Goal: Task Accomplishment & Management: Manage account settings

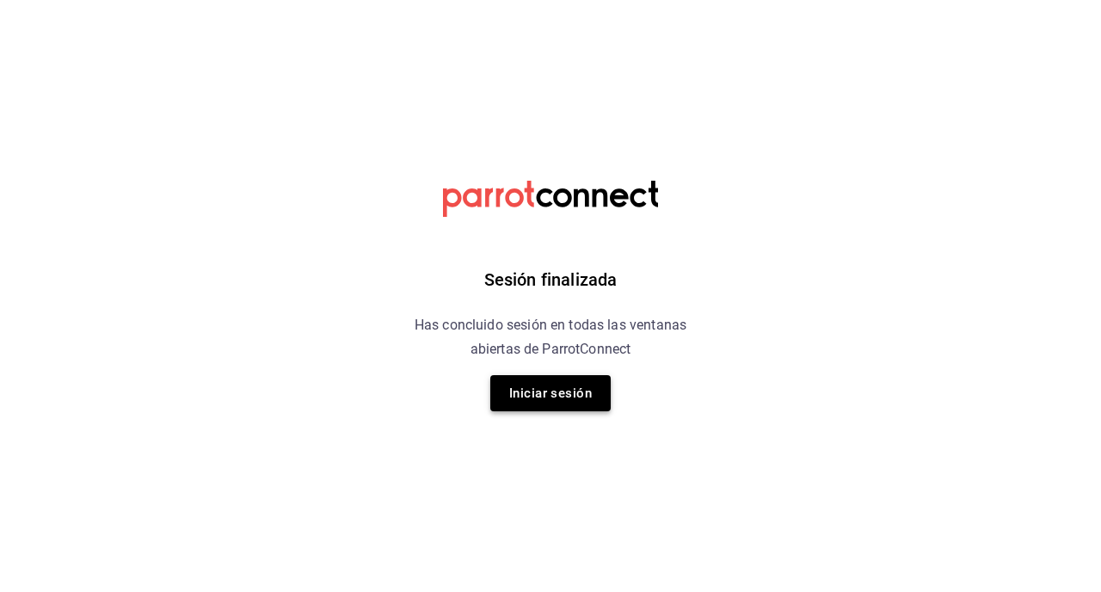
click at [519, 394] on button "Iniciar sesión" at bounding box center [550, 393] width 120 height 36
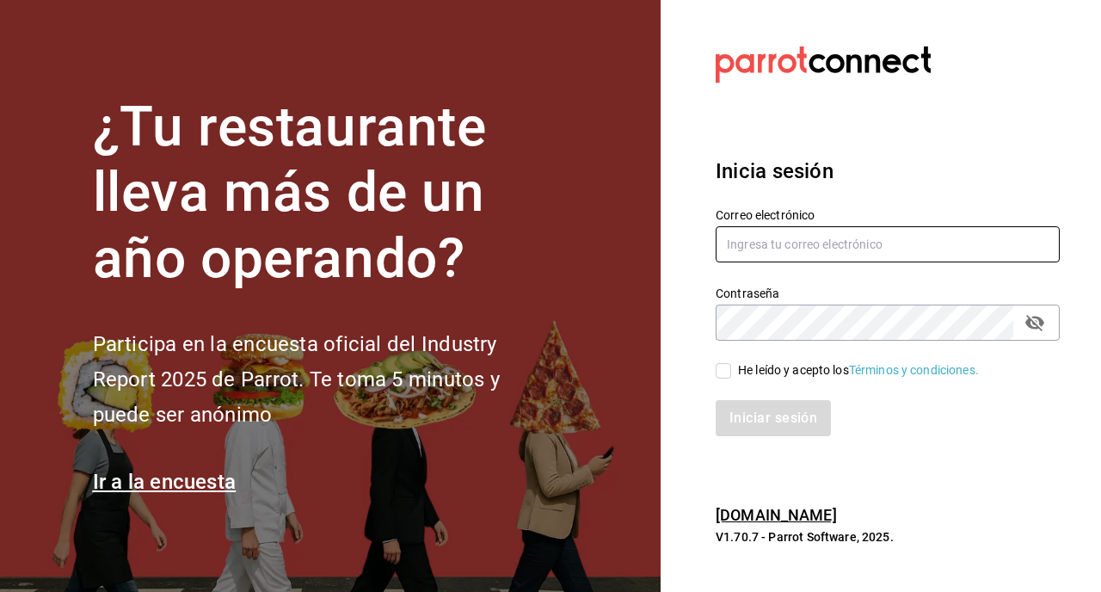
type input "[EMAIL_ADDRESS][DOMAIN_NAME]"
click at [722, 373] on input "He leído y acepto los Términos y condiciones." at bounding box center [723, 370] width 15 height 15
checkbox input "true"
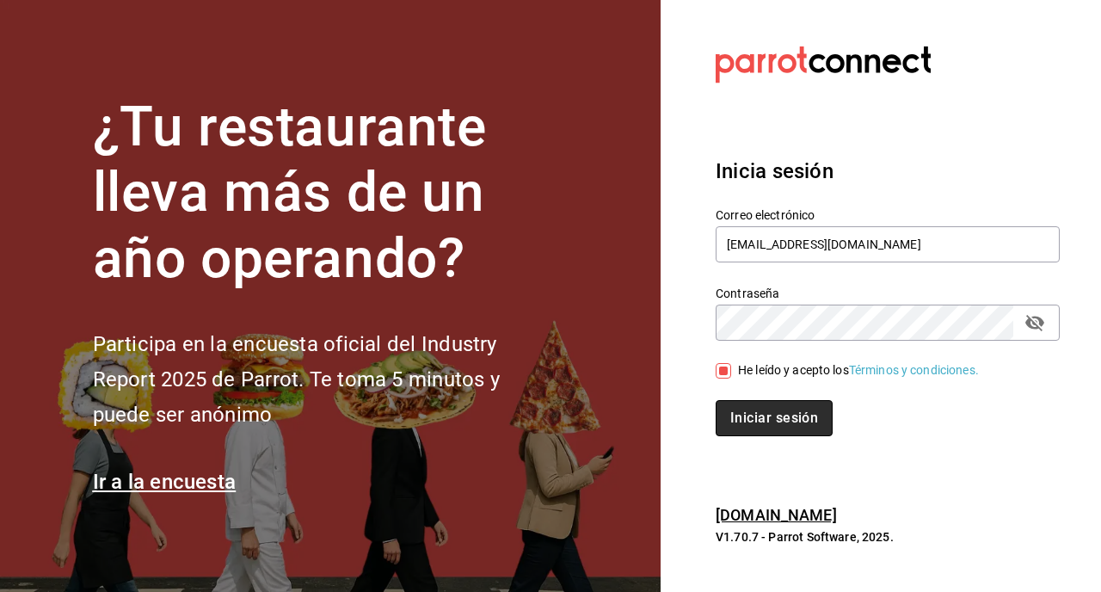
click at [748, 425] on button "Iniciar sesión" at bounding box center [774, 418] width 117 height 36
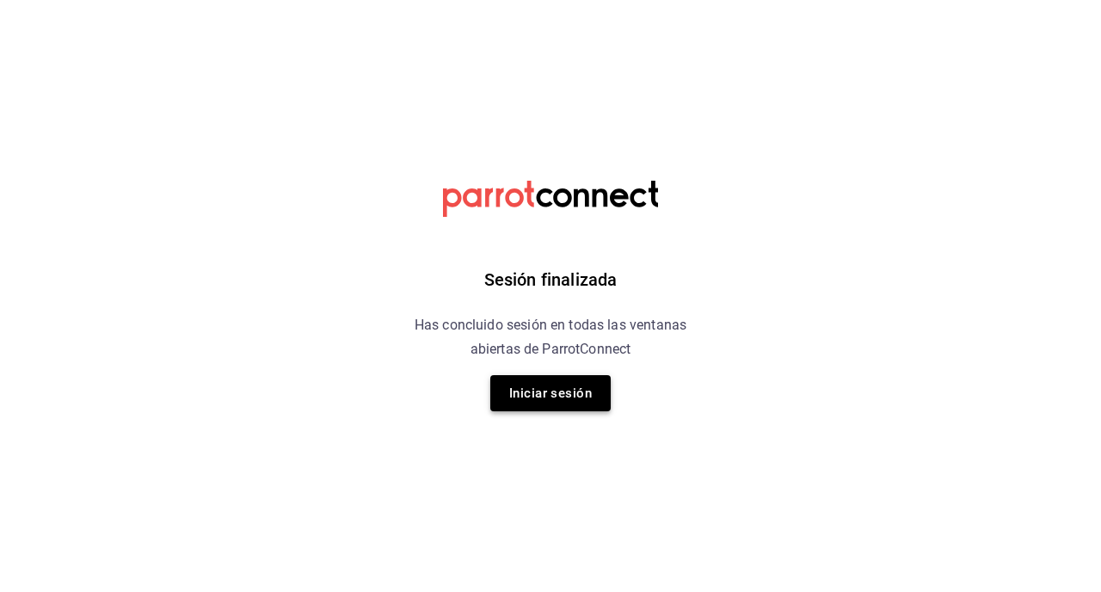
click at [575, 403] on button "Iniciar sesión" at bounding box center [550, 393] width 120 height 36
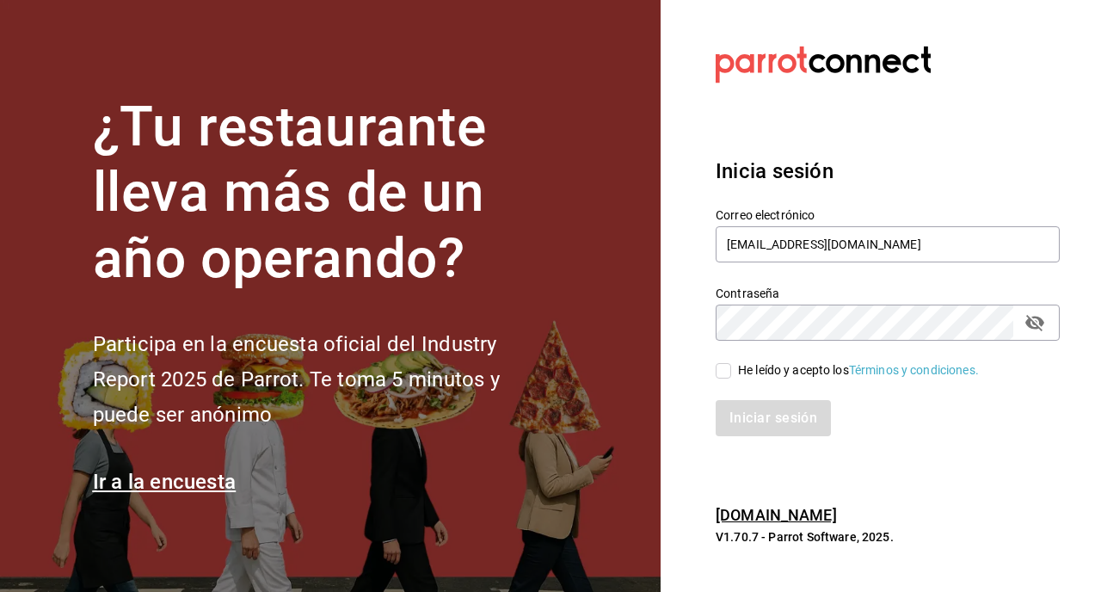
click at [730, 377] on input "He leído y acepto los Términos y condiciones." at bounding box center [723, 370] width 15 height 15
checkbox input "true"
click at [771, 430] on button "Iniciar sesión" at bounding box center [774, 418] width 117 height 36
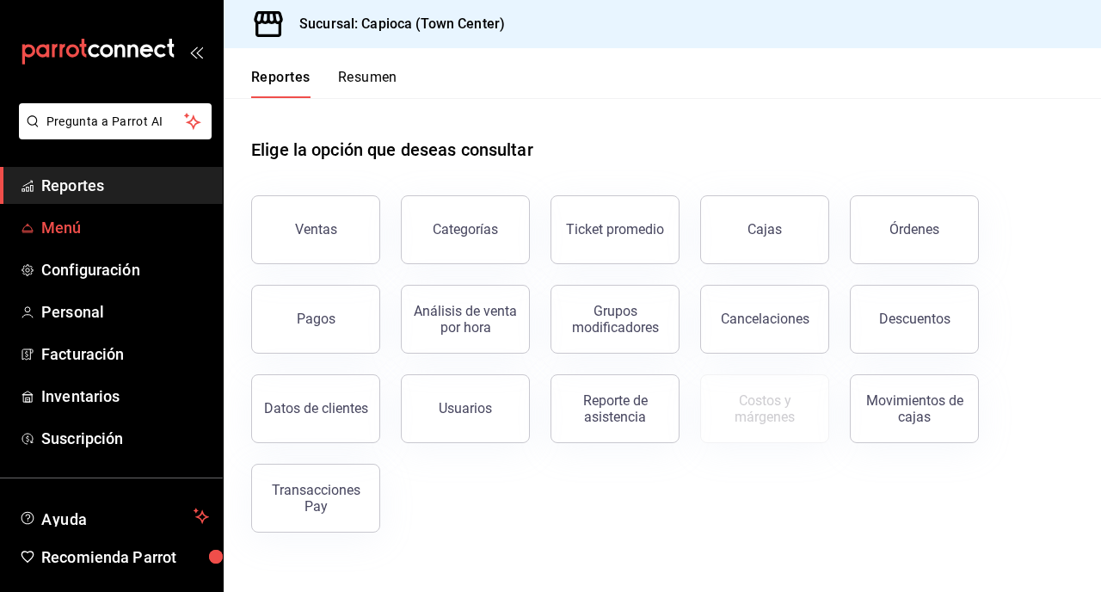
click at [138, 229] on span "Menú" at bounding box center [125, 227] width 168 height 23
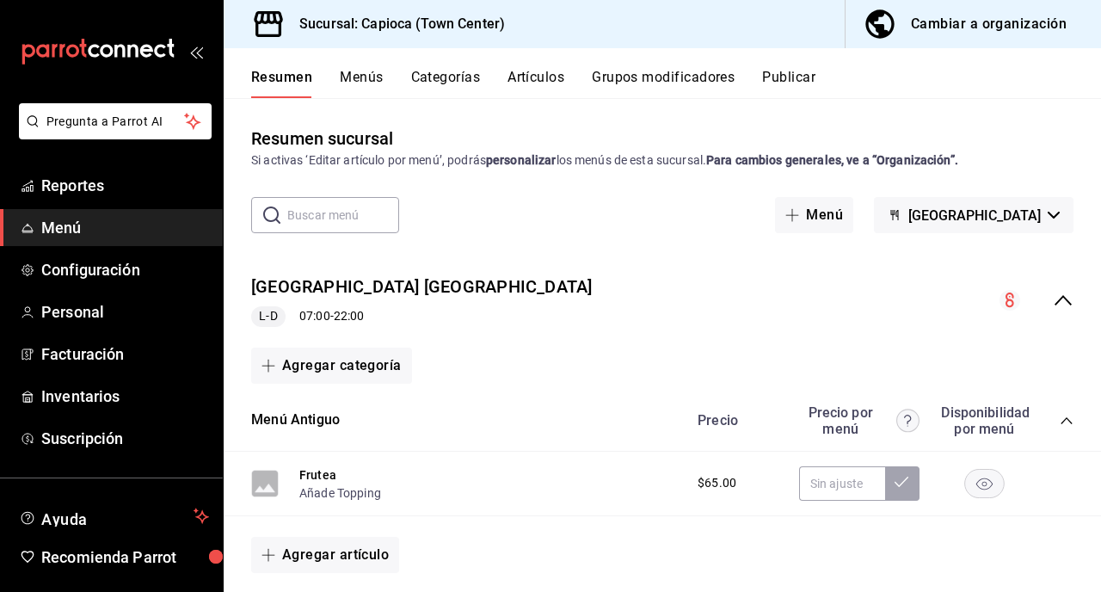
click at [893, 30] on icon "button" at bounding box center [879, 23] width 28 height 28
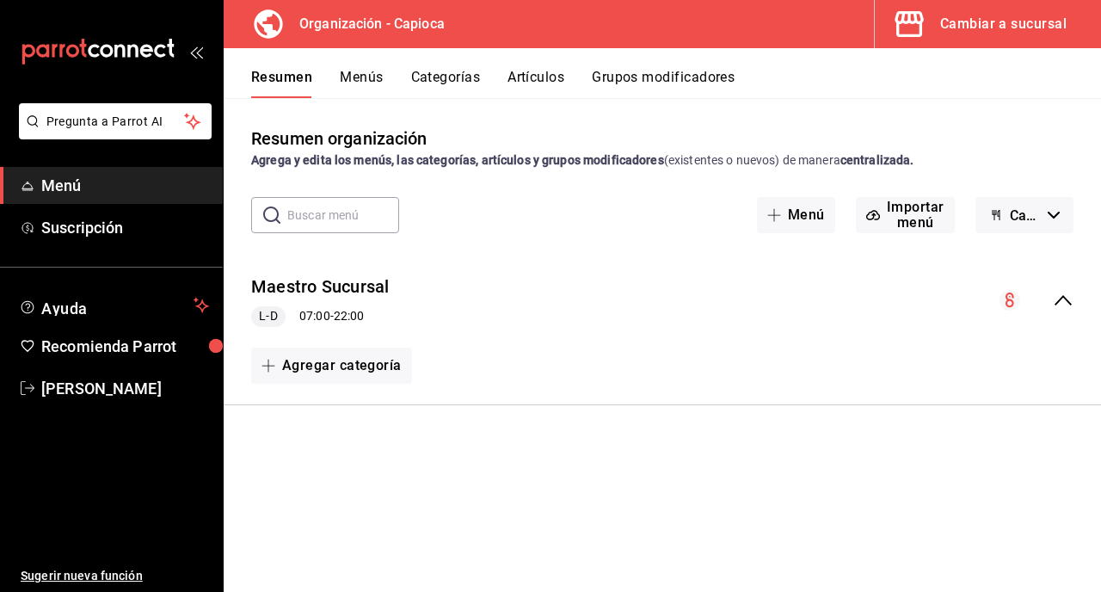
click at [368, 74] on button "Menús" at bounding box center [361, 83] width 43 height 29
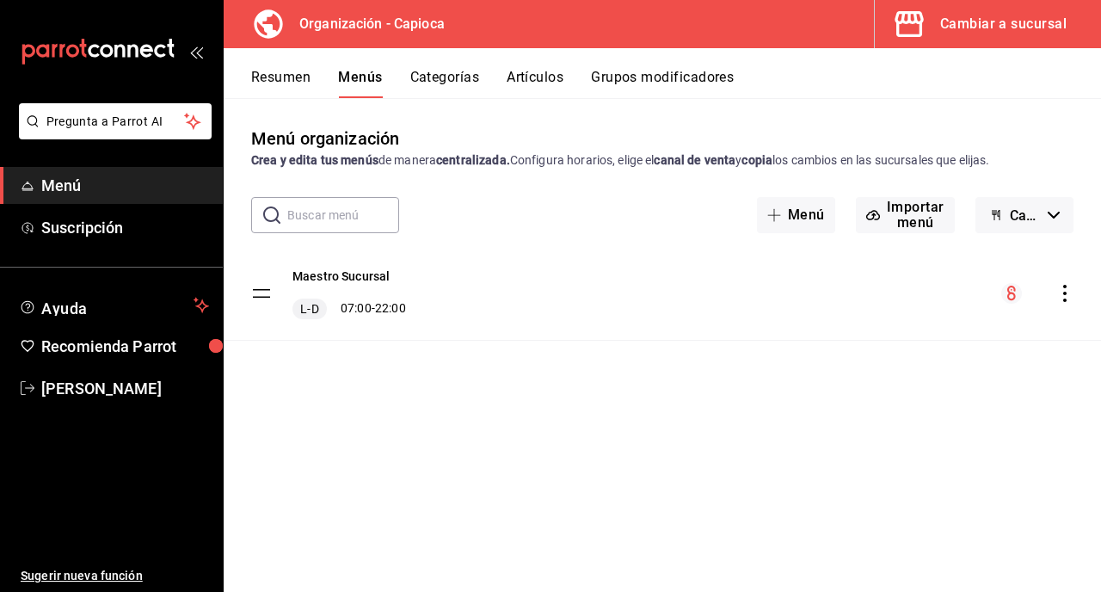
click at [546, 73] on button "Artículos" at bounding box center [535, 83] width 57 height 29
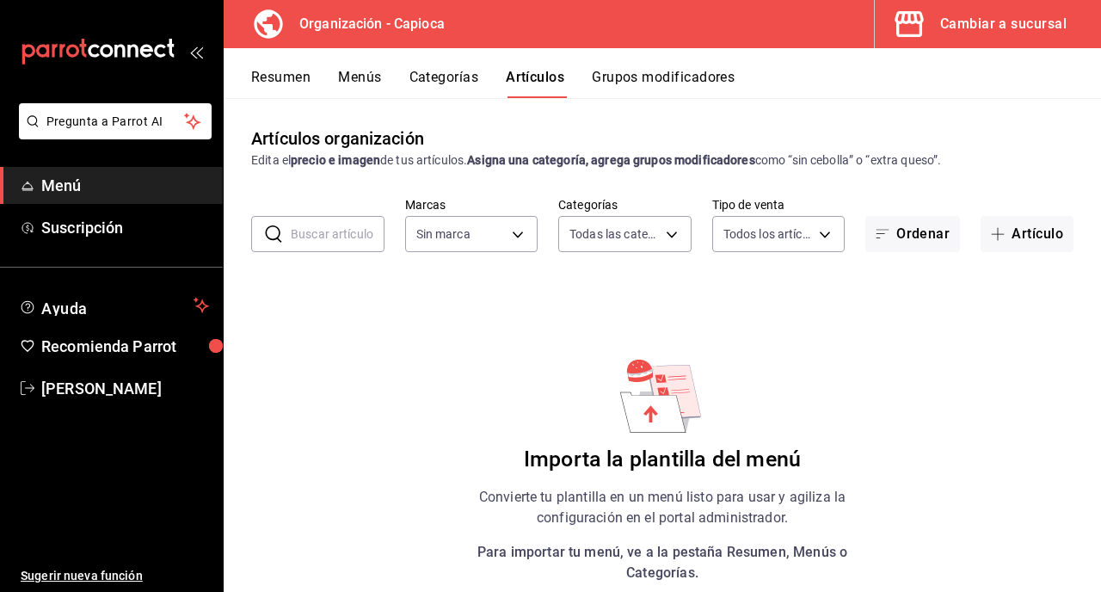
type input "ac1f9b27-a4d4-4a85-9ada-6697ddeed761,9d86c4cc-767e-45a4-a21e-c72dcbd56303"
type input "6b42efc5-fcf5-452b-8c15-d8a57efef98d"
click at [362, 81] on button "Menús" at bounding box center [359, 83] width 43 height 29
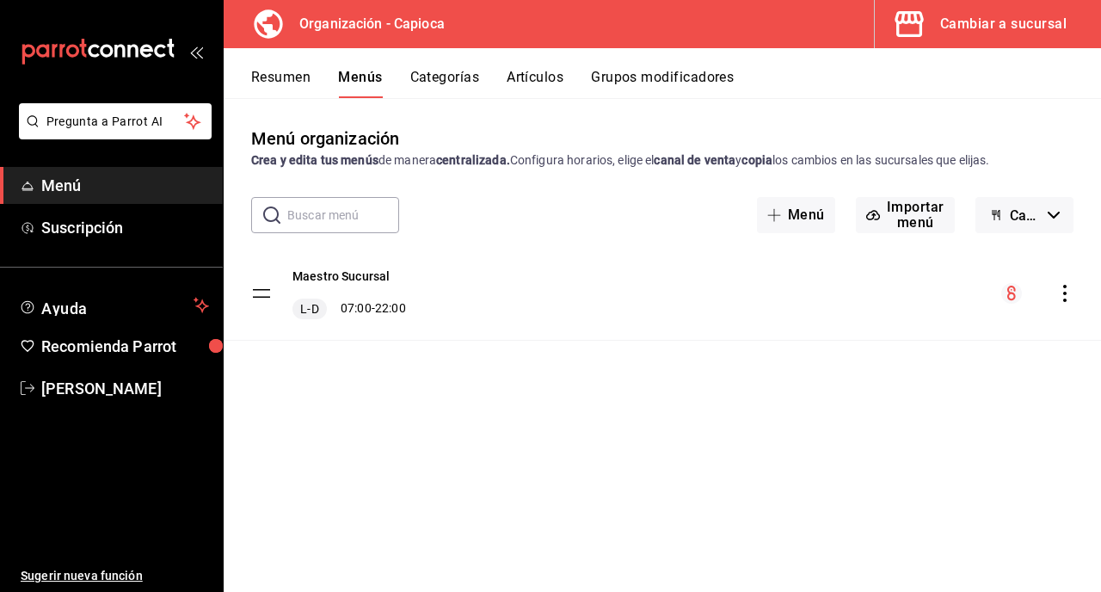
click at [516, 78] on button "Artículos" at bounding box center [535, 83] width 57 height 29
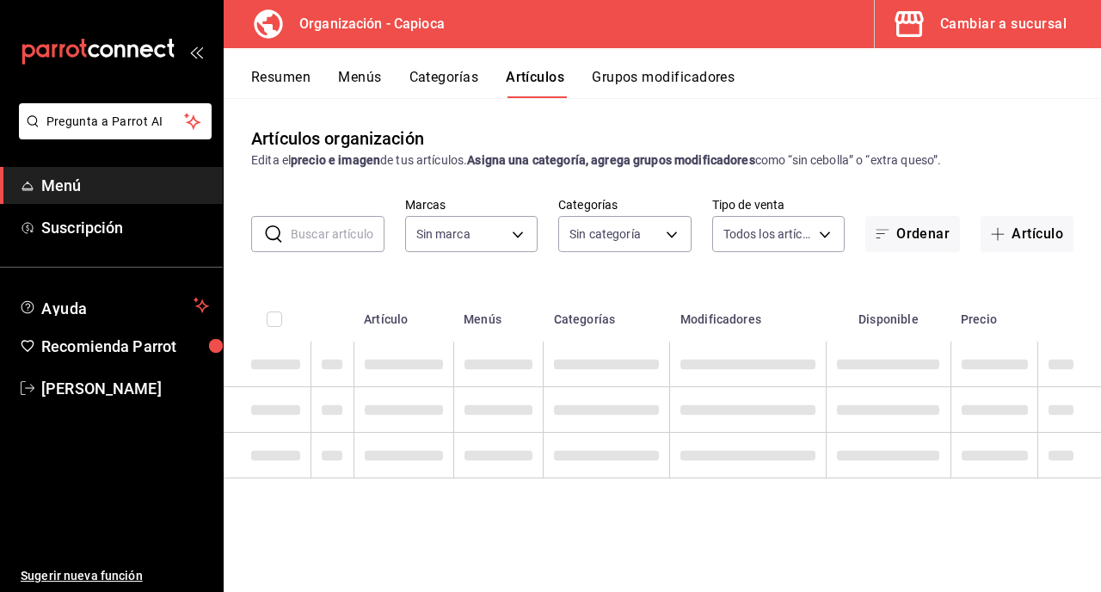
type input "ac1f9b27-a4d4-4a85-9ada-6697ddeed761,9d86c4cc-767e-45a4-a21e-c72dcbd56303"
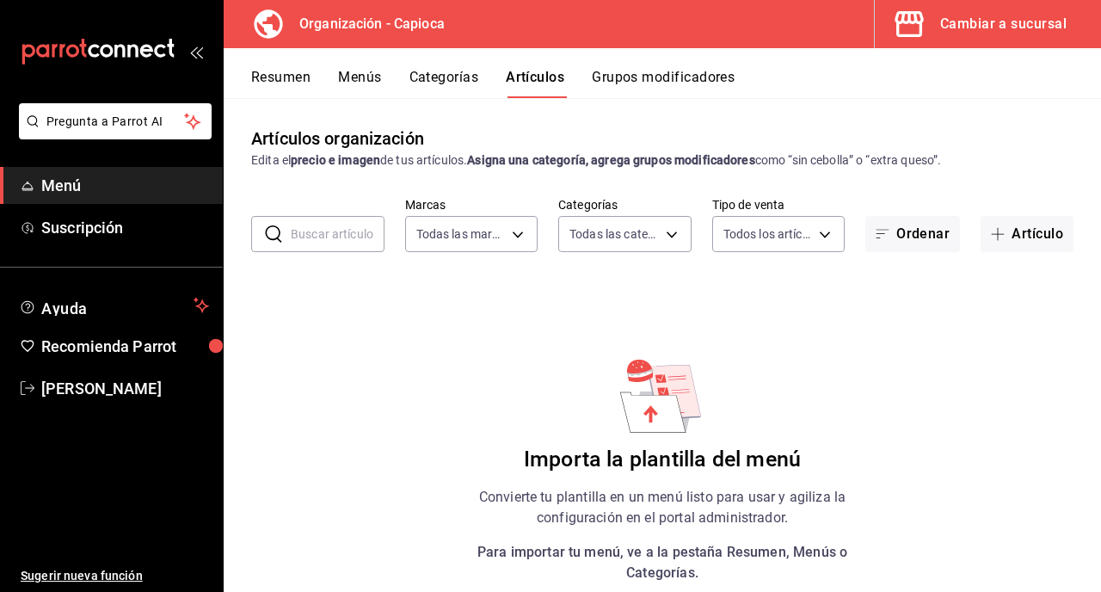
type input "6b42efc5-fcf5-452b-8c15-d8a57efef98d"
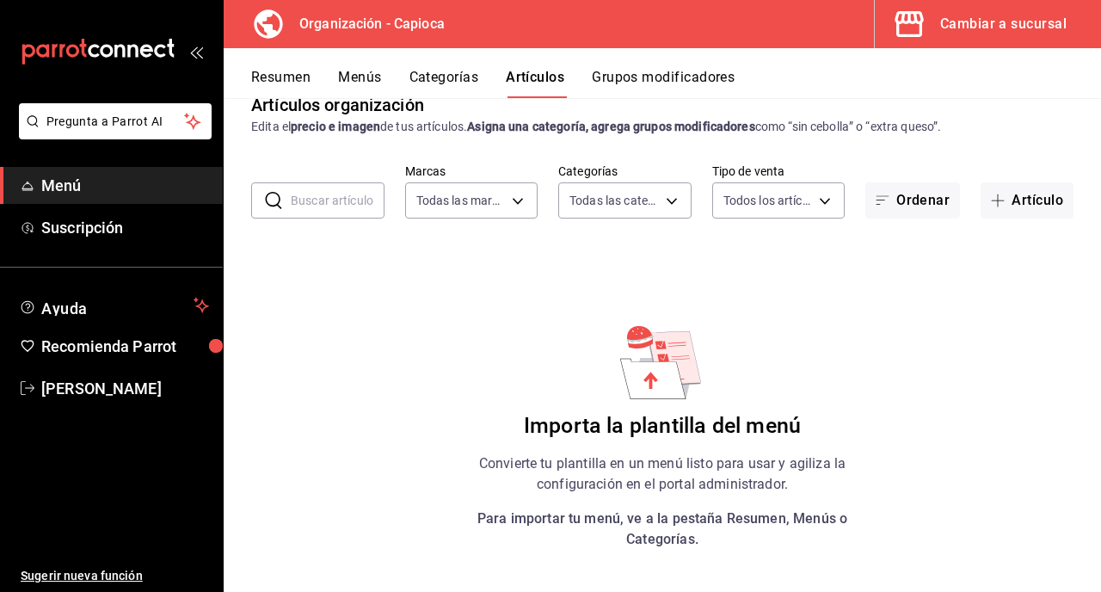
click at [277, 74] on button "Resumen" at bounding box center [280, 83] width 59 height 29
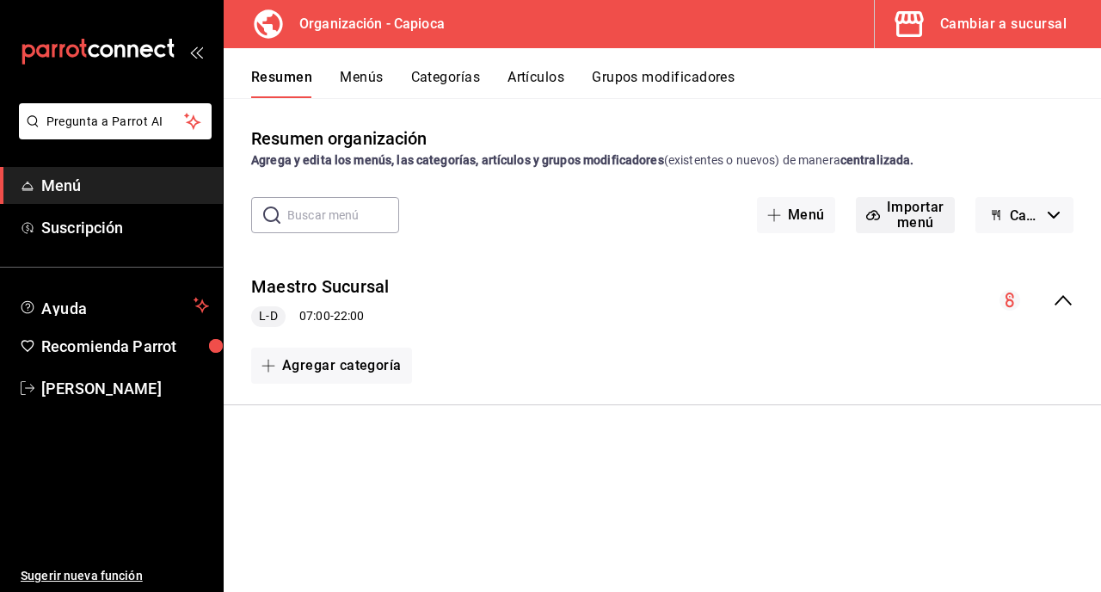
click at [917, 209] on button "Importar menú" at bounding box center [905, 215] width 99 height 36
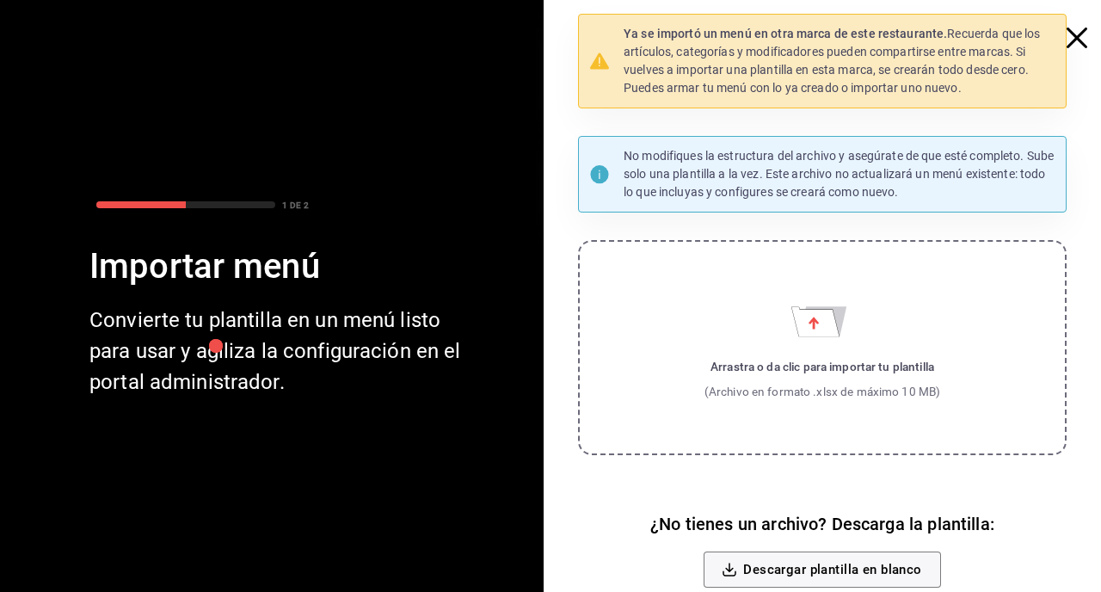
scroll to position [55, 0]
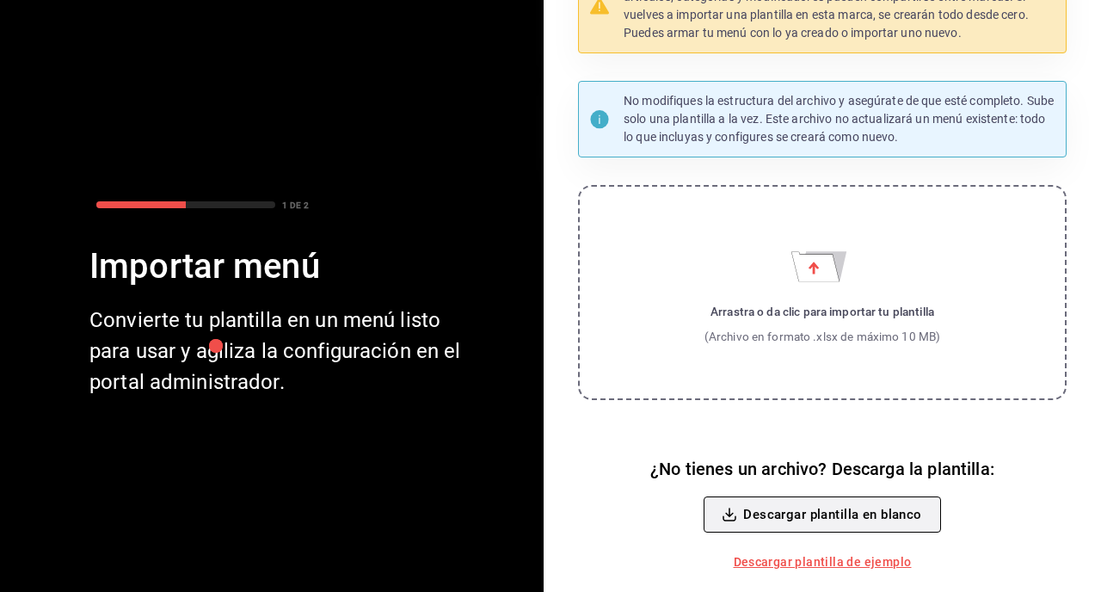
click at [836, 521] on button "Descargar plantilla en blanco" at bounding box center [822, 514] width 237 height 36
click at [558, 202] on div "Ya se importó un menú en otra marca de este restaurante. Recuerda que los artíc…" at bounding box center [829, 275] width 544 height 633
click at [819, 564] on link "Descargar plantilla de ejemplo" at bounding box center [823, 562] width 192 height 32
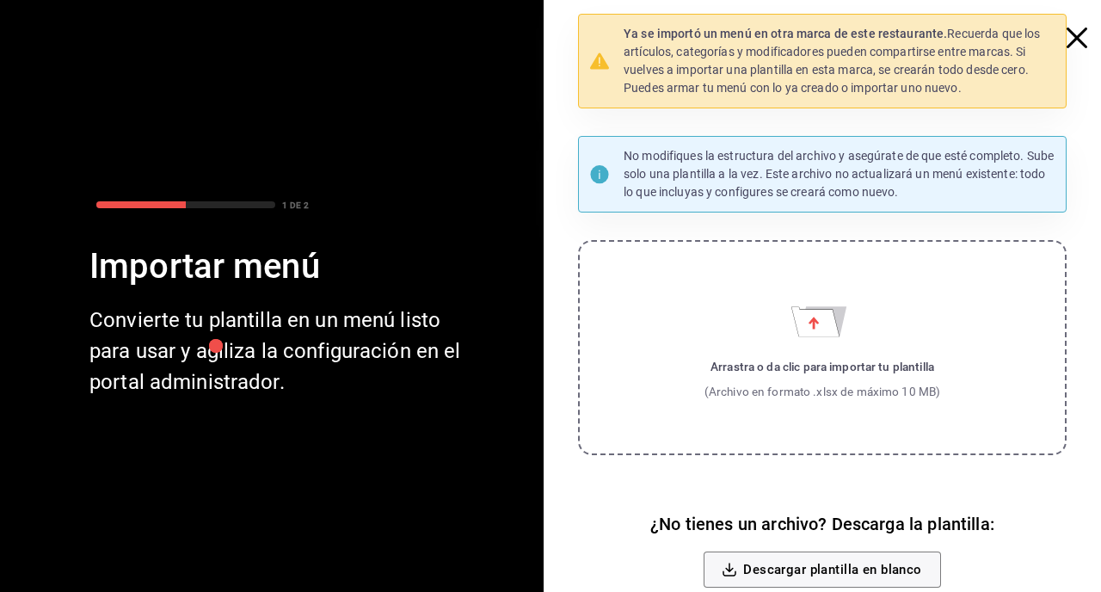
click at [1075, 32] on icon "button" at bounding box center [1077, 38] width 21 height 21
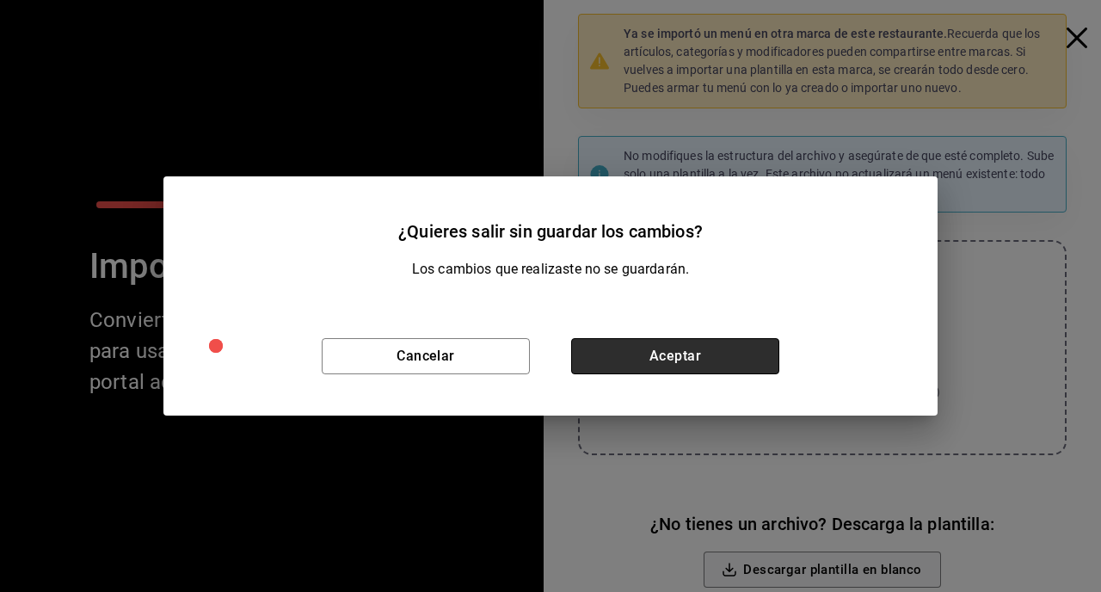
click at [667, 355] on button "Aceptar" at bounding box center [675, 356] width 208 height 36
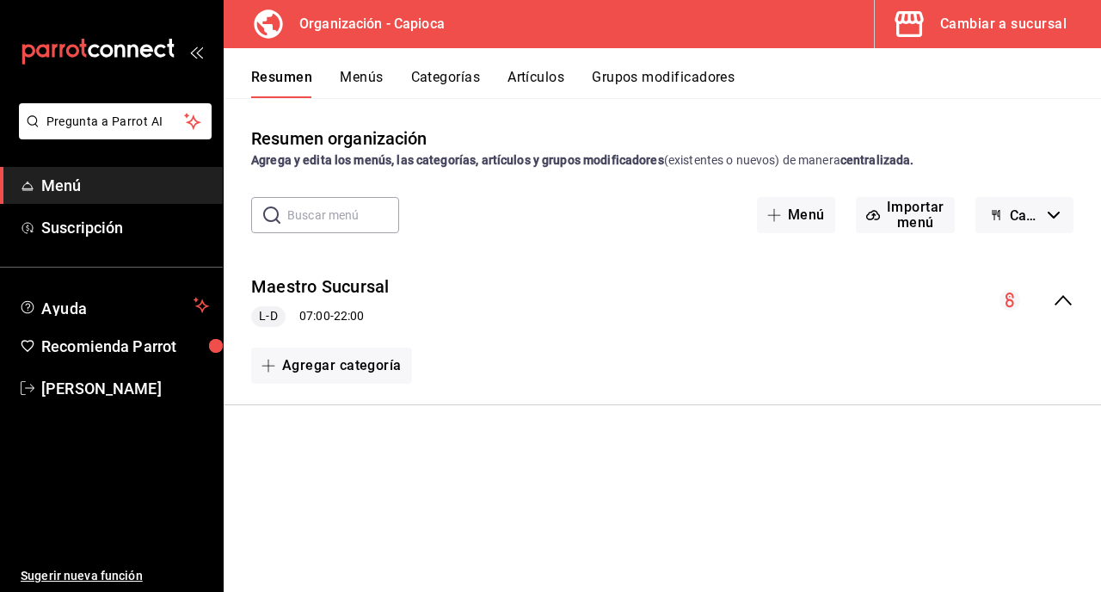
click at [524, 82] on button "Artículos" at bounding box center [536, 83] width 57 height 29
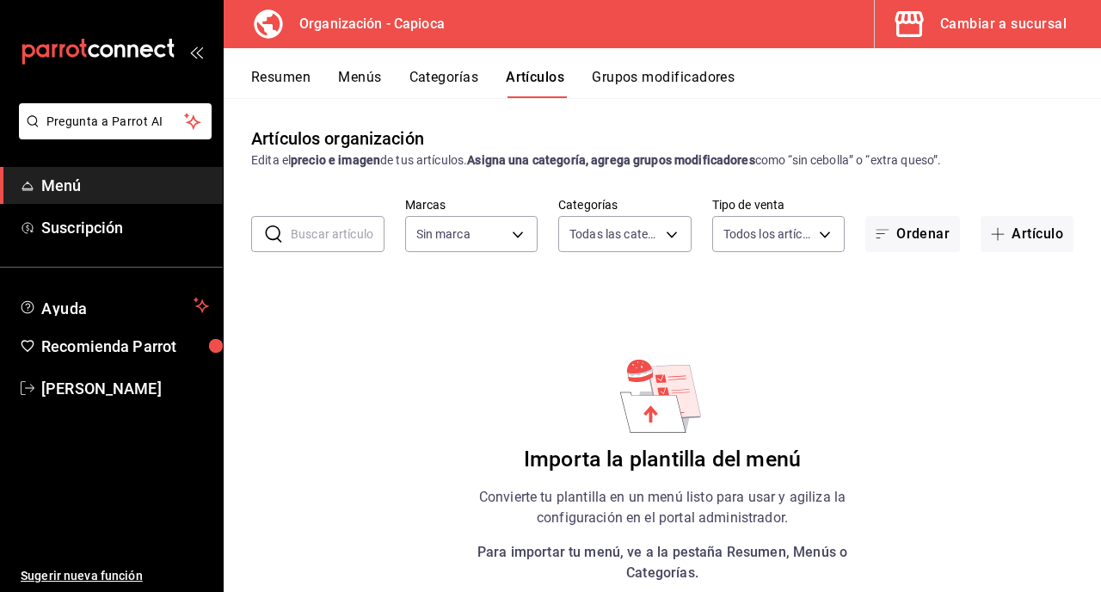
type input "ac1f9b27-a4d4-4a85-9ada-6697ddeed761,9d86c4cc-767e-45a4-a21e-c72dcbd56303"
type input "6b42efc5-fcf5-452b-8c15-d8a57efef98d"
click at [640, 82] on button "Grupos modificadores" at bounding box center [663, 83] width 143 height 29
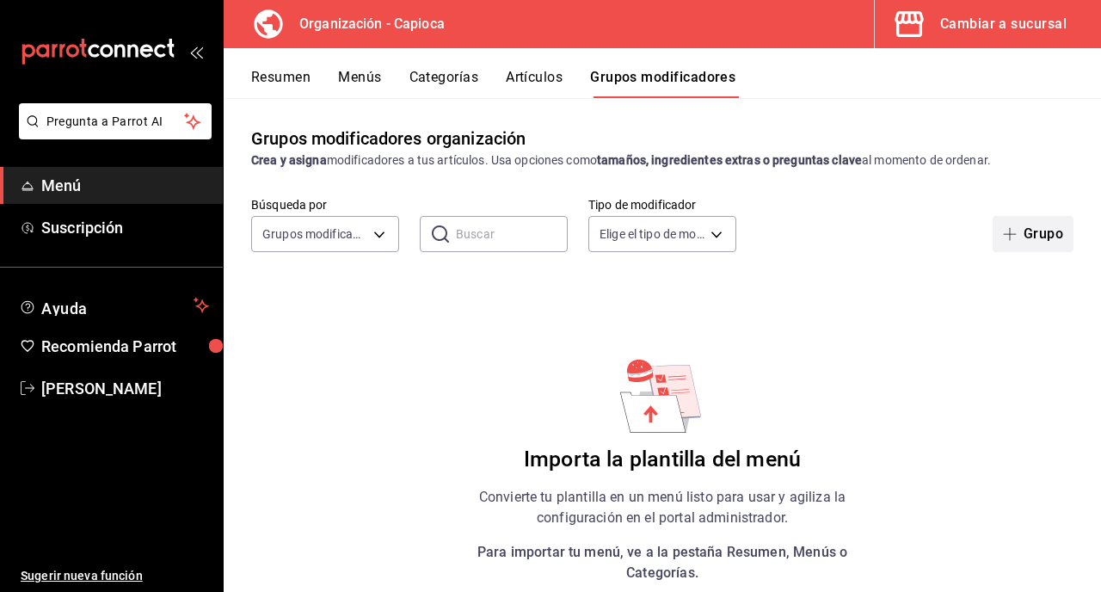
click at [1012, 231] on icon "button" at bounding box center [1010, 234] width 14 height 14
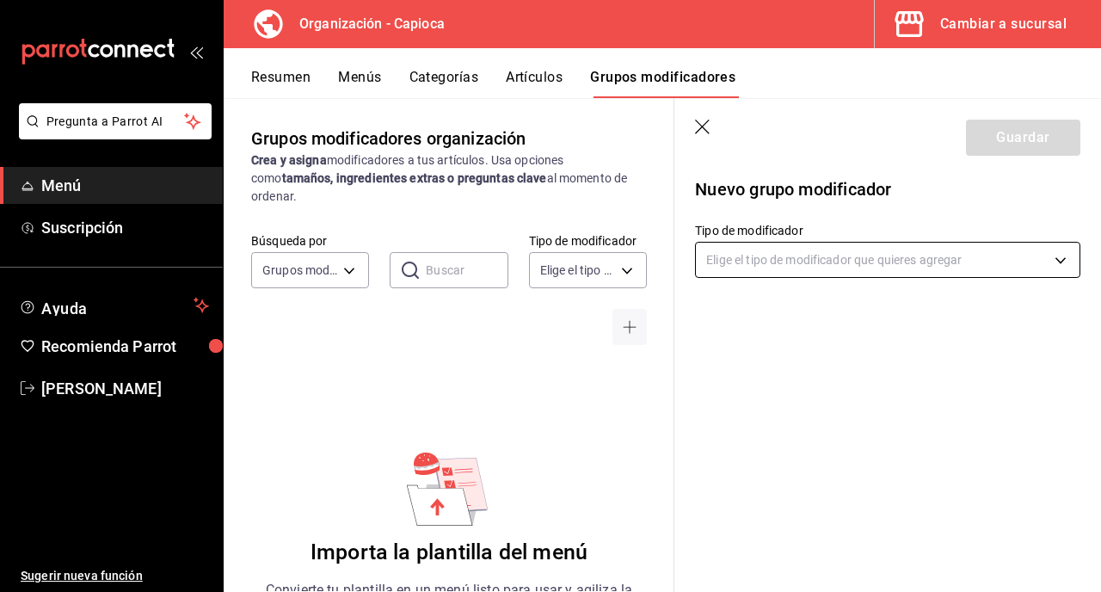
click at [811, 264] on body "Pregunta a Parrot AI Menú Suscripción Ayuda Recomienda Parrot [PERSON_NAME] Sug…" at bounding box center [550, 296] width 1101 height 592
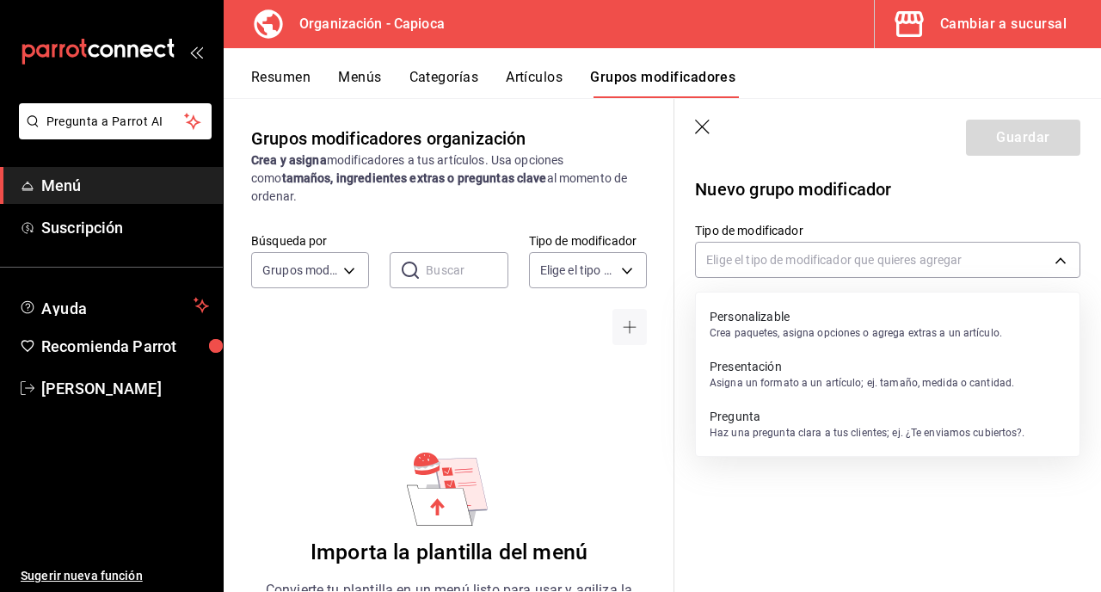
click at [798, 316] on p "Personalizable" at bounding box center [856, 316] width 293 height 17
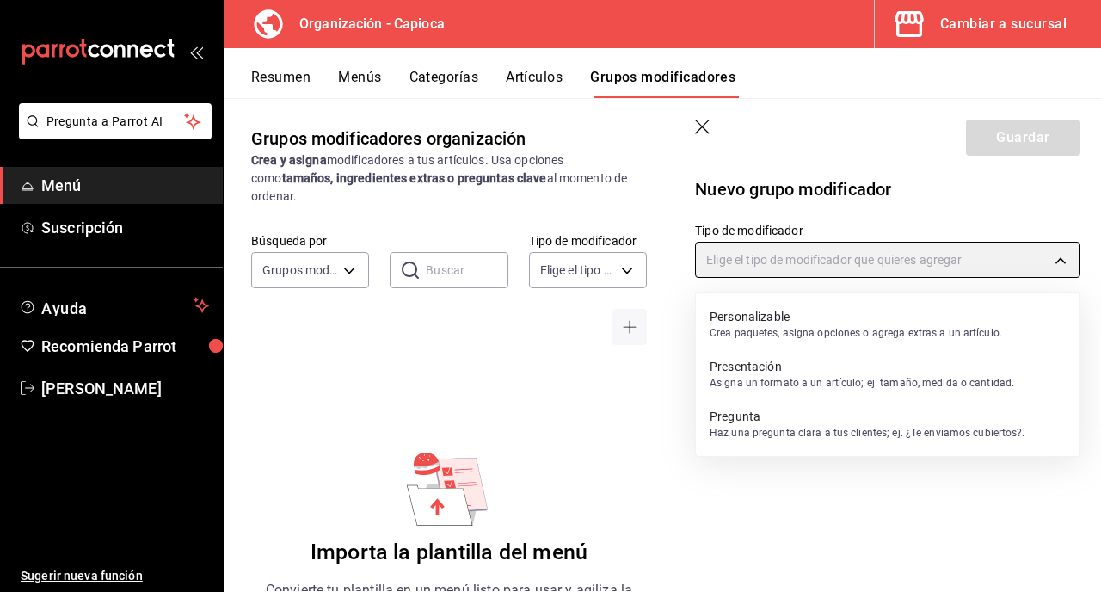
type input "CUSTOMIZABLE"
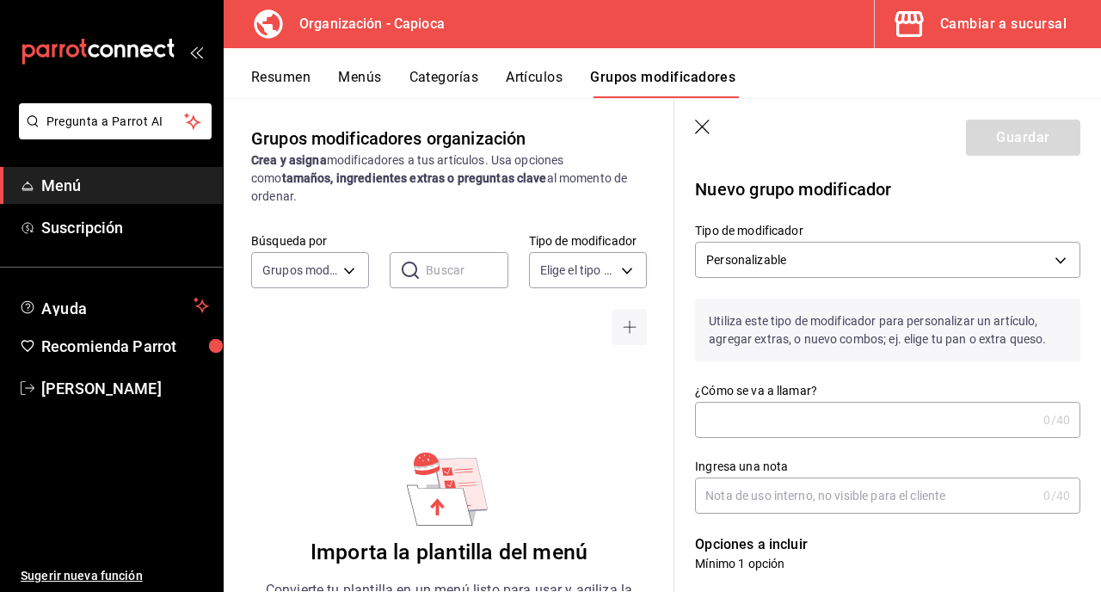
click at [798, 414] on input "¿Cómo se va a llamar?" at bounding box center [866, 420] width 342 height 34
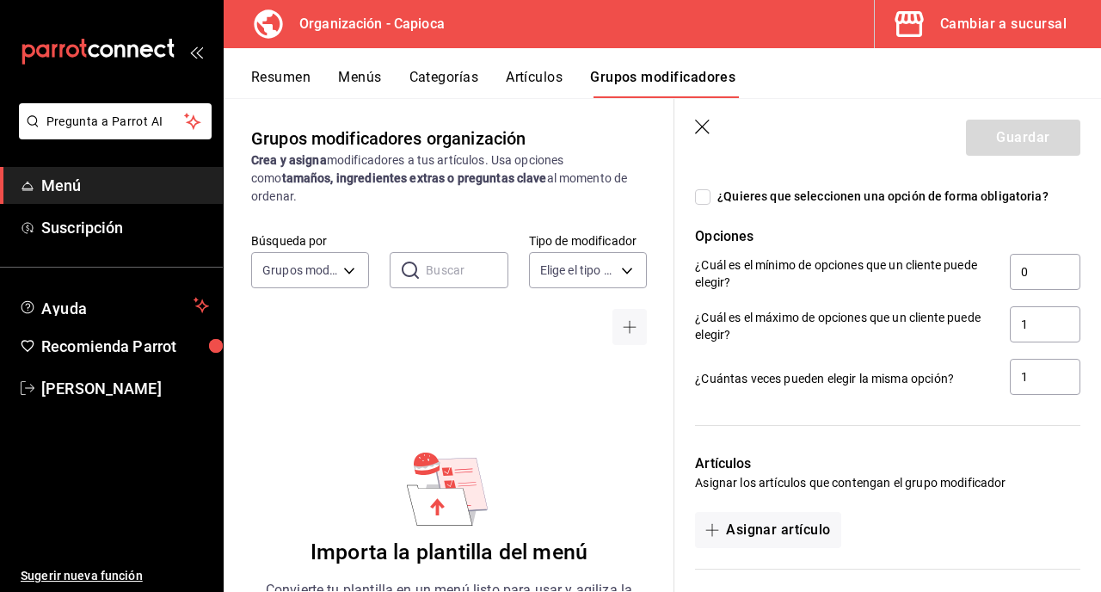
scroll to position [564, 0]
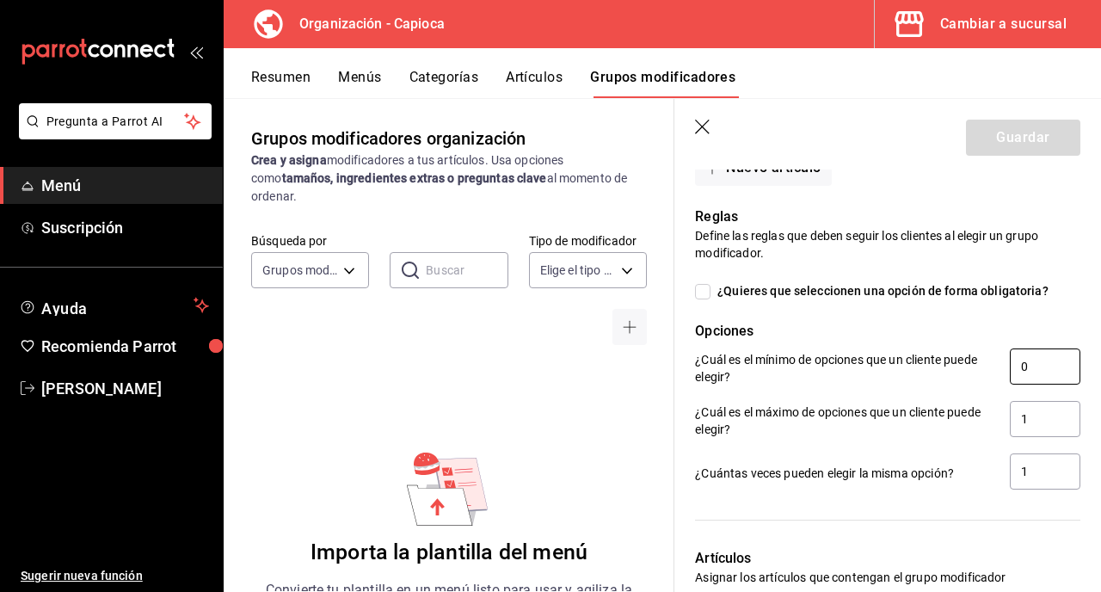
type input "[PERSON_NAME]"
click at [1032, 363] on input "0" at bounding box center [1045, 366] width 71 height 36
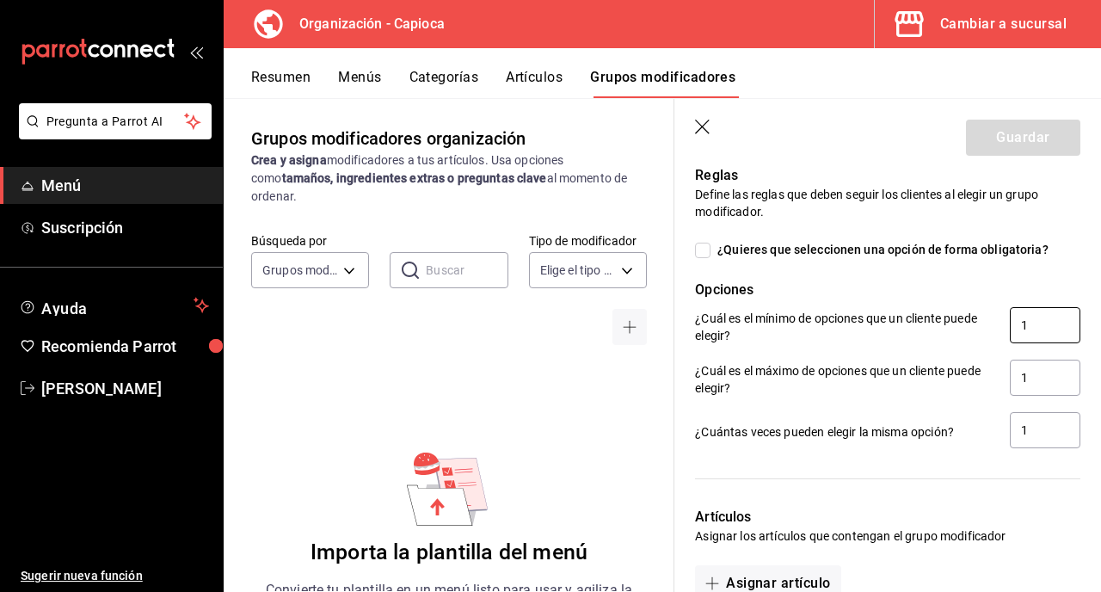
scroll to position [608, 0]
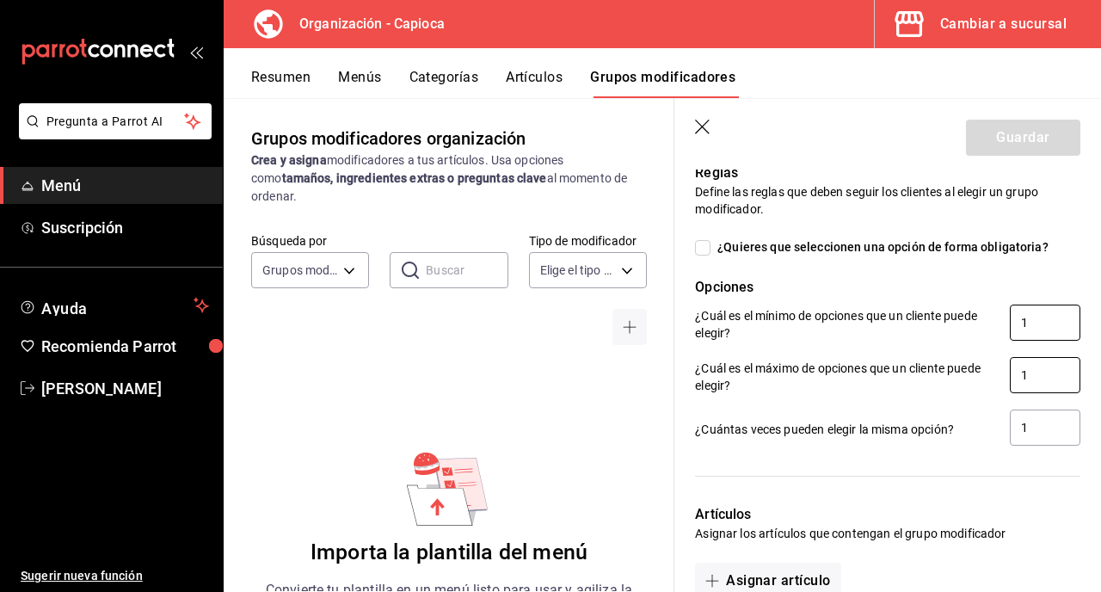
type input "1"
click at [1050, 371] on input "1" at bounding box center [1045, 375] width 71 height 36
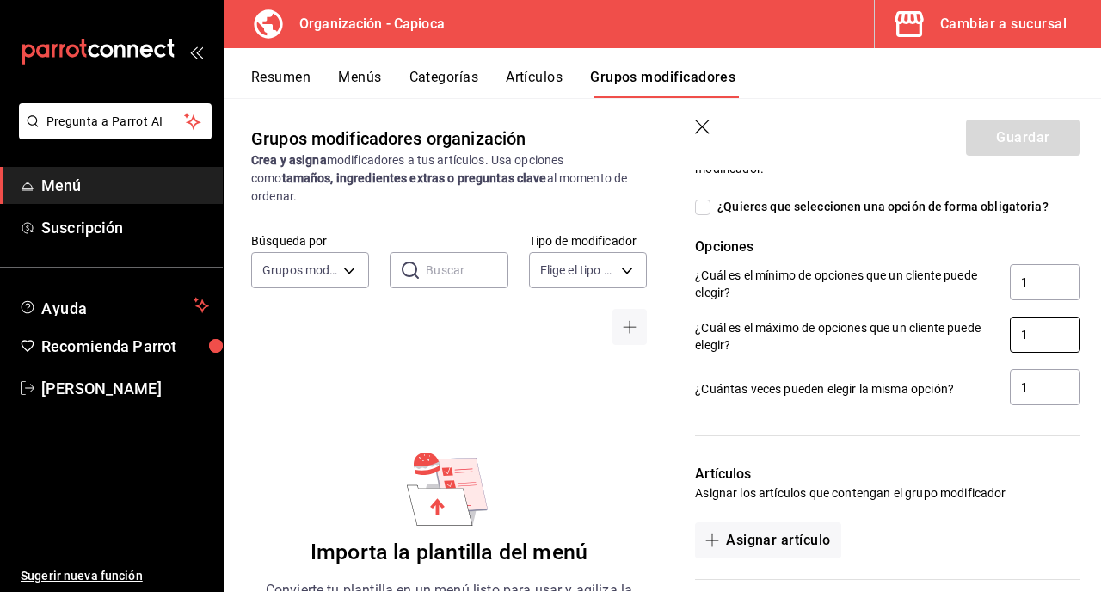
scroll to position [650, 0]
click at [1040, 386] on input "1" at bounding box center [1045, 386] width 71 height 36
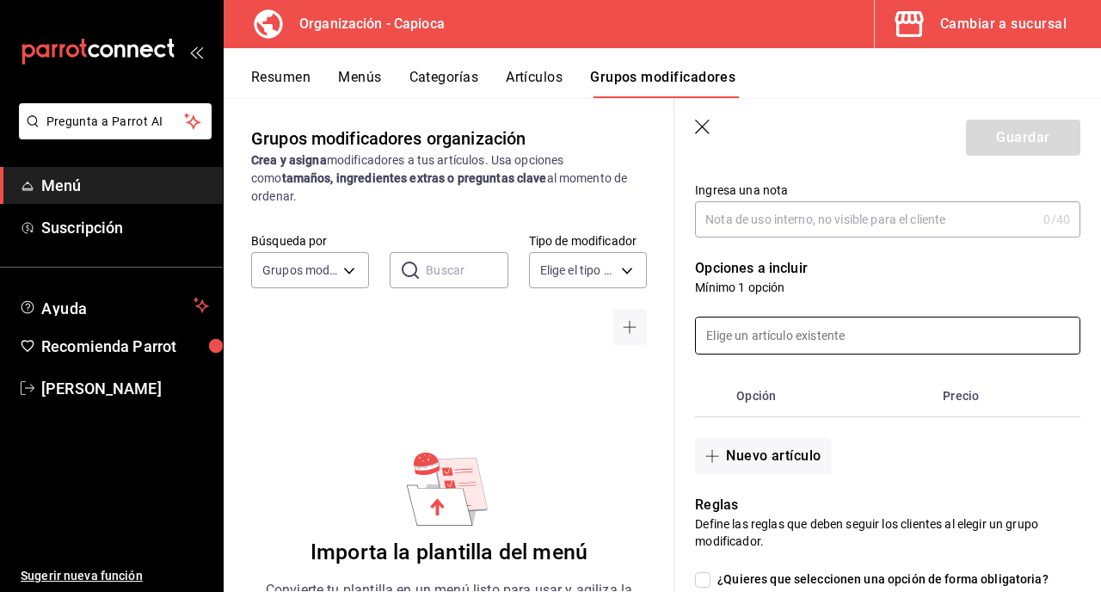
scroll to position [277, 0]
click at [773, 447] on button "Nuevo artículo" at bounding box center [763, 455] width 136 height 36
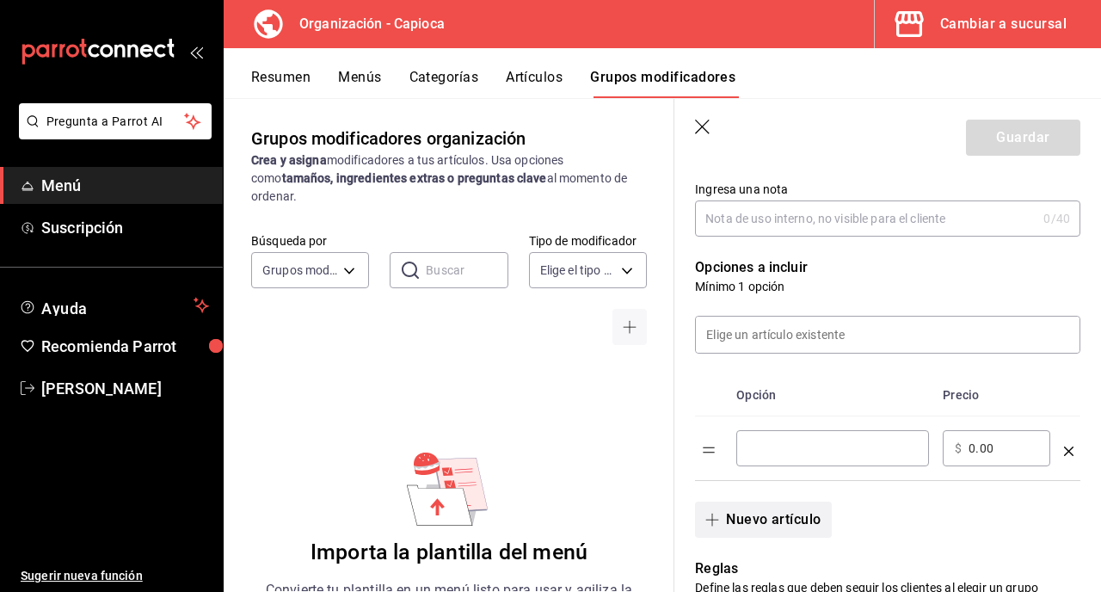
click at [773, 447] on input "optionsTable" at bounding box center [832, 448] width 169 height 17
type input "Deslactosada"
click at [774, 518] on button "Nuevo artículo" at bounding box center [763, 520] width 136 height 36
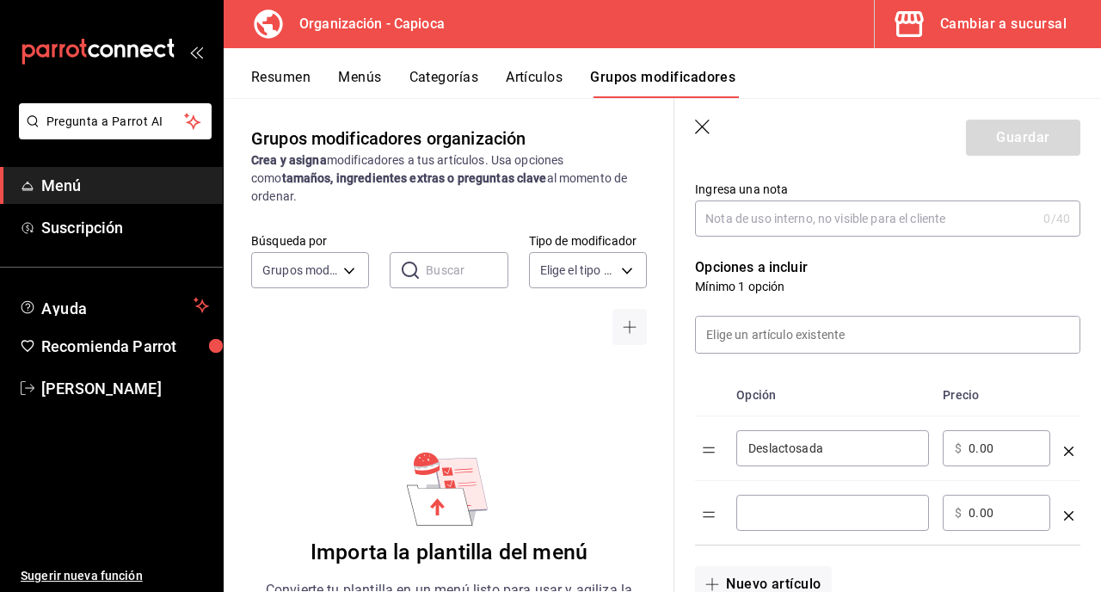
click at [800, 507] on input "optionsTable" at bounding box center [832, 512] width 169 height 17
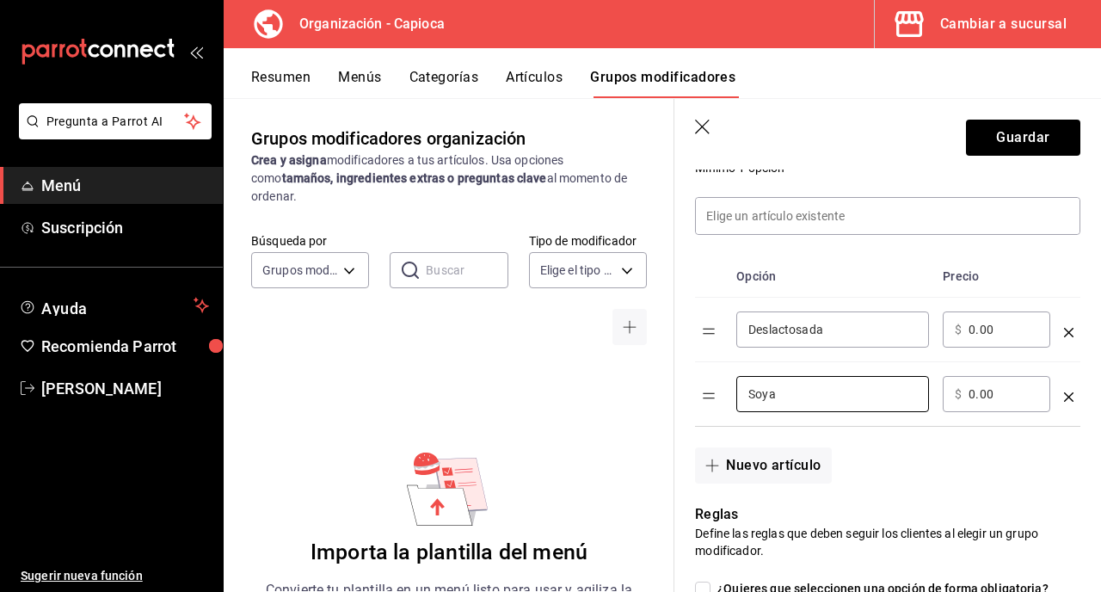
scroll to position [397, 0]
type input "Soya"
click at [791, 459] on button "Nuevo artículo" at bounding box center [763, 464] width 136 height 36
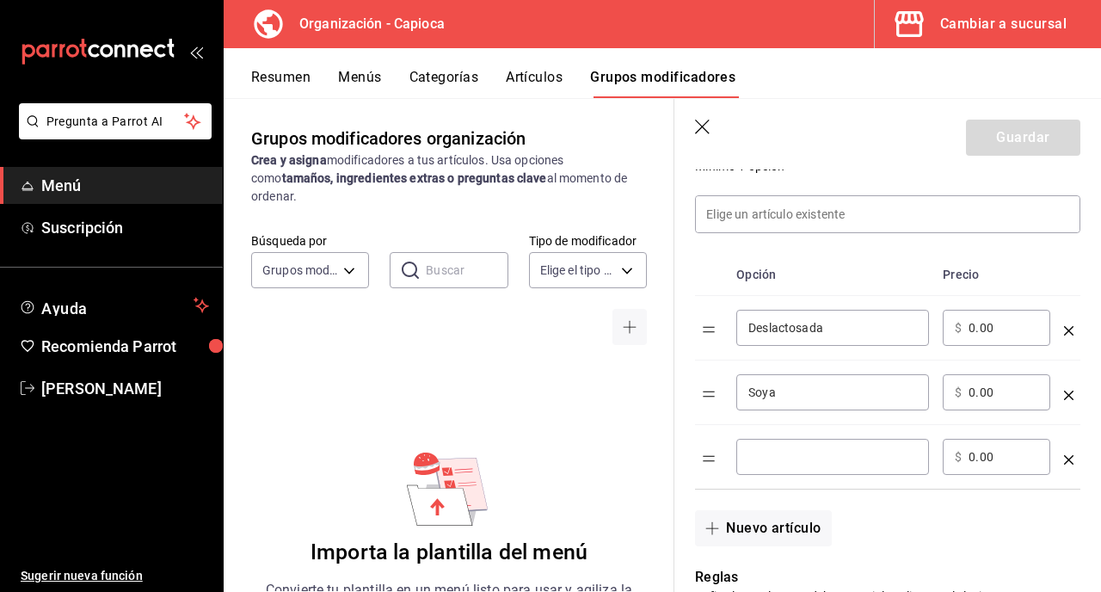
click at [777, 456] on input "optionsTable" at bounding box center [832, 456] width 169 height 17
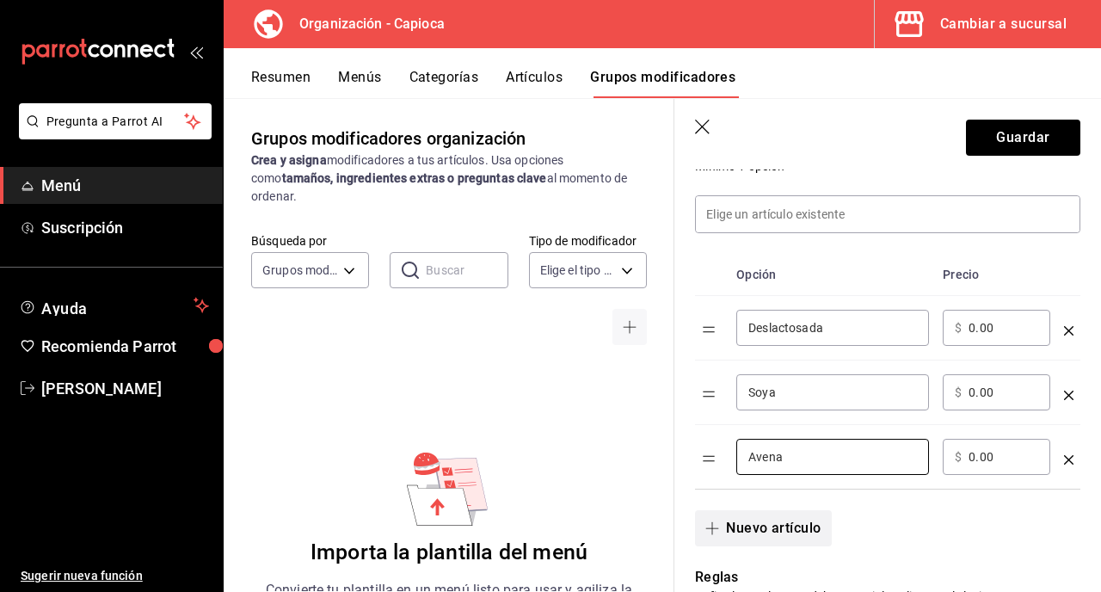
type input "Avena"
click at [770, 520] on button "Nuevo artículo" at bounding box center [763, 528] width 136 height 36
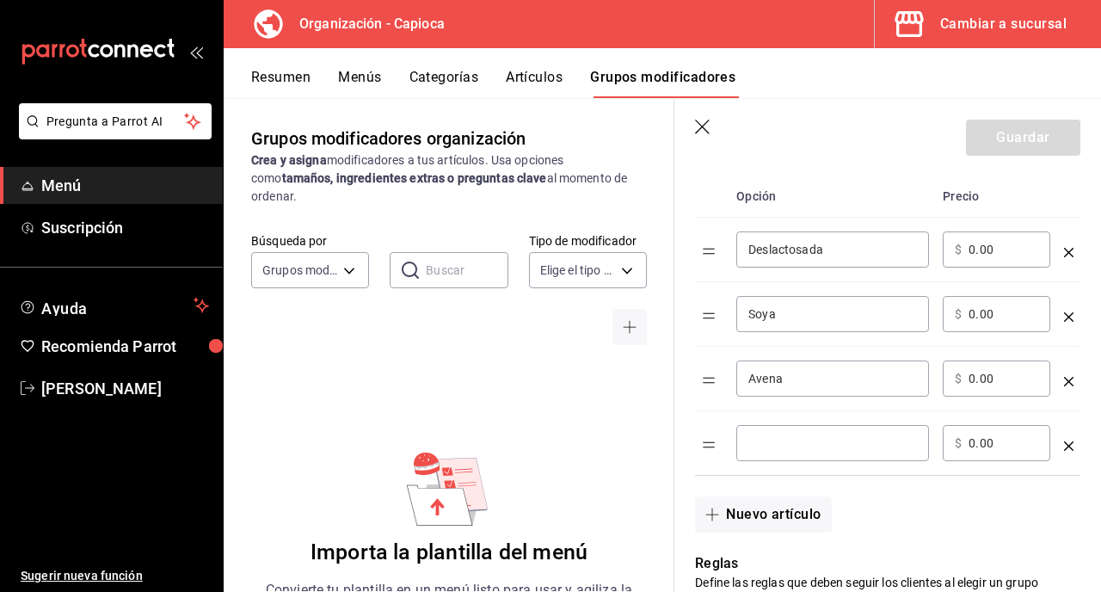
scroll to position [487, 0]
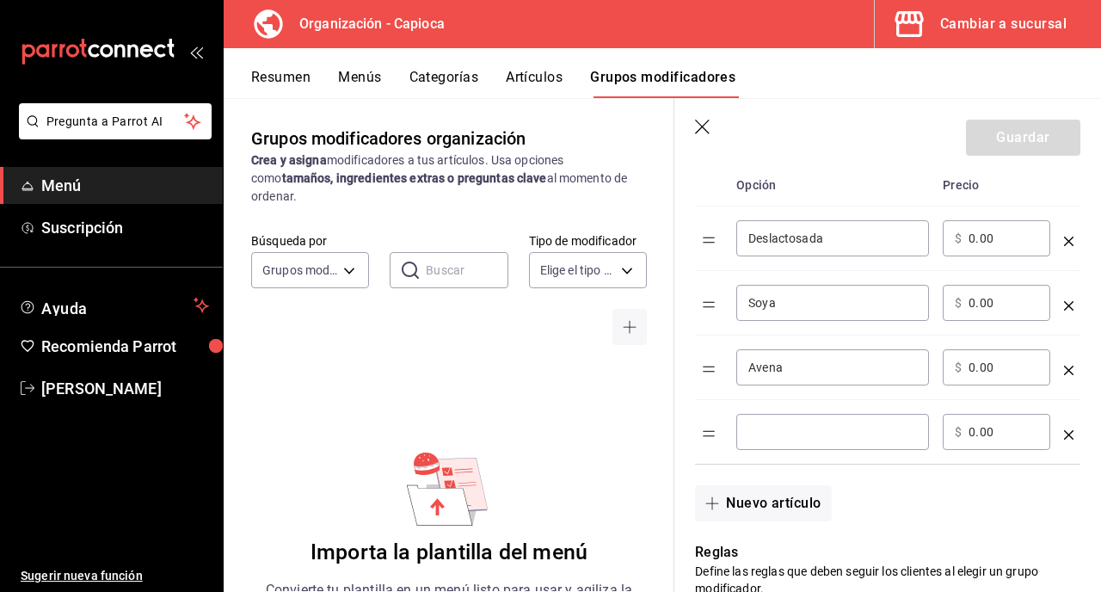
click at [761, 428] on input "optionsTable" at bounding box center [832, 431] width 169 height 17
click at [777, 438] on input "Macadamia" at bounding box center [832, 431] width 169 height 17
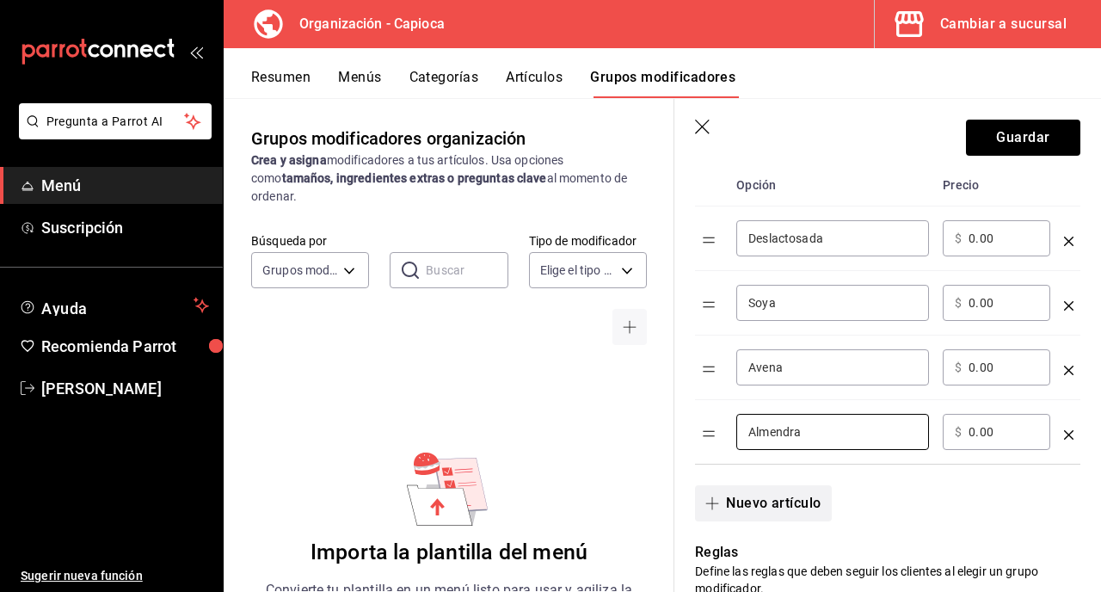
type input "Almendra"
click at [759, 501] on button "Nuevo artículo" at bounding box center [763, 503] width 136 height 36
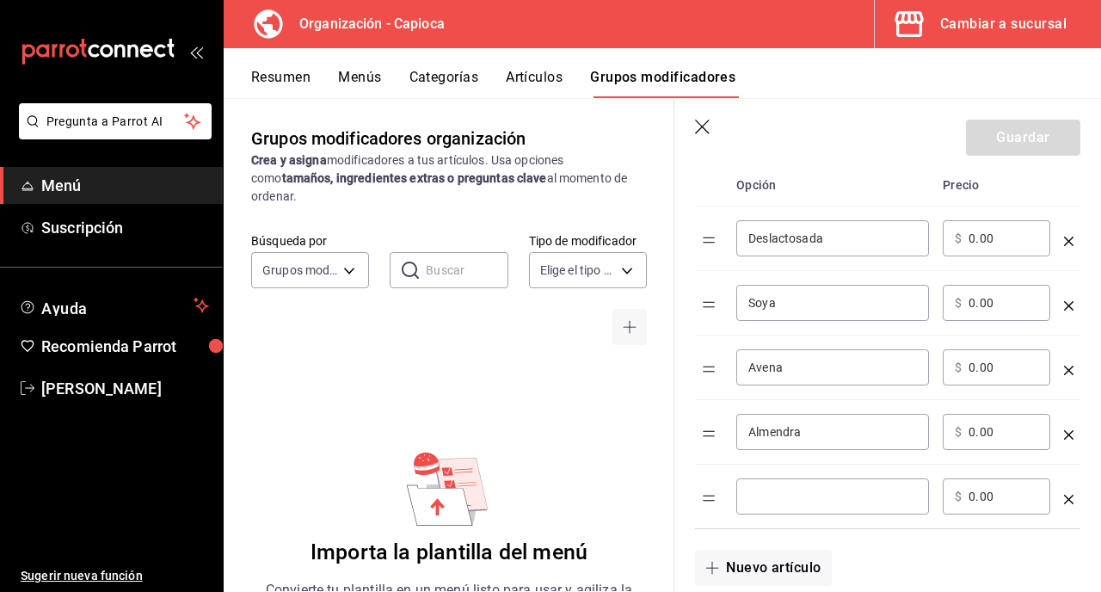
click at [792, 502] on input "optionsTable" at bounding box center [832, 496] width 169 height 17
type input "Macadamia"
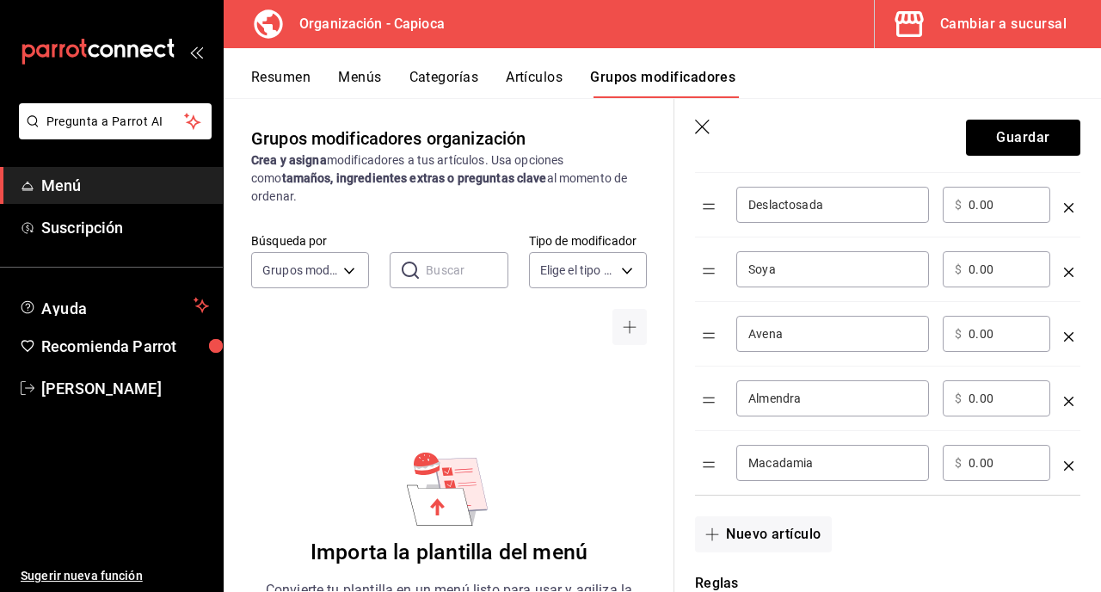
scroll to position [525, 0]
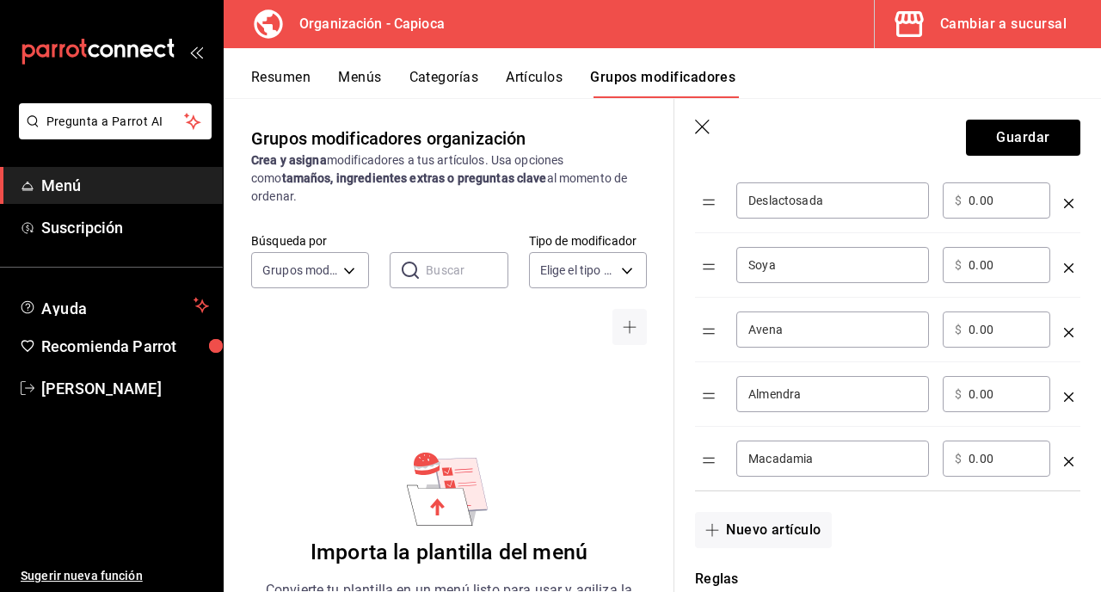
click at [783, 392] on input "Almendra" at bounding box center [832, 393] width 169 height 17
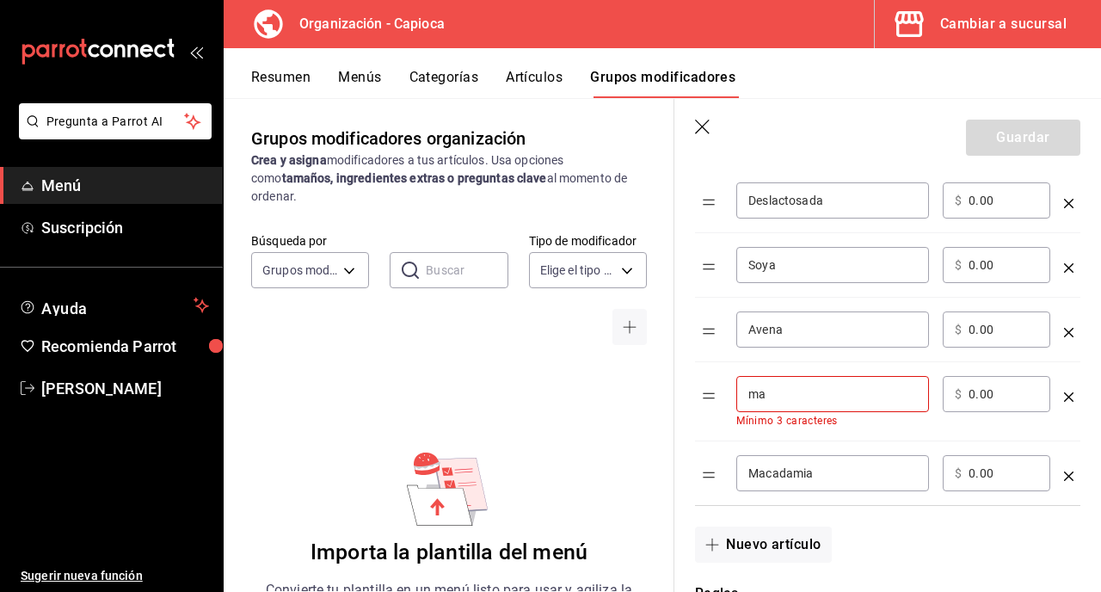
type input "m"
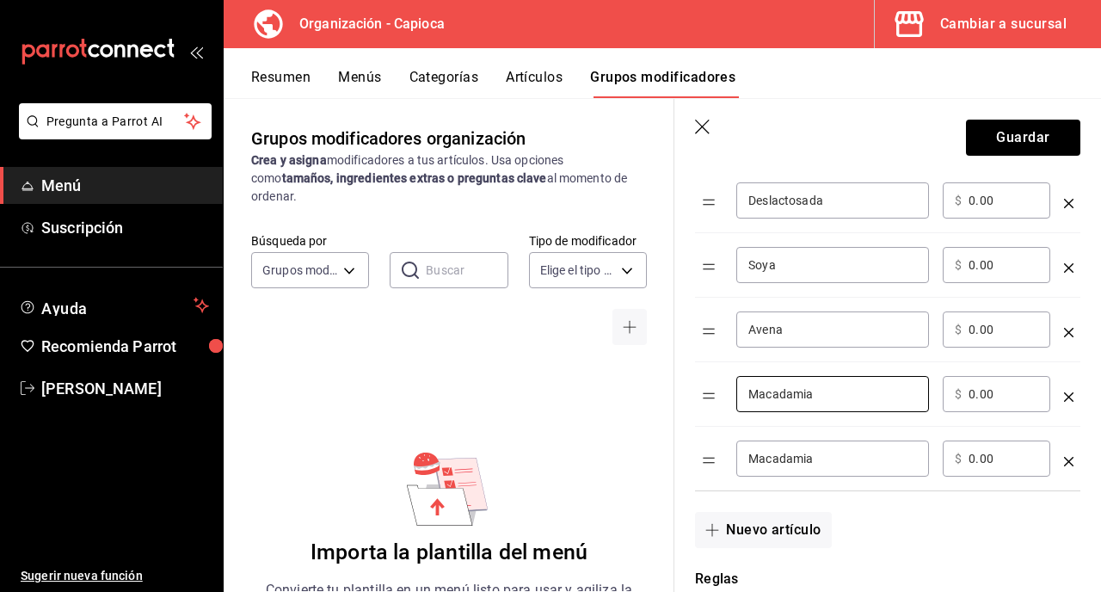
type input "Macadamia"
click at [777, 451] on input "Macadamia" at bounding box center [832, 458] width 169 height 17
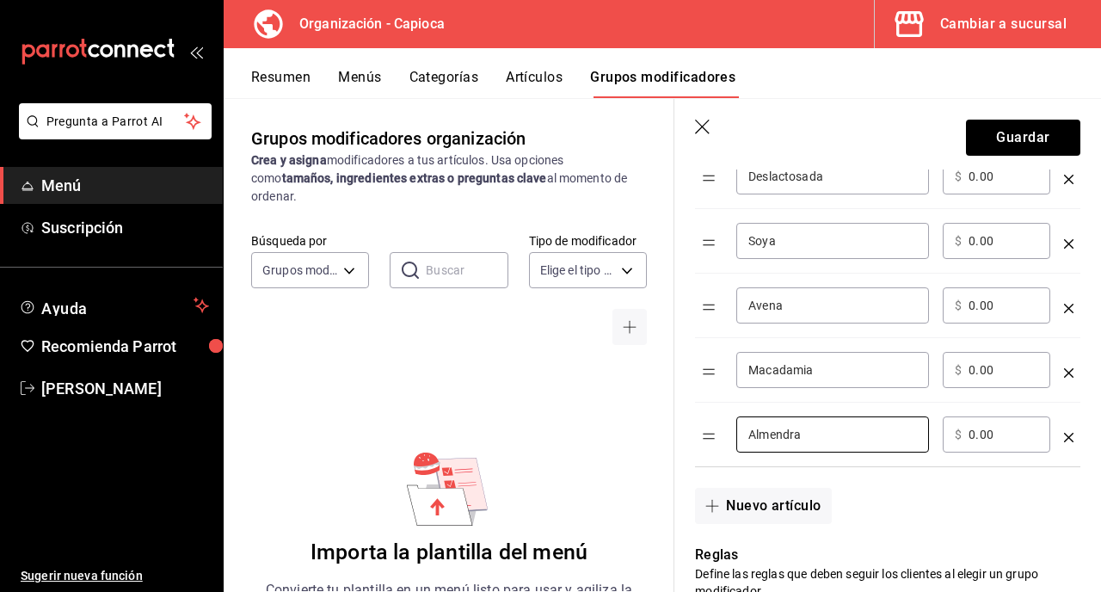
scroll to position [550, 0]
type input "Almendra"
click at [859, 519] on div "Nuevo artículo" at bounding box center [877, 494] width 406 height 57
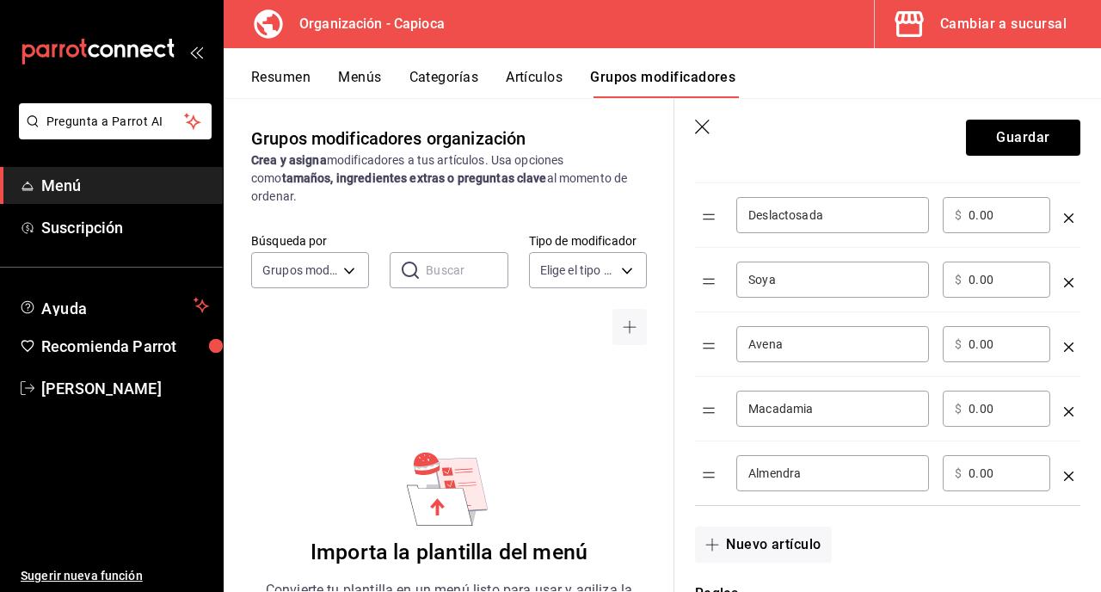
scroll to position [509, 0]
click at [1071, 286] on icon "optionsTable" at bounding box center [1068, 283] width 9 height 9
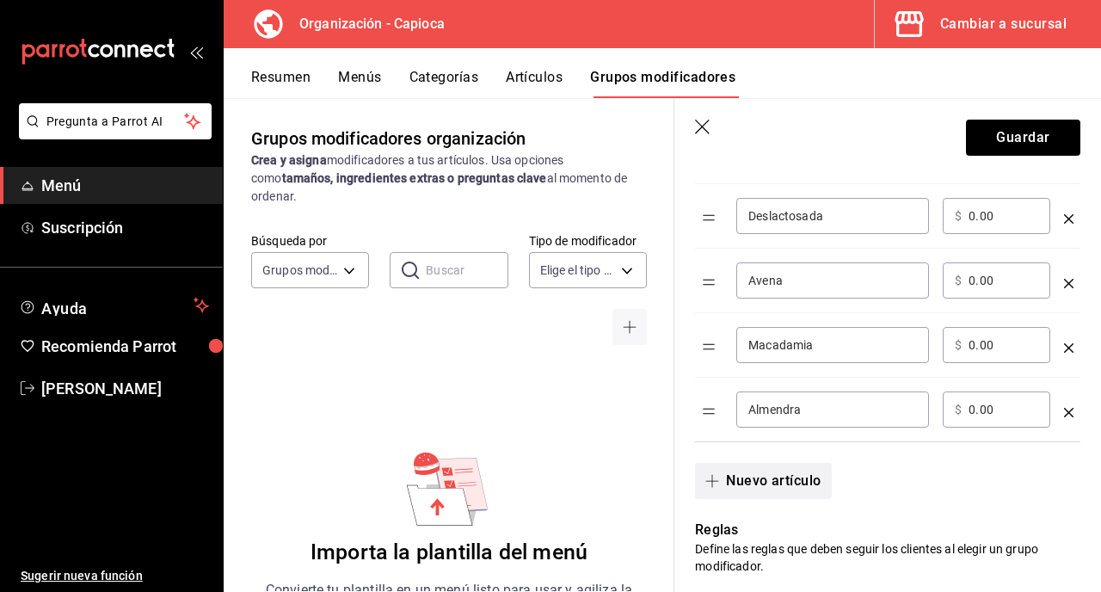
click at [779, 476] on button "Nuevo artículo" at bounding box center [763, 481] width 136 height 36
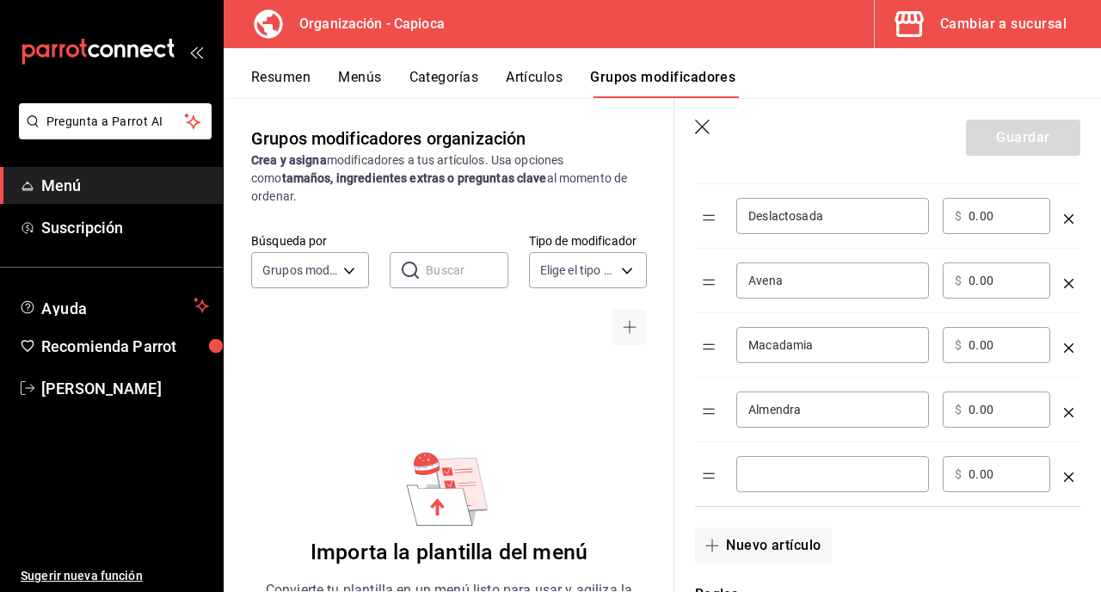
click at [785, 468] on input "optionsTable" at bounding box center [832, 473] width 169 height 17
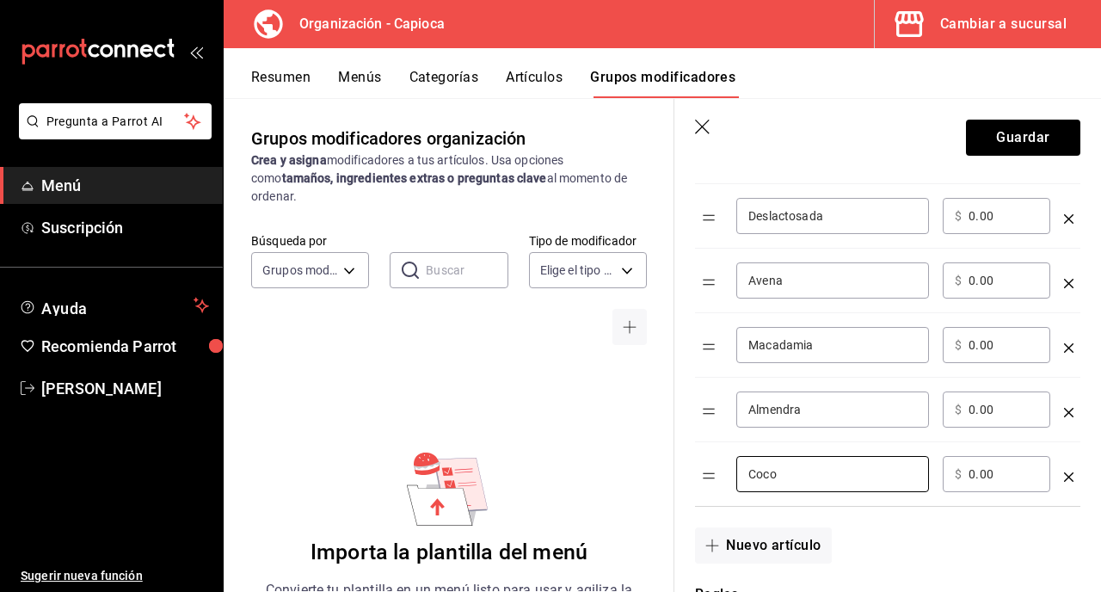
type input "Coco"
click at [1010, 546] on div "Nuevo artículo" at bounding box center [877, 535] width 406 height 57
click at [977, 283] on input "0.00" at bounding box center [1004, 280] width 70 height 17
type input "15.00"
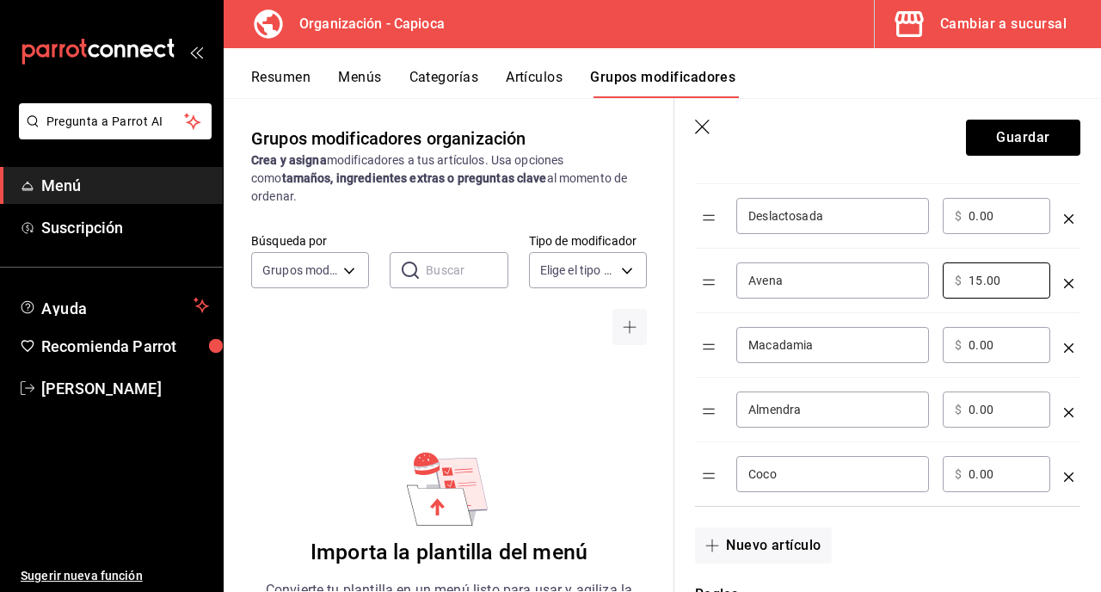
click at [985, 348] on input "0.00" at bounding box center [1004, 344] width 70 height 17
type input "15.00"
click at [973, 412] on input "0.00" at bounding box center [1004, 409] width 70 height 17
type input "15.00"
click at [974, 481] on input "0.00" at bounding box center [1004, 473] width 70 height 17
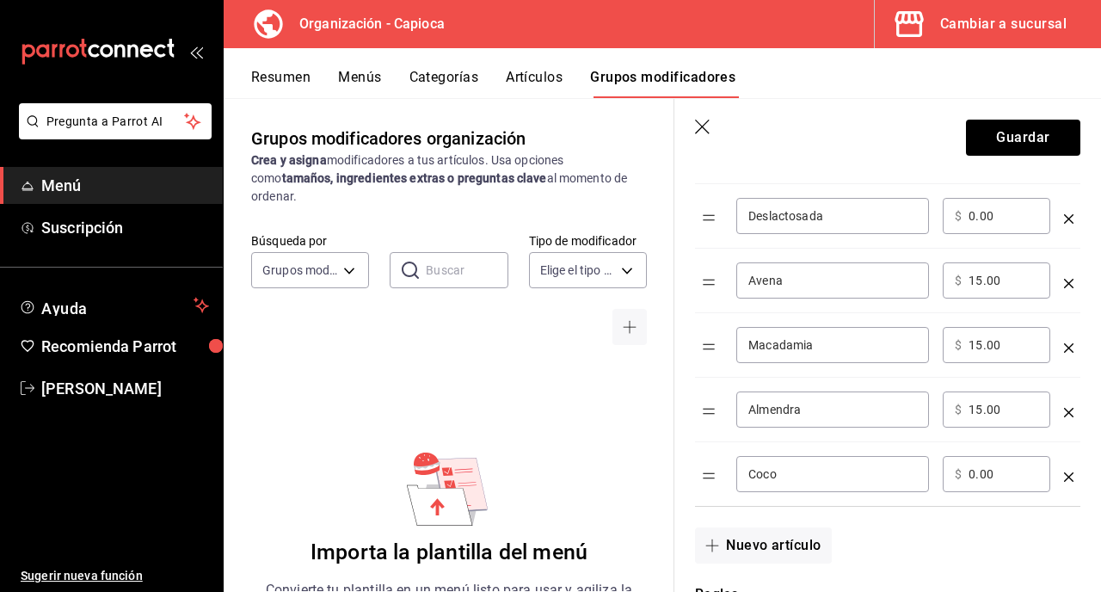
click at [968, 484] on div "​ $ 0.00 ​" at bounding box center [997, 474] width 108 height 36
click at [975, 473] on input "0.00" at bounding box center [1004, 473] width 70 height 17
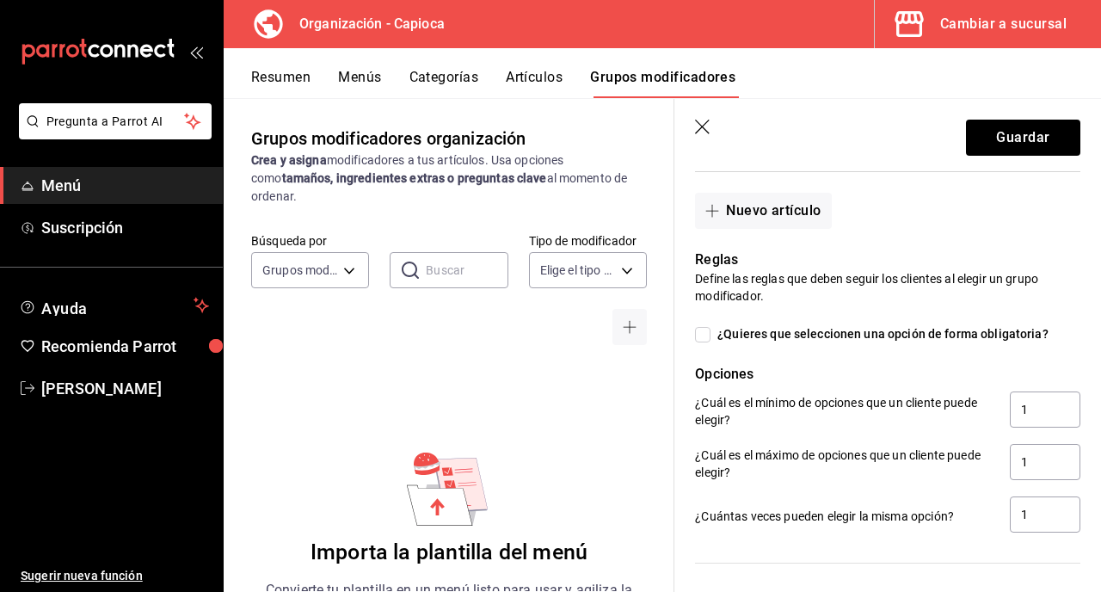
scroll to position [845, 0]
type input "15.00"
click at [703, 335] on input "¿Quieres que seleccionen una opción de forma obligatoria?" at bounding box center [702, 333] width 15 height 15
checkbox input "true"
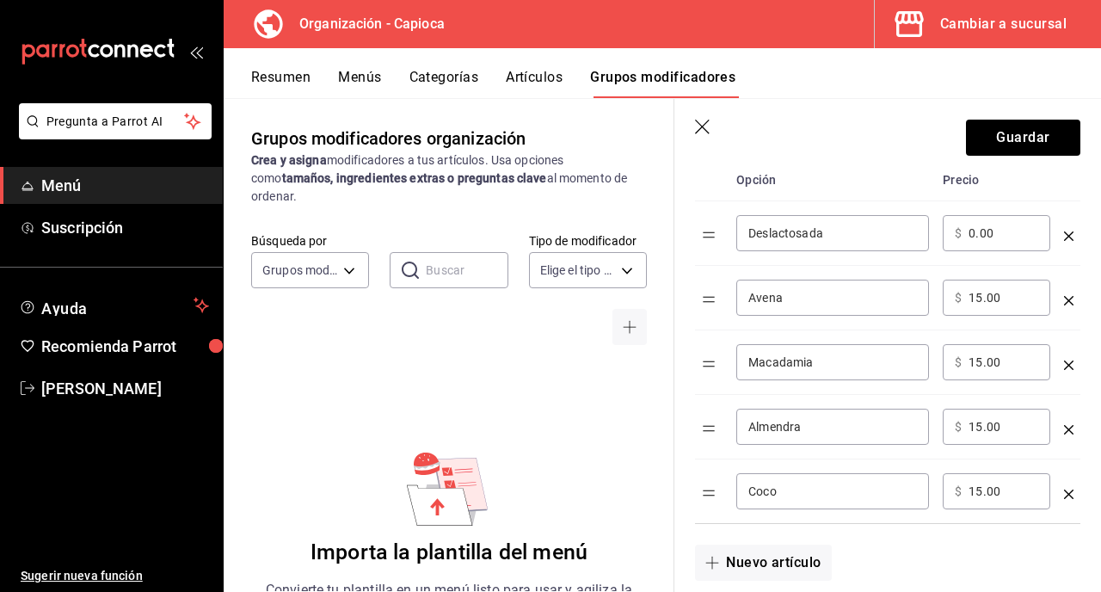
scroll to position [491, 0]
click at [1019, 139] on button "Guardar" at bounding box center [1023, 138] width 114 height 36
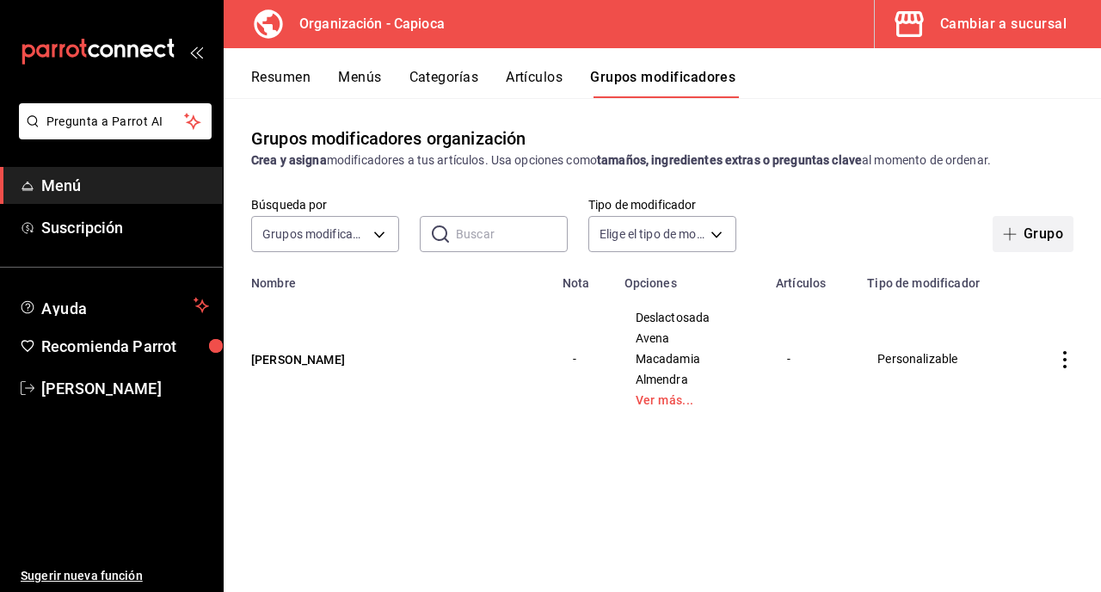
click at [1048, 243] on button "Grupo" at bounding box center [1033, 234] width 81 height 36
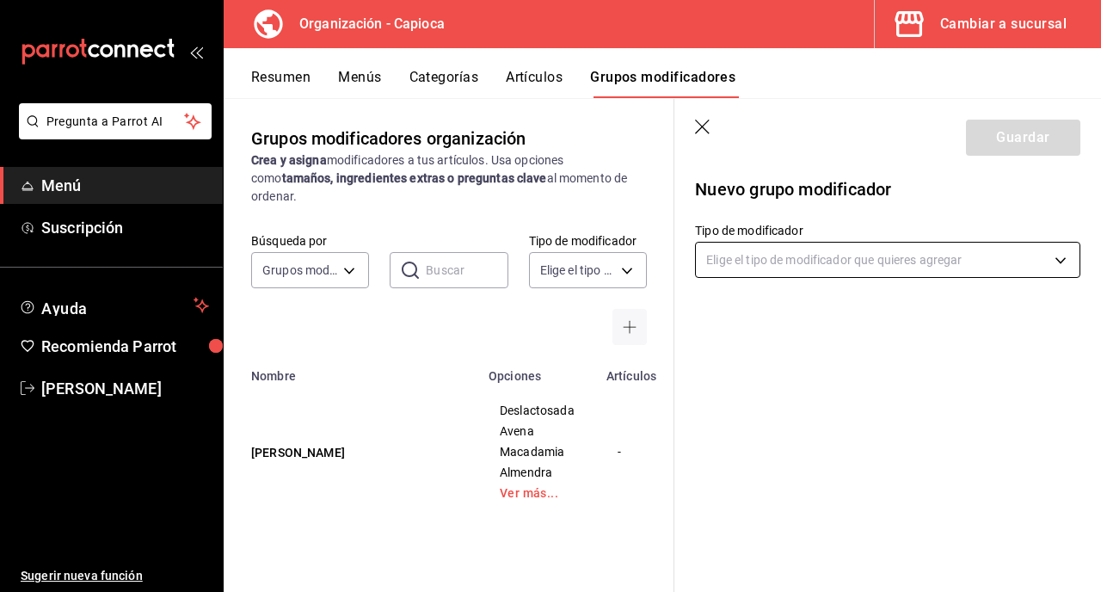
click at [791, 256] on body "Pregunta a Parrot AI Menú Suscripción Ayuda Recomienda Parrot [PERSON_NAME] Sug…" at bounding box center [550, 296] width 1101 height 592
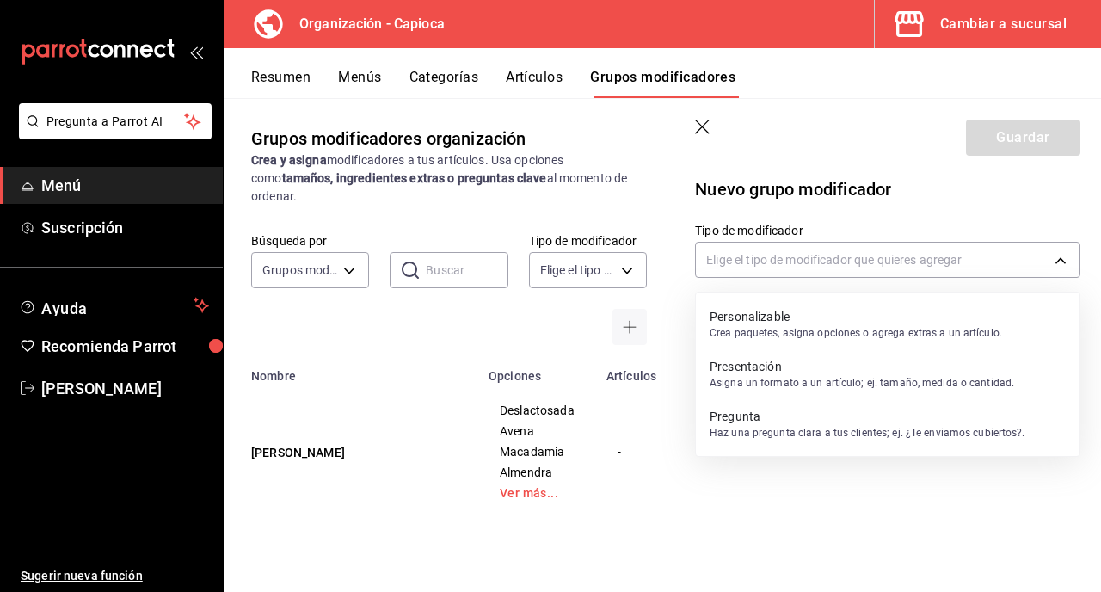
click at [791, 318] on p "Personalizable" at bounding box center [856, 316] width 293 height 17
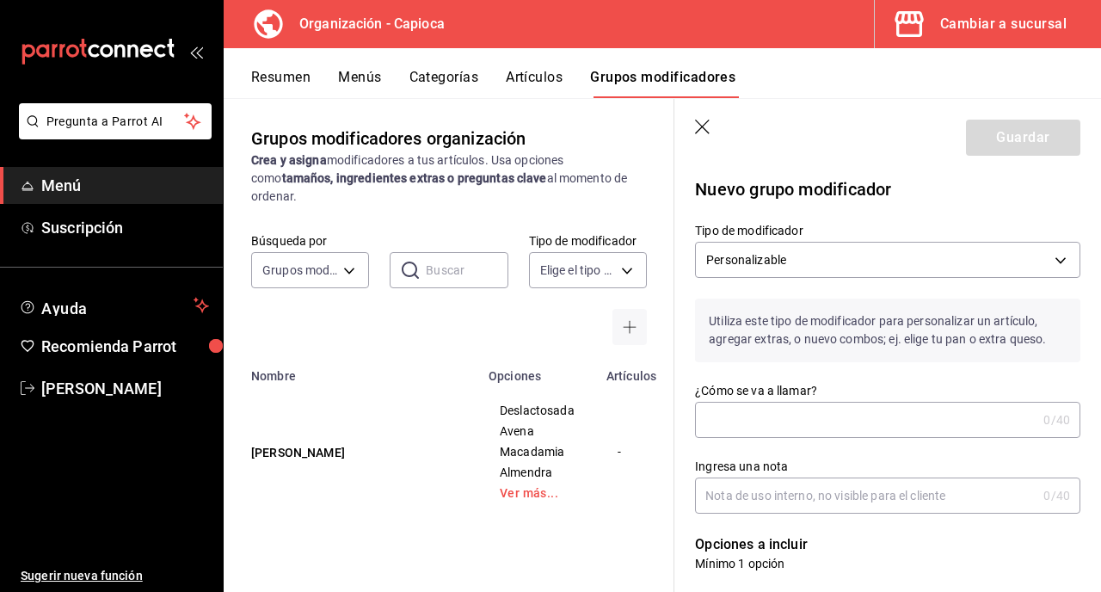
click at [799, 433] on input "¿Cómo se va a llamar?" at bounding box center [866, 420] width 342 height 34
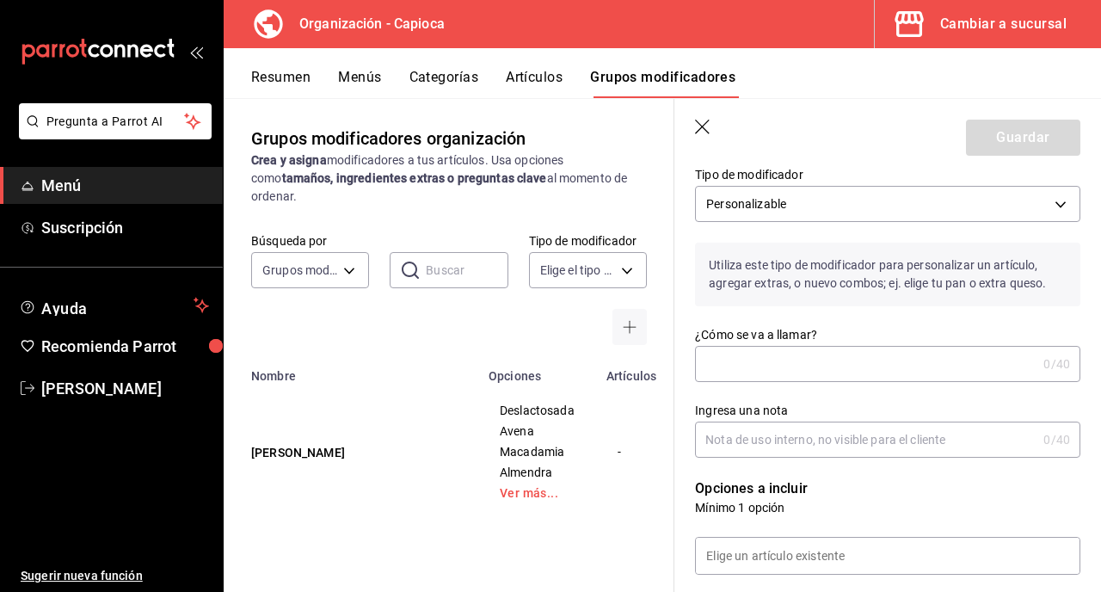
scroll to position [59, 0]
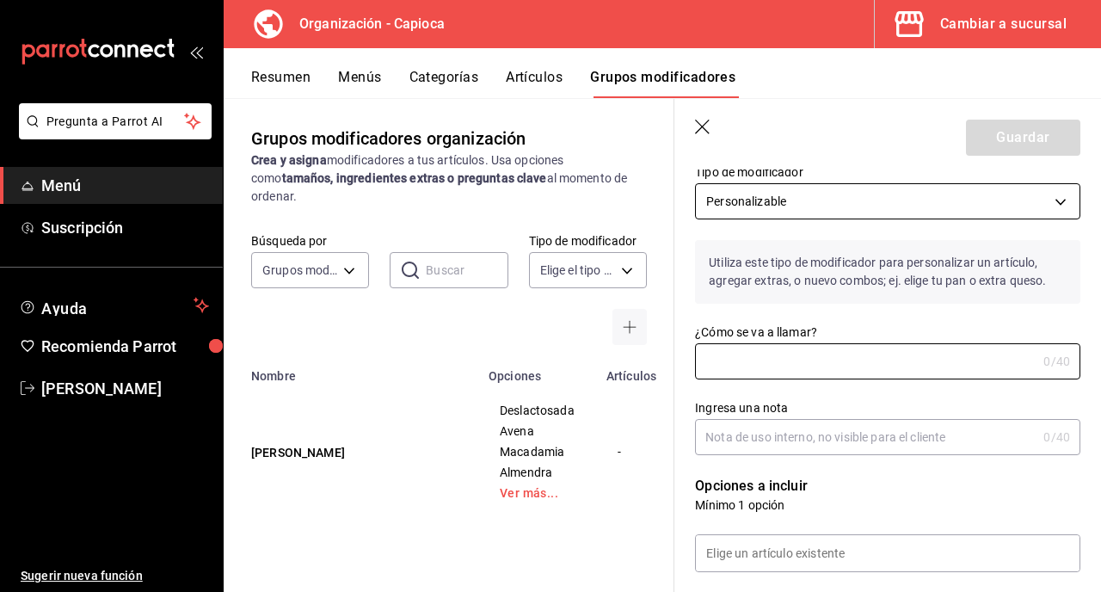
click at [835, 202] on body "Pregunta a Parrot AI Menú Suscripción Ayuda Recomienda Parrot [PERSON_NAME] Sug…" at bounding box center [550, 296] width 1101 height 592
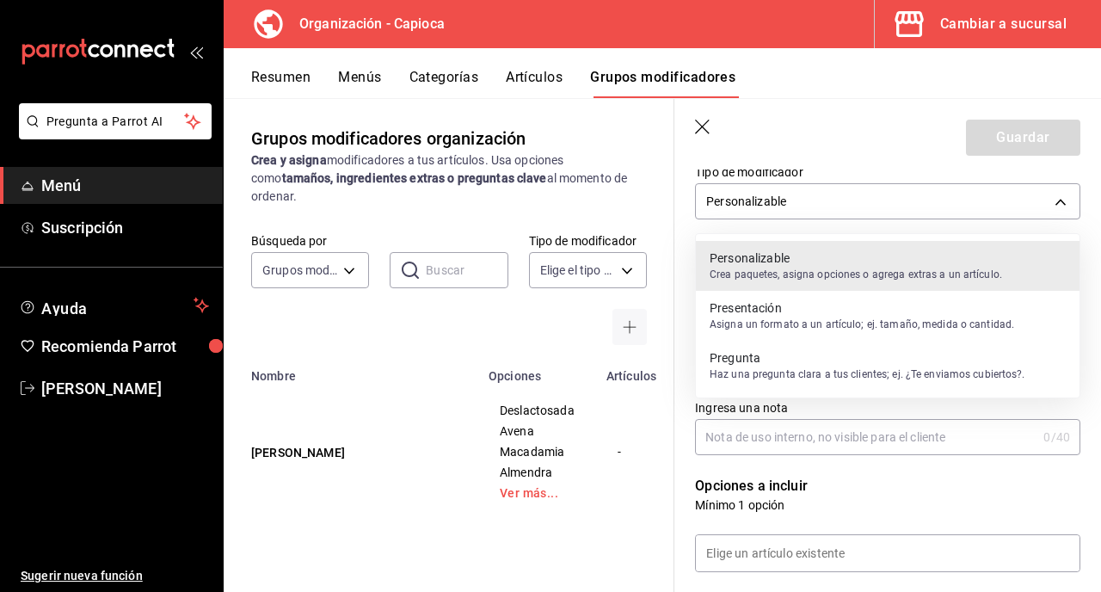
click at [832, 304] on p "Presentación" at bounding box center [862, 307] width 305 height 17
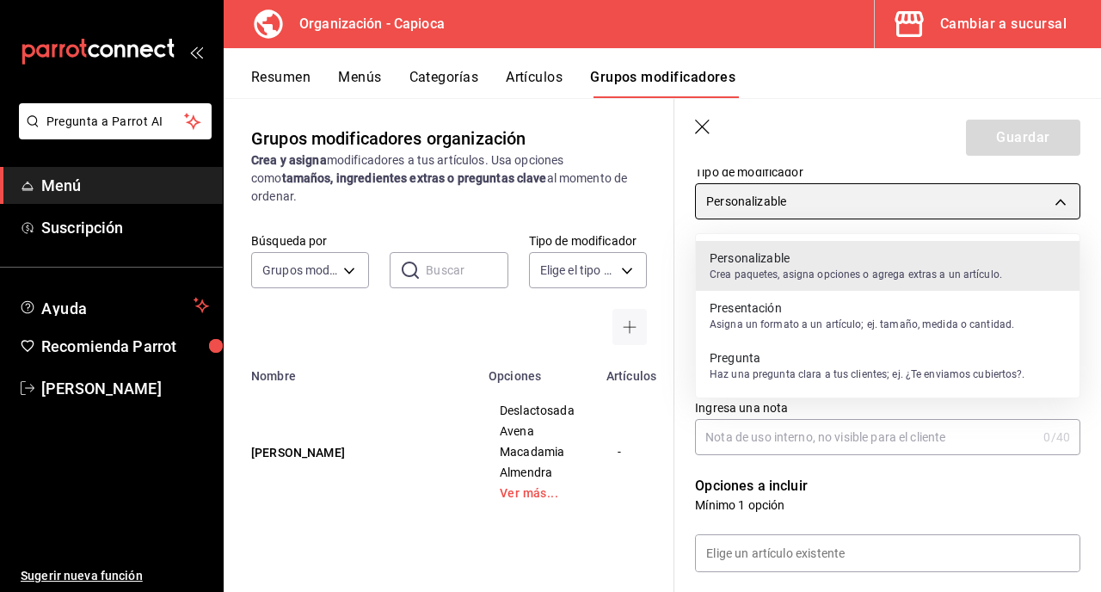
type input "PRESENTATION"
checkbox input "true"
type input "1"
type input "1758848874212"
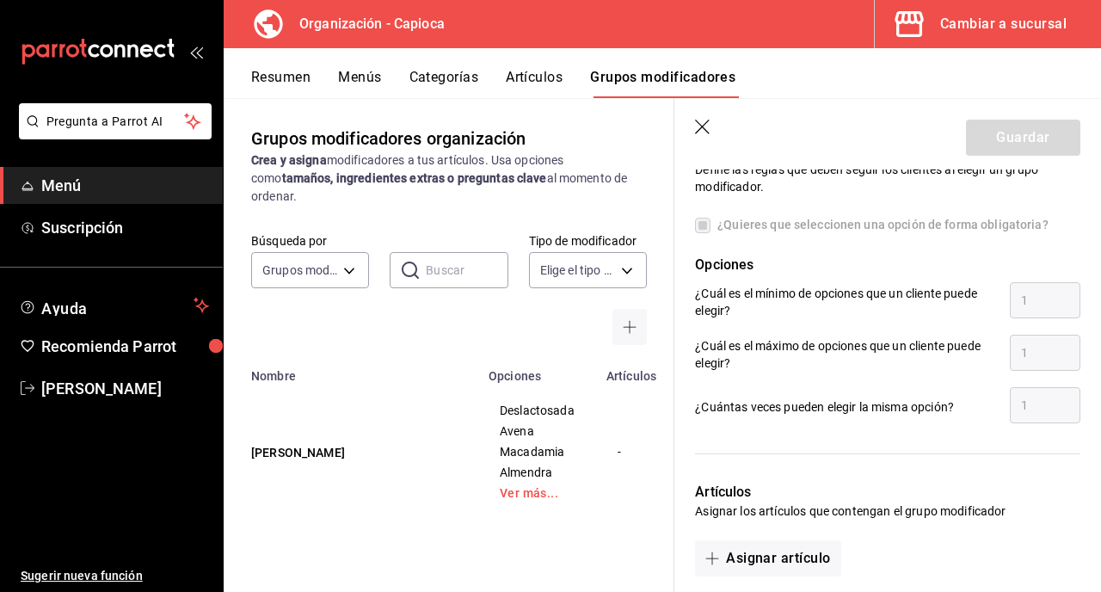
scroll to position [0, 0]
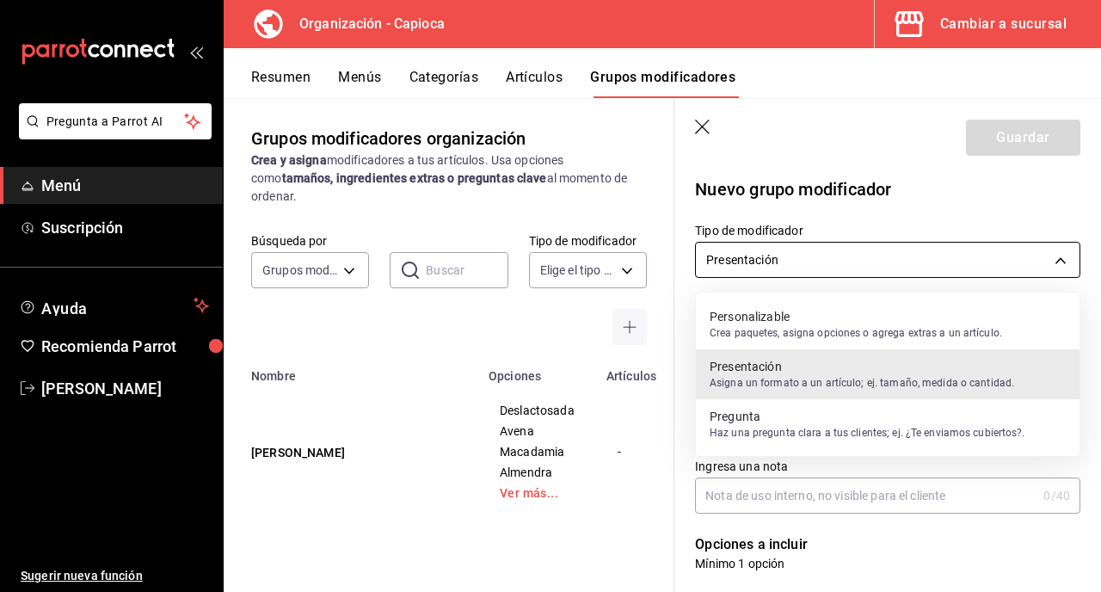
click at [804, 262] on body "Pregunta a Parrot AI Menú Suscripción Ayuda Recomienda Parrot [PERSON_NAME] Sug…" at bounding box center [550, 296] width 1101 height 592
click at [813, 307] on div "Personalizable Crea paquetes, asigna opciones o agrega extras a un artículo." at bounding box center [856, 325] width 293 height 40
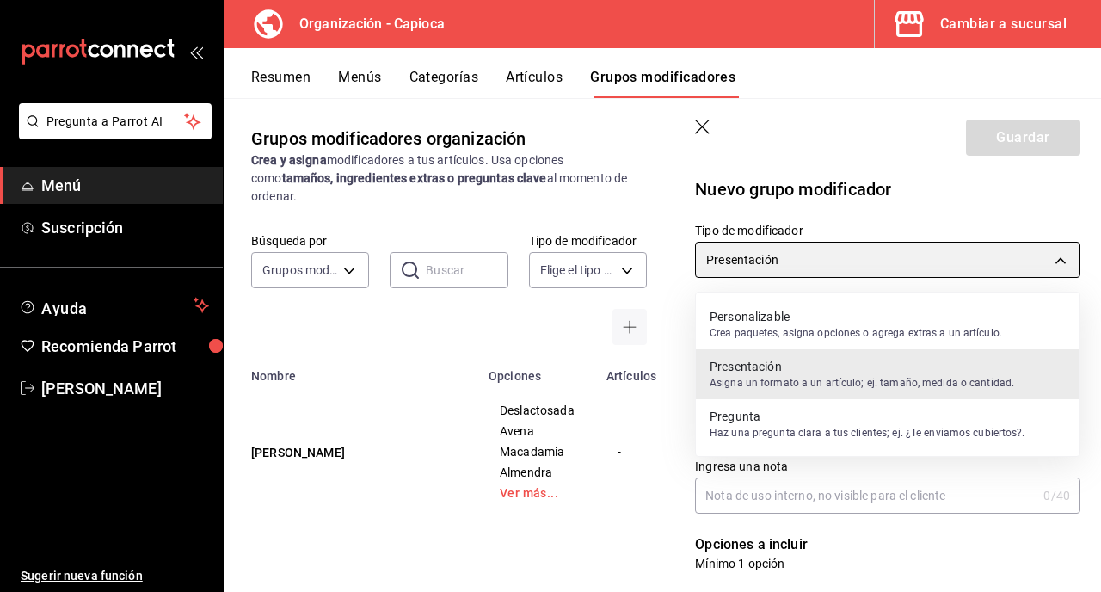
type input "CUSTOMIZABLE"
checkbox input "false"
type input "0"
type input "1758848880848"
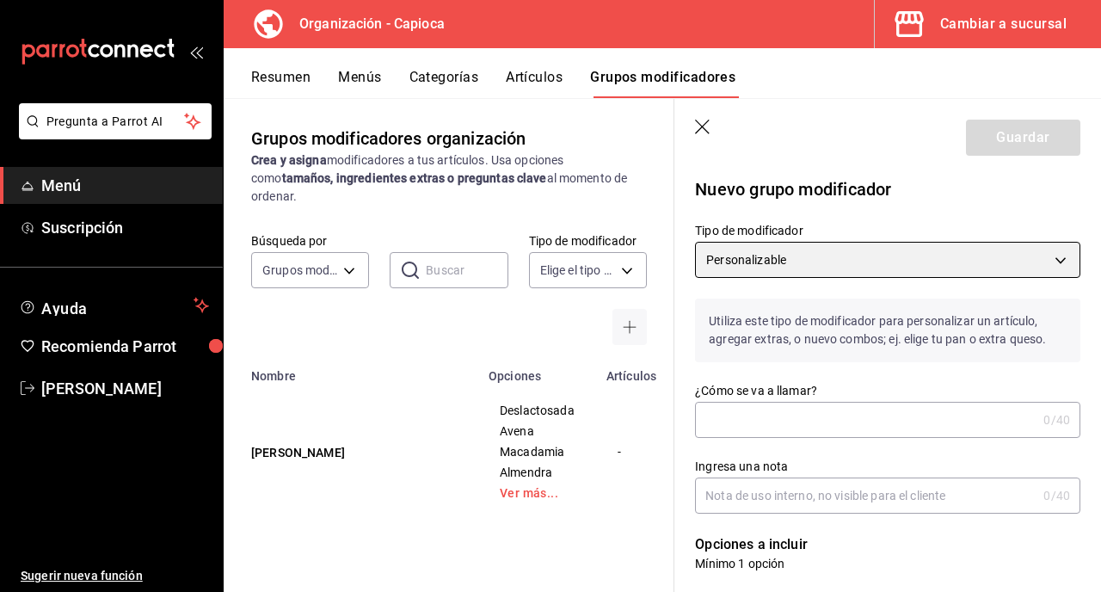
scroll to position [89, 0]
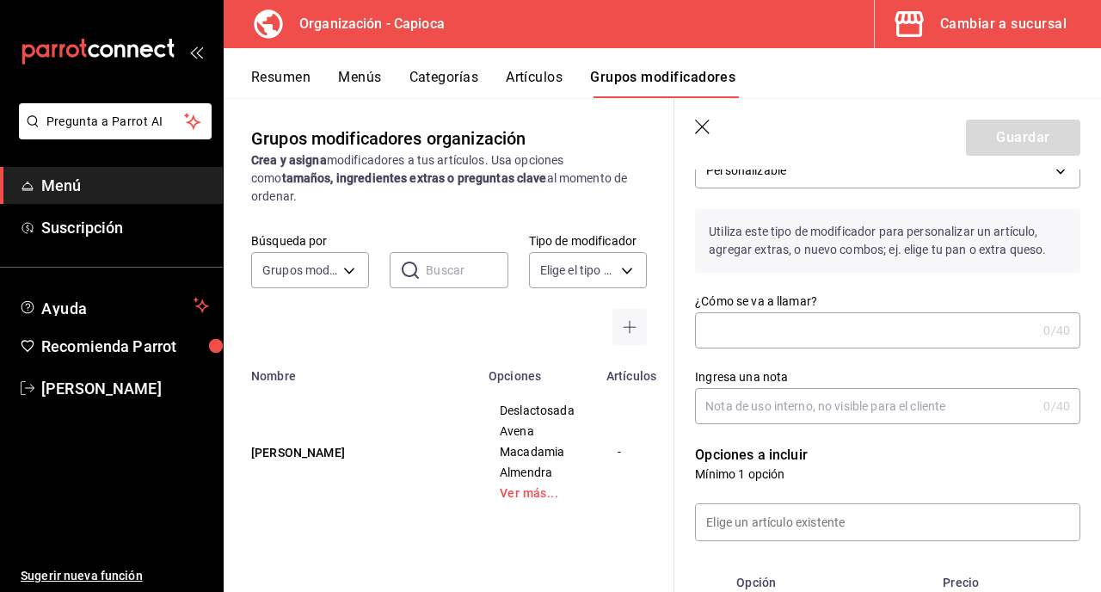
click at [816, 327] on input "¿Cómo se va a llamar?" at bounding box center [866, 330] width 342 height 34
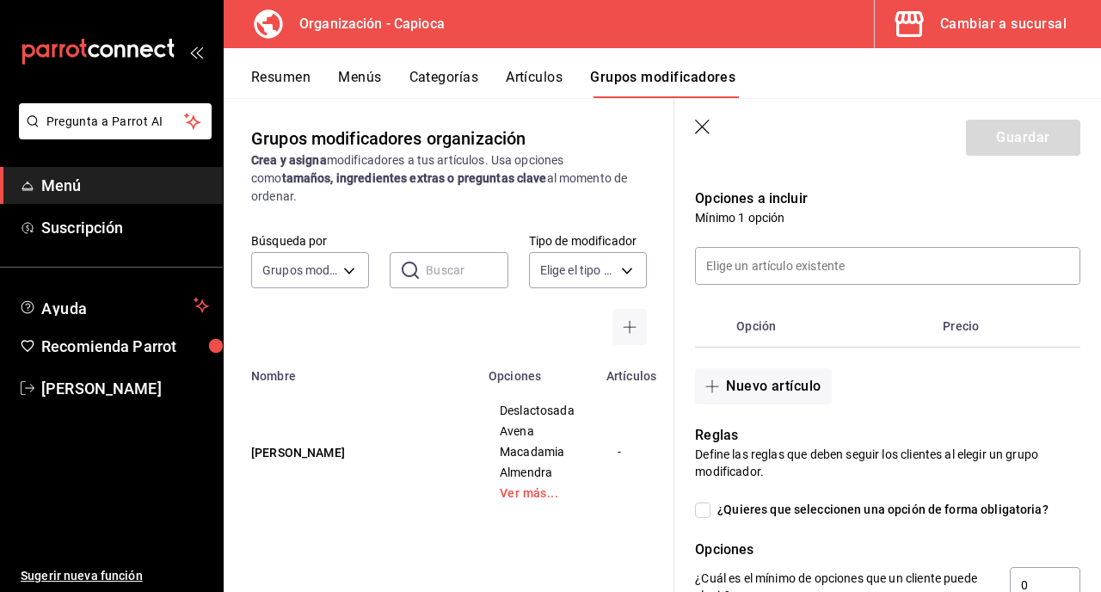
scroll to position [347, 0]
type input "[PERSON_NAME]"
click at [765, 391] on button "Nuevo artículo" at bounding box center [763, 385] width 136 height 36
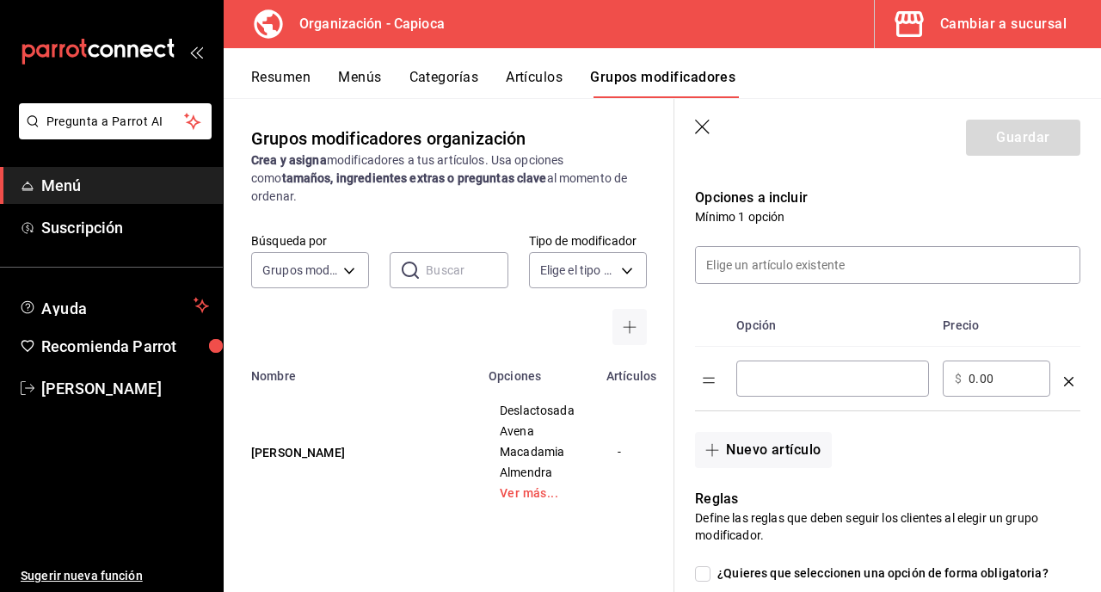
click at [781, 386] on input "optionsTable" at bounding box center [832, 378] width 169 height 17
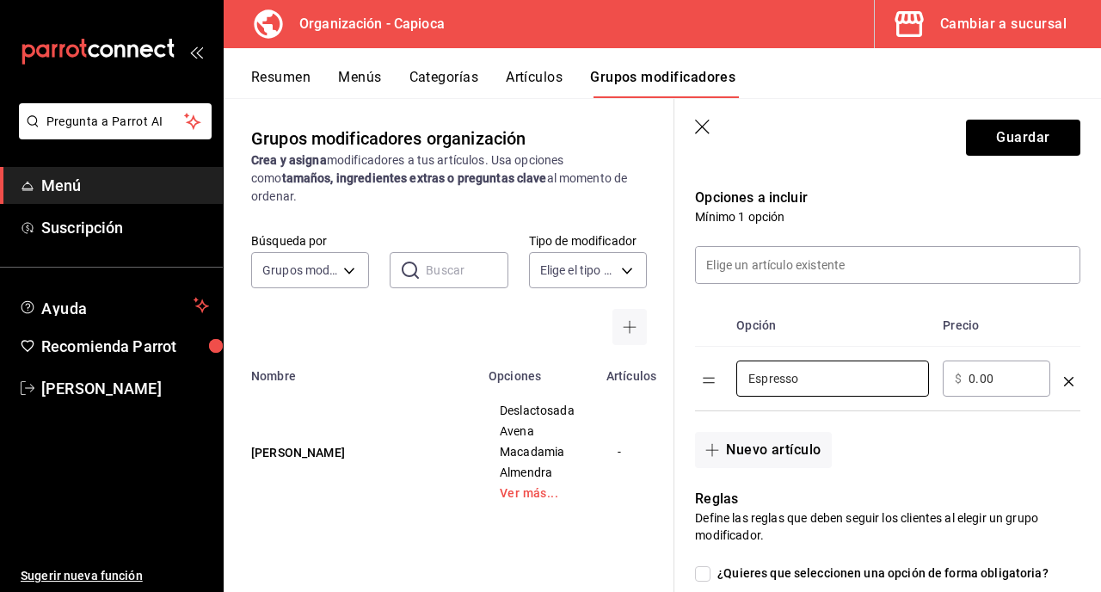
type input "Espresso"
click at [971, 380] on input "0.00" at bounding box center [1004, 378] width 70 height 17
type input "15.00"
click at [776, 458] on button "Nuevo artículo" at bounding box center [763, 450] width 136 height 36
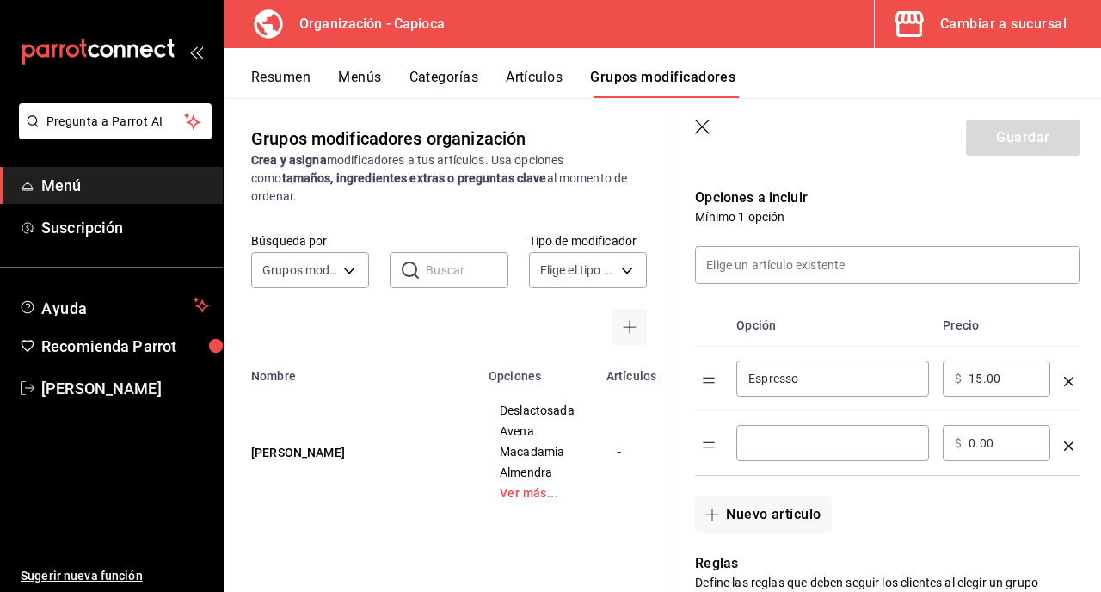
click at [791, 453] on div "​" at bounding box center [832, 443] width 193 height 36
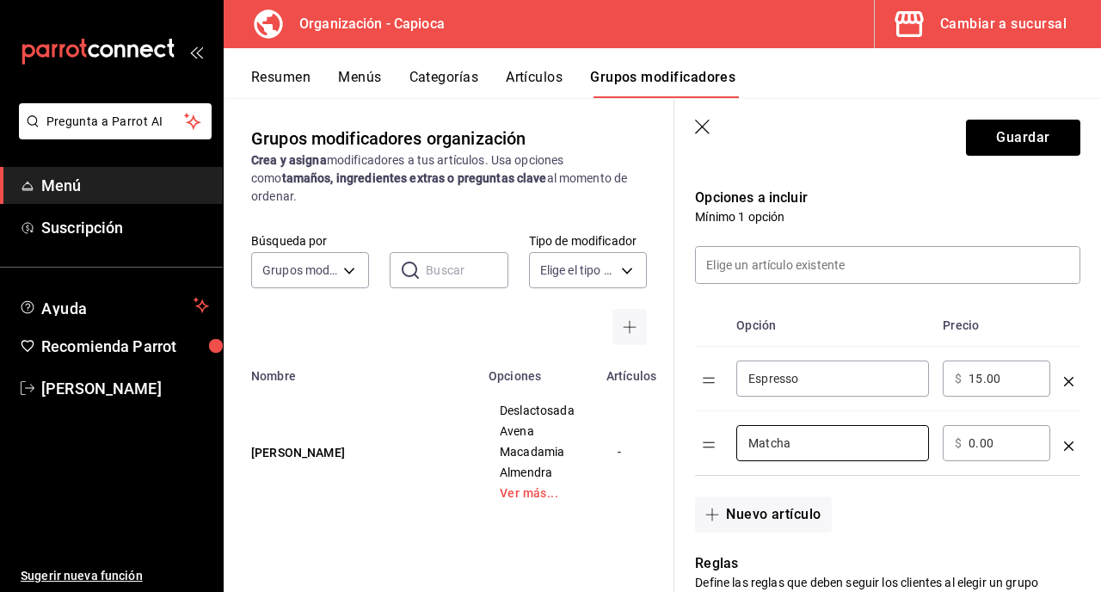
type input "Matcha"
click at [975, 445] on input "0.00" at bounding box center [1004, 442] width 70 height 17
type input "15.00"
click at [785, 516] on button "Nuevo artículo" at bounding box center [763, 514] width 136 height 36
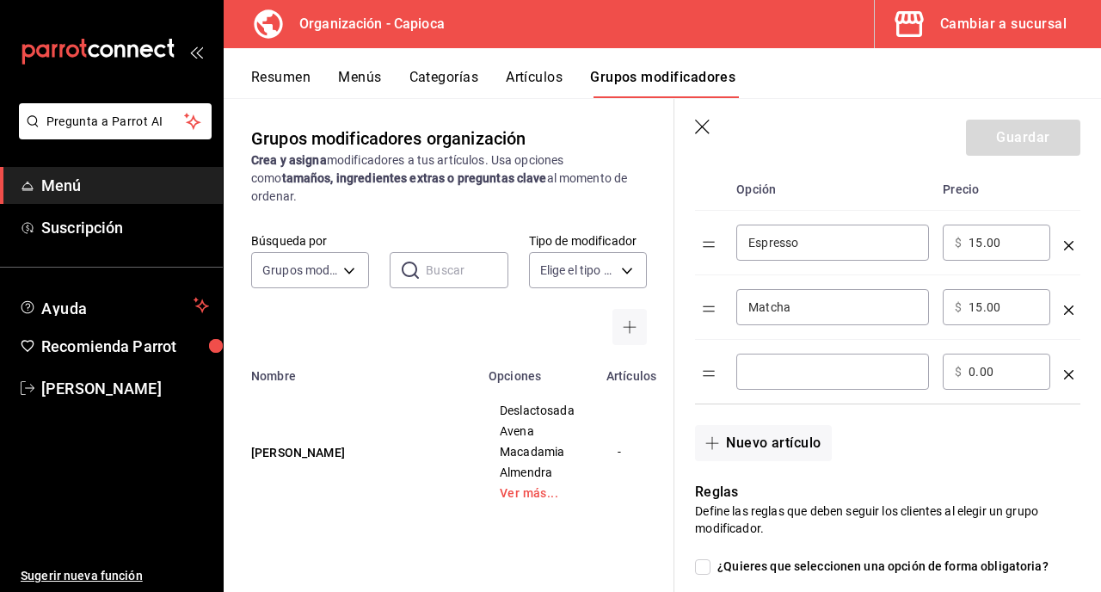
scroll to position [483, 0]
click at [821, 363] on input "optionsTable" at bounding box center [832, 370] width 169 height 17
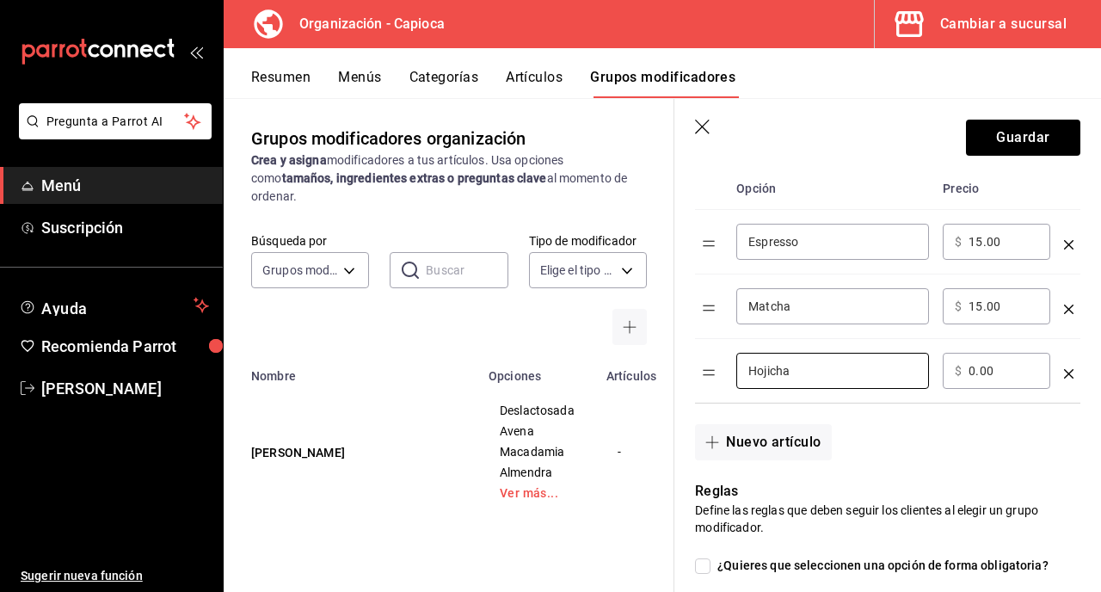
type input "Hojicha"
click at [976, 374] on input "0.00" at bounding box center [1004, 370] width 70 height 17
type input "15.00"
click at [797, 441] on button "Nuevo artículo" at bounding box center [763, 442] width 136 height 36
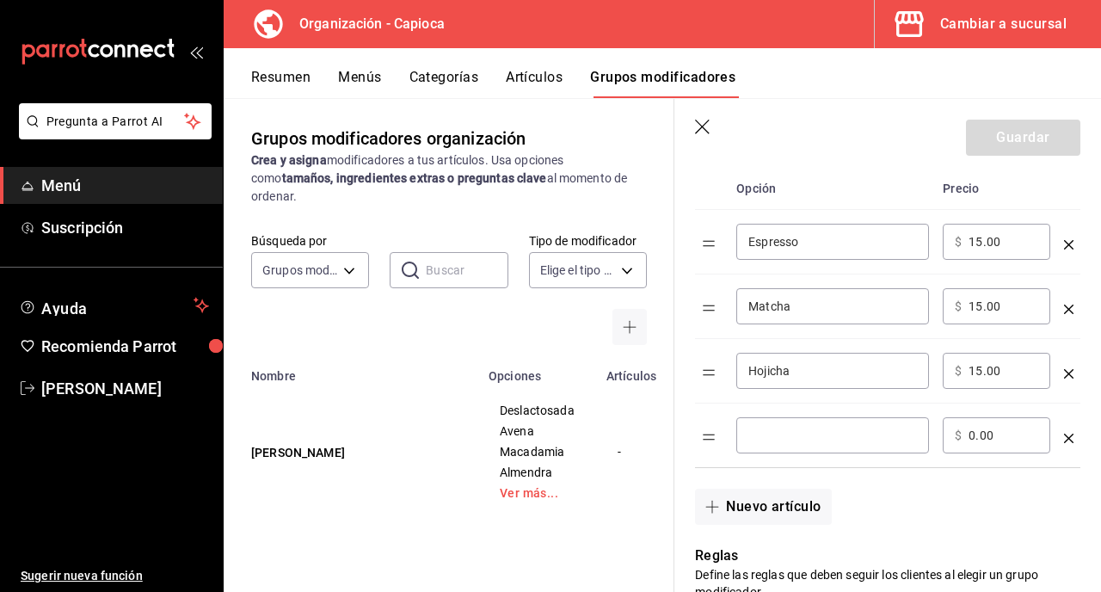
click at [798, 441] on input "optionsTable" at bounding box center [832, 435] width 169 height 17
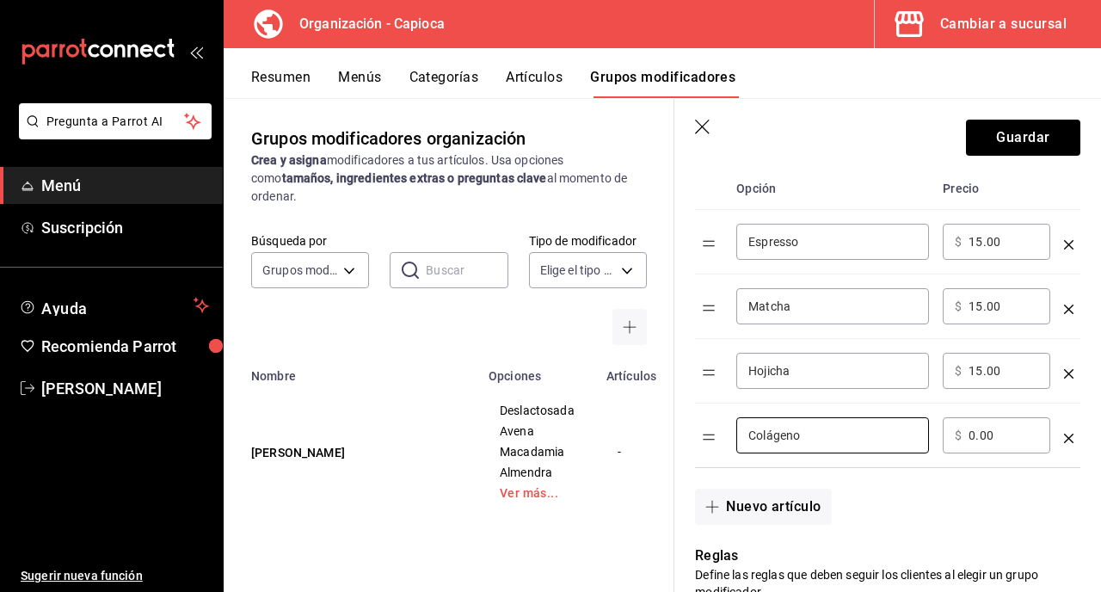
type input "Colágeno"
click at [973, 436] on input "0.00" at bounding box center [1004, 435] width 70 height 17
type input "15.00"
click at [752, 507] on button "Nuevo artículo" at bounding box center [763, 507] width 136 height 36
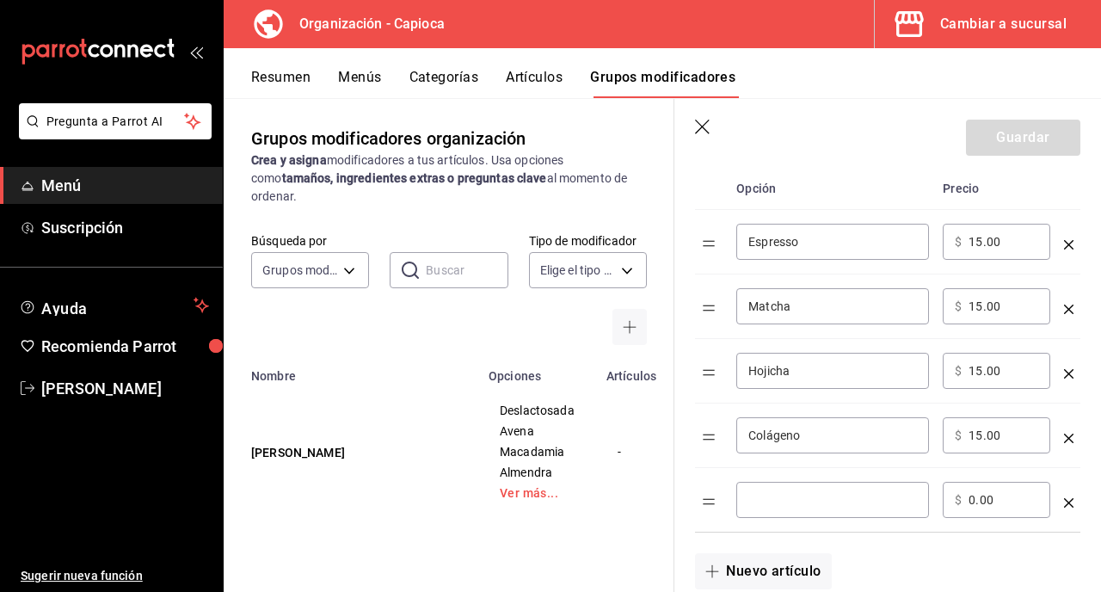
click at [771, 503] on input "optionsTable" at bounding box center [832, 499] width 169 height 17
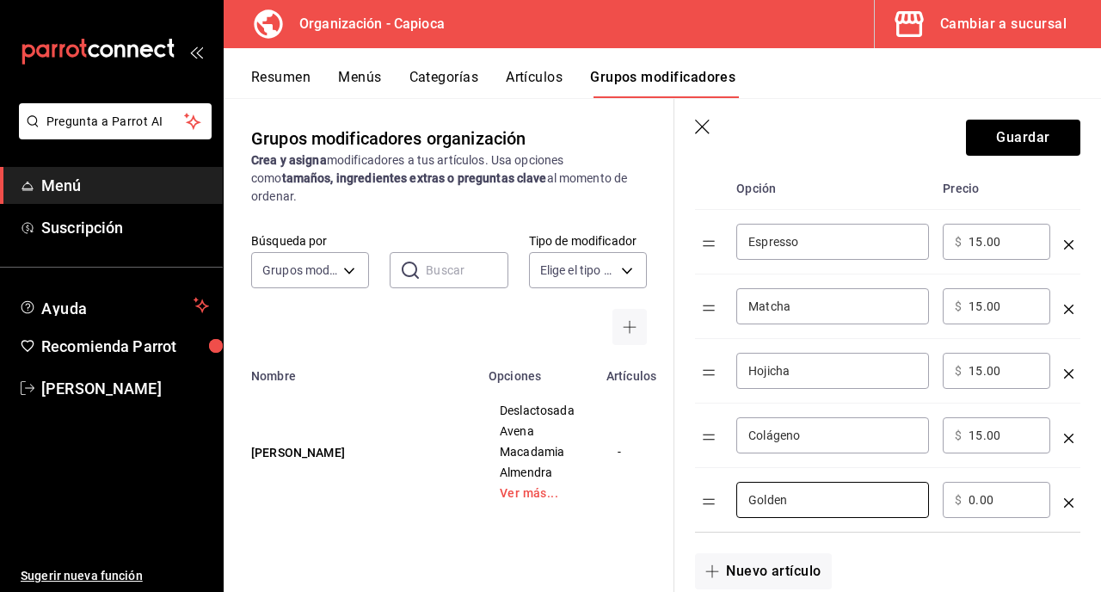
type input "Golden"
click at [973, 503] on input "0.00" at bounding box center [1004, 499] width 70 height 17
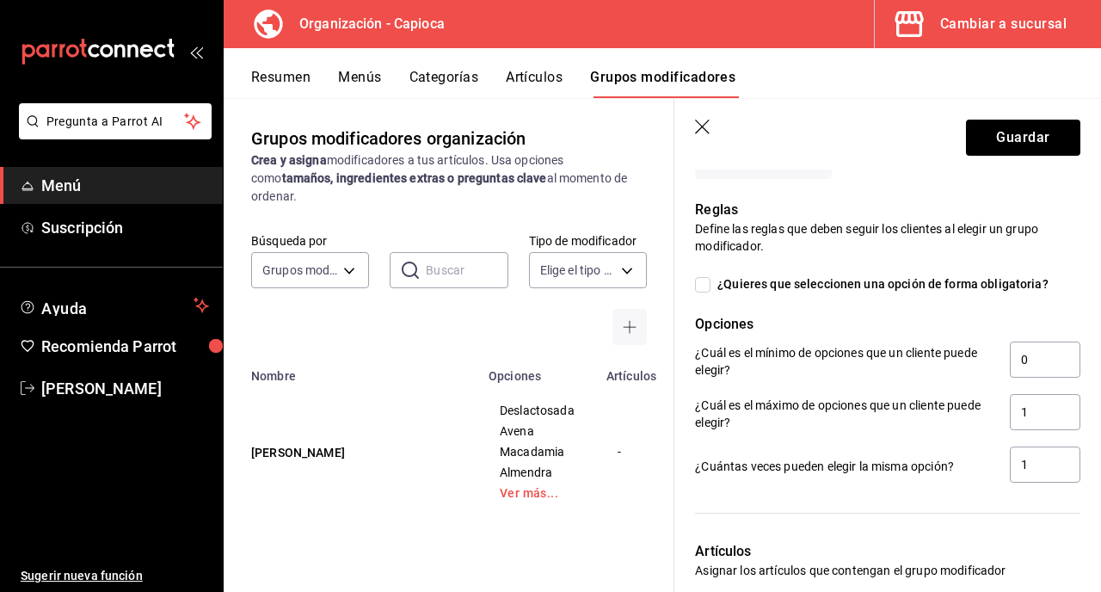
scroll to position [884, 0]
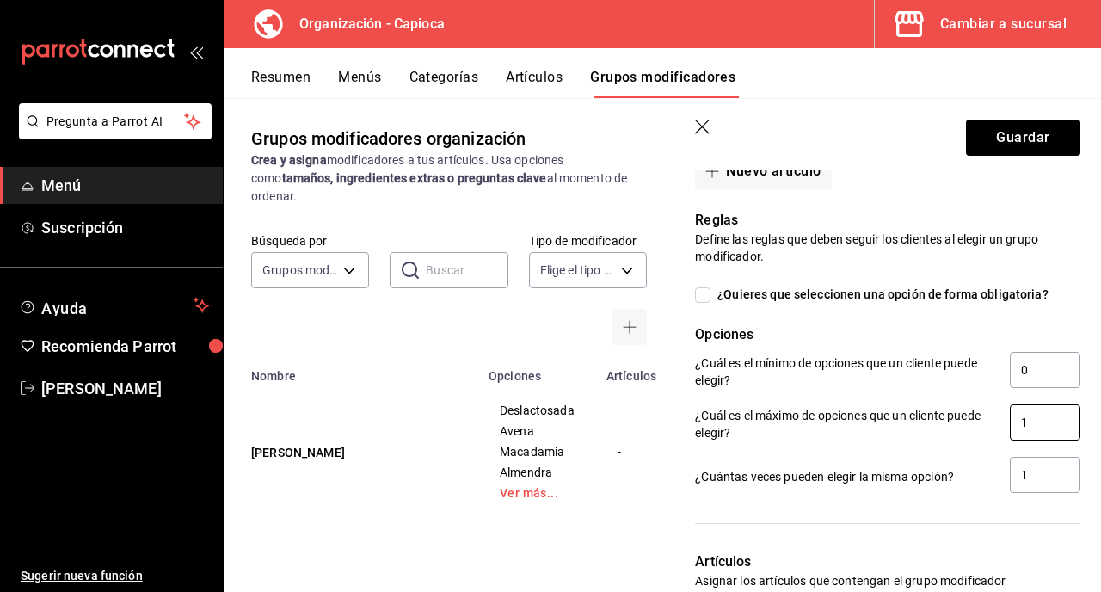
type input "15.00"
click at [1041, 422] on input "1" at bounding box center [1045, 422] width 71 height 36
type input "2"
click at [1034, 480] on input "1" at bounding box center [1045, 475] width 71 height 36
type input "2"
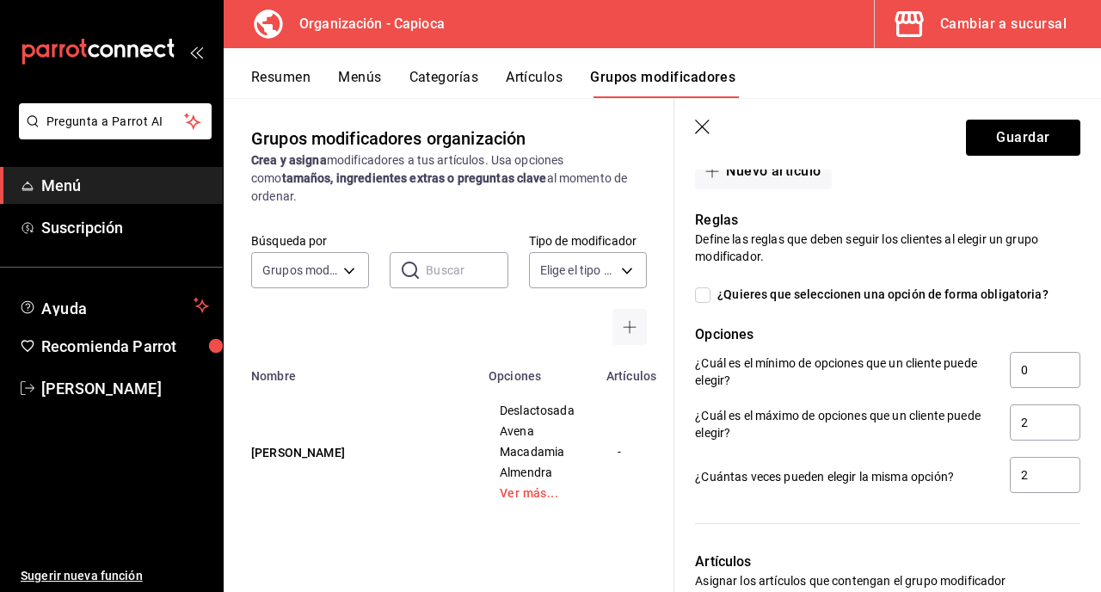
click at [959, 466] on div "¿Cuántas veces pueden elegir la misma opción? 2" at bounding box center [887, 476] width 385 height 39
click at [1035, 428] on input "2" at bounding box center [1045, 422] width 71 height 36
type input "3"
click at [1037, 477] on input "2" at bounding box center [1045, 475] width 71 height 36
type input "3"
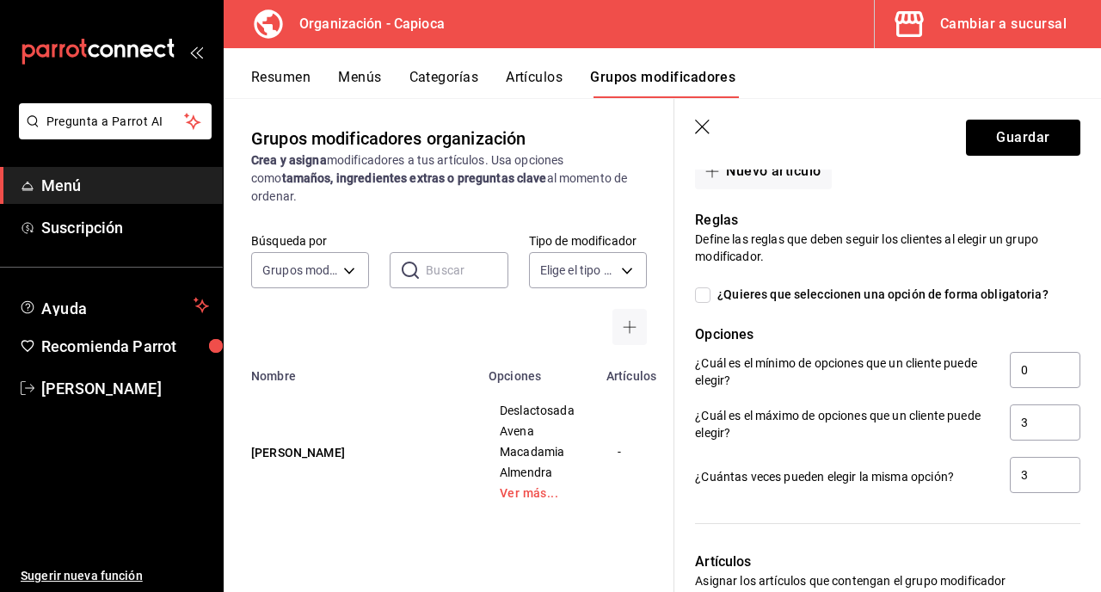
click at [925, 520] on div at bounding box center [887, 523] width 385 height 15
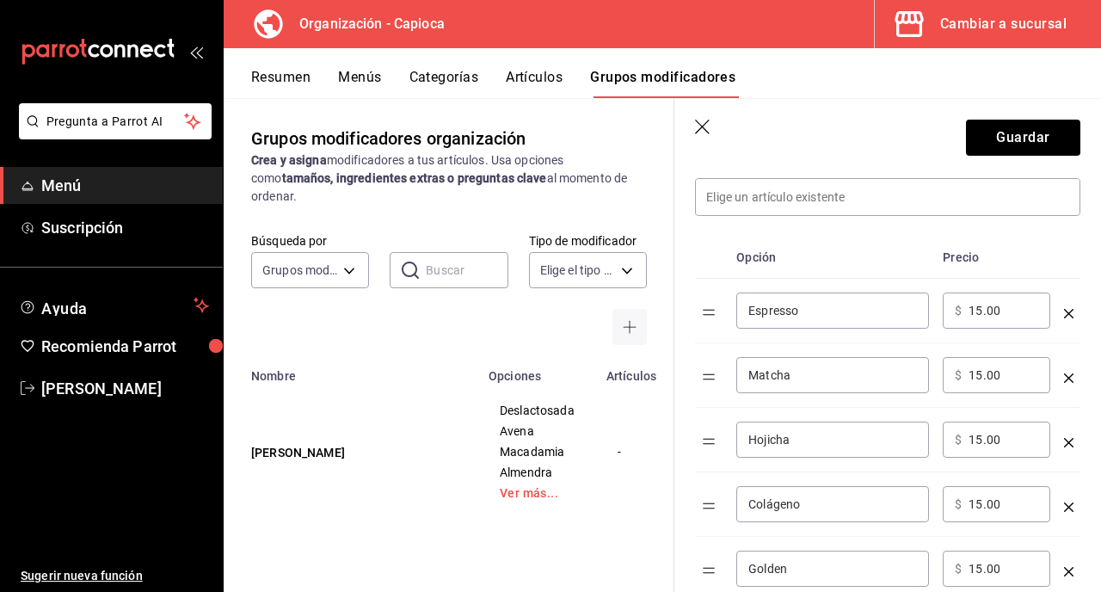
scroll to position [413, 0]
click at [1006, 134] on button "Guardar" at bounding box center [1023, 138] width 114 height 36
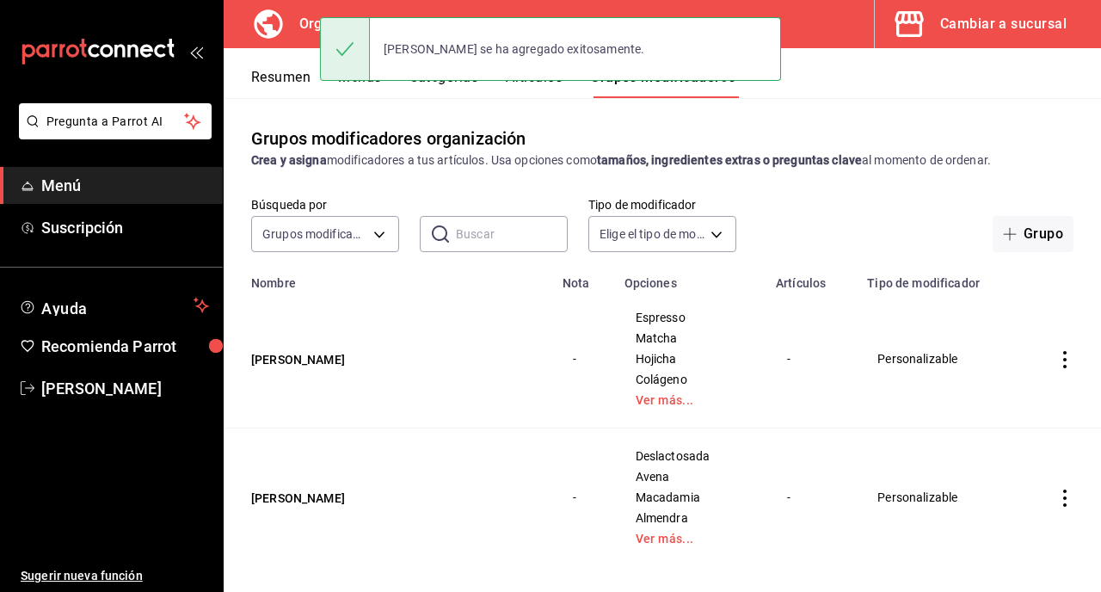
scroll to position [16, 0]
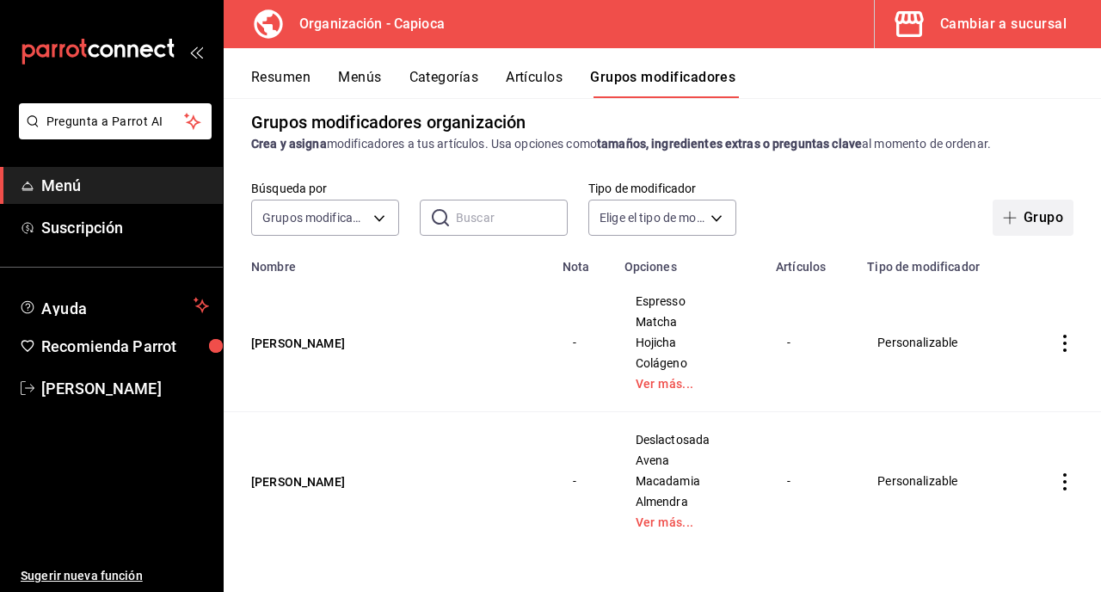
click at [1023, 211] on span "button" at bounding box center [1013, 218] width 21 height 14
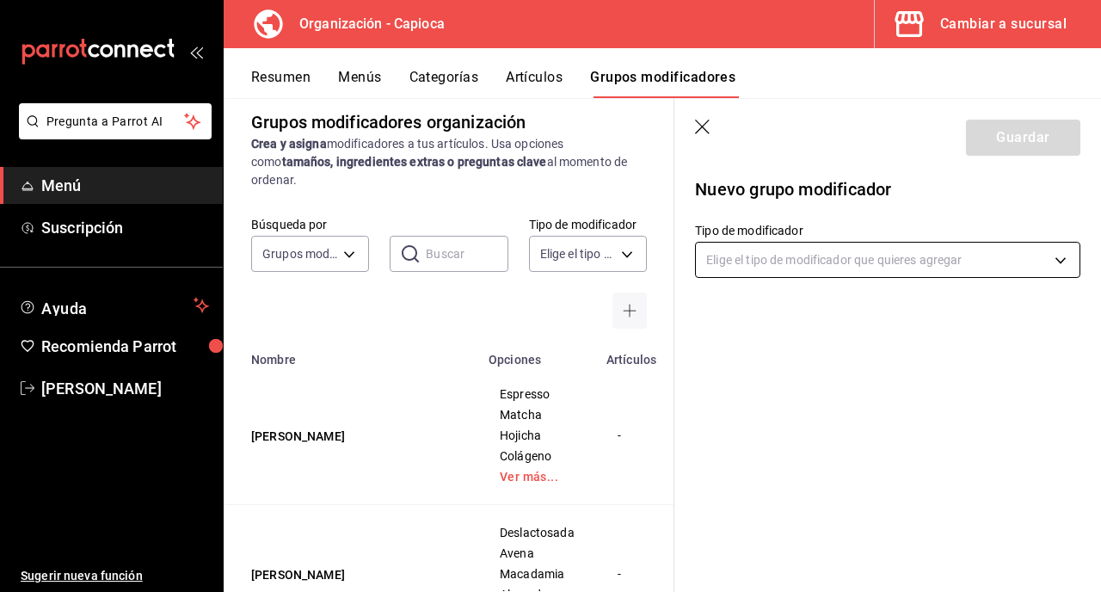
click at [886, 259] on body "Pregunta a Parrot AI Menú Suscripción Ayuda Recomienda Parrot [PERSON_NAME] Sug…" at bounding box center [550, 296] width 1101 height 592
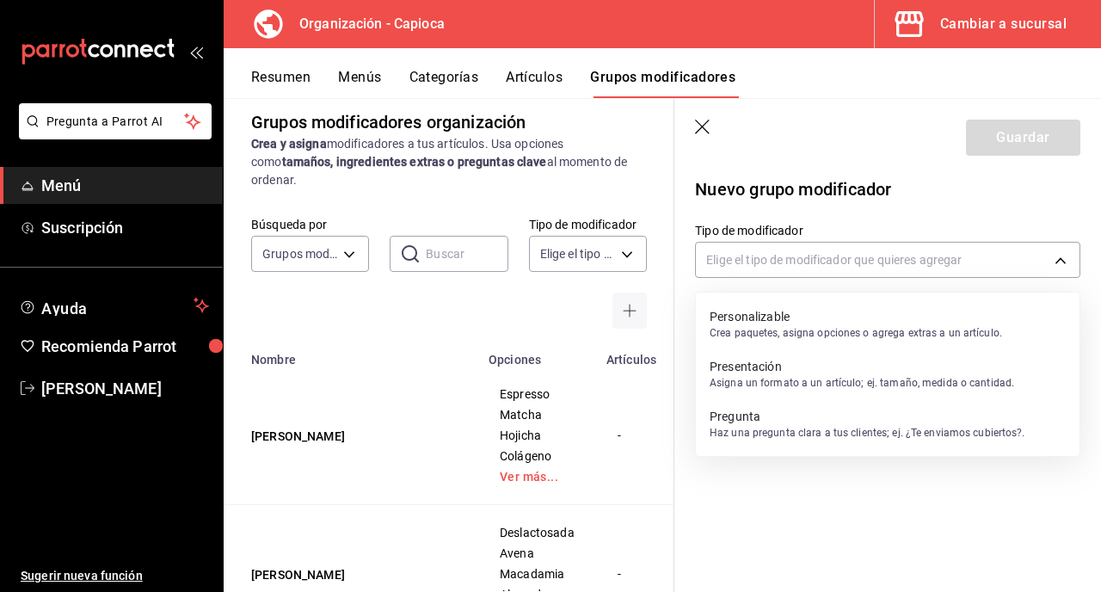
click at [858, 310] on p "Personalizable" at bounding box center [856, 316] width 293 height 17
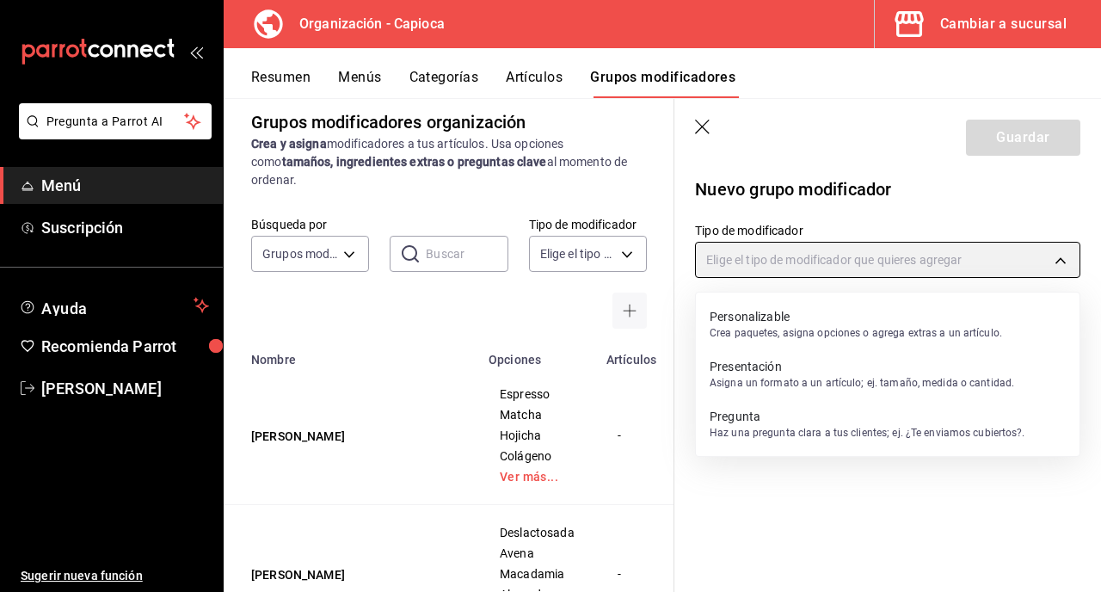
type input "CUSTOMIZABLE"
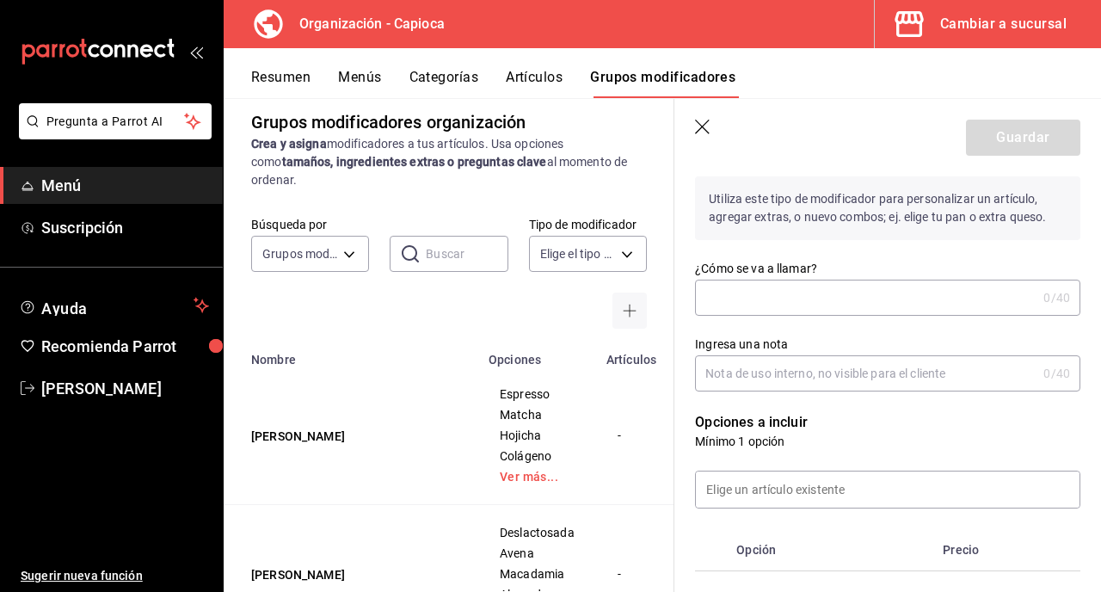
scroll to position [124, 0]
click at [820, 300] on input "¿Cómo se va a llamar?" at bounding box center [866, 296] width 342 height 34
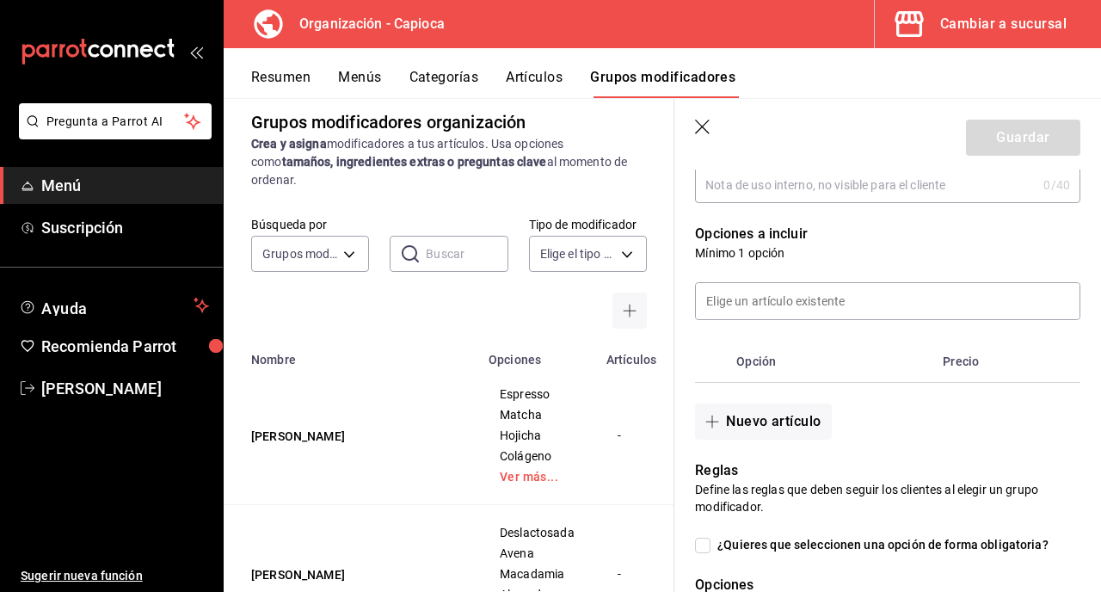
scroll to position [324, 0]
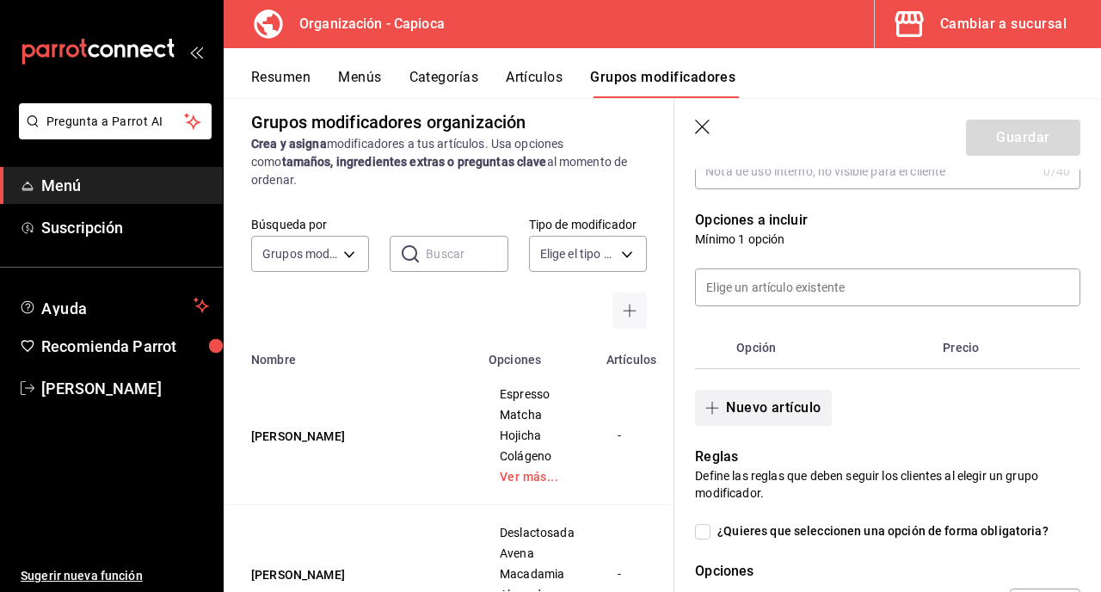
type input "Elige Toppings"
click at [785, 406] on button "Nuevo artículo" at bounding box center [763, 408] width 136 height 36
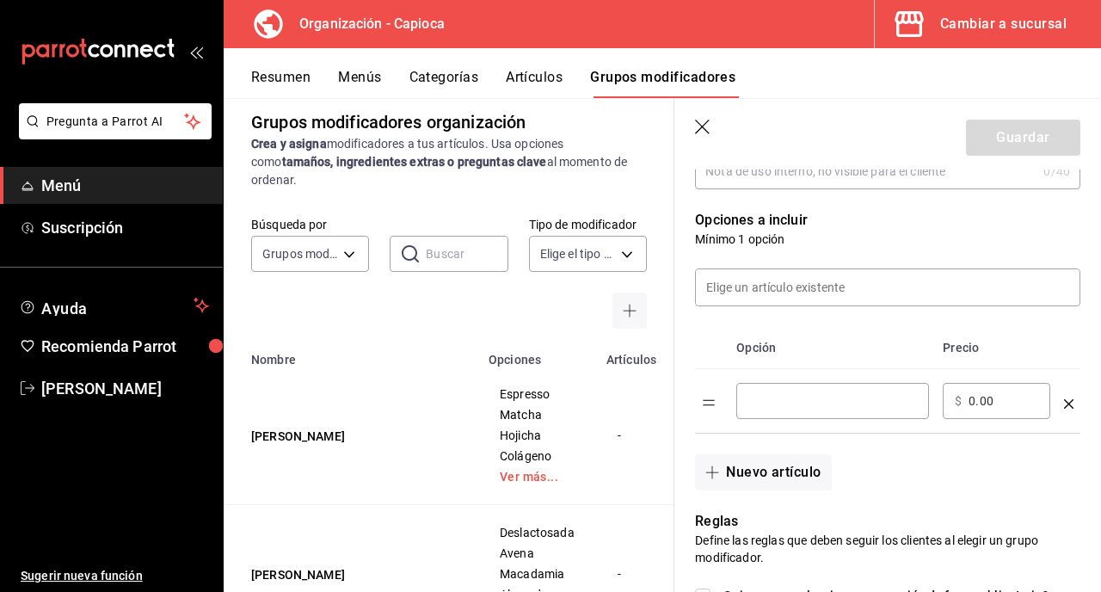
click at [798, 401] on input "optionsTable" at bounding box center [832, 400] width 169 height 17
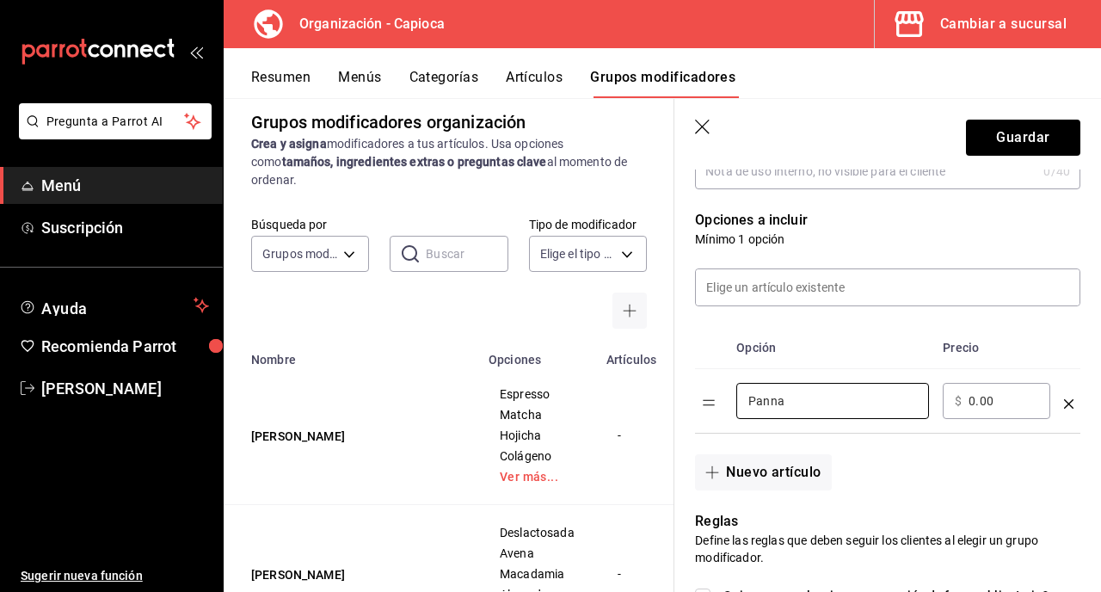
type input "Panna"
click at [1068, 405] on icon "optionsTable" at bounding box center [1068, 403] width 9 height 9
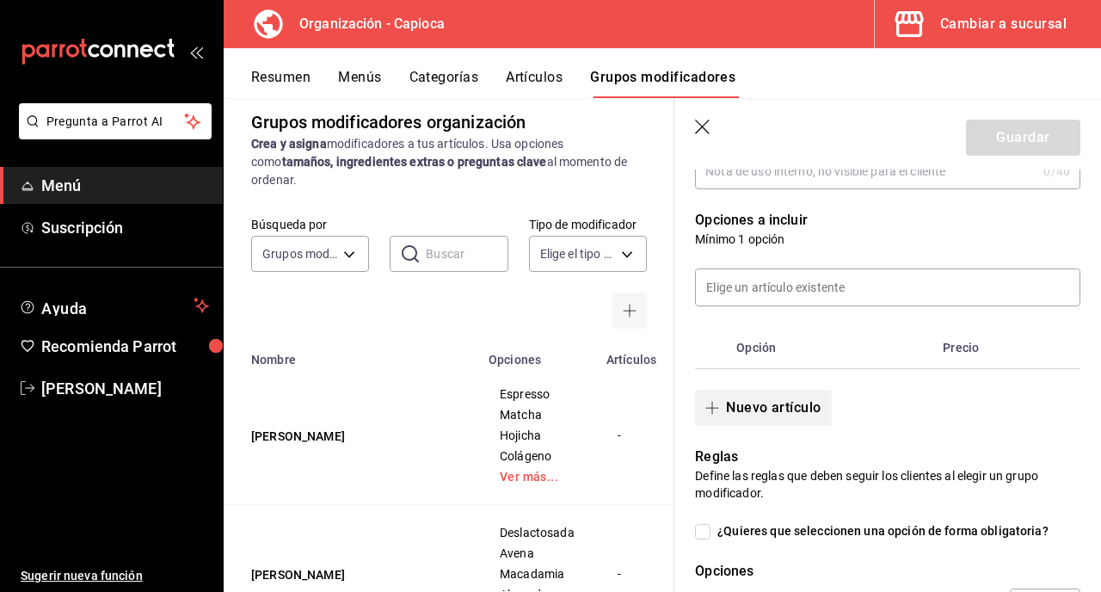
click at [742, 408] on button "Nuevo artículo" at bounding box center [763, 408] width 136 height 36
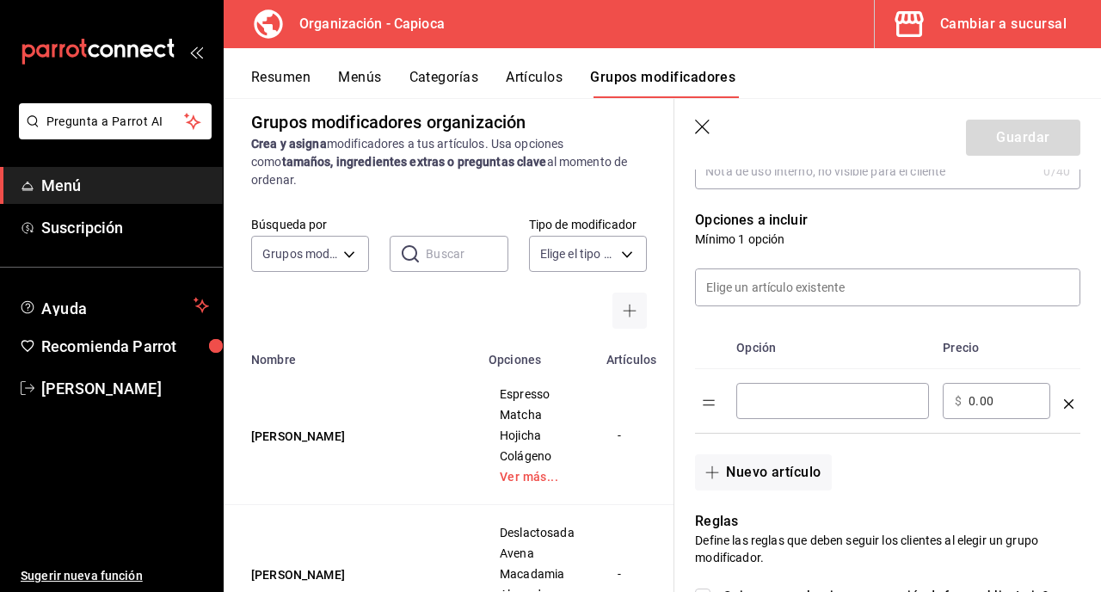
click at [763, 396] on input "optionsTable" at bounding box center [832, 400] width 169 height 17
type input "Cheese Foam"
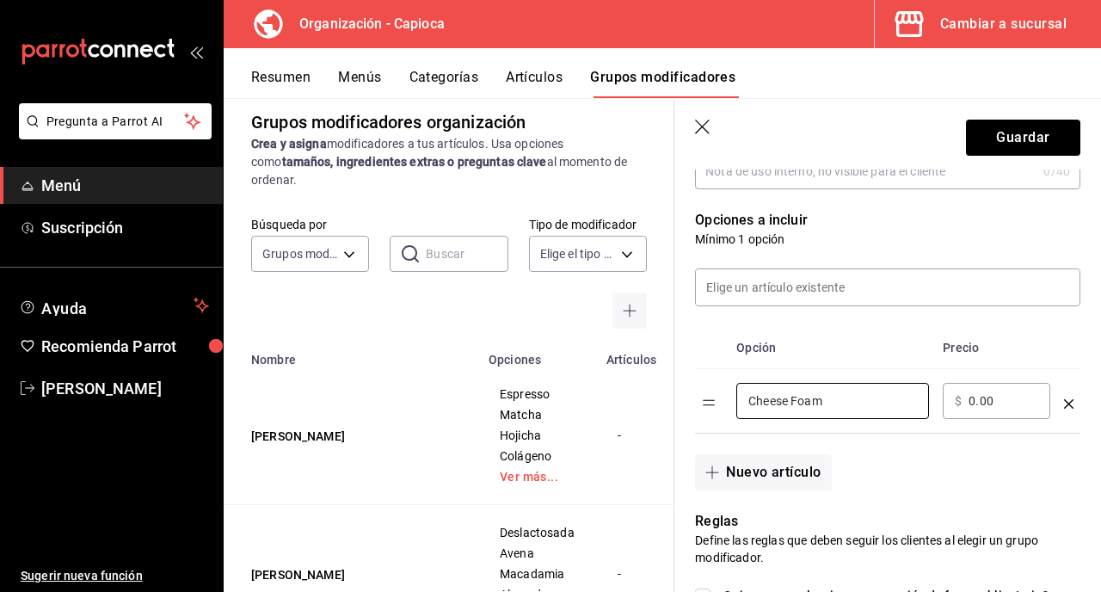
click at [974, 406] on input "0.00" at bounding box center [1004, 400] width 70 height 17
type input "15.00"
click at [757, 464] on button "Nuevo artículo" at bounding box center [763, 472] width 136 height 36
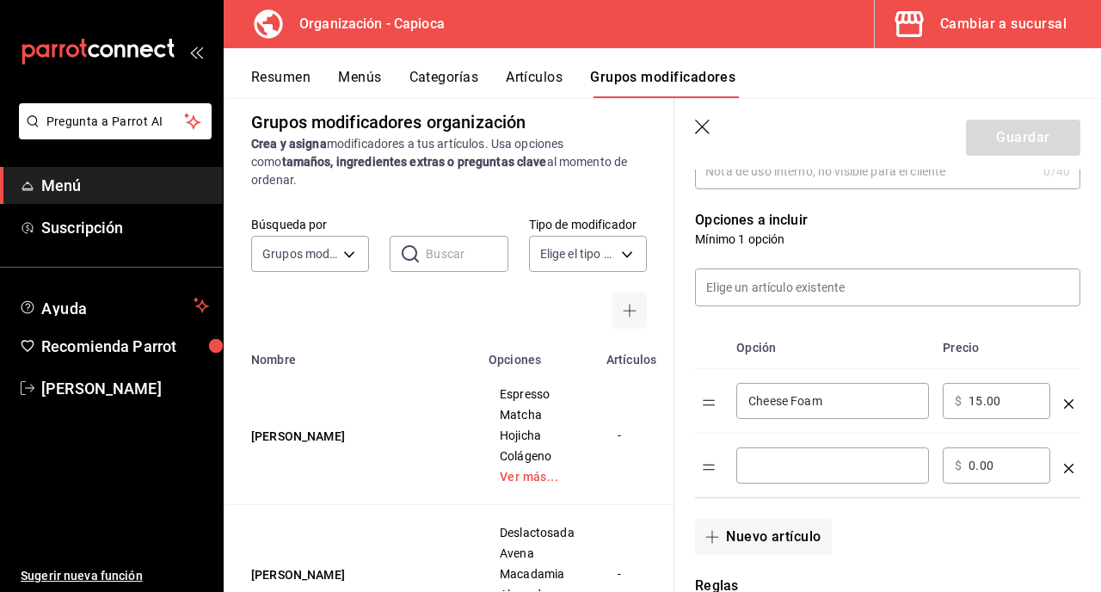
click at [775, 464] on input "optionsTable" at bounding box center [832, 465] width 169 height 17
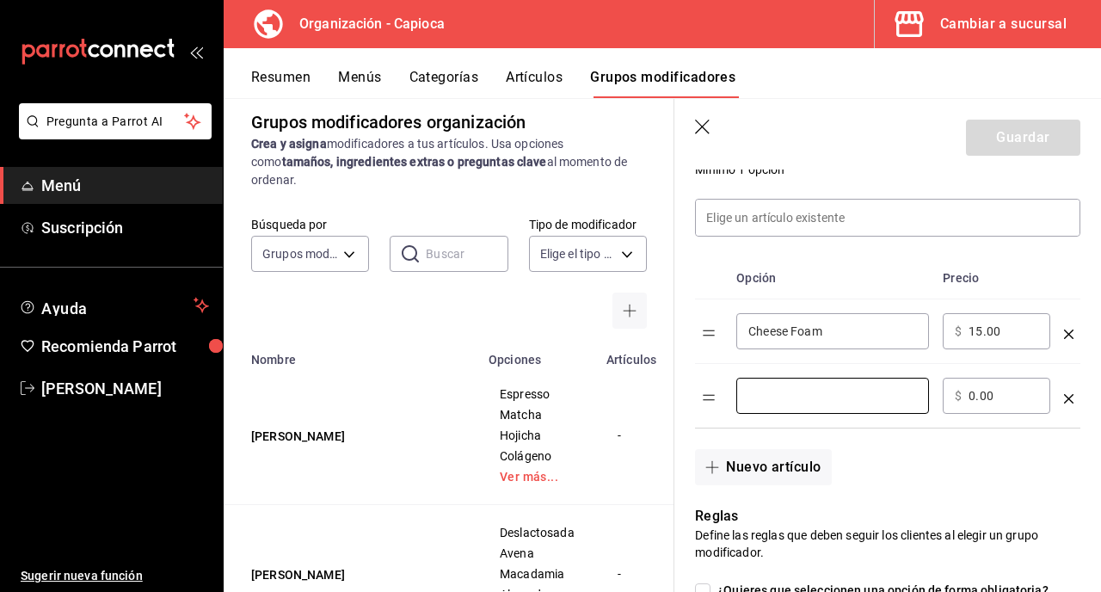
scroll to position [397, 0]
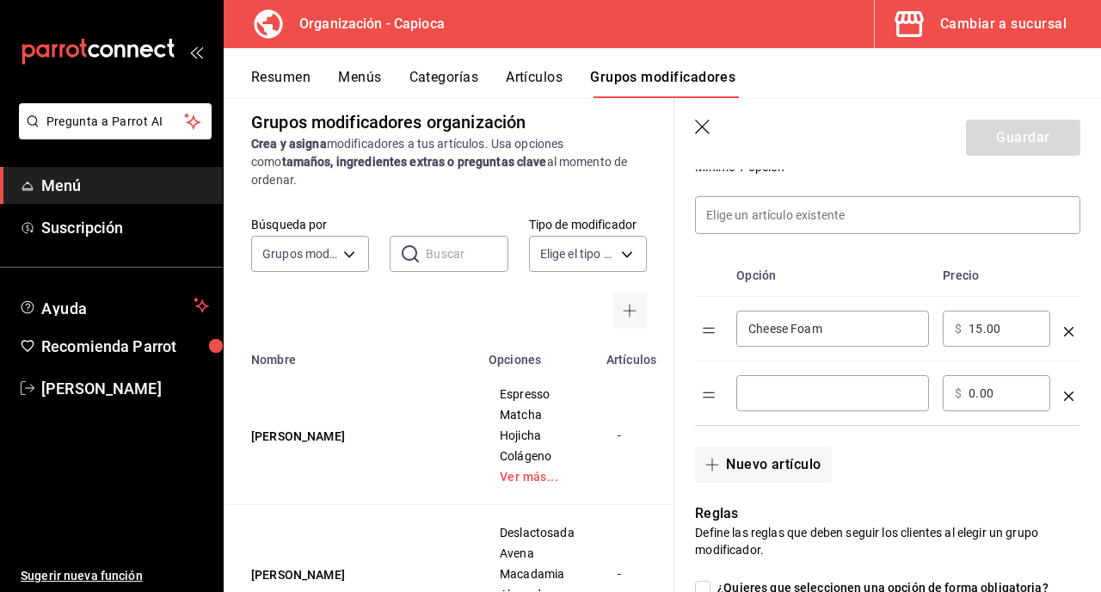
click at [810, 339] on div "Cheese Foam ​" at bounding box center [832, 329] width 193 height 36
drag, startPoint x: 826, startPoint y: 332, endPoint x: 711, endPoint y: 328, distance: 114.5
click at [711, 328] on tr "Cheese Foam ​ ​ $ 15.00 ​" at bounding box center [887, 329] width 385 height 65
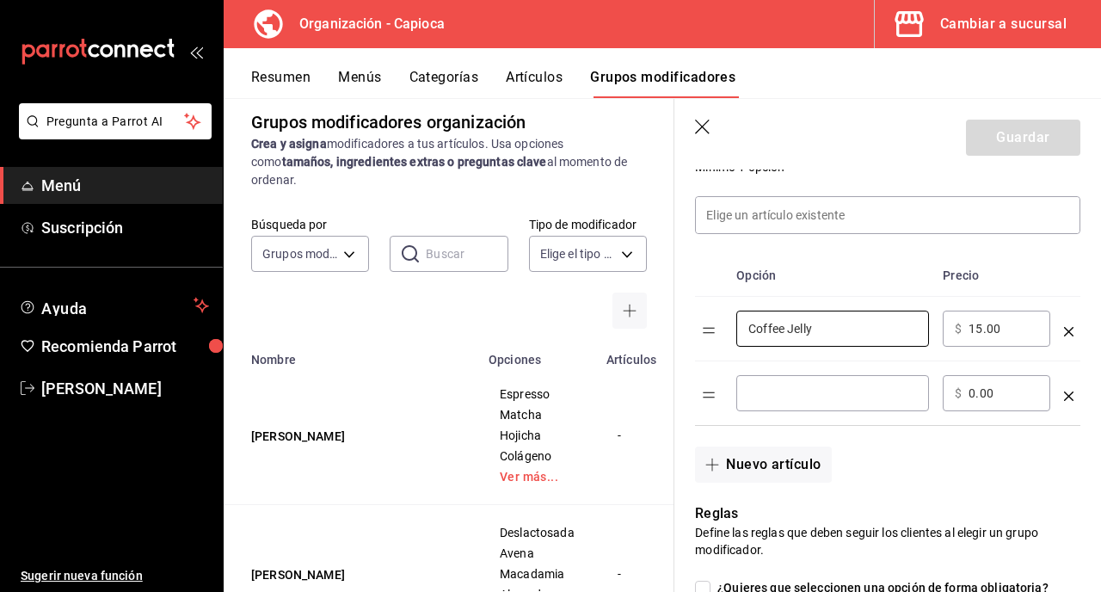
type input "Coffee Jelly"
click at [773, 381] on div "​" at bounding box center [832, 393] width 193 height 36
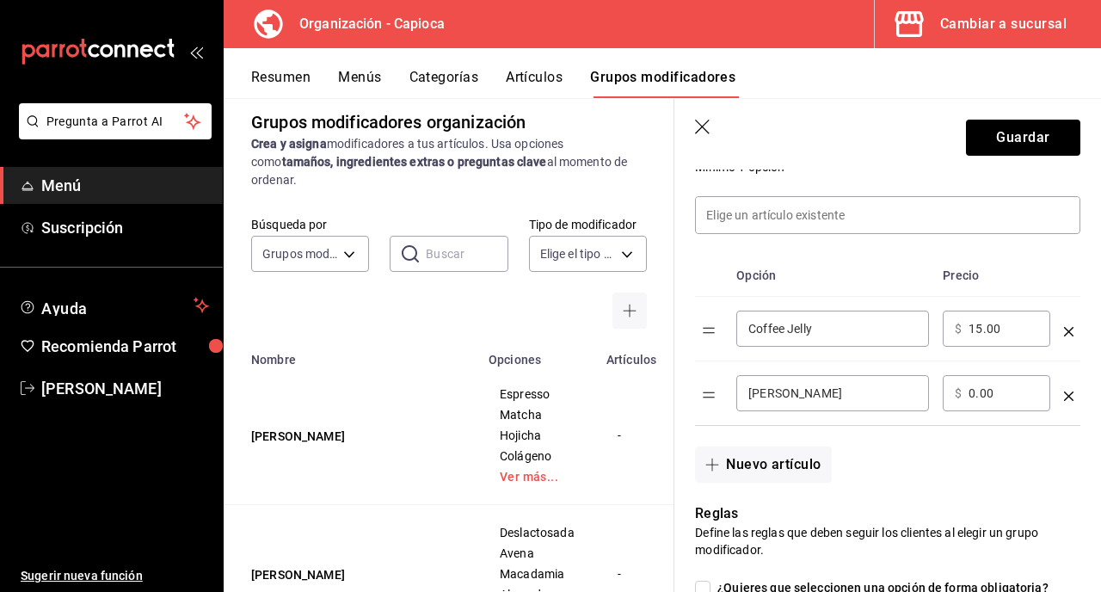
click at [755, 386] on input "[PERSON_NAME]" at bounding box center [832, 393] width 169 height 17
type input "Matcha Jelly"
click at [973, 395] on input "0.00" at bounding box center [1004, 393] width 70 height 17
type input "15.00"
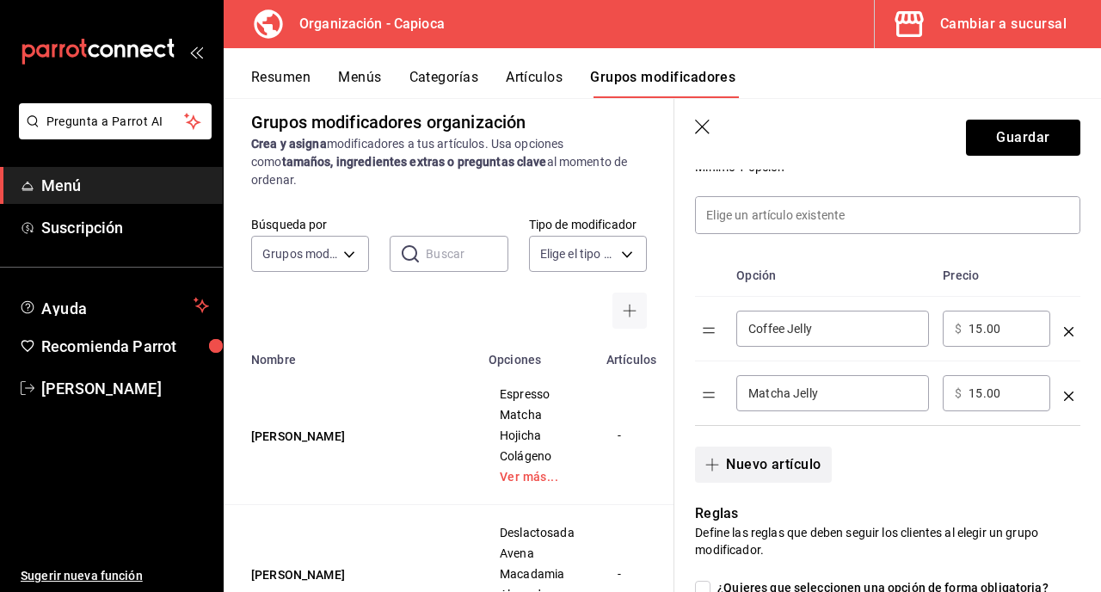
click at [766, 462] on button "Nuevo artículo" at bounding box center [763, 465] width 136 height 36
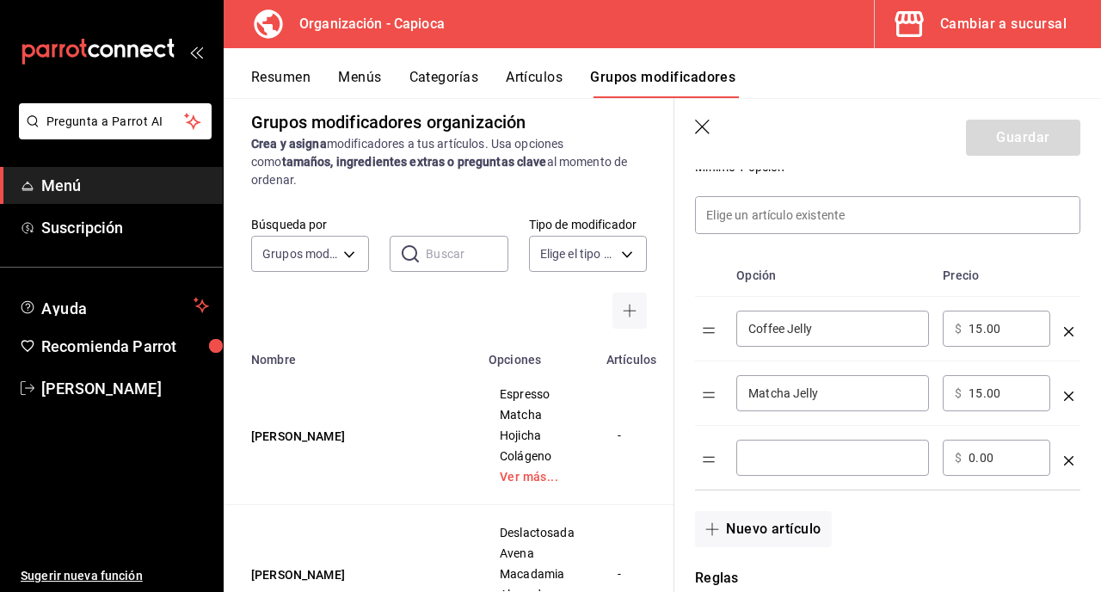
click at [789, 457] on input "optionsTable" at bounding box center [832, 457] width 169 height 17
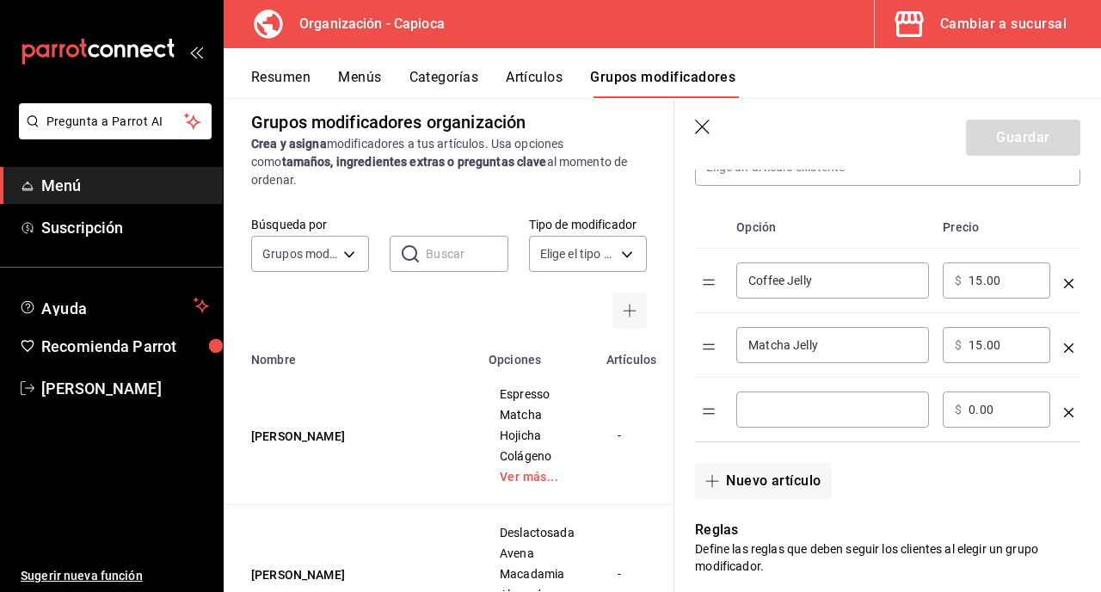
scroll to position [493, 0]
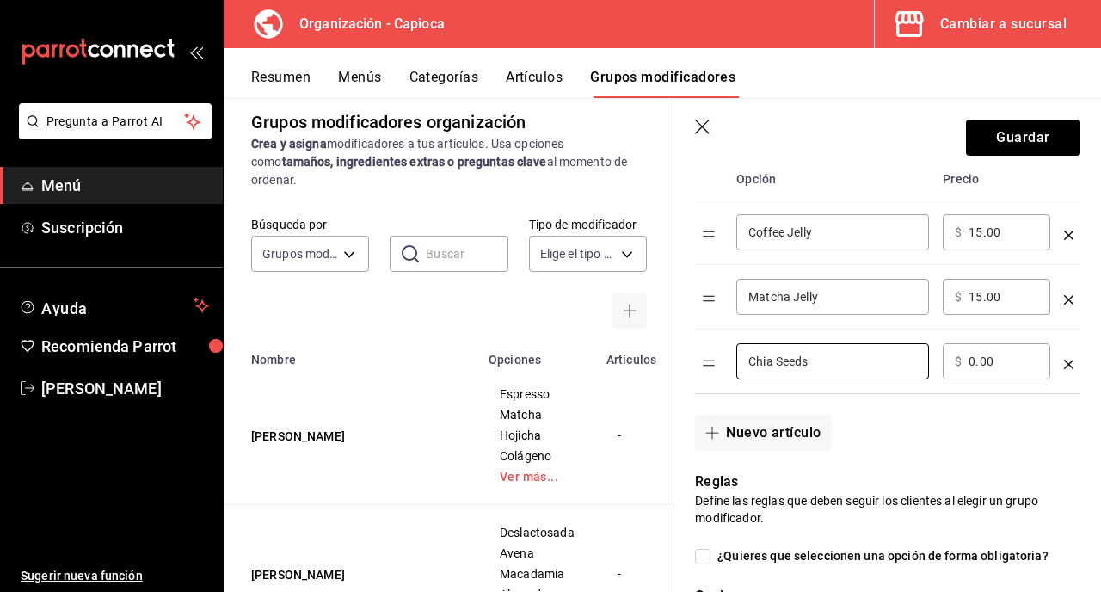
type input "Chia Seeds"
click at [975, 361] on input "0.00" at bounding box center [1004, 361] width 70 height 17
type input "15.00"
click at [782, 441] on button "Nuevo artículo" at bounding box center [763, 433] width 136 height 36
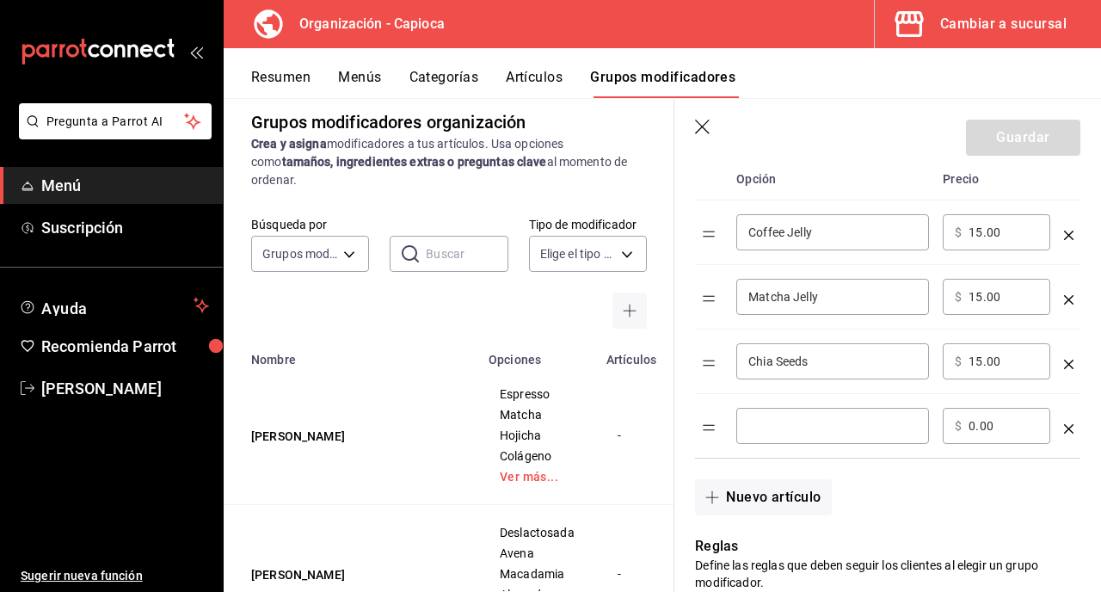
click at [800, 434] on div "​" at bounding box center [832, 426] width 193 height 36
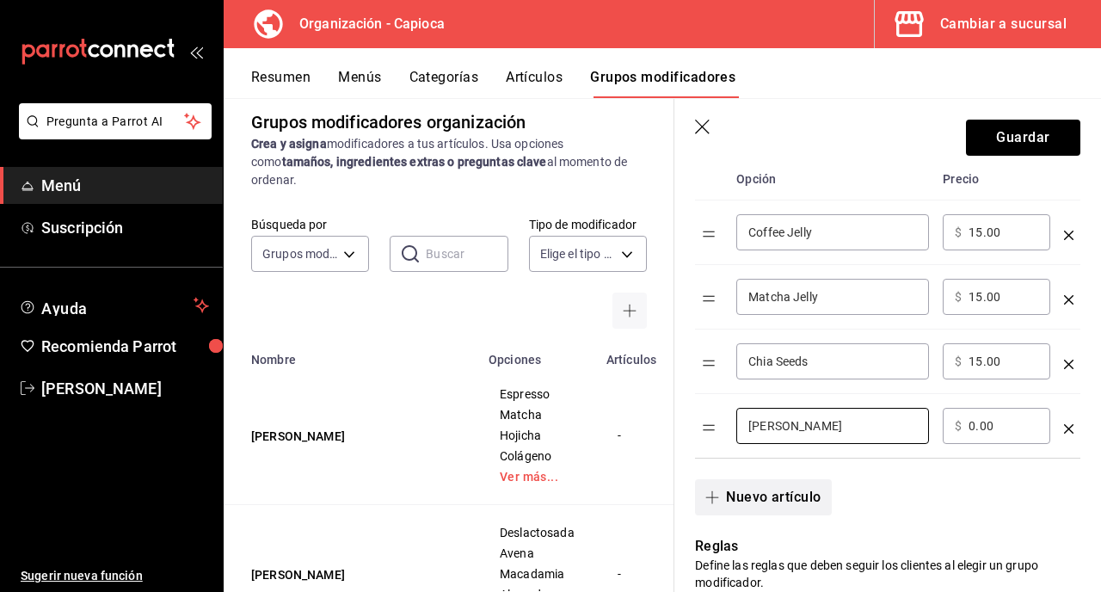
type input "[PERSON_NAME]"
click at [775, 502] on button "Nuevo artículo" at bounding box center [763, 497] width 136 height 36
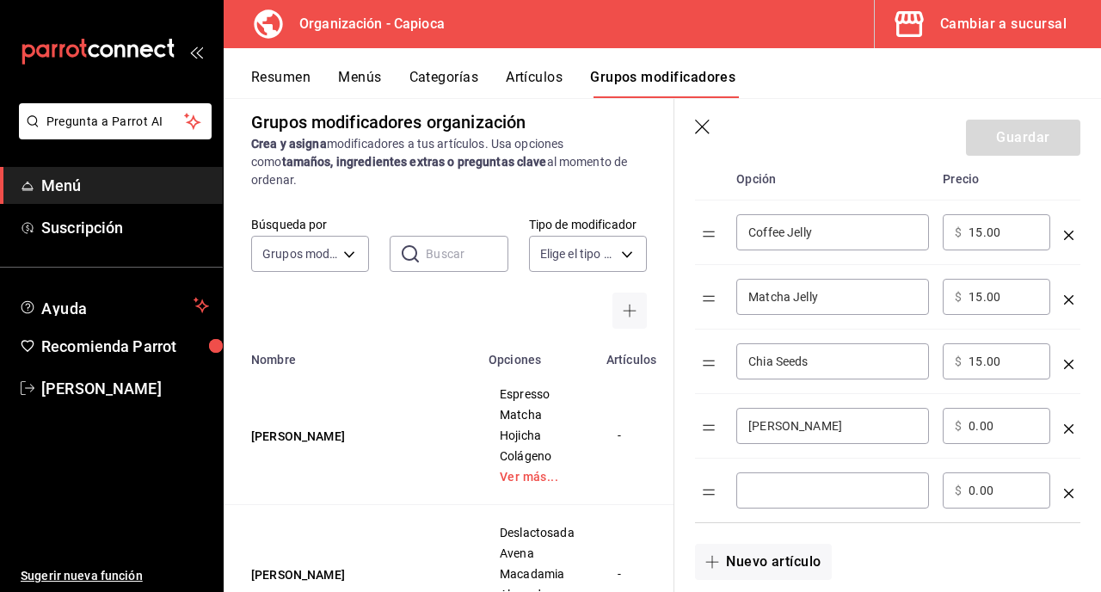
click at [765, 496] on input "optionsTable" at bounding box center [832, 490] width 169 height 17
type input "Galleta Oreo®"
click at [974, 492] on input "0.00" at bounding box center [1004, 490] width 70 height 17
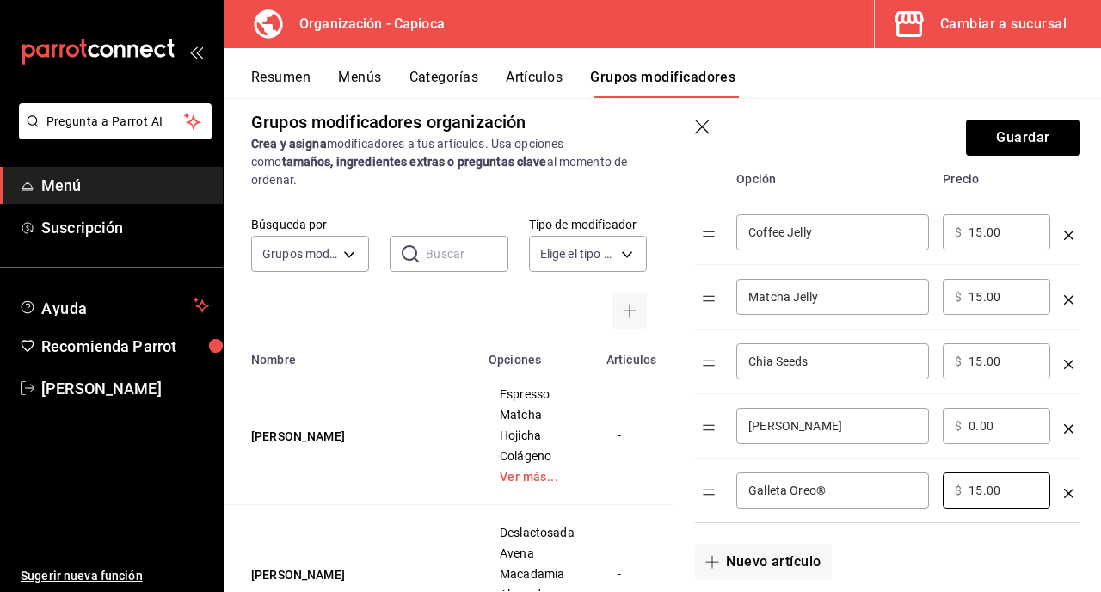
type input "15.00"
click at [976, 431] on input "0.00" at bounding box center [1004, 425] width 70 height 17
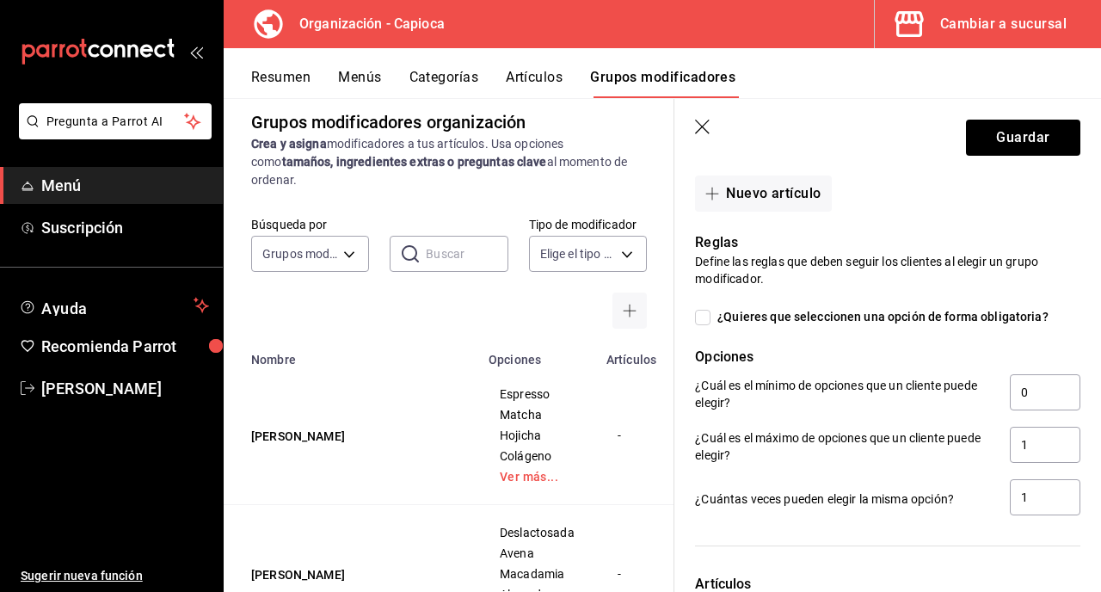
scroll to position [865, 0]
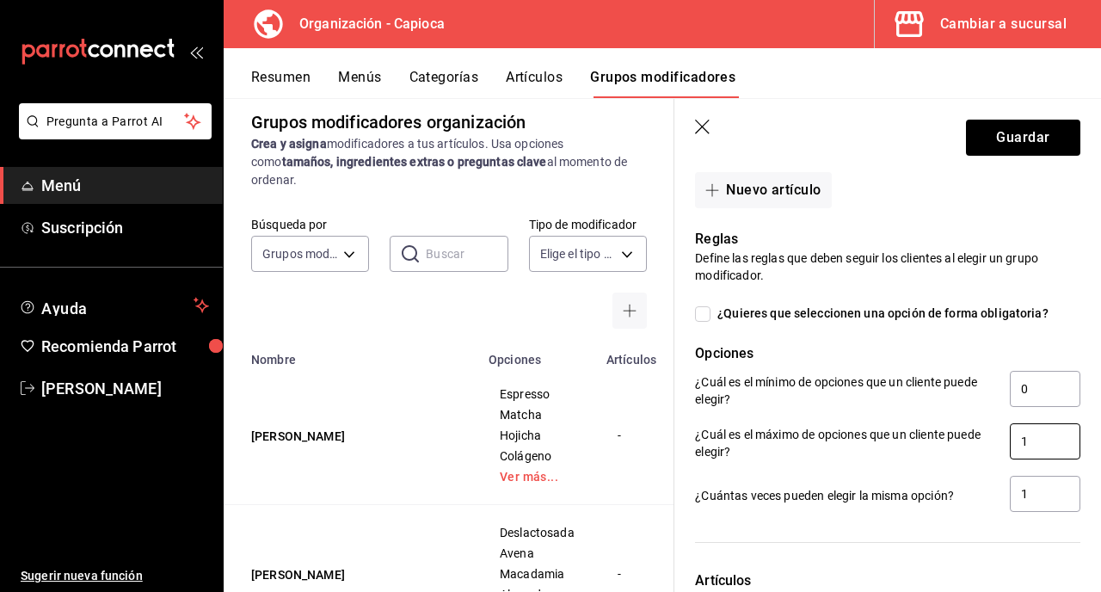
type input "15.00"
click at [1026, 437] on input "1" at bounding box center [1045, 441] width 71 height 36
type input "3"
click at [1035, 490] on input "1" at bounding box center [1045, 494] width 71 height 36
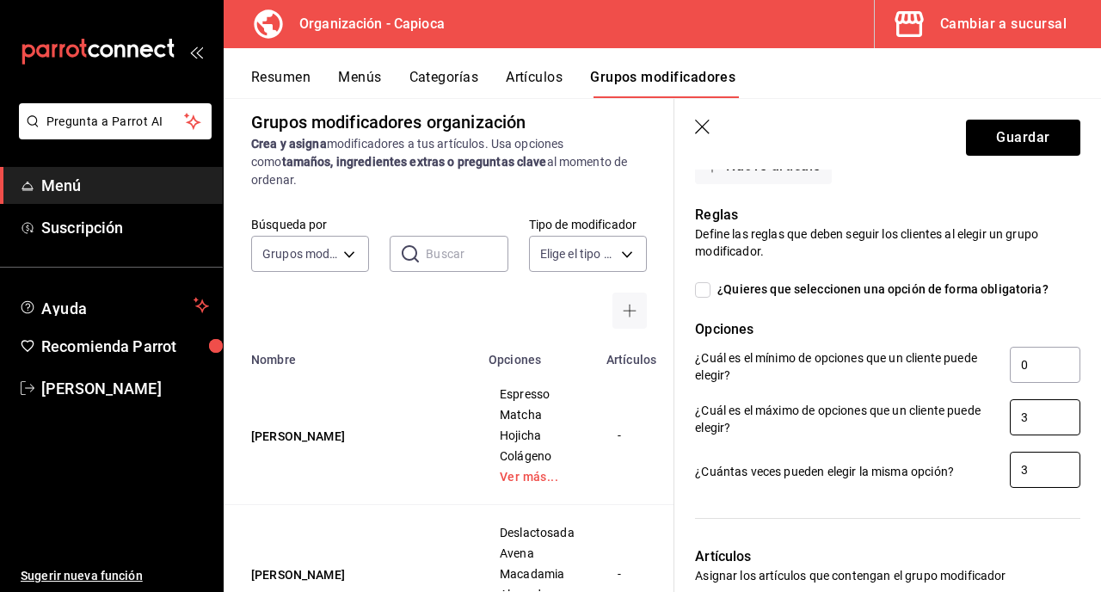
type input "3"
click at [1053, 425] on input "3" at bounding box center [1045, 417] width 71 height 36
type input "4"
click at [1041, 456] on input "3" at bounding box center [1045, 470] width 71 height 36
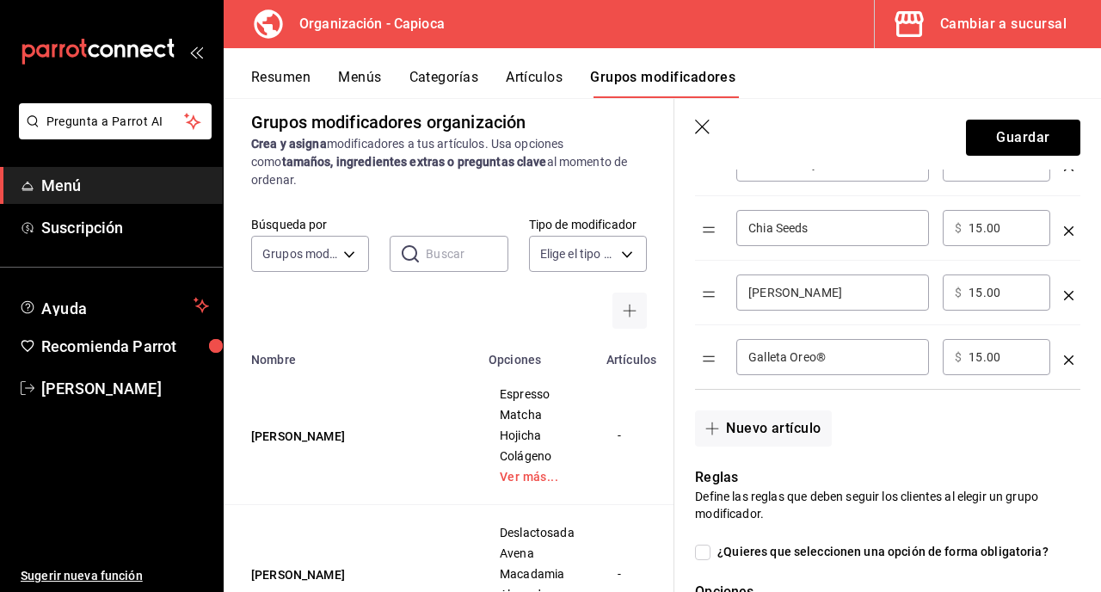
scroll to position [618, 0]
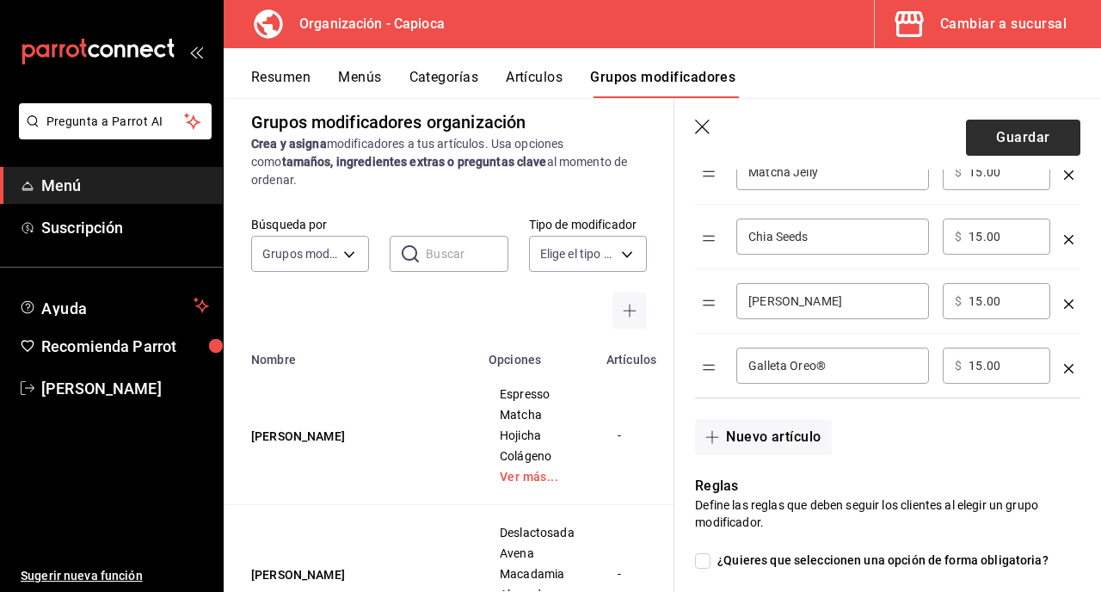
type input "4"
click at [1021, 139] on button "Guardar" at bounding box center [1023, 138] width 114 height 36
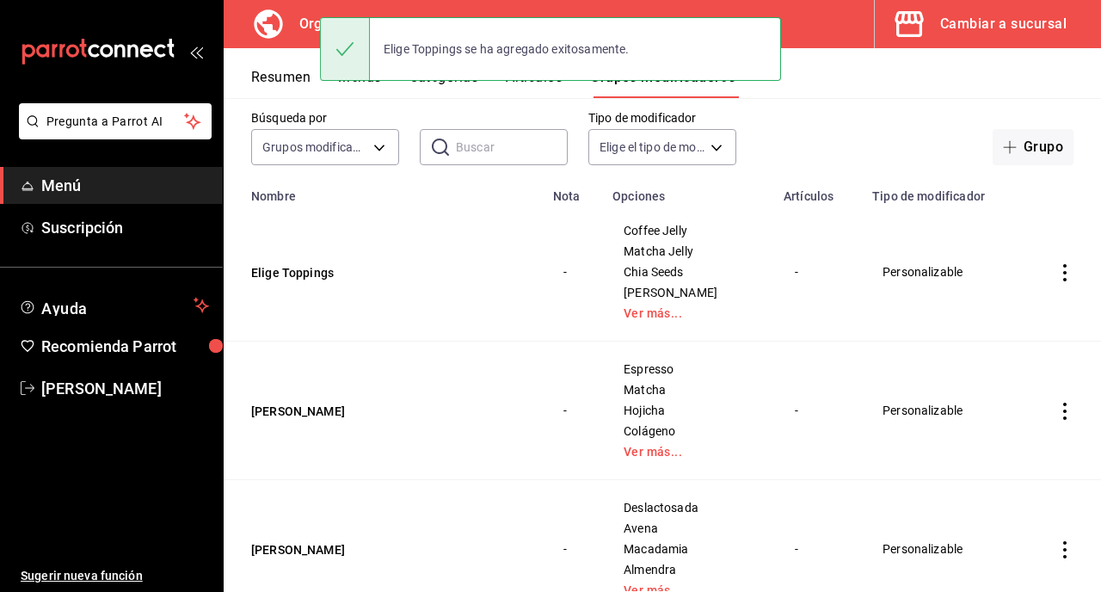
scroll to position [117, 0]
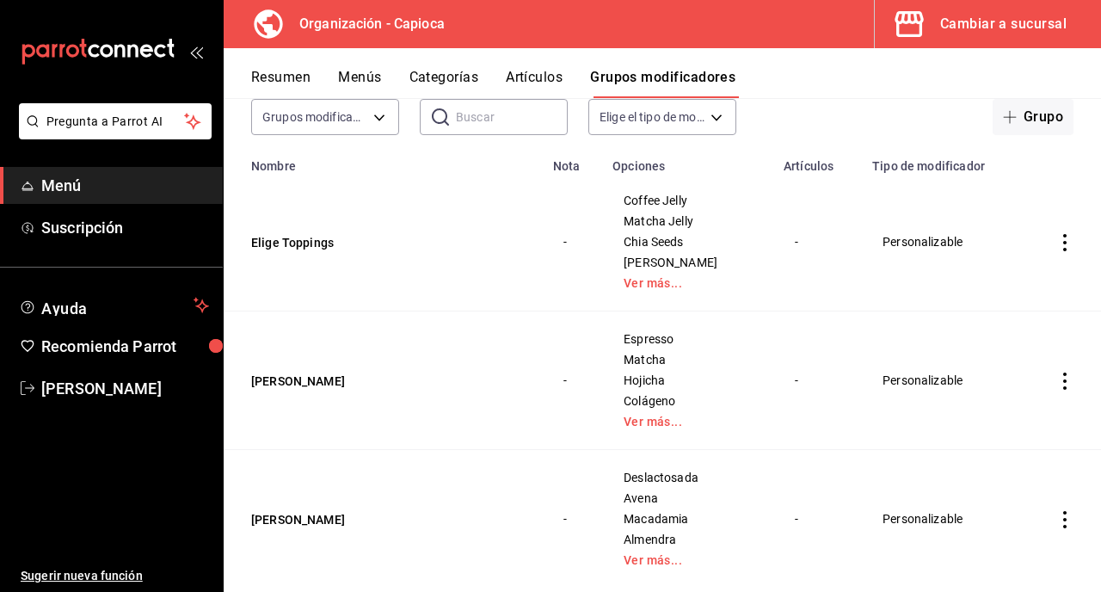
click at [1069, 383] on icon "actions" at bounding box center [1064, 381] width 17 height 17
click at [1032, 428] on span "Editar" at bounding box center [1013, 421] width 45 height 18
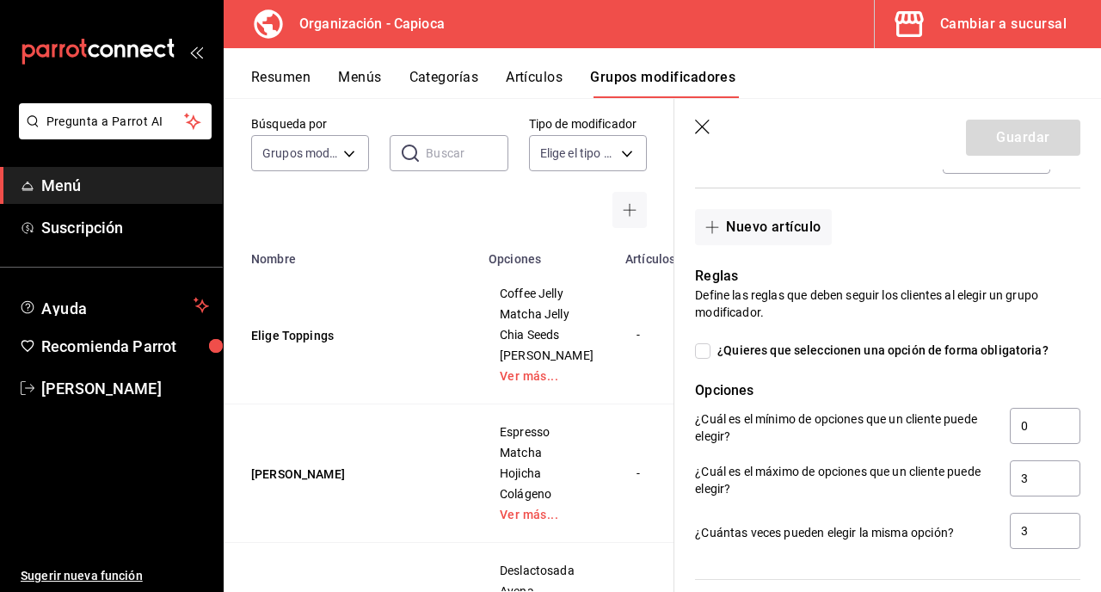
scroll to position [990, 0]
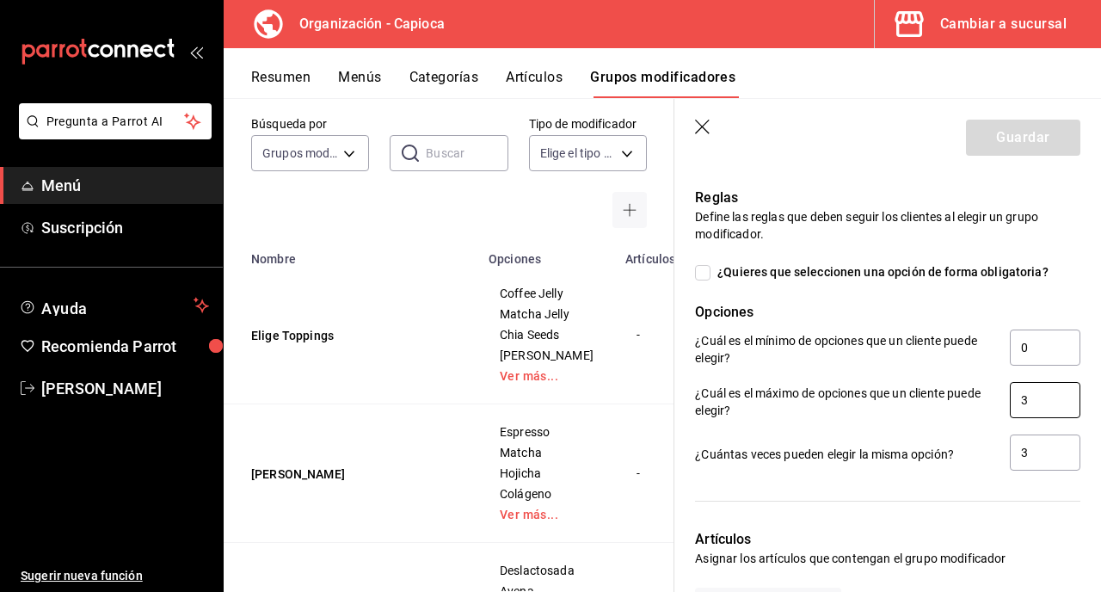
click at [1047, 402] on input "3" at bounding box center [1045, 400] width 71 height 36
type input "4"
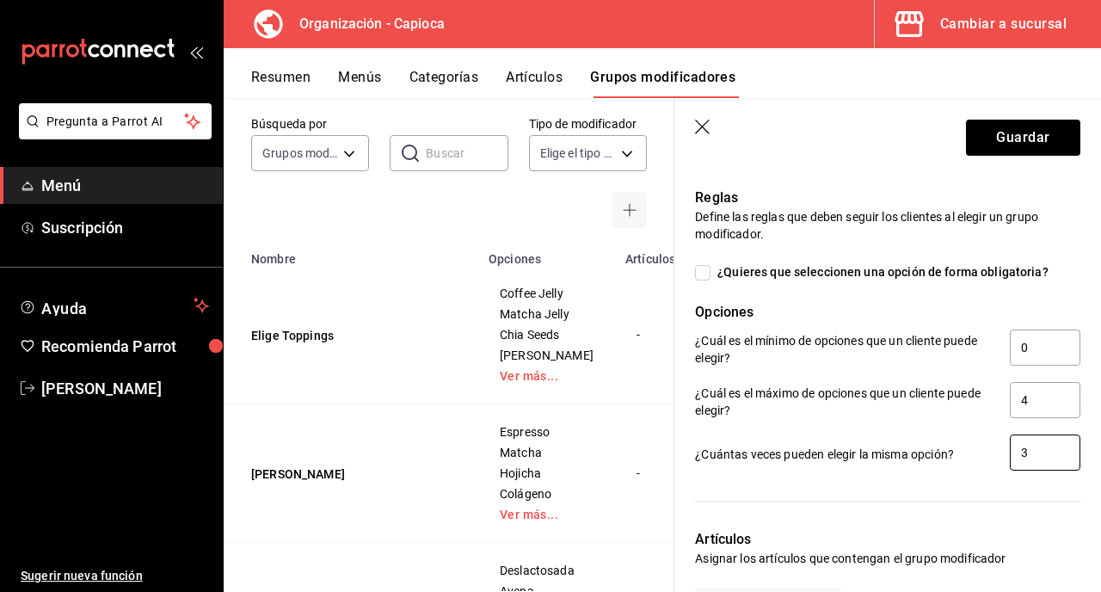
click at [1043, 446] on input "3" at bounding box center [1045, 452] width 71 height 36
type input "4"
click at [1009, 139] on button "Guardar" at bounding box center [1023, 138] width 114 height 36
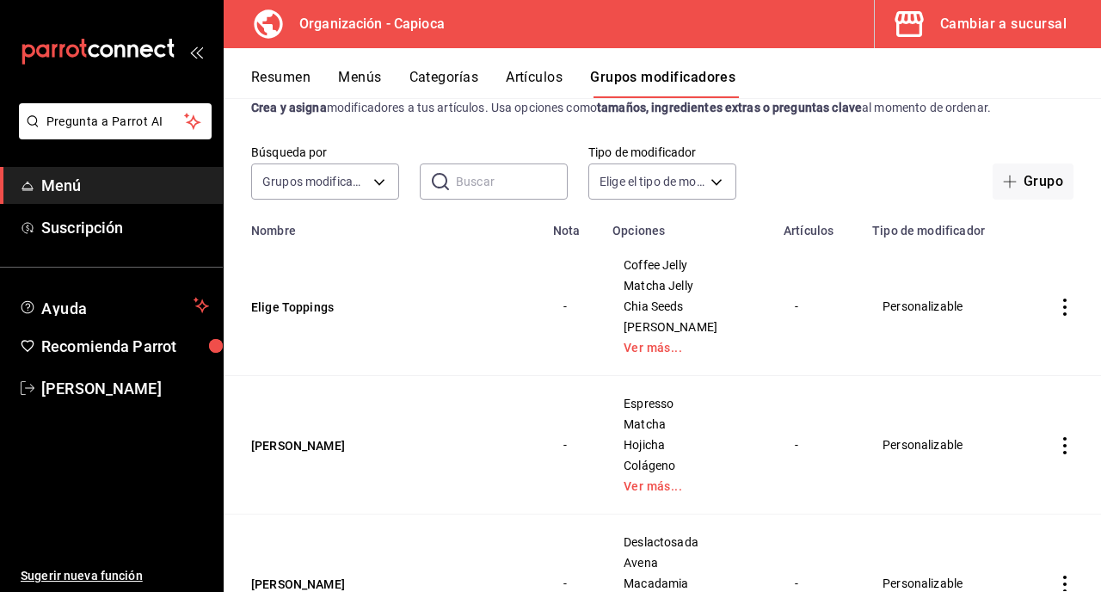
scroll to position [54, 0]
click at [1042, 179] on button "Grupo" at bounding box center [1033, 180] width 81 height 36
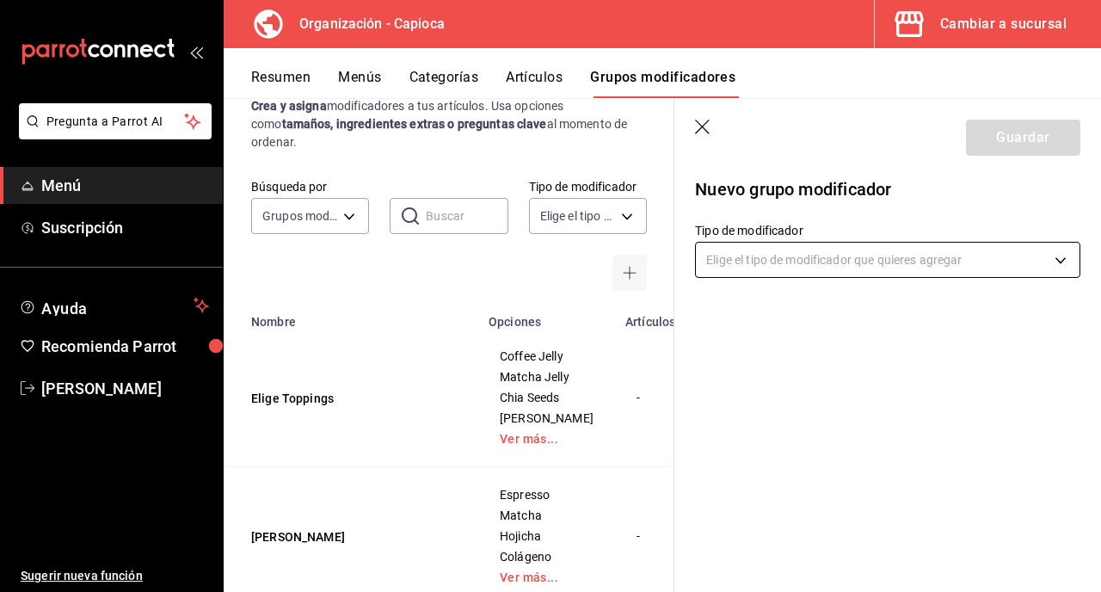
click at [908, 260] on body "Pregunta a Parrot AI Menú Suscripción Ayuda Recomienda Parrot [PERSON_NAME] Sug…" at bounding box center [550, 296] width 1101 height 592
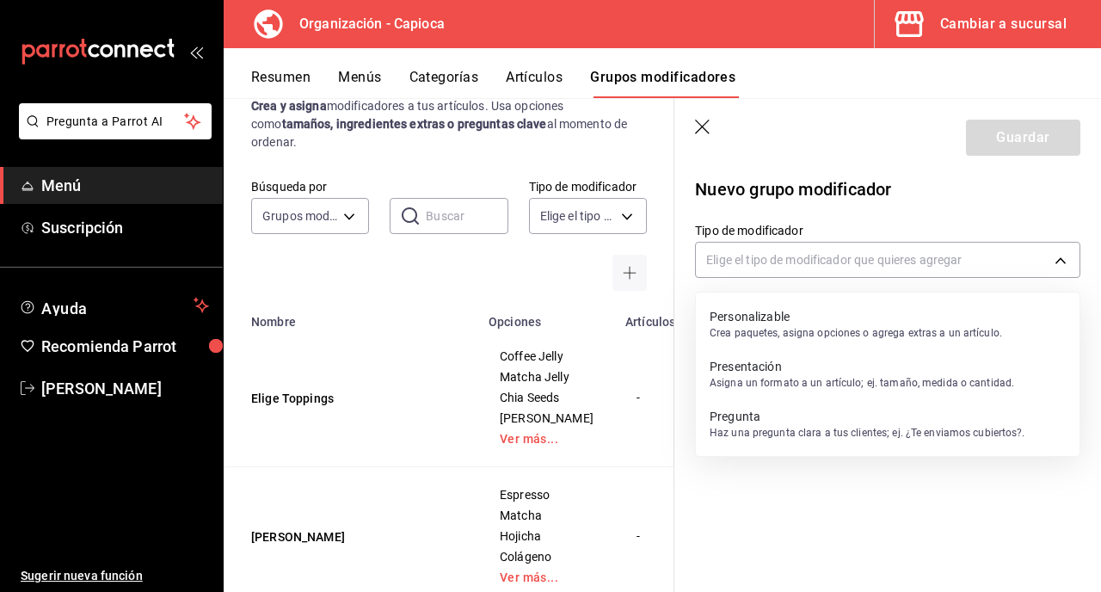
click at [895, 314] on p "Personalizable" at bounding box center [856, 316] width 293 height 17
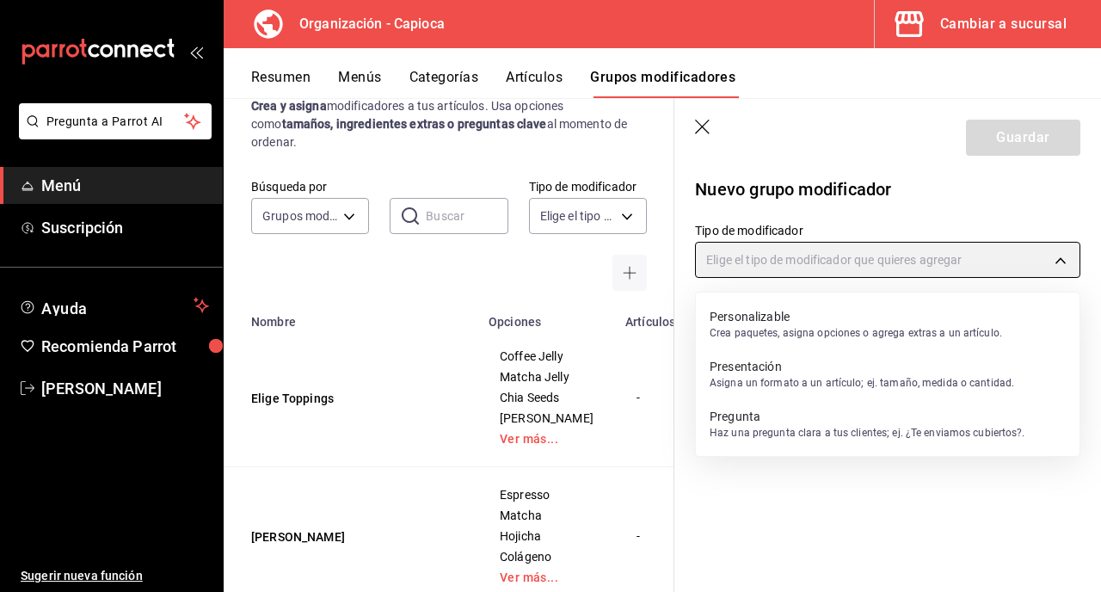
type input "CUSTOMIZABLE"
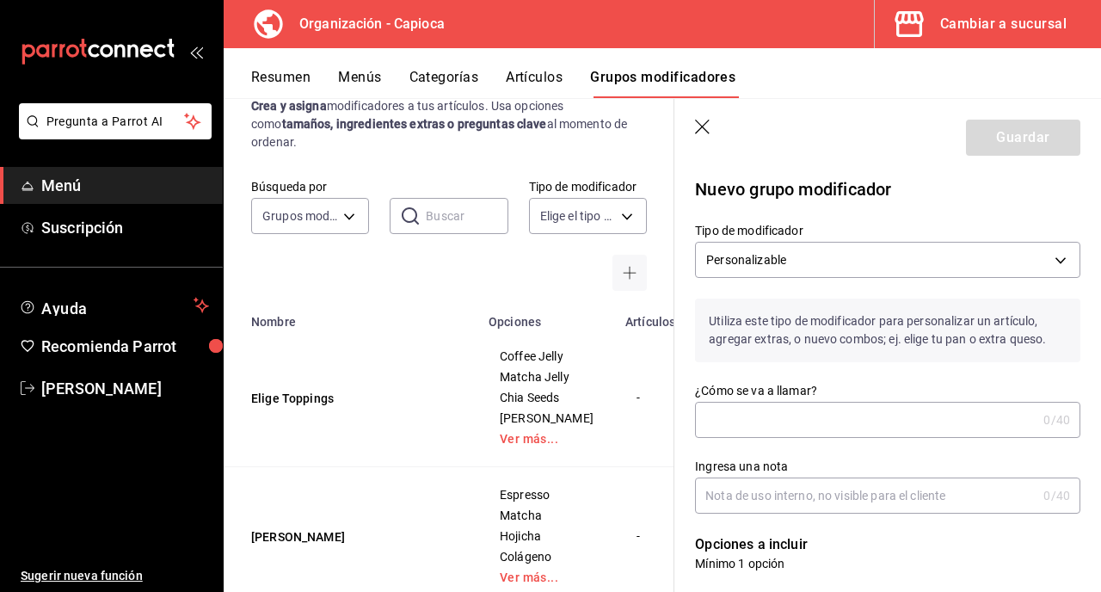
click at [831, 424] on input "¿Cómo se va a llamar?" at bounding box center [866, 420] width 342 height 34
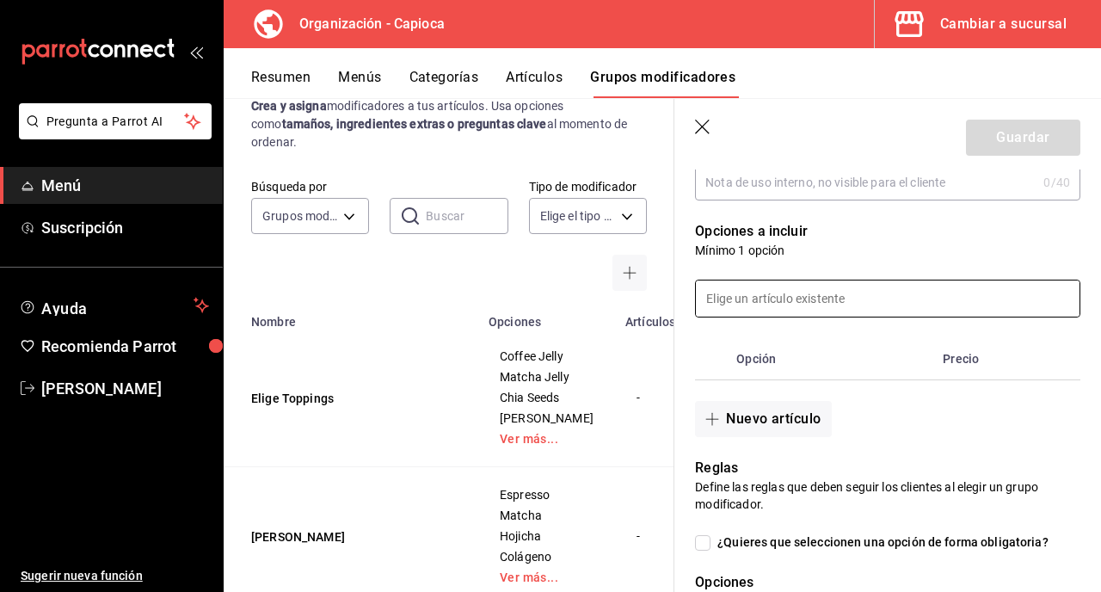
scroll to position [315, 0]
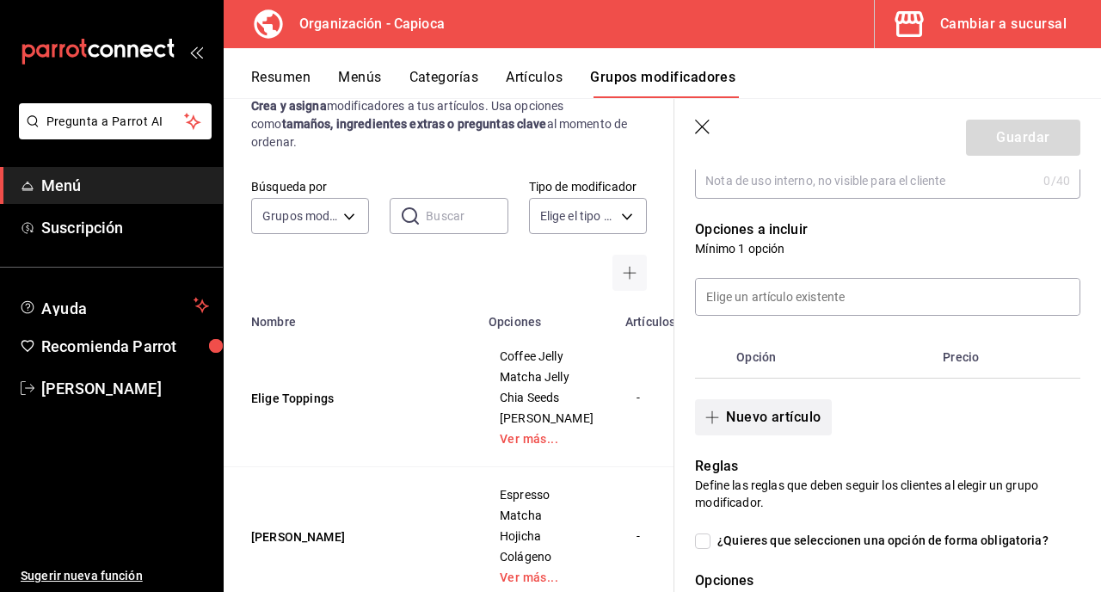
type input "Elige Foam"
click at [766, 426] on button "Nuevo artículo" at bounding box center [763, 417] width 136 height 36
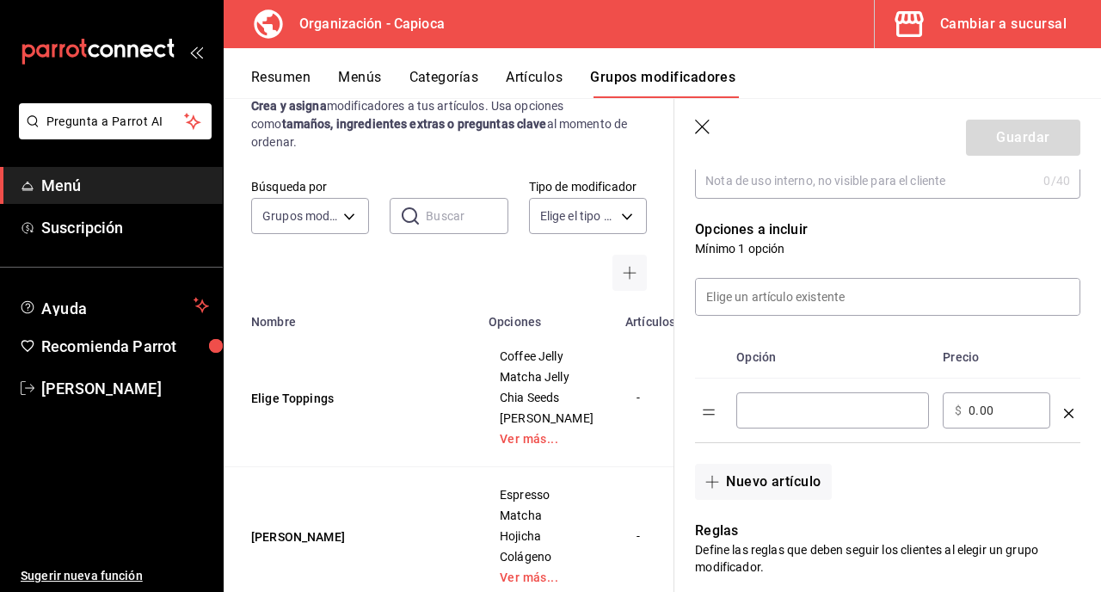
click at [786, 416] on input "optionsTable" at bounding box center [832, 410] width 169 height 17
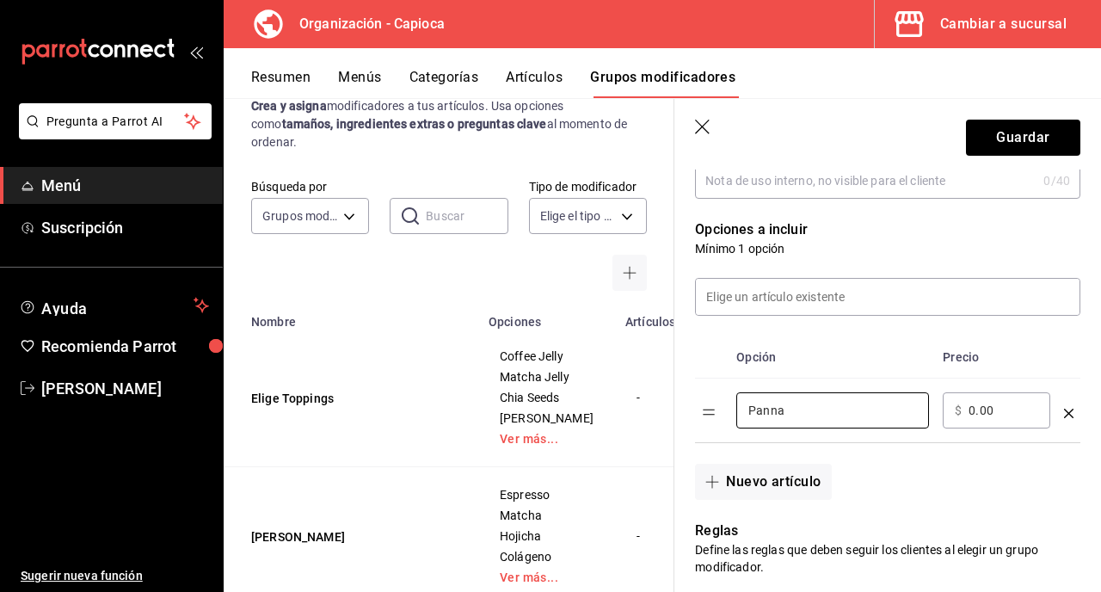
type input "Panna"
click at [973, 411] on input "0.00" at bounding box center [1004, 410] width 70 height 17
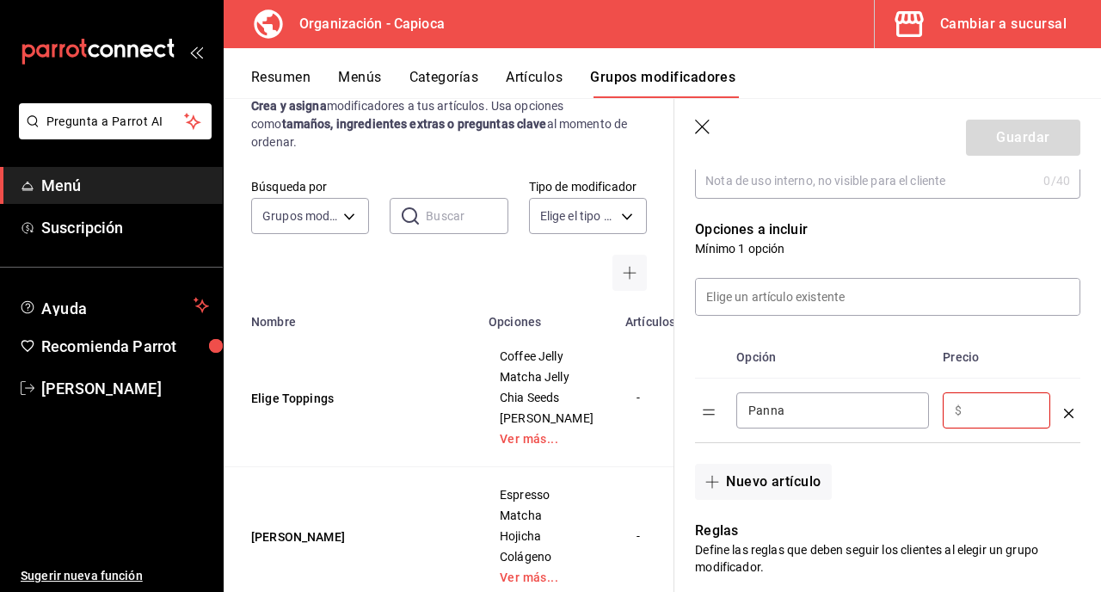
type input "3.00"
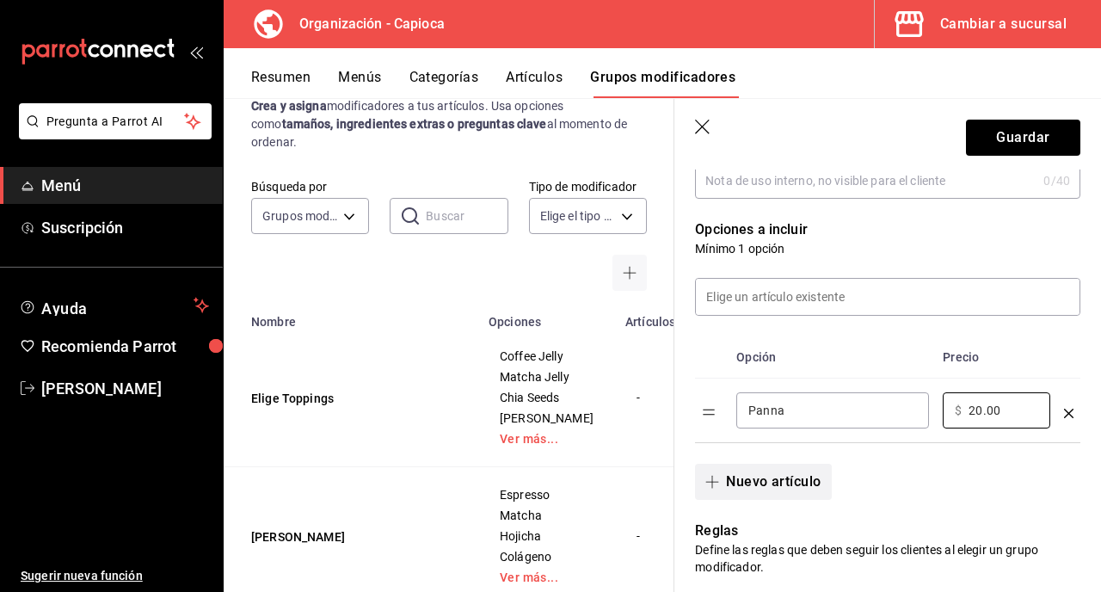
type input "20.00"
click at [775, 471] on button "Nuevo artículo" at bounding box center [763, 482] width 136 height 36
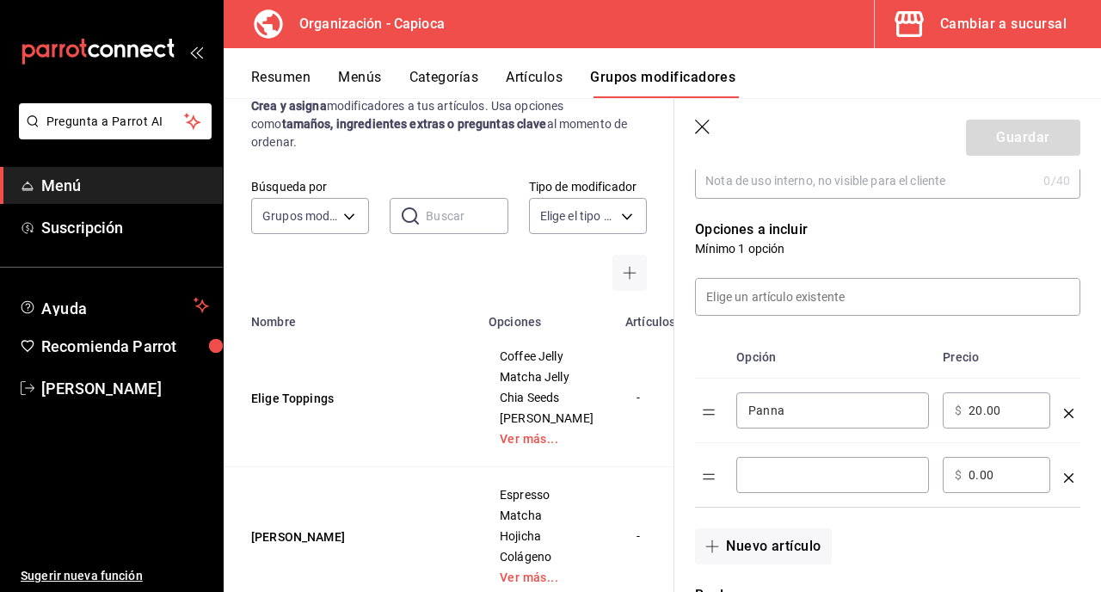
click at [802, 454] on td "​" at bounding box center [833, 475] width 206 height 65
click at [802, 471] on input "optionsTable" at bounding box center [832, 474] width 169 height 17
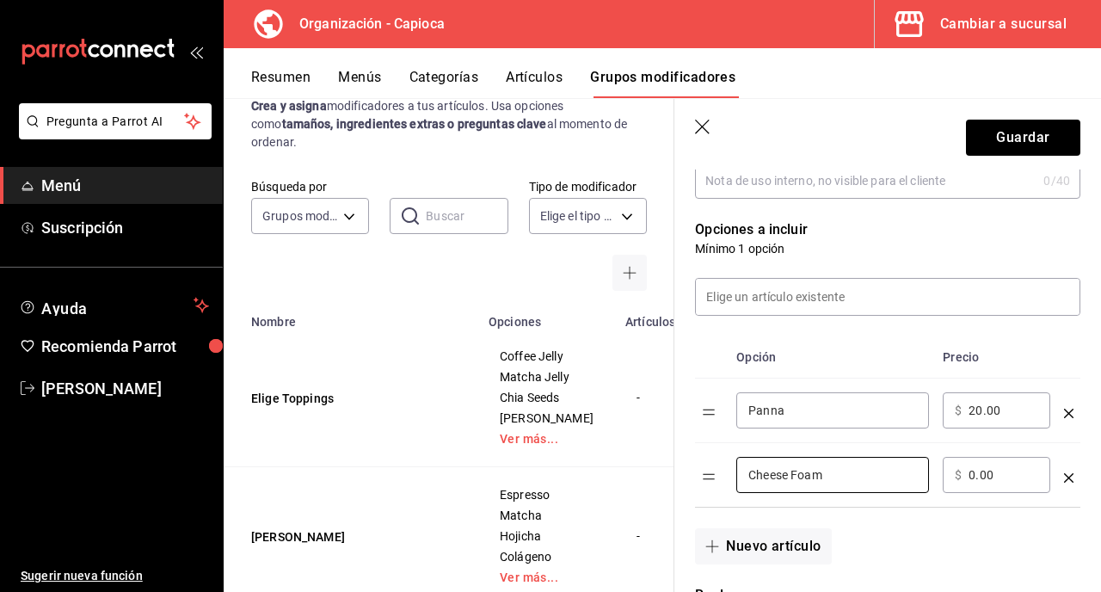
type input "Cheese Foam"
click at [976, 478] on input "0.00" at bounding box center [1004, 474] width 70 height 17
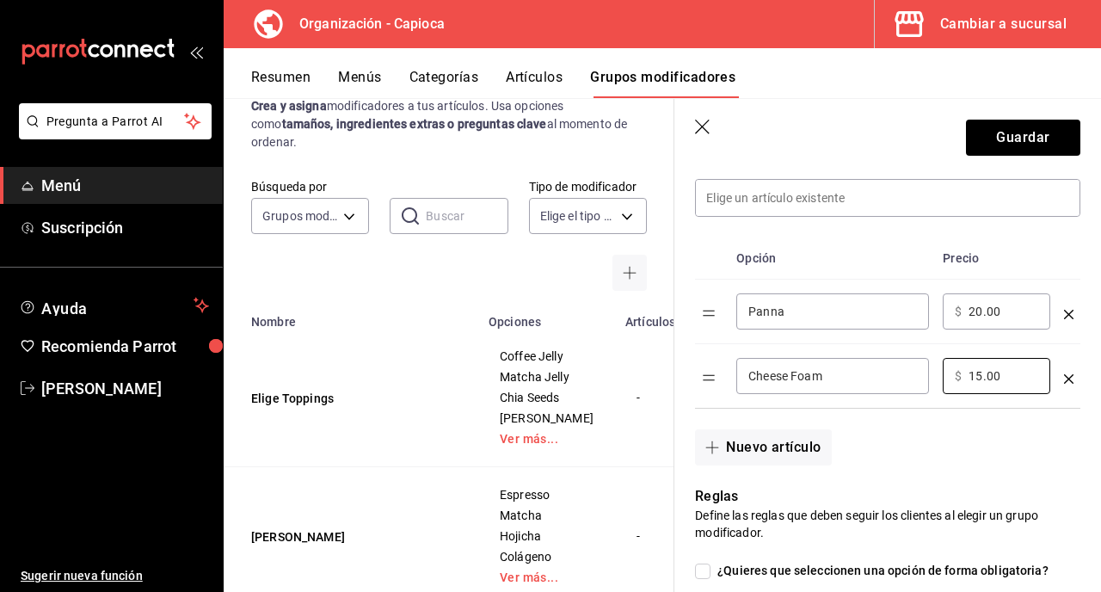
scroll to position [462, 0]
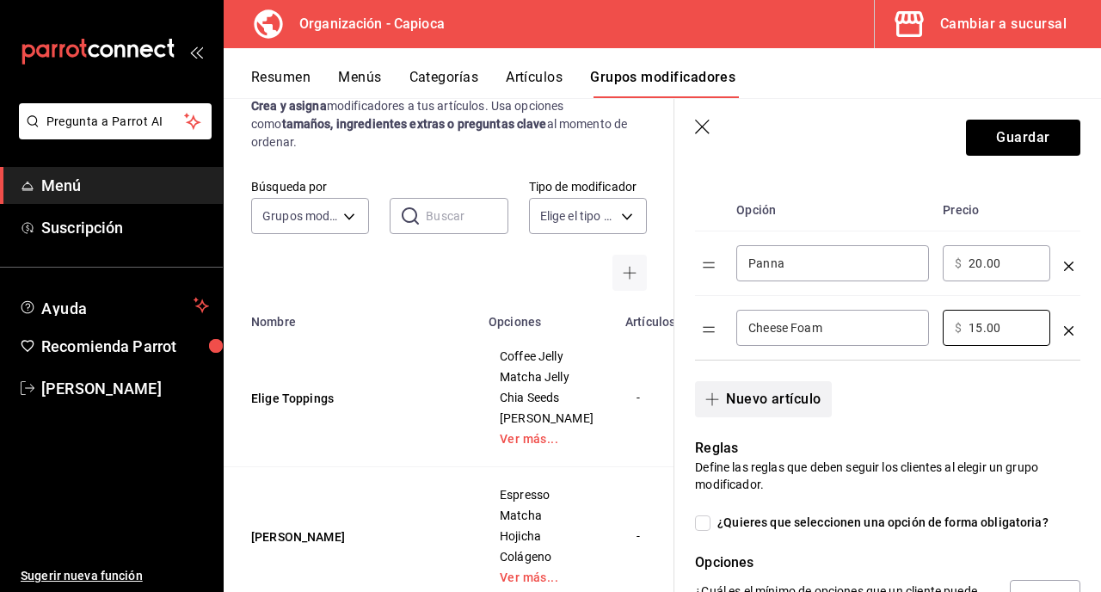
type input "15.00"
click at [737, 393] on button "Nuevo artículo" at bounding box center [763, 399] width 136 height 36
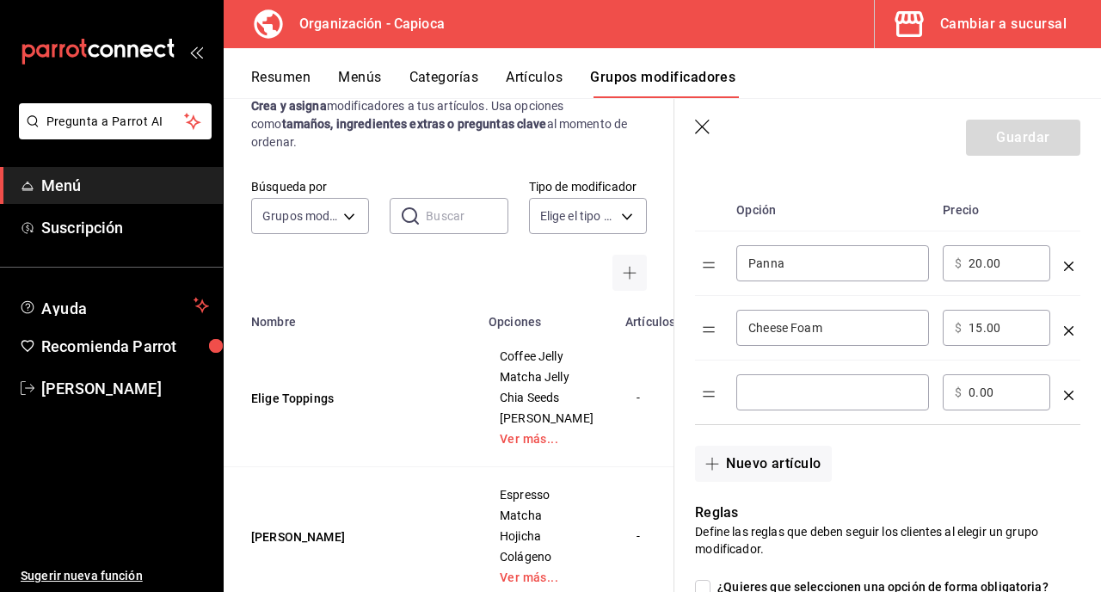
click at [775, 393] on input "optionsTable" at bounding box center [832, 392] width 169 height 17
type input "Mango Foam"
click at [974, 397] on input "0.00" at bounding box center [1004, 392] width 70 height 17
type input "15.00"
click at [782, 470] on button "Nuevo artículo" at bounding box center [763, 464] width 136 height 36
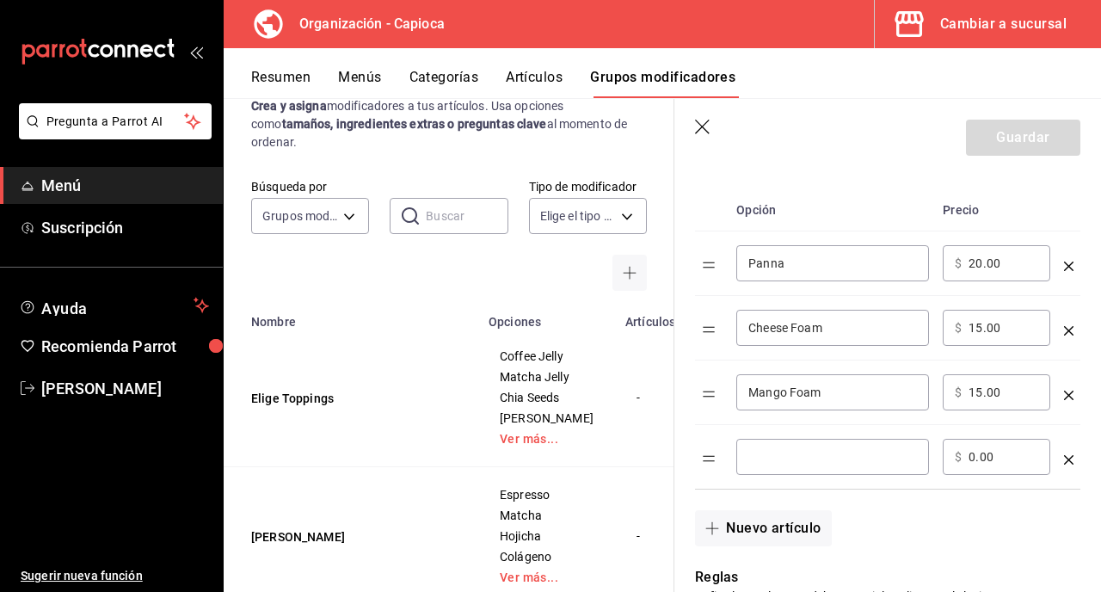
click at [785, 450] on input "optionsTable" at bounding box center [832, 456] width 169 height 17
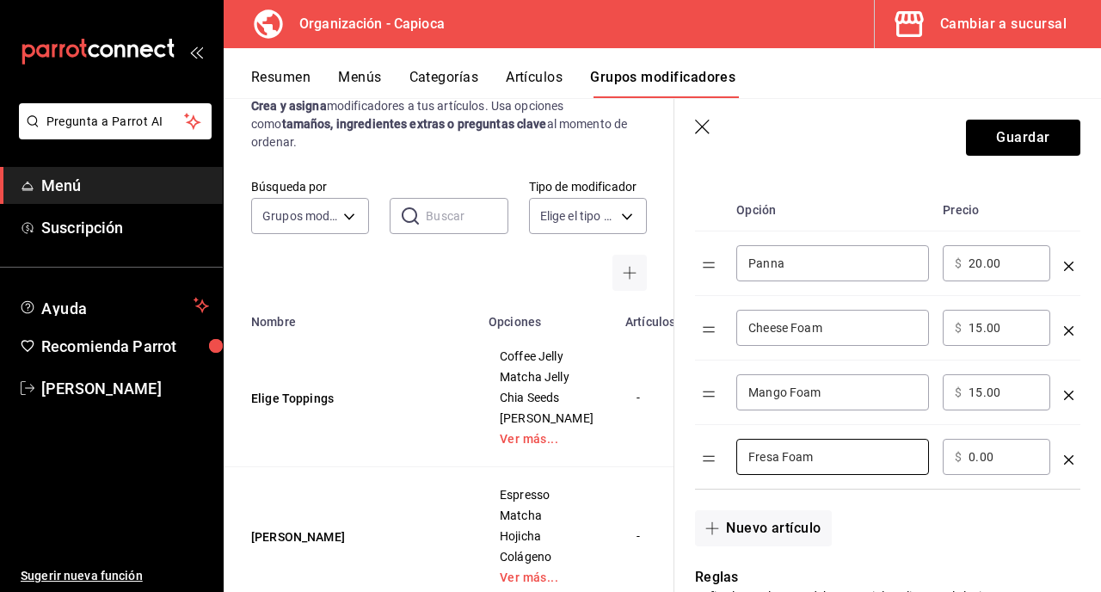
type input "Fresa Foam"
click at [970, 459] on input "0.00" at bounding box center [1004, 456] width 70 height 17
type input "15.00"
click at [775, 527] on button "Nuevo artículo" at bounding box center [763, 528] width 136 height 36
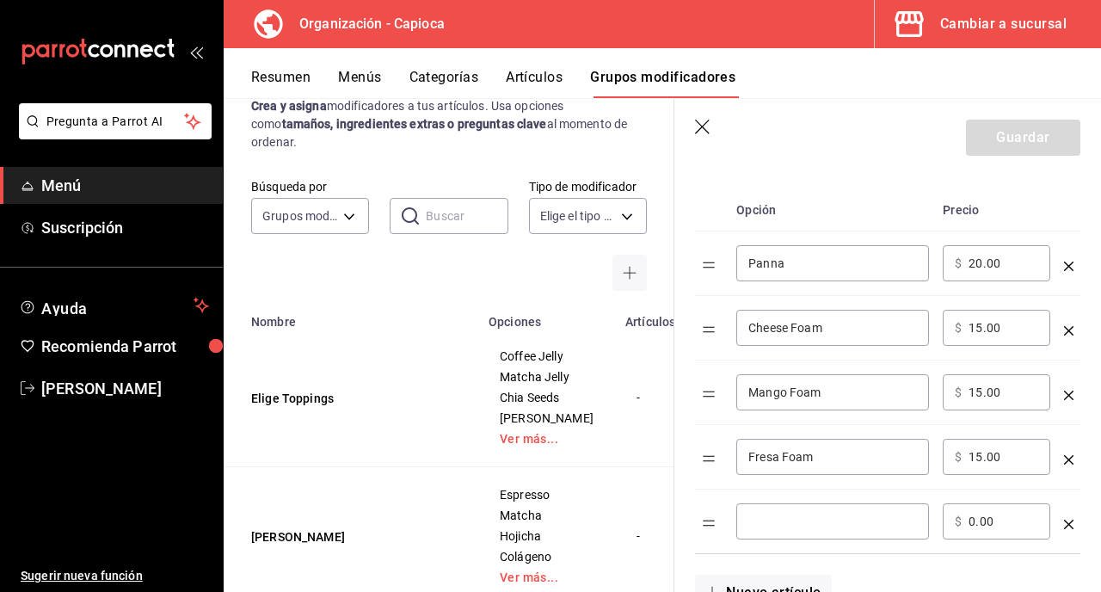
click at [788, 529] on input "optionsTable" at bounding box center [832, 521] width 169 height 17
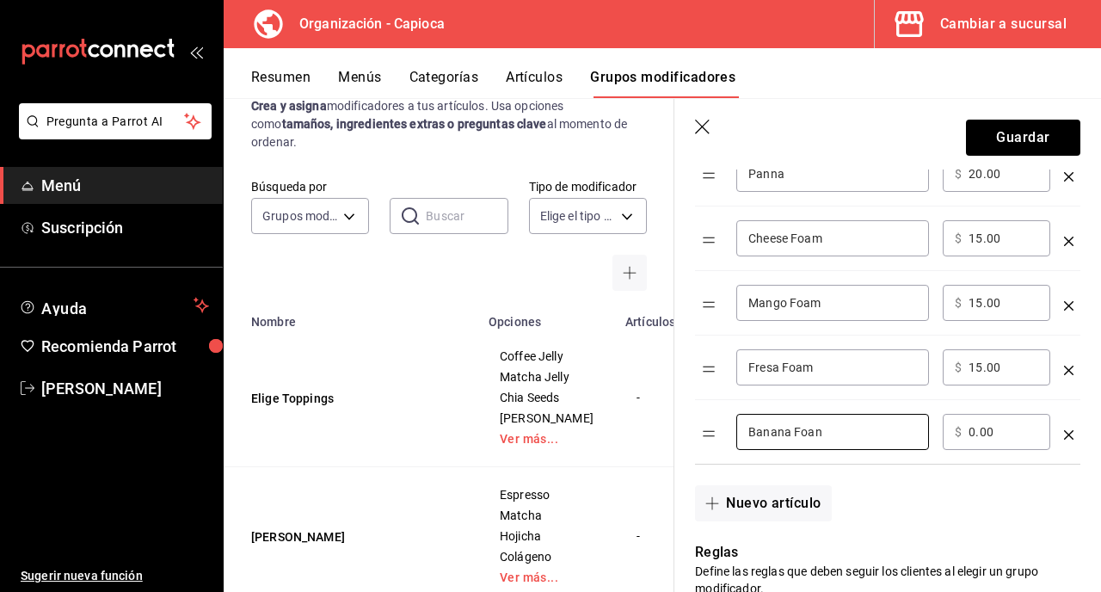
scroll to position [553, 0]
type input "Banana Foam"
click at [971, 435] on input "0.00" at bounding box center [1004, 430] width 70 height 17
click at [973, 433] on input "0.00" at bounding box center [1004, 430] width 70 height 17
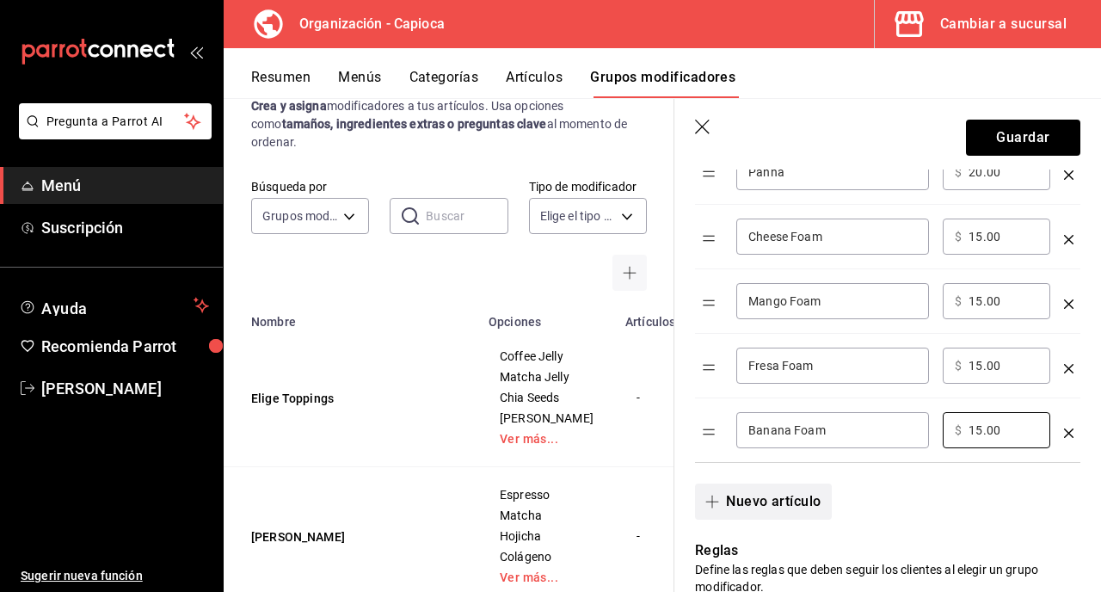
type input "15.00"
click at [768, 507] on button "Nuevo artículo" at bounding box center [763, 501] width 136 height 36
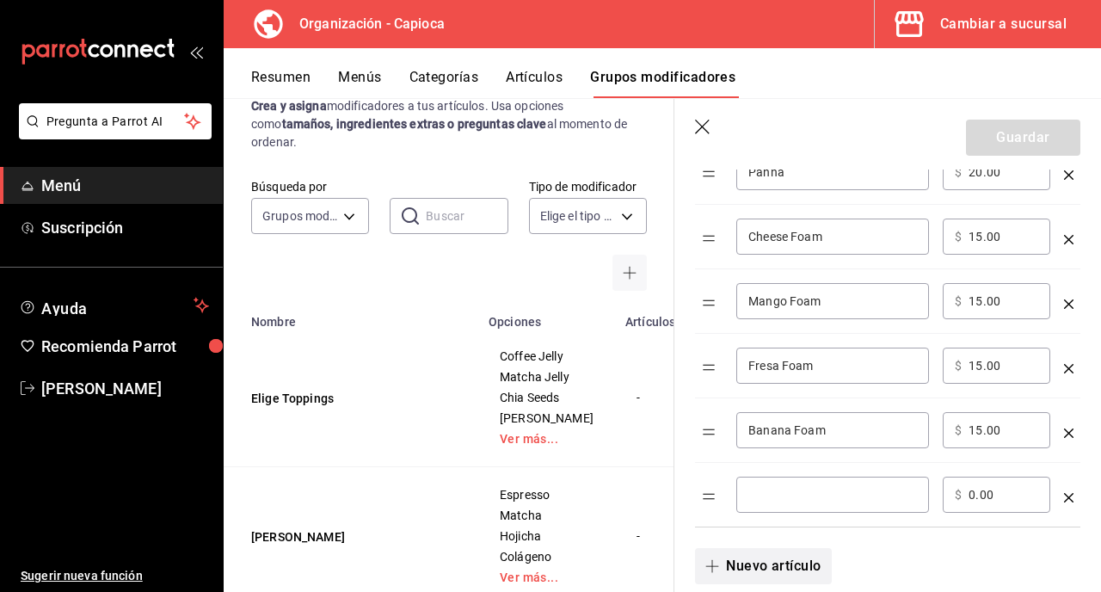
click at [768, 507] on div "​" at bounding box center [832, 495] width 193 height 36
type input "Dragon Foam"
click at [973, 496] on input "0.00" at bounding box center [1004, 494] width 70 height 17
type input "1.00"
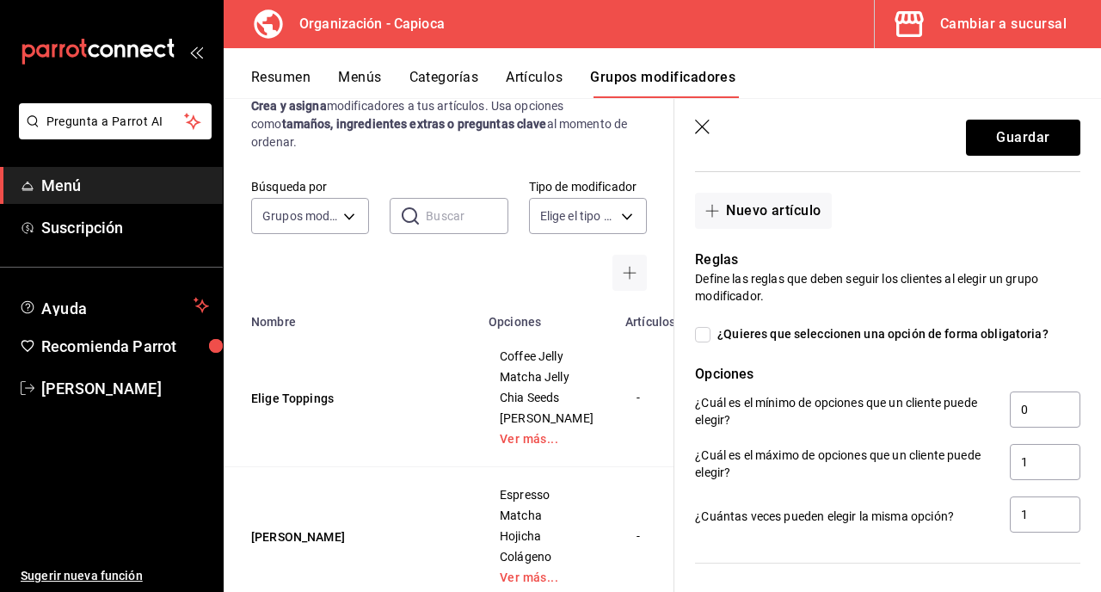
scroll to position [910, 0]
type input "20.00"
click at [1033, 459] on input "1" at bounding box center [1045, 460] width 71 height 36
type input "2"
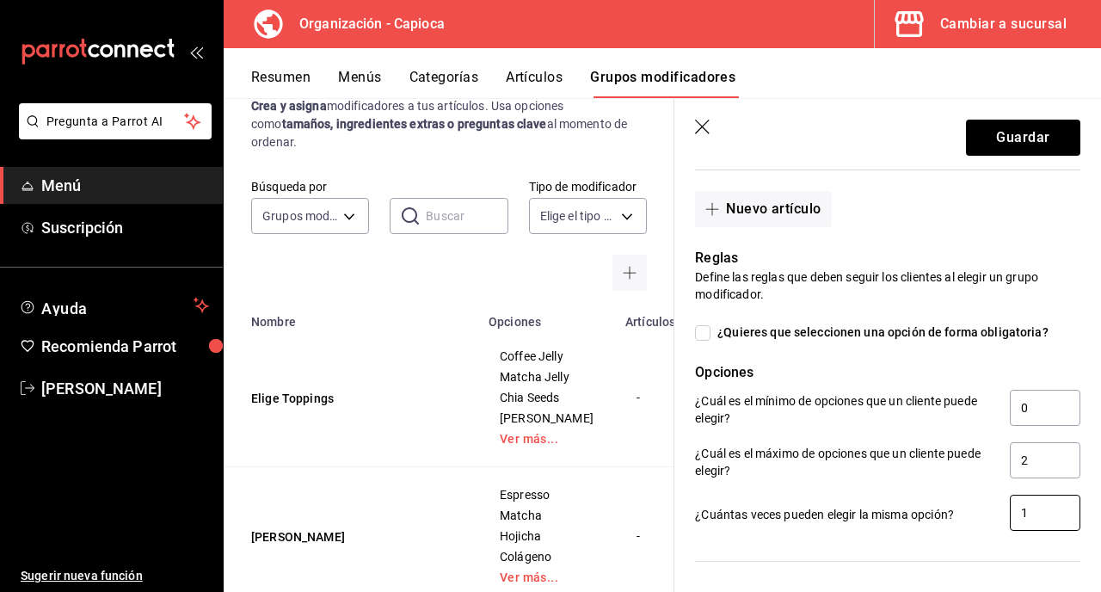
click at [1036, 508] on input "1" at bounding box center [1045, 513] width 71 height 36
type input "2"
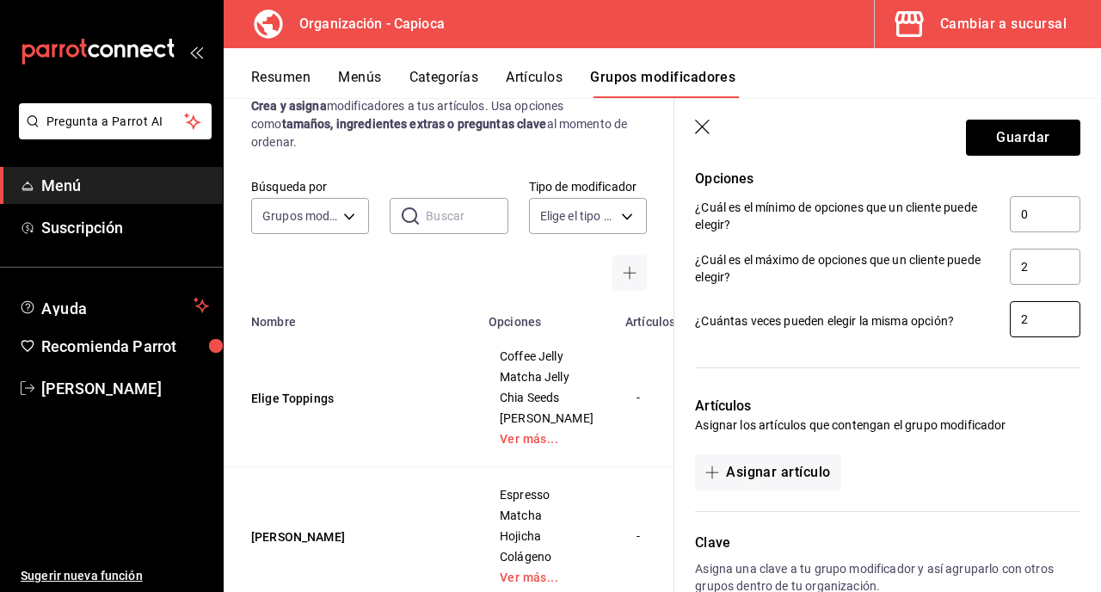
scroll to position [1099, 0]
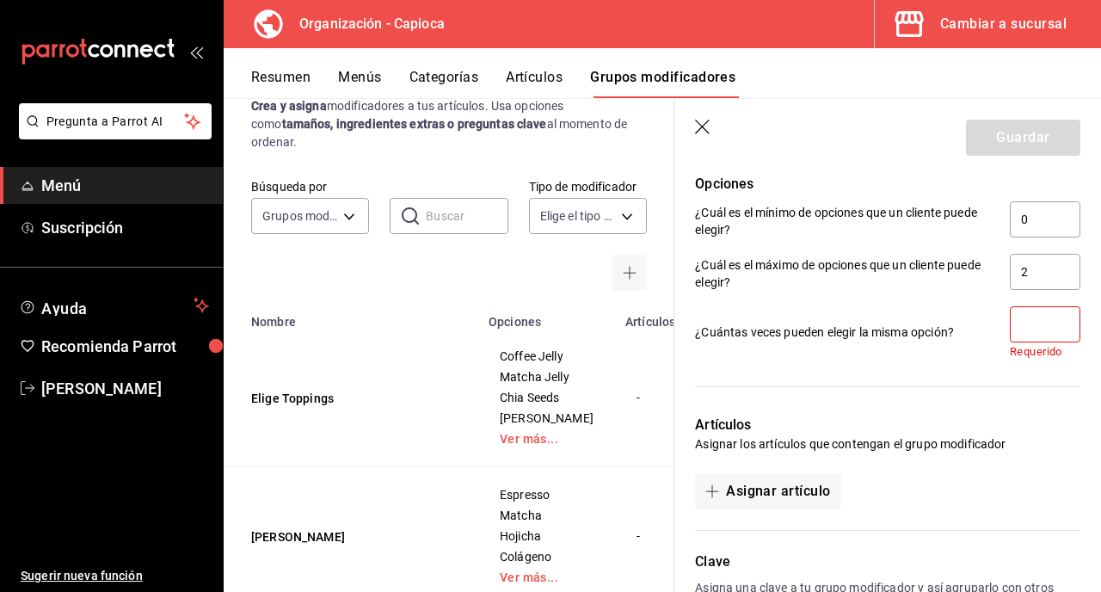
type input "1"
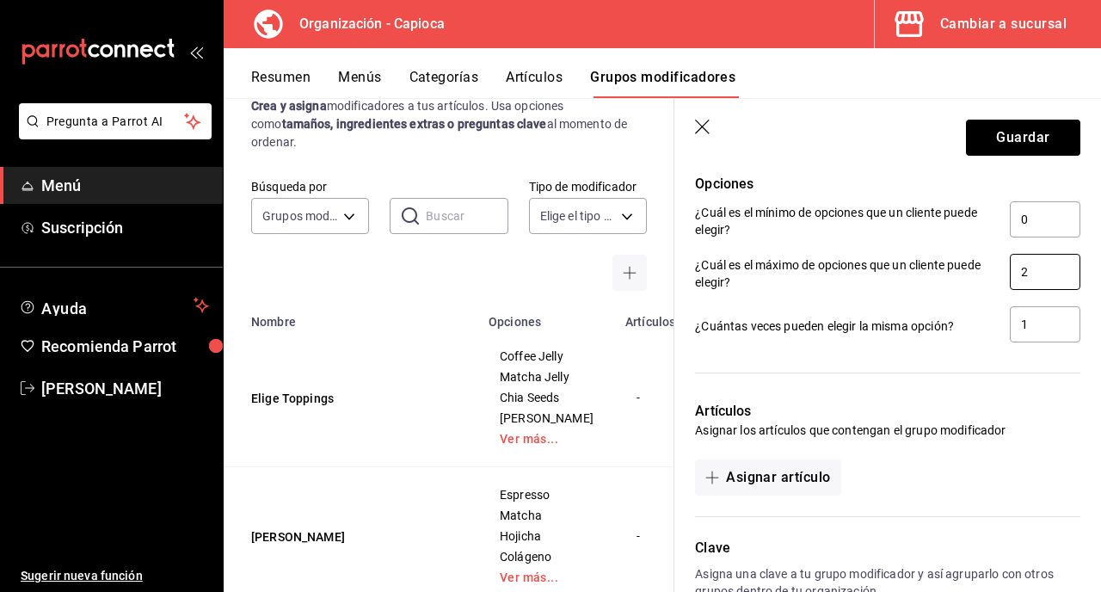
click at [1036, 269] on input "2" at bounding box center [1045, 272] width 71 height 36
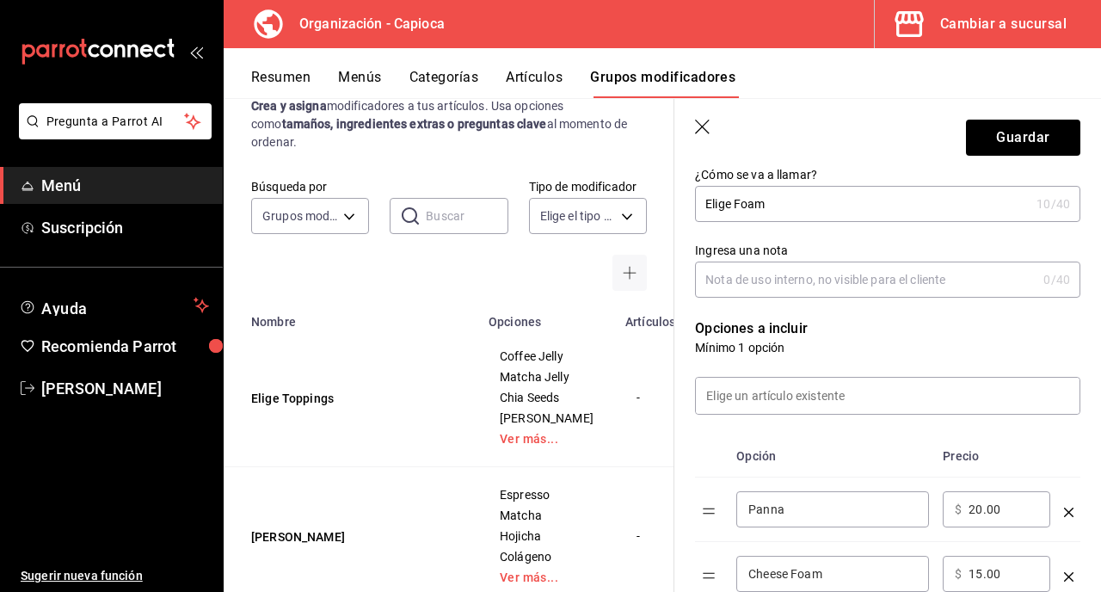
scroll to position [218, 0]
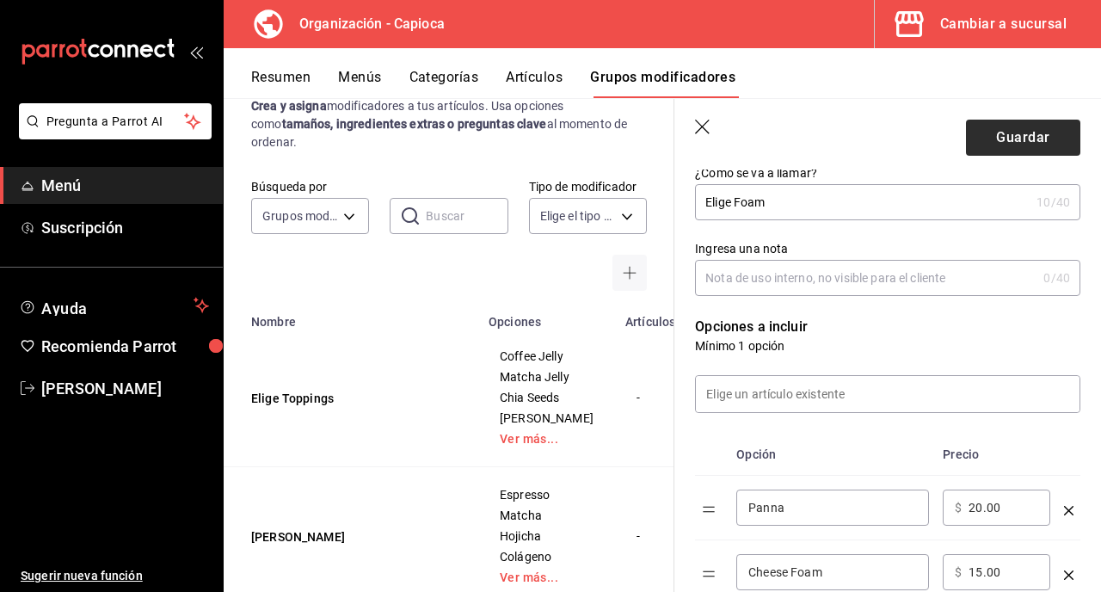
type input "1"
click at [1020, 134] on button "Guardar" at bounding box center [1023, 138] width 114 height 36
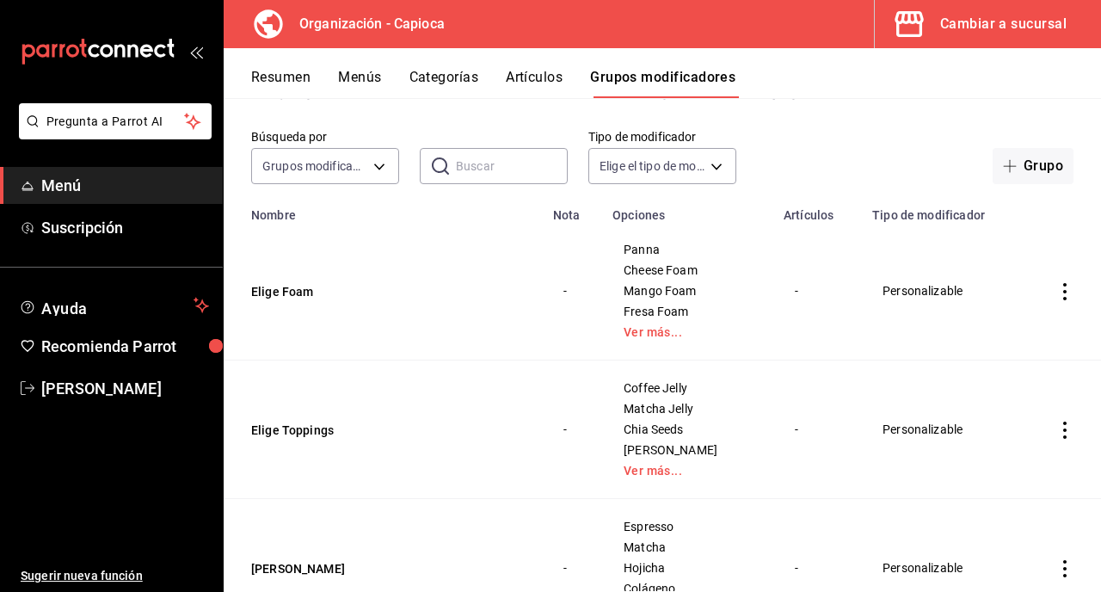
scroll to position [293, 0]
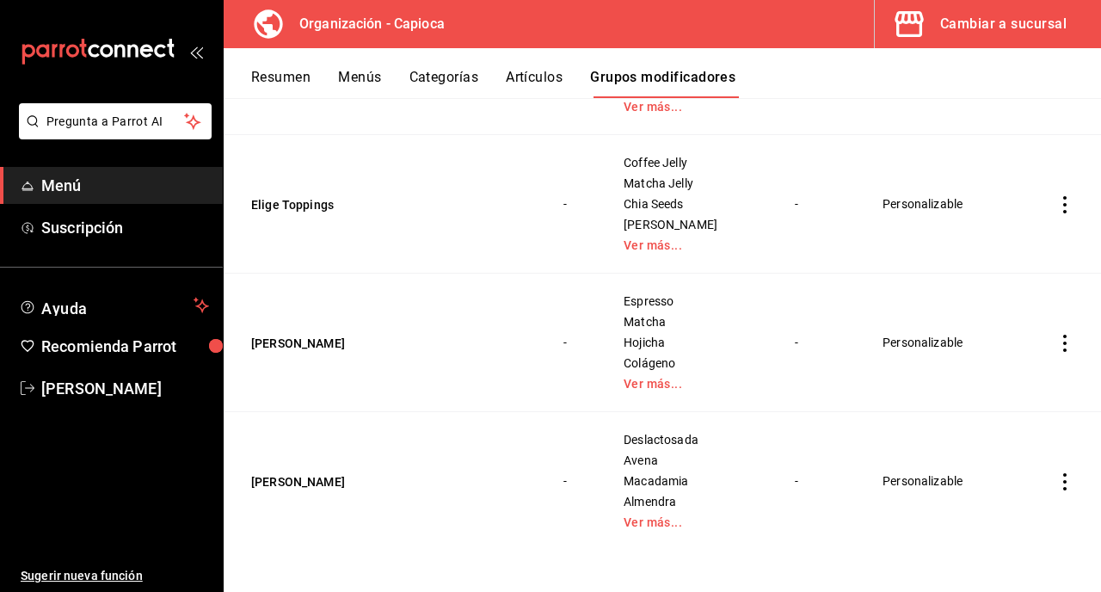
click at [541, 83] on button "Artículos" at bounding box center [534, 83] width 57 height 29
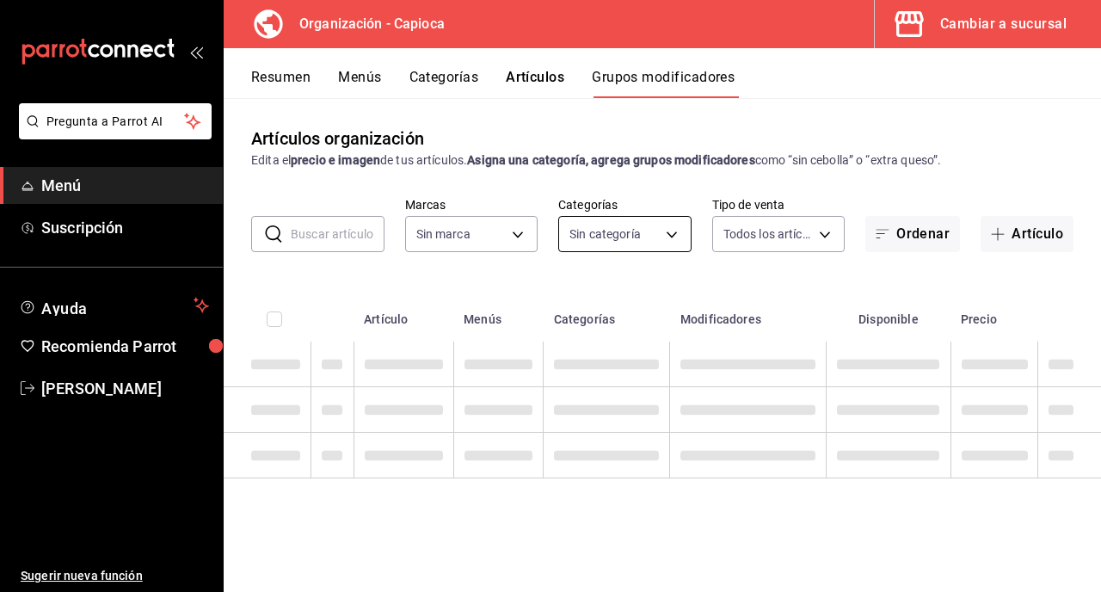
type input "6b42efc5-fcf5-452b-8c15-d8a57efef98d"
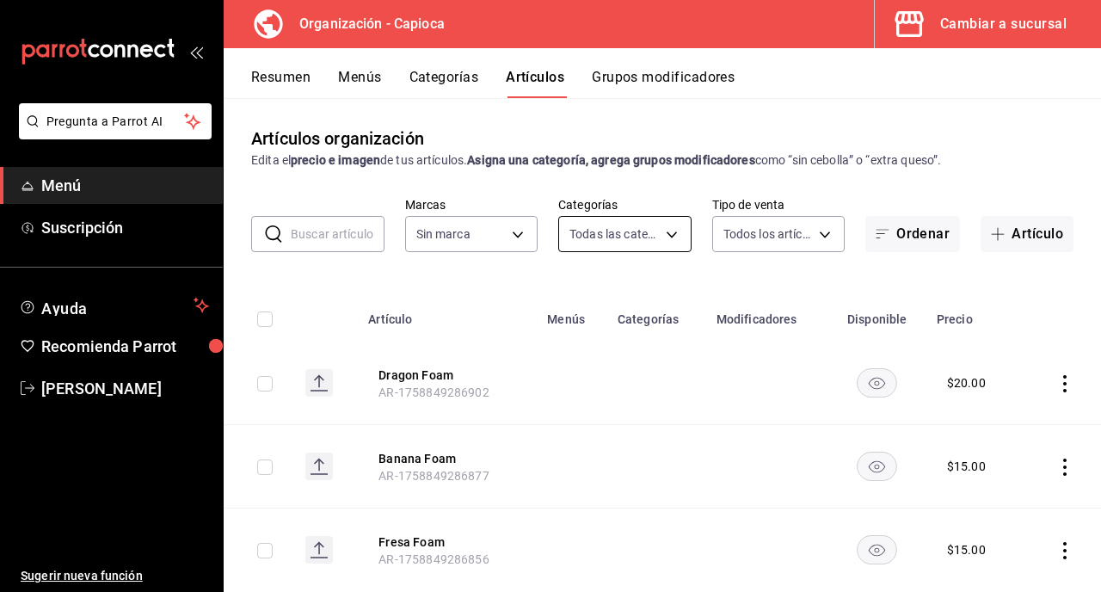
type input "ac1f9b27-a4d4-4a85-9ada-6697ddeed761,9d86c4cc-767e-45a4-a21e-c72dcbd56303"
type input "6b42efc5-fcf5-452b-8c15-d8a57efef98d"
click at [1012, 235] on button "Artículo" at bounding box center [1027, 234] width 93 height 36
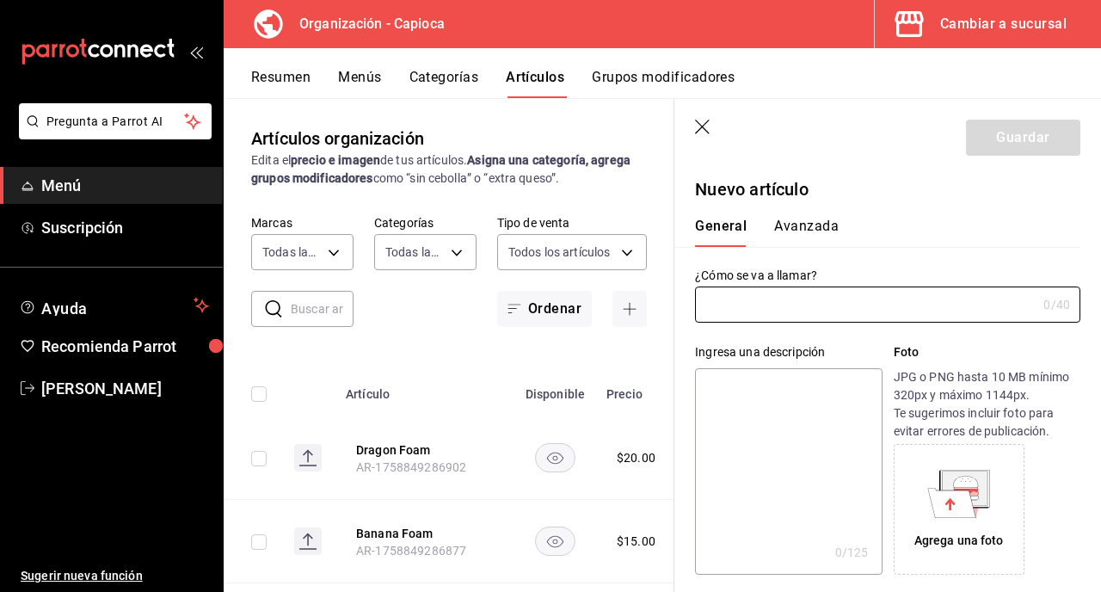
click at [711, 126] on icon "button" at bounding box center [703, 128] width 17 height 17
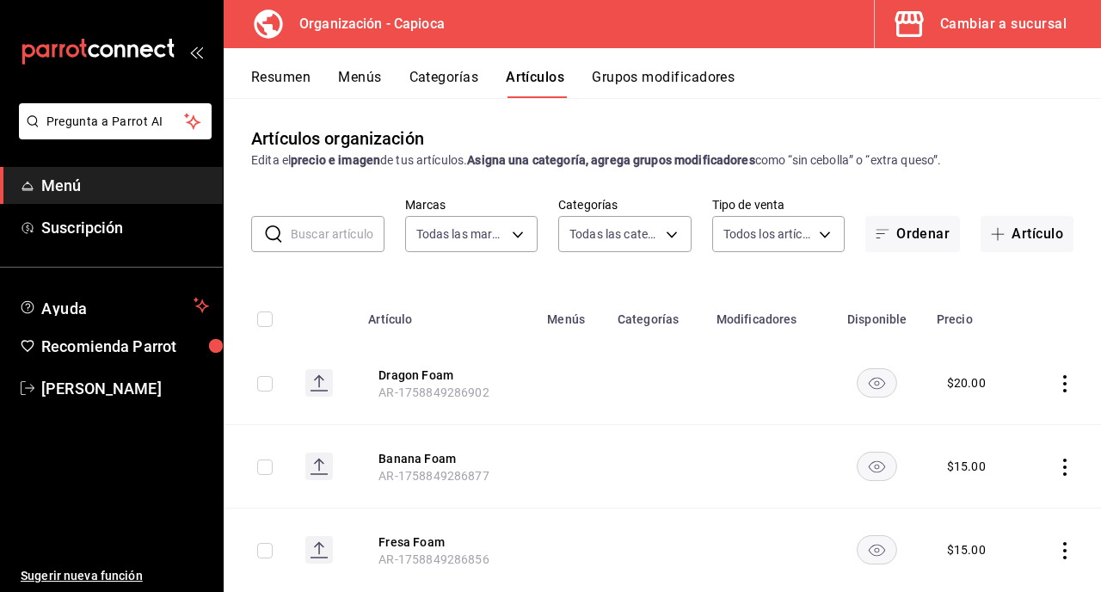
click at [666, 74] on button "Grupos modificadores" at bounding box center [663, 83] width 143 height 29
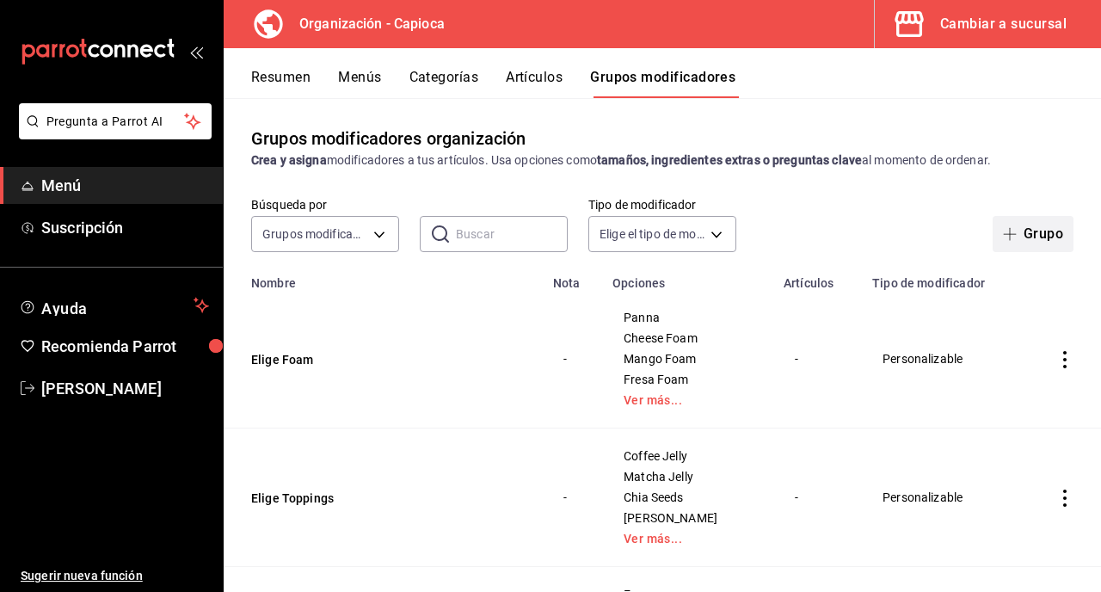
click at [1021, 235] on span "button" at bounding box center [1013, 234] width 21 height 14
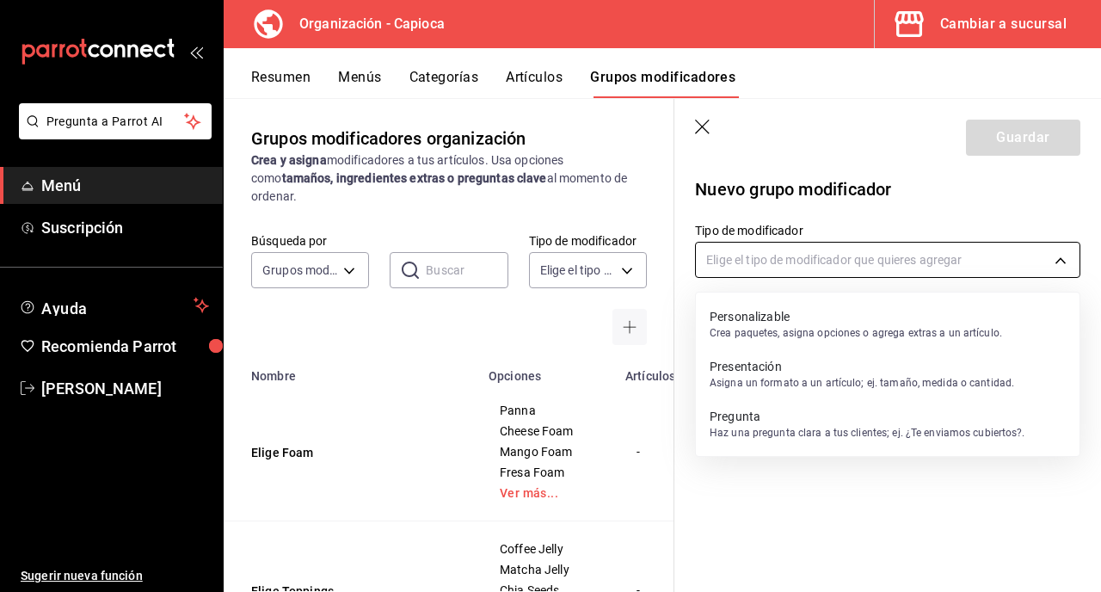
click at [827, 263] on body "Pregunta a Parrot AI Menú Suscripción Ayuda Recomienda Parrot [PERSON_NAME] Sug…" at bounding box center [550, 296] width 1101 height 592
click at [823, 312] on p "Personalizable" at bounding box center [856, 316] width 293 height 17
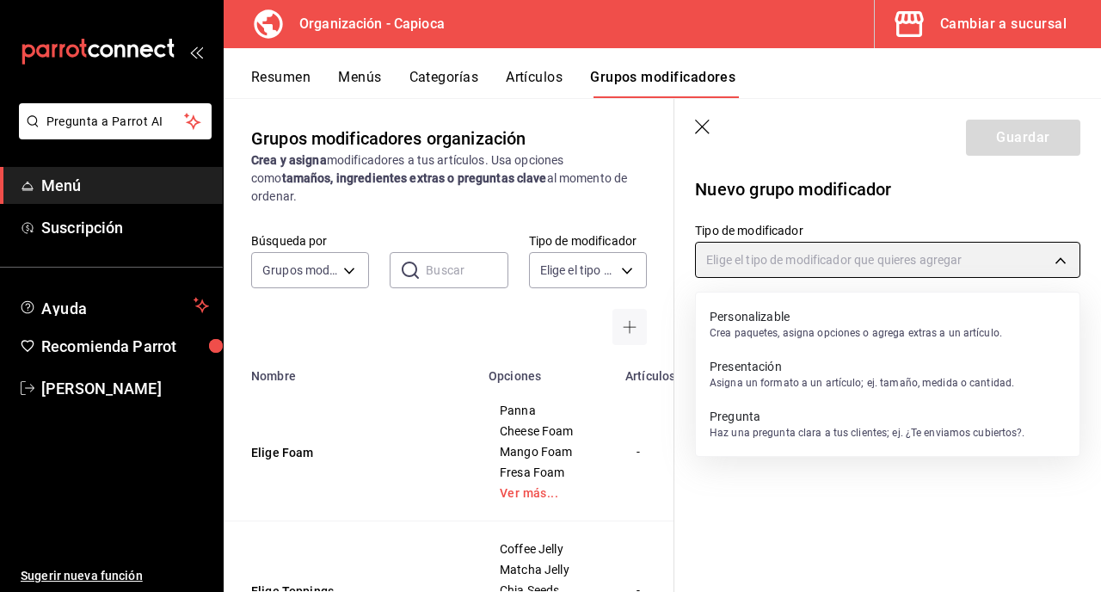
type input "CUSTOMIZABLE"
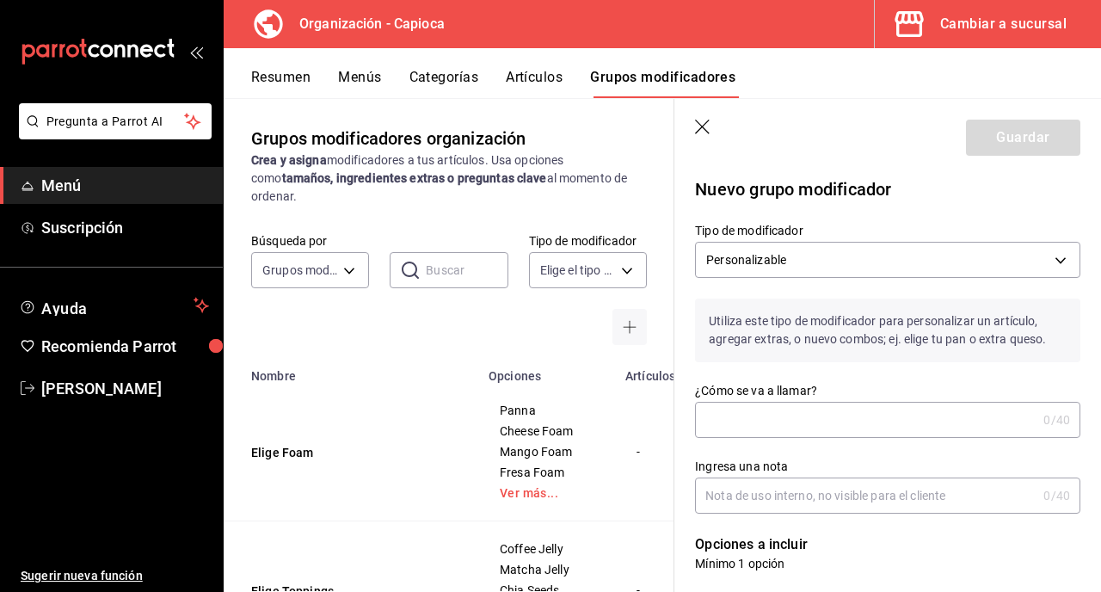
click at [793, 404] on input "¿Cómo se va a llamar?" at bounding box center [866, 420] width 342 height 34
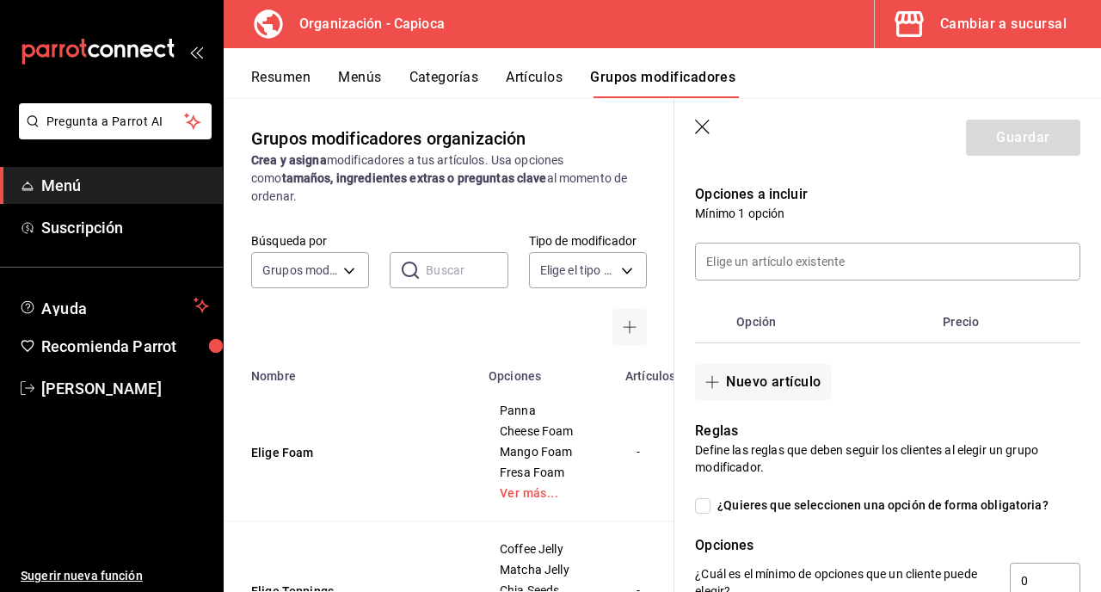
scroll to position [351, 0]
type input "Elige Temperatura"
click at [759, 382] on button "Nuevo artículo" at bounding box center [763, 381] width 136 height 36
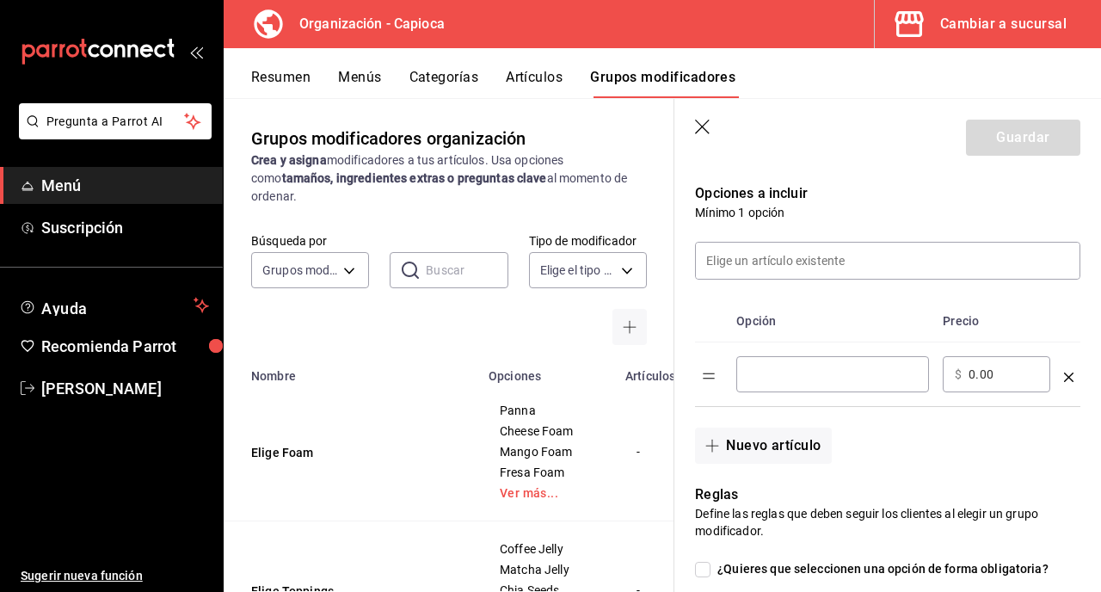
click at [779, 379] on input "optionsTable" at bounding box center [832, 374] width 169 height 17
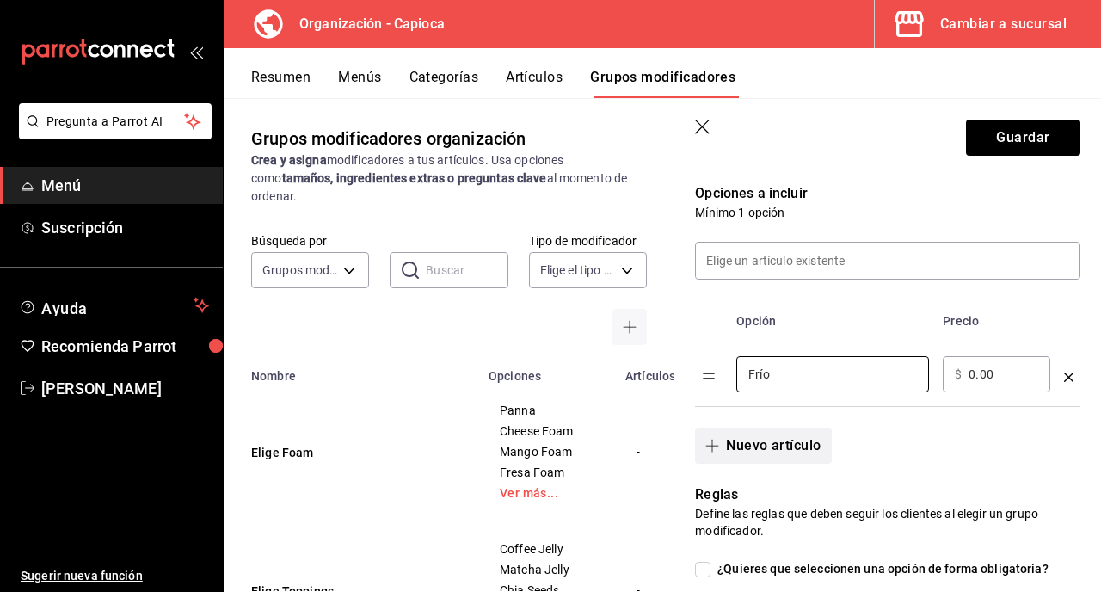
type input "Frío"
click at [784, 444] on button "Nuevo artículo" at bounding box center [763, 446] width 136 height 36
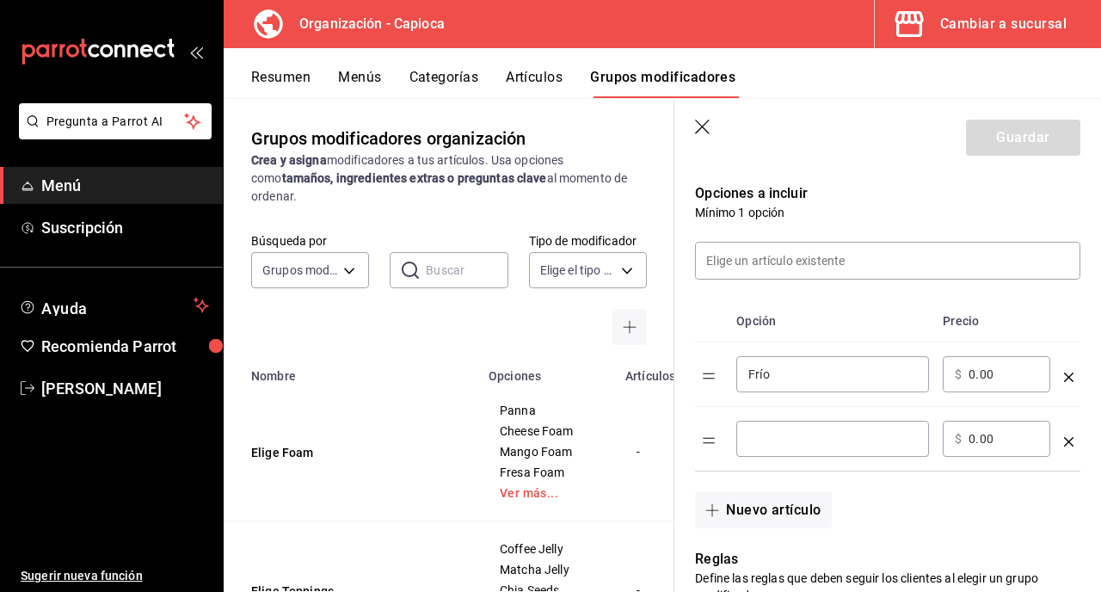
click at [800, 435] on input "optionsTable" at bounding box center [832, 438] width 169 height 17
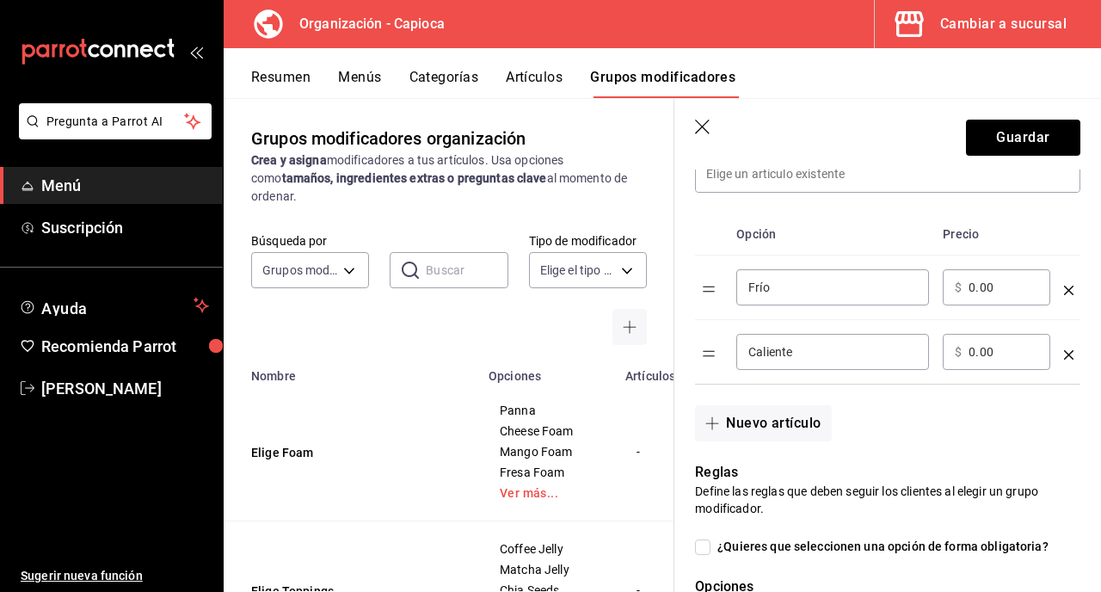
scroll to position [703, 0]
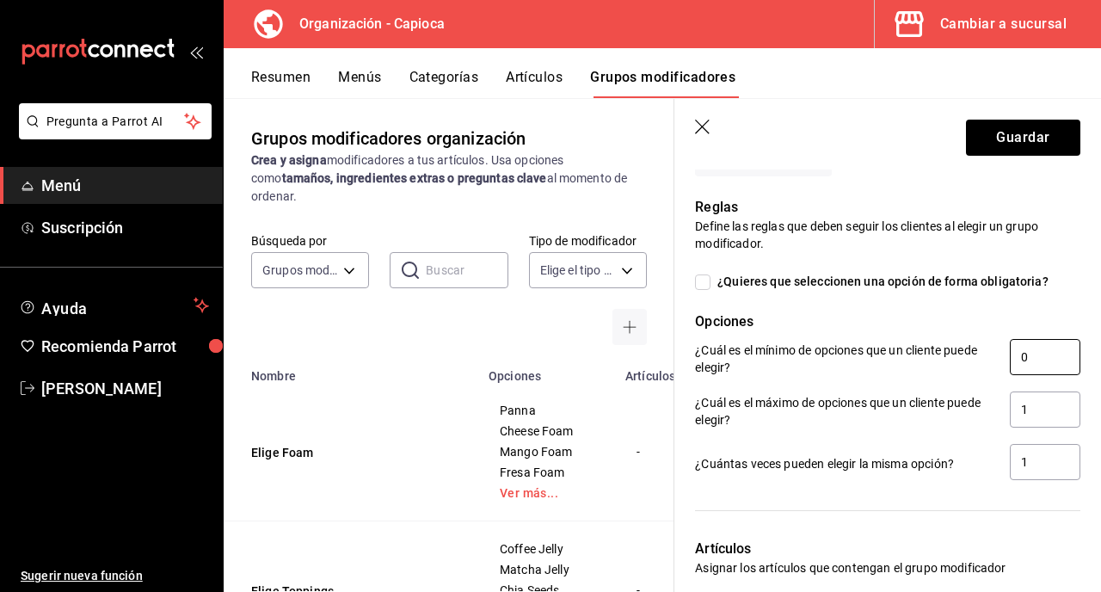
type input "Caliente"
click at [1043, 356] on input "0" at bounding box center [1045, 357] width 71 height 36
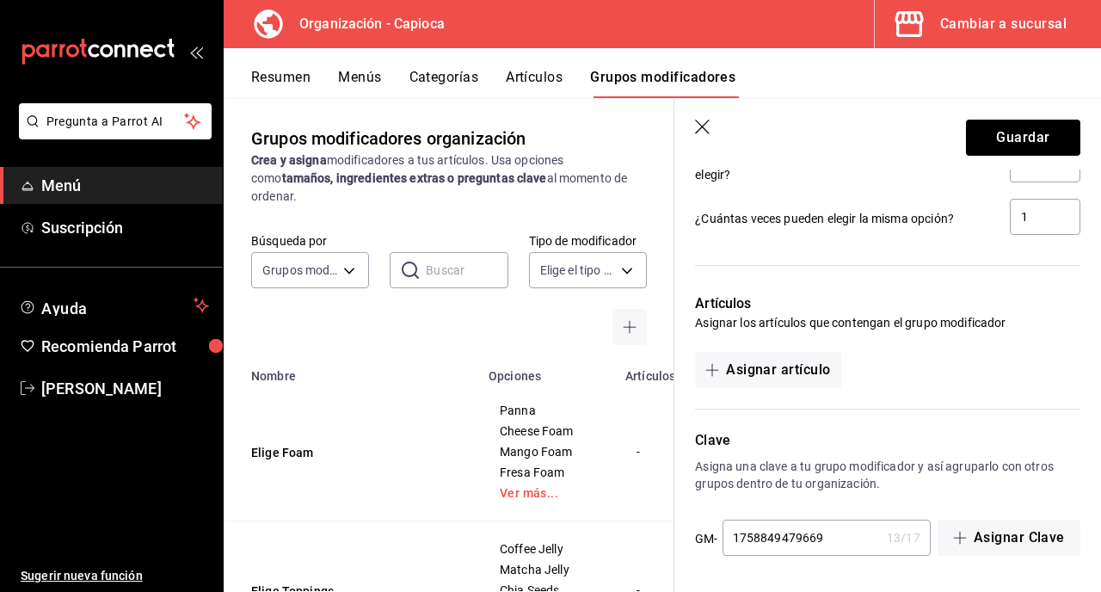
scroll to position [945, 0]
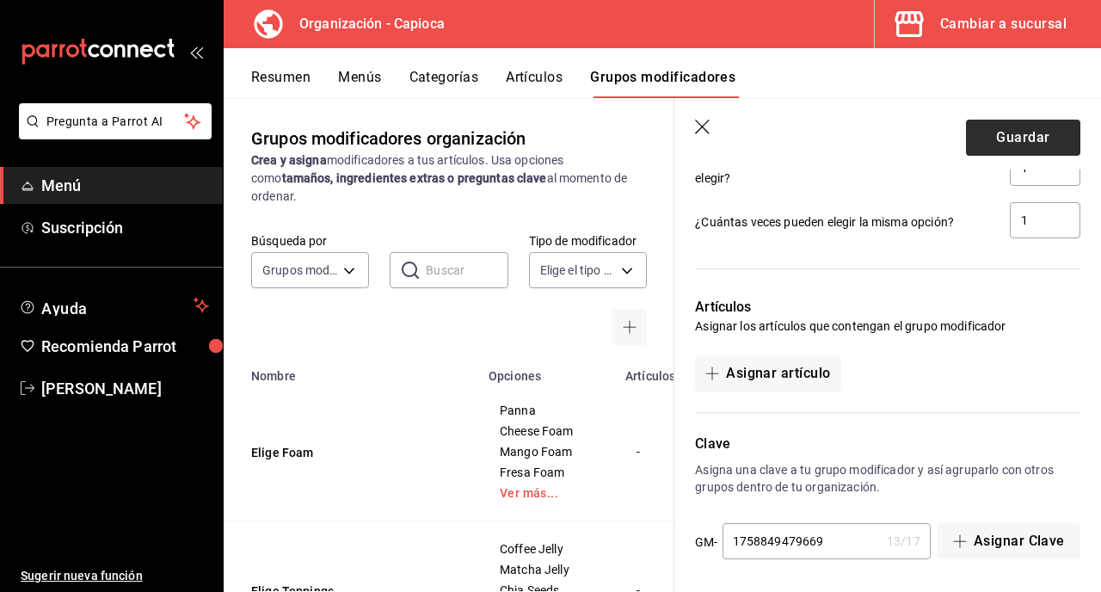
type input "1"
click at [1028, 129] on button "Guardar" at bounding box center [1023, 138] width 114 height 36
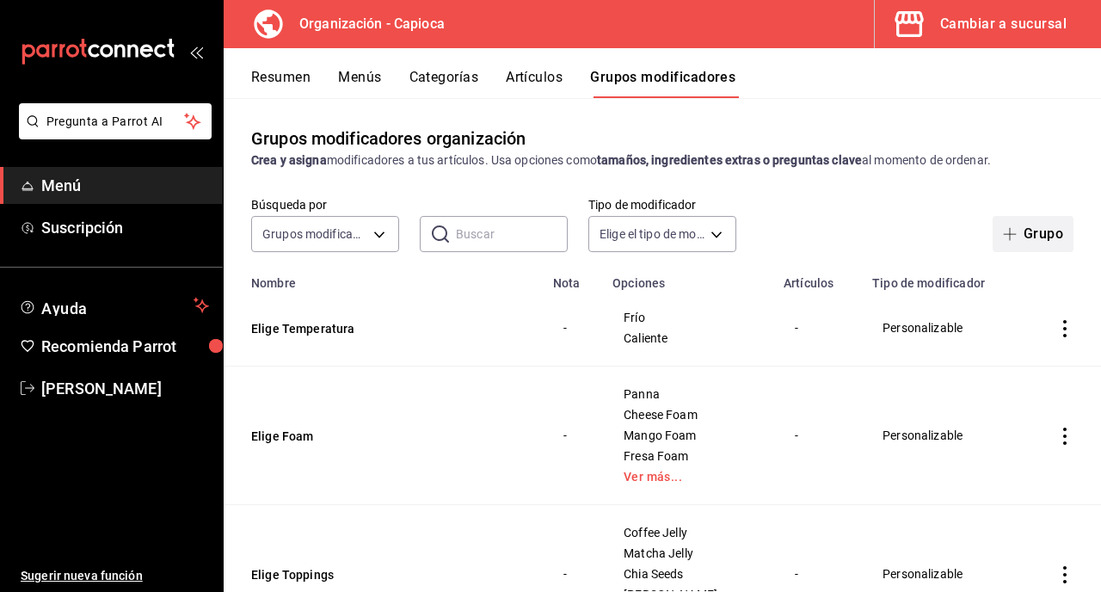
click at [1031, 232] on button "Grupo" at bounding box center [1033, 234] width 81 height 36
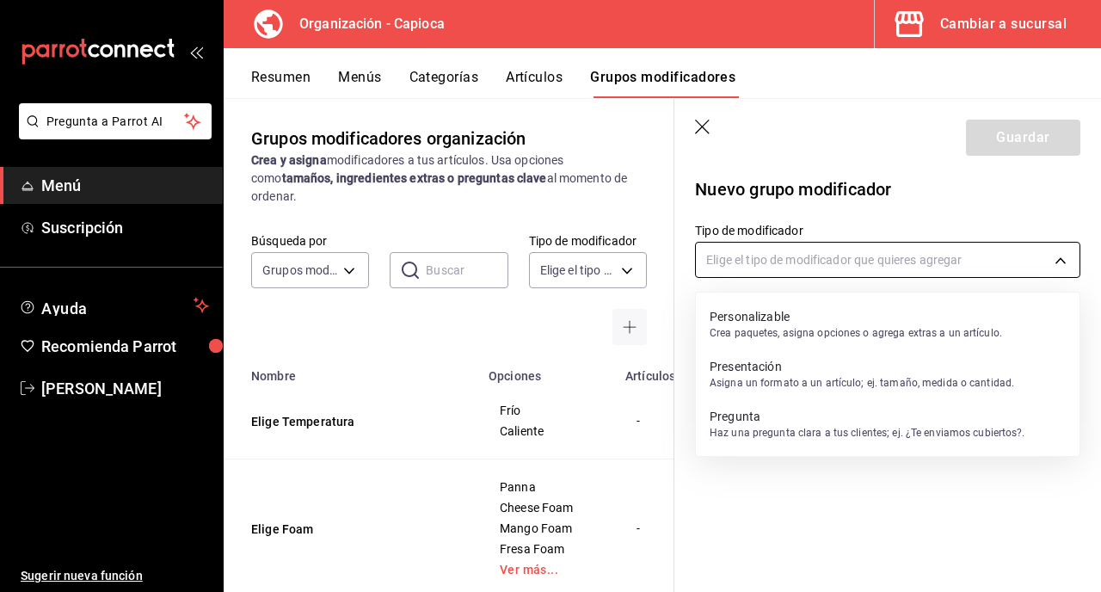
click at [912, 264] on body "Pregunta a Parrot AI Menú Suscripción Ayuda Recomienda Parrot [PERSON_NAME] Sug…" at bounding box center [550, 296] width 1101 height 592
click at [706, 129] on div at bounding box center [550, 296] width 1101 height 592
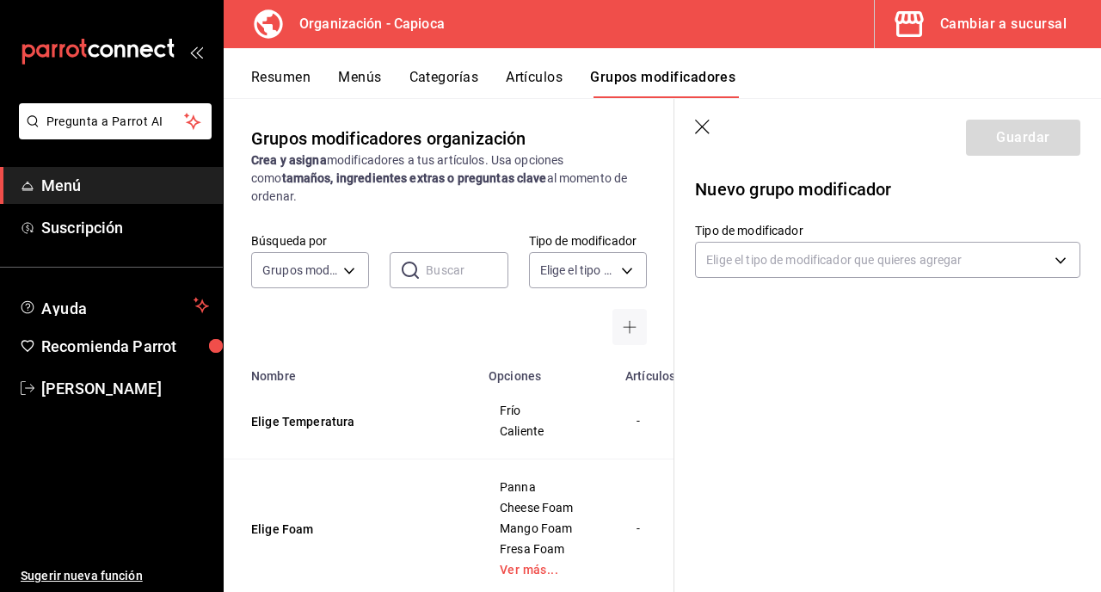
click at [700, 124] on icon "button" at bounding box center [702, 127] width 15 height 15
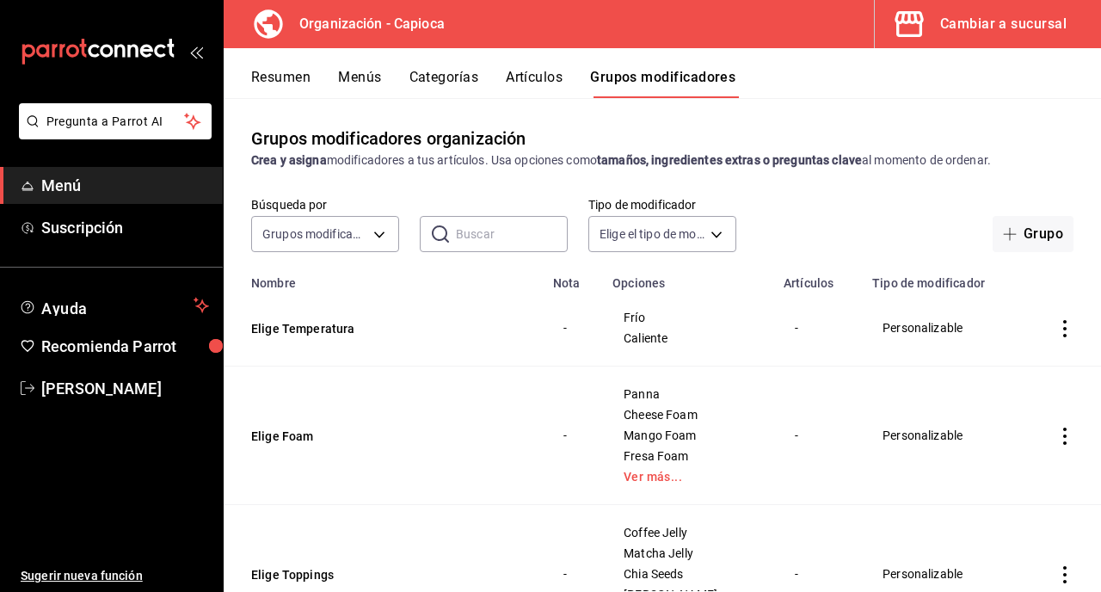
click at [537, 84] on button "Artículos" at bounding box center [534, 83] width 57 height 29
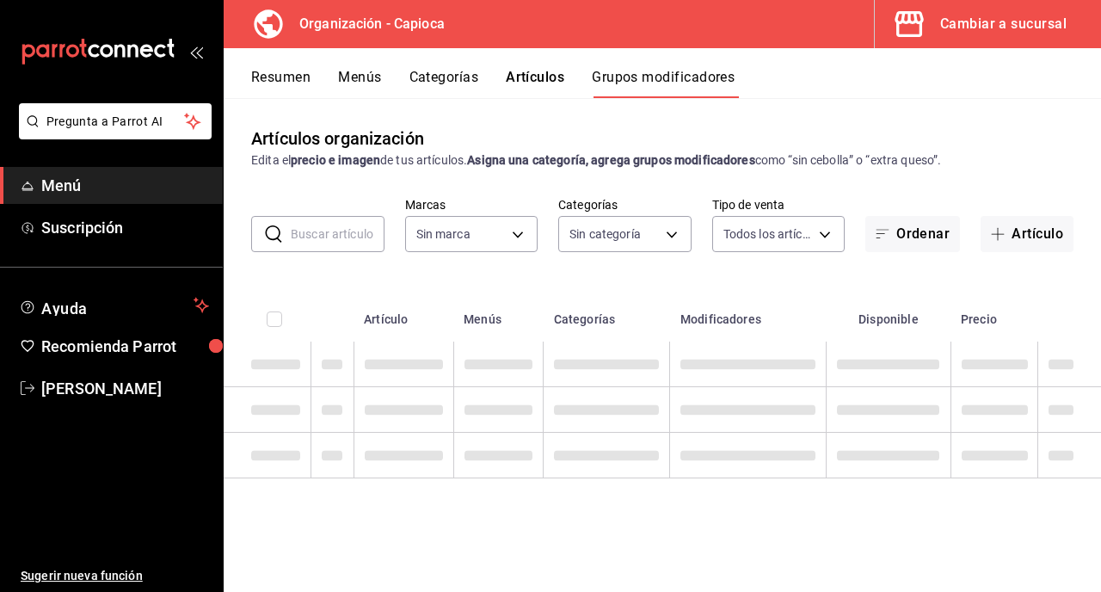
type input "6b42efc5-fcf5-452b-8c15-d8a57efef98d"
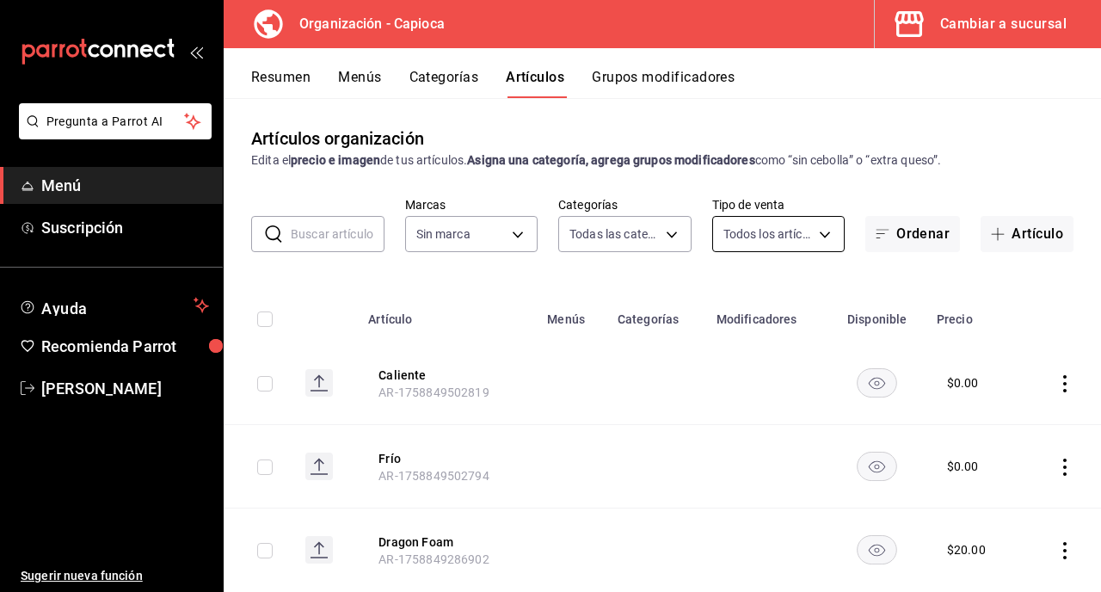
type input "ac1f9b27-a4d4-4a85-9ada-6697ddeed761,9d86c4cc-767e-45a4-a21e-c72dcbd56303"
type input "6b42efc5-fcf5-452b-8c15-d8a57efef98d"
click at [1050, 240] on button "Artículo" at bounding box center [1027, 234] width 93 height 36
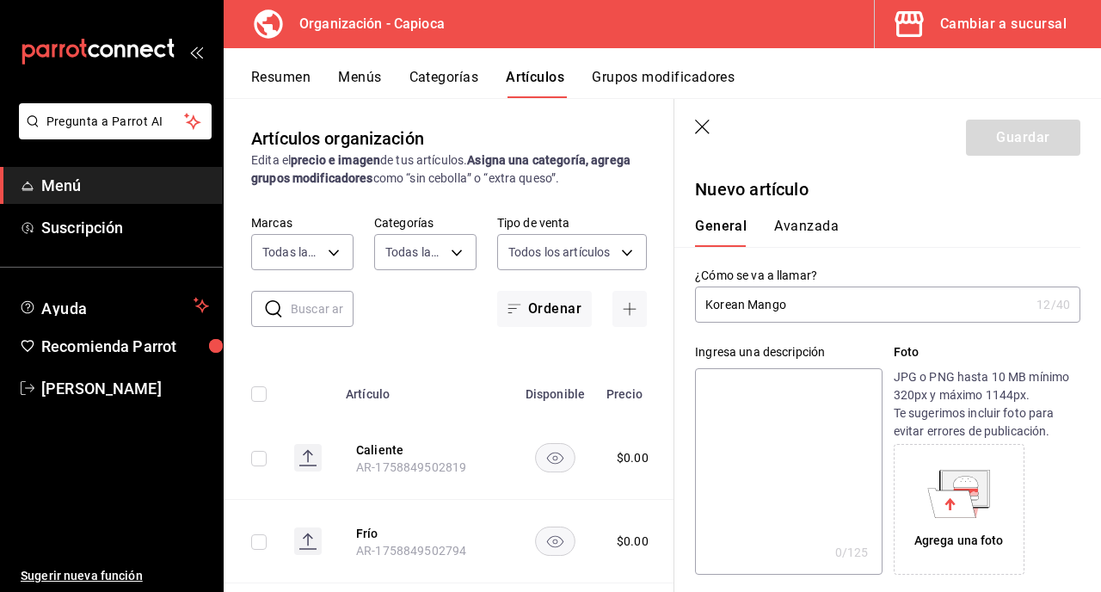
click at [745, 307] on input "Korean Mango" at bounding box center [862, 304] width 335 height 34
paste input "®"
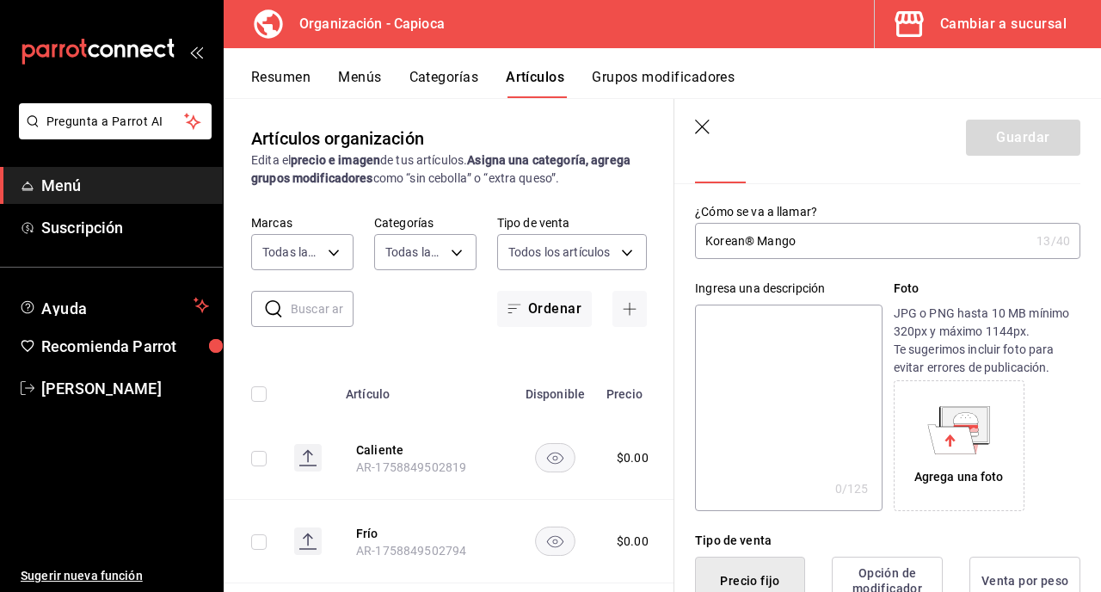
click at [878, 252] on input "Korean® Mango" at bounding box center [862, 241] width 335 height 34
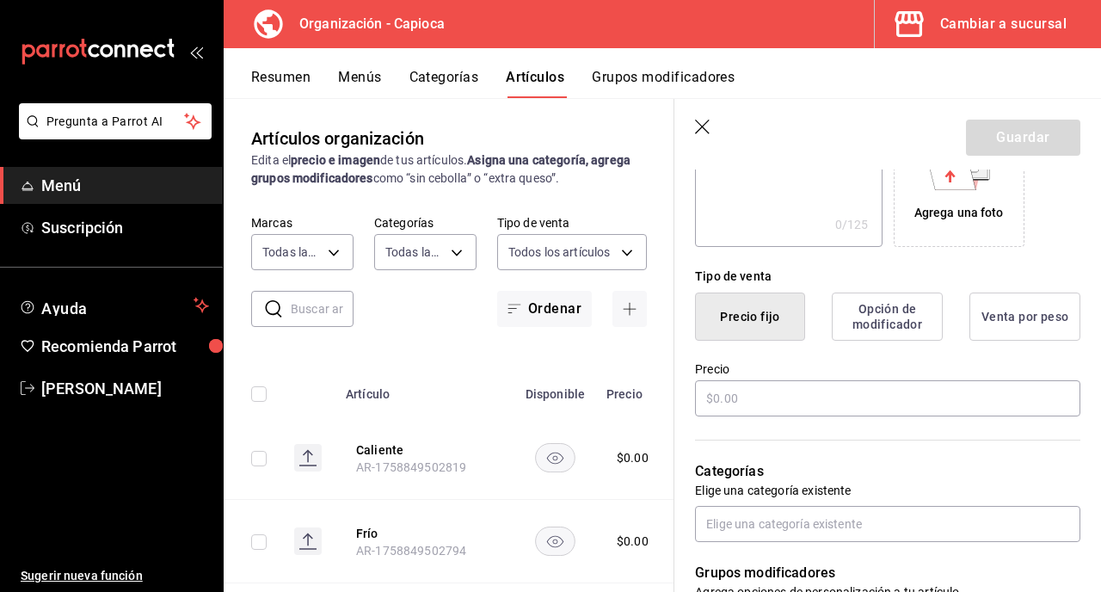
scroll to position [330, 0]
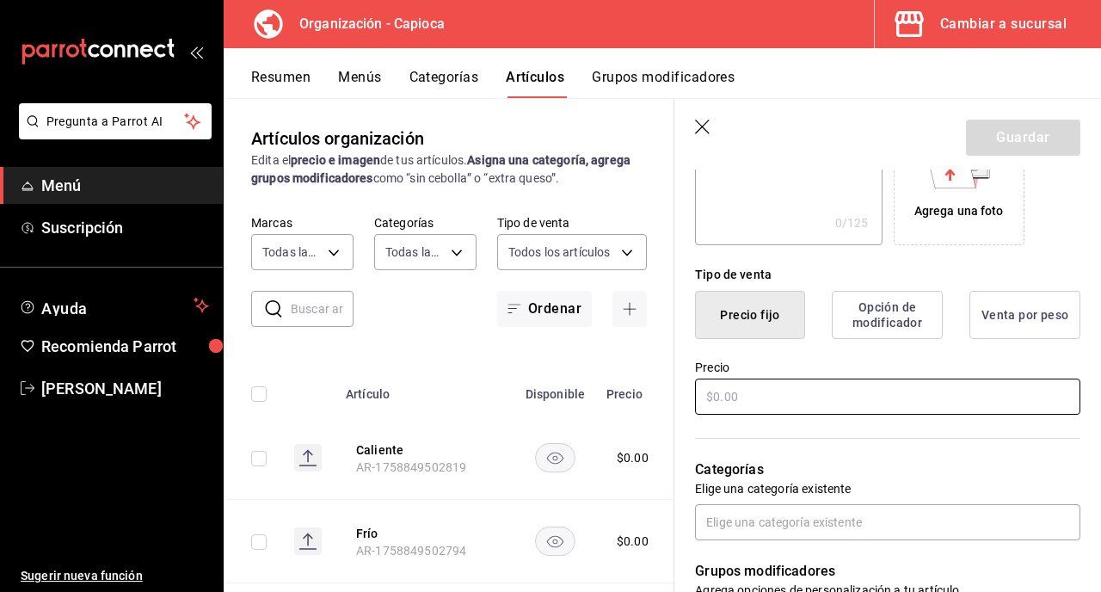
type input "Korean® Mango"
click at [788, 397] on input "text" at bounding box center [887, 397] width 385 height 36
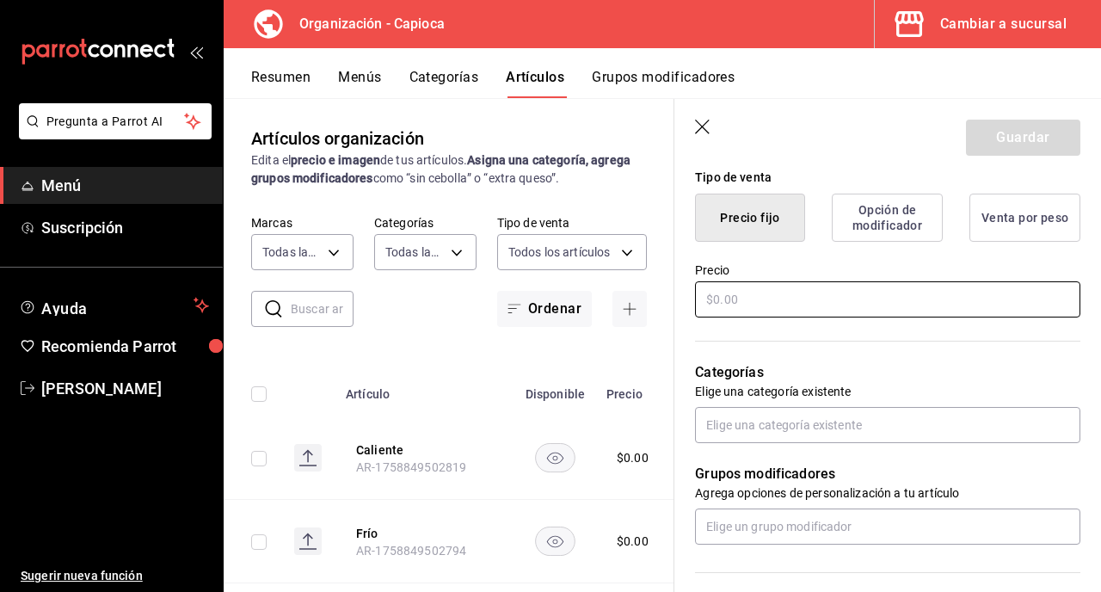
click at [826, 296] on input "text" at bounding box center [887, 299] width 385 height 36
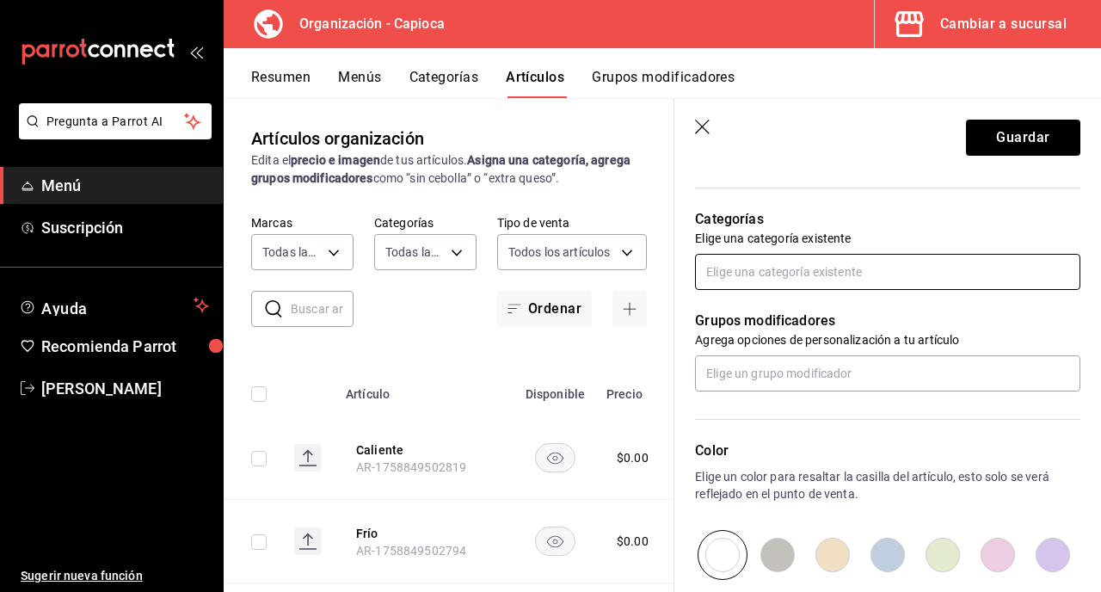
type input "$85.00"
click at [810, 275] on input "text" at bounding box center [887, 272] width 385 height 36
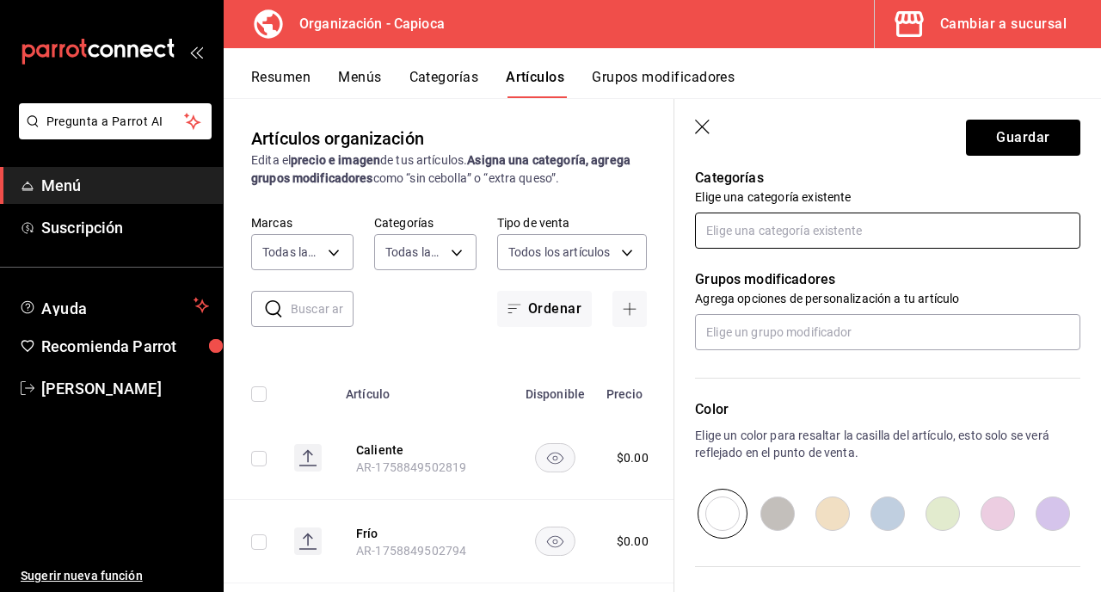
scroll to position [603, 0]
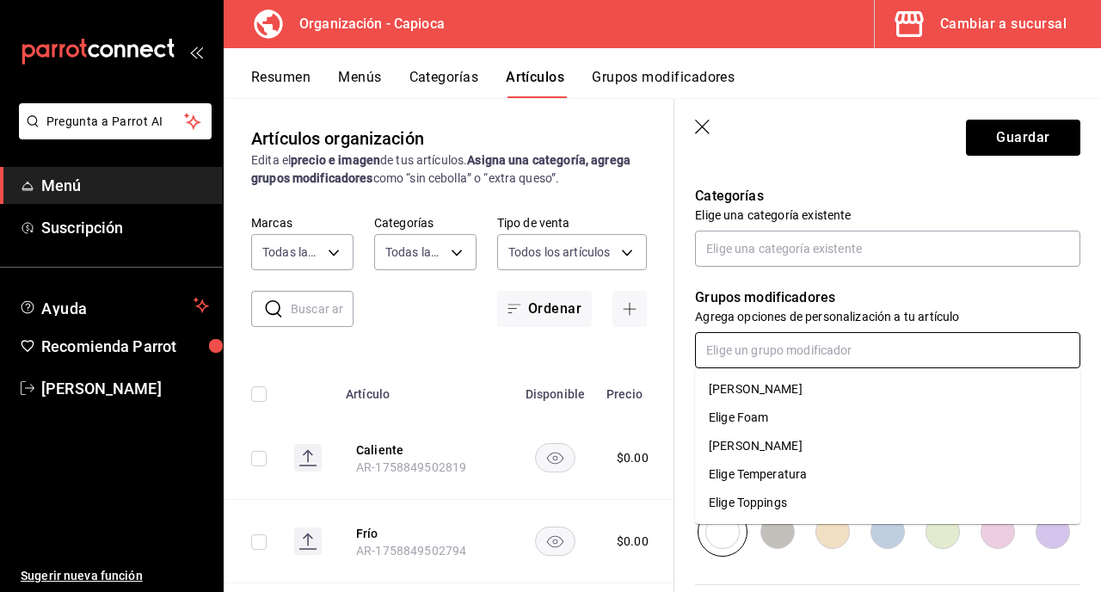
click at [793, 352] on input "text" at bounding box center [887, 350] width 385 height 36
click at [812, 471] on li "Elige Temperatura" at bounding box center [887, 474] width 385 height 28
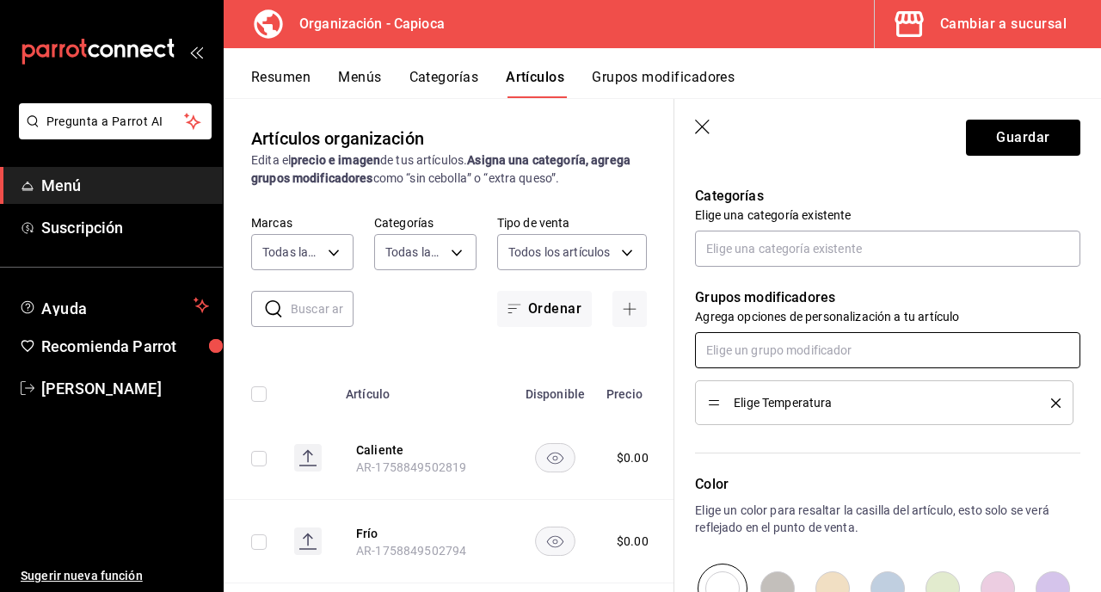
click at [809, 359] on input "text" at bounding box center [887, 350] width 385 height 36
click at [817, 391] on li "[PERSON_NAME]" at bounding box center [887, 389] width 385 height 28
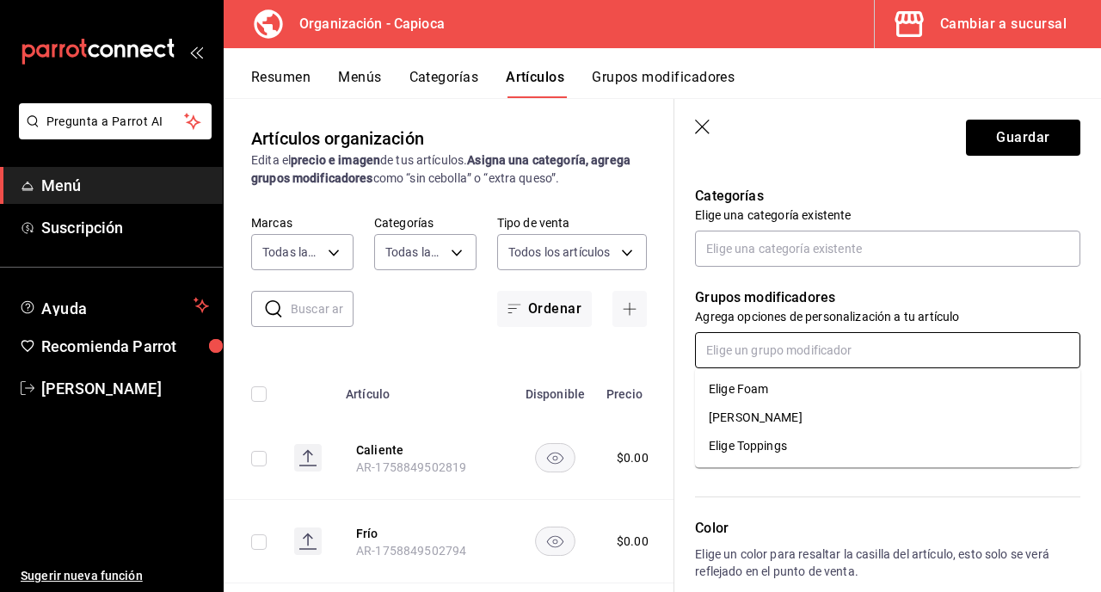
click at [808, 358] on input "text" at bounding box center [887, 350] width 385 height 36
click at [805, 419] on li "[PERSON_NAME]" at bounding box center [887, 417] width 385 height 28
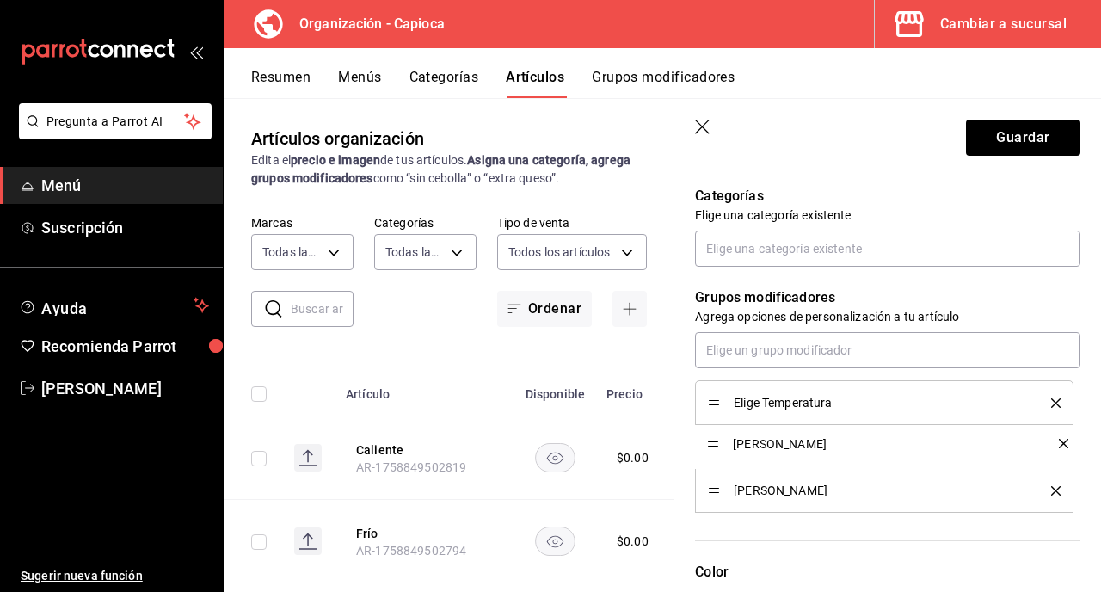
drag, startPoint x: 714, startPoint y: 495, endPoint x: 718, endPoint y: 447, distance: 47.4
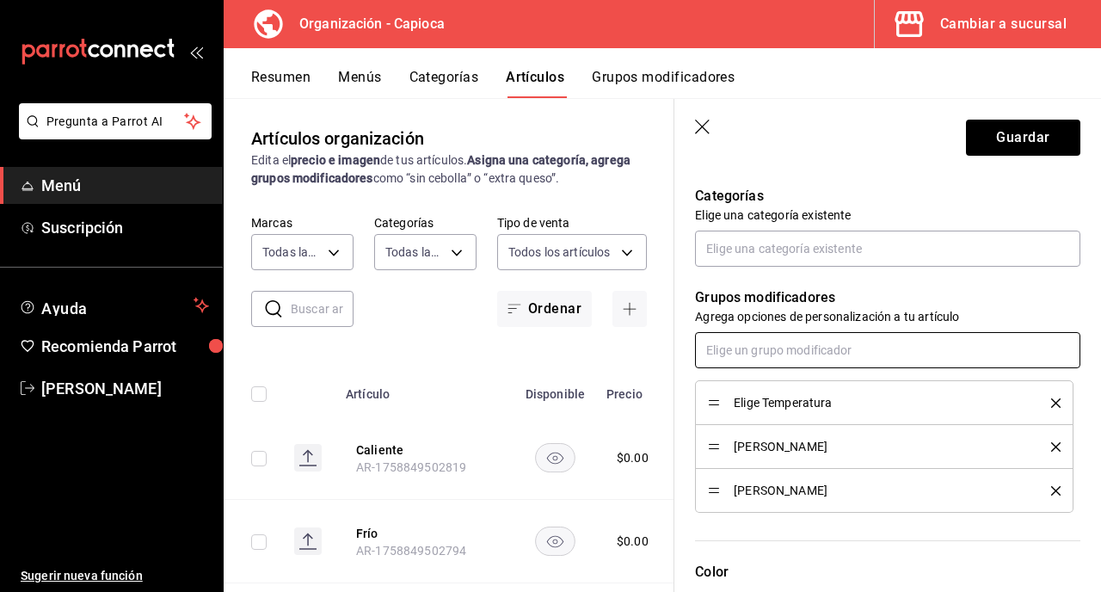
click at [756, 355] on input "text" at bounding box center [887, 350] width 385 height 36
click at [775, 411] on div "Elige Toppings" at bounding box center [748, 418] width 78 height 18
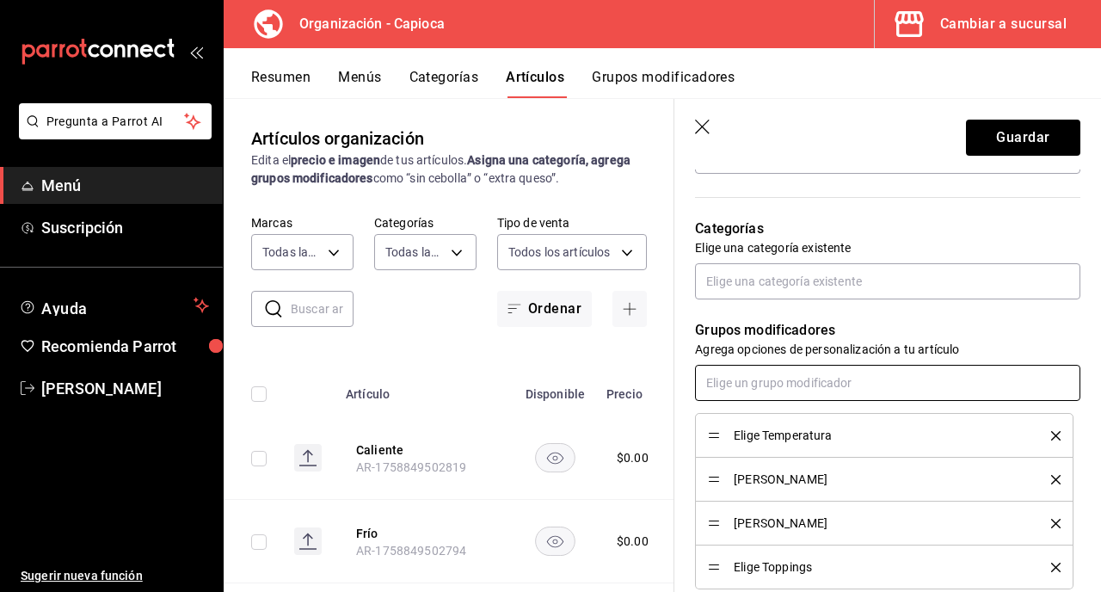
scroll to position [575, 0]
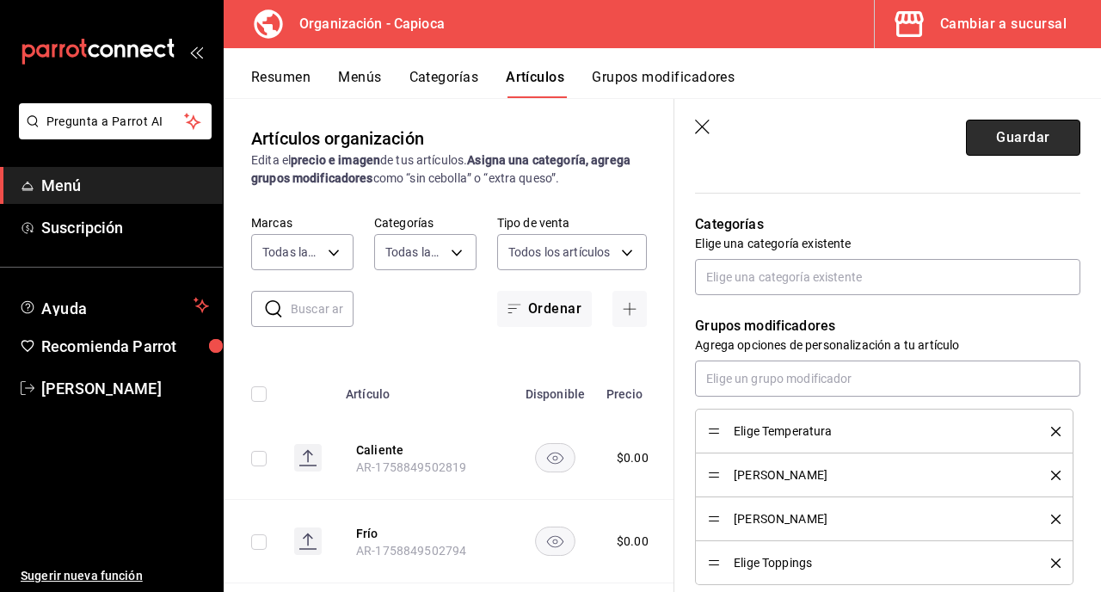
click at [995, 126] on button "Guardar" at bounding box center [1023, 138] width 114 height 36
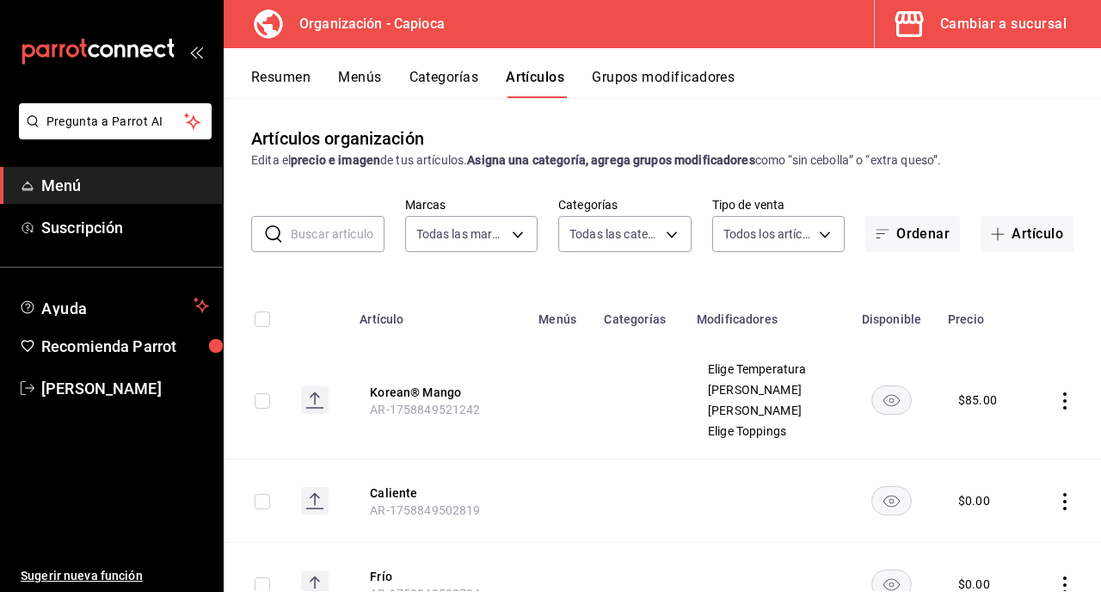
click at [447, 84] on div "Korean® Mango se ha agregado exitosamente." at bounding box center [550, 49] width 461 height 74
click at [447, 77] on button "Categorías" at bounding box center [445, 83] width 70 height 29
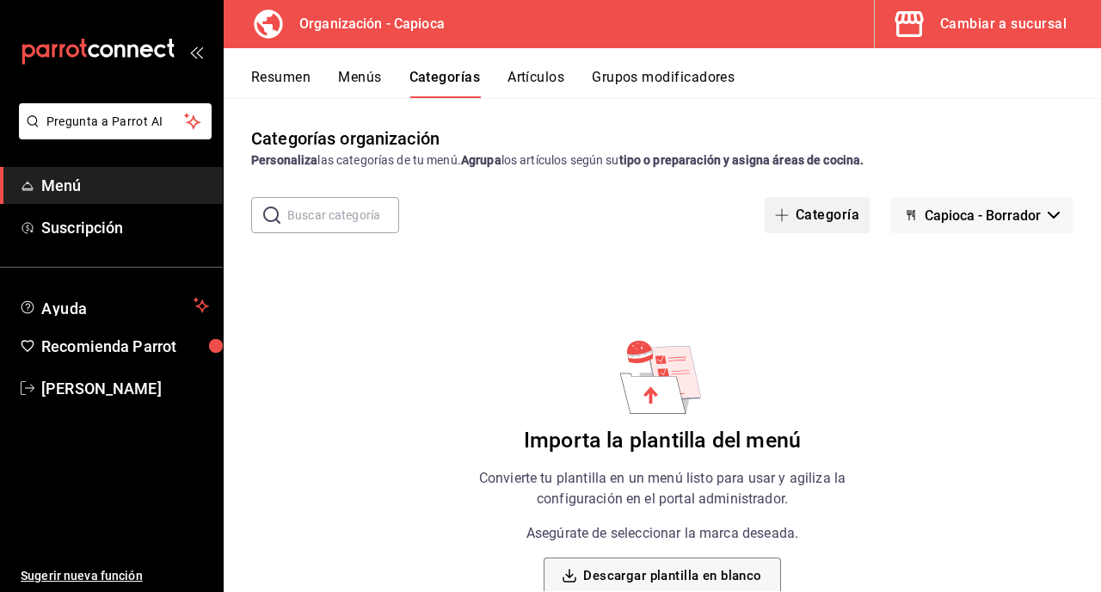
click at [815, 225] on button "Categoría" at bounding box center [817, 215] width 105 height 36
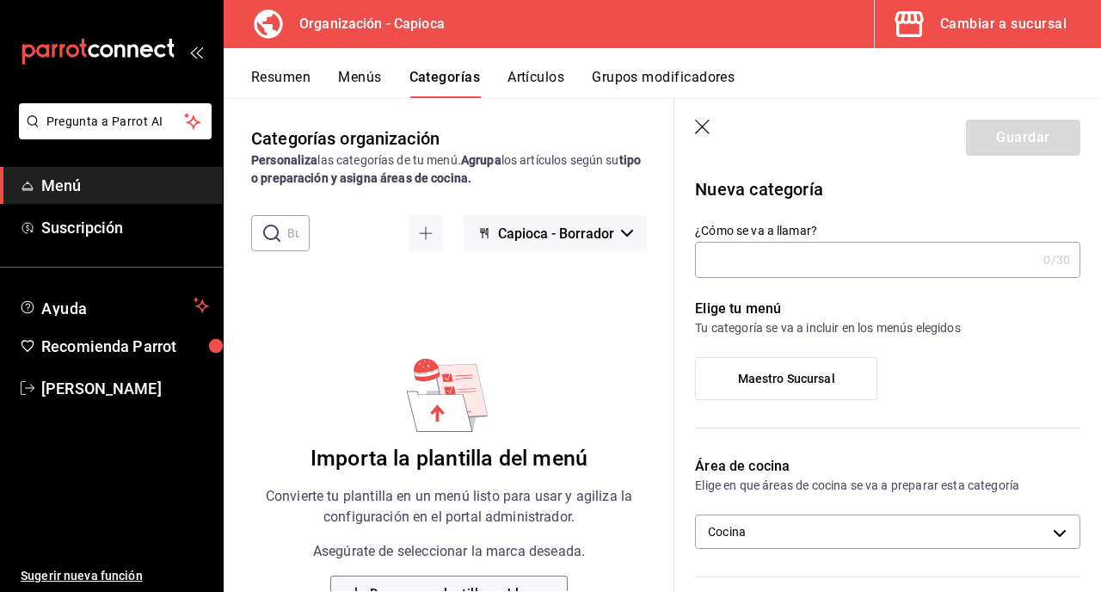
click at [786, 263] on input "¿Cómo se va a llamar?" at bounding box center [866, 260] width 342 height 34
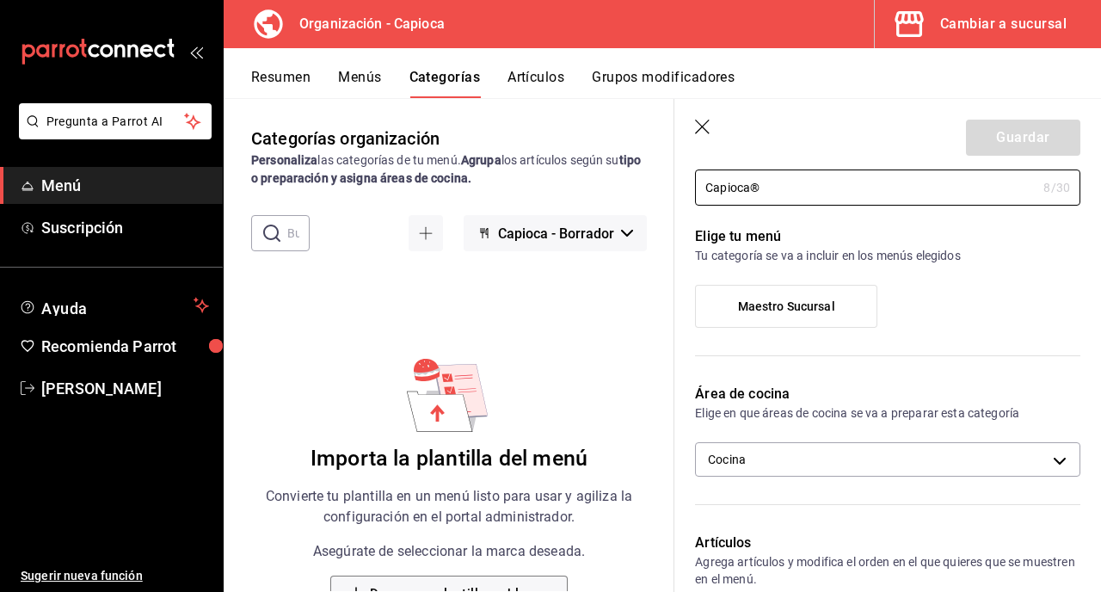
scroll to position [71, 0]
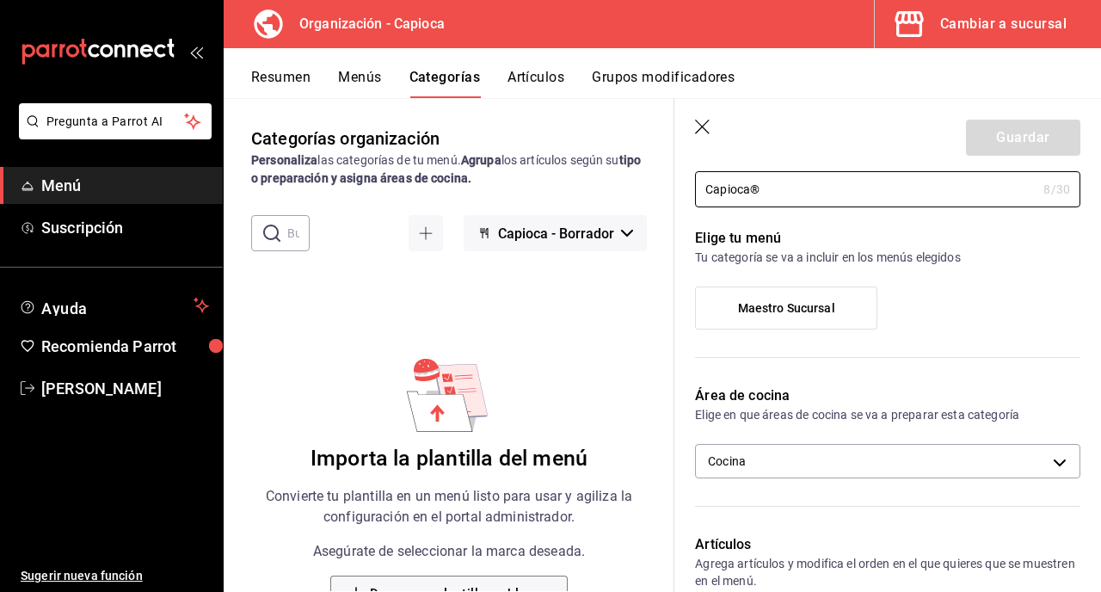
type input "Capioca®"
click at [808, 301] on span "Maestro Sucursal" at bounding box center [786, 308] width 97 height 15
click at [0, 0] on input "Maestro Sucursal" at bounding box center [0, 0] width 0 height 0
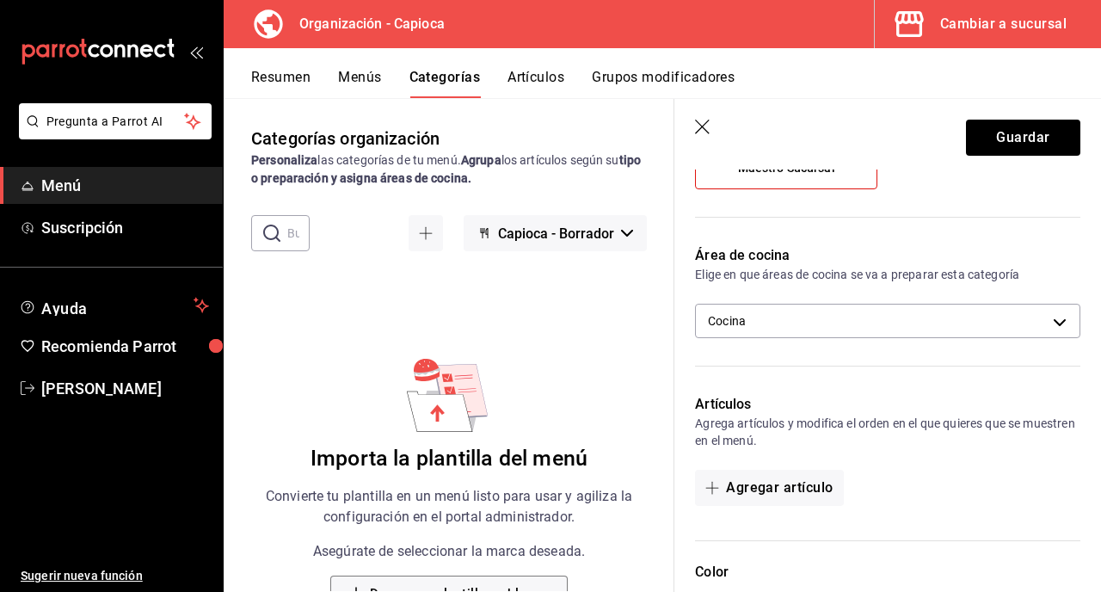
scroll to position [212, 0]
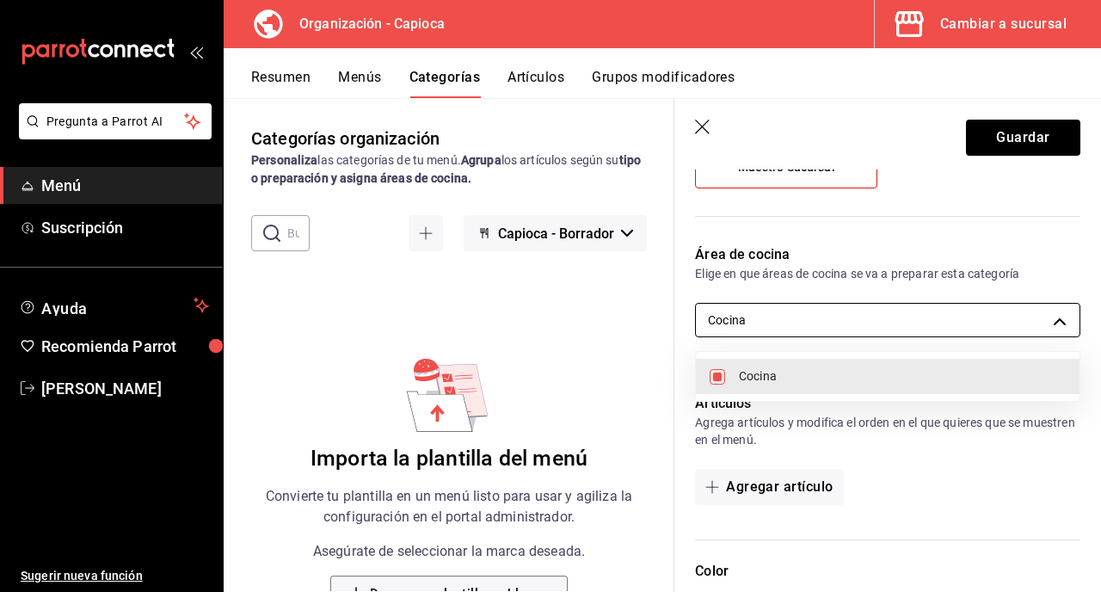
click at [914, 319] on body "Pregunta a Parrot AI Menú Suscripción Ayuda Recomienda Parrot [PERSON_NAME] Sug…" at bounding box center [550, 296] width 1101 height 592
click at [914, 319] on div at bounding box center [550, 296] width 1101 height 592
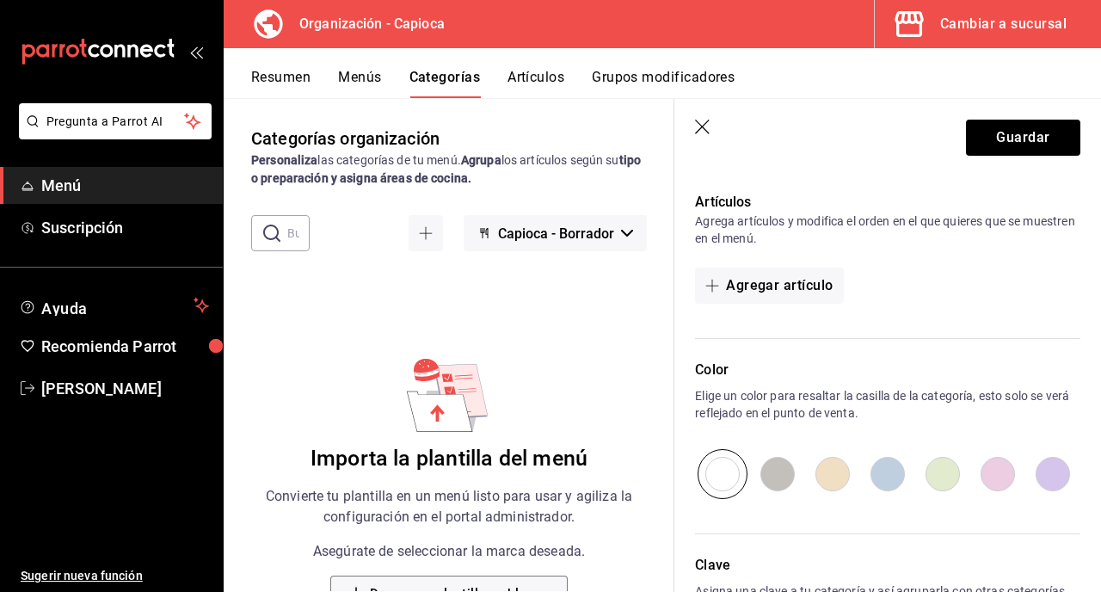
scroll to position [412, 0]
click at [776, 293] on button "Agregar artículo" at bounding box center [769, 286] width 148 height 36
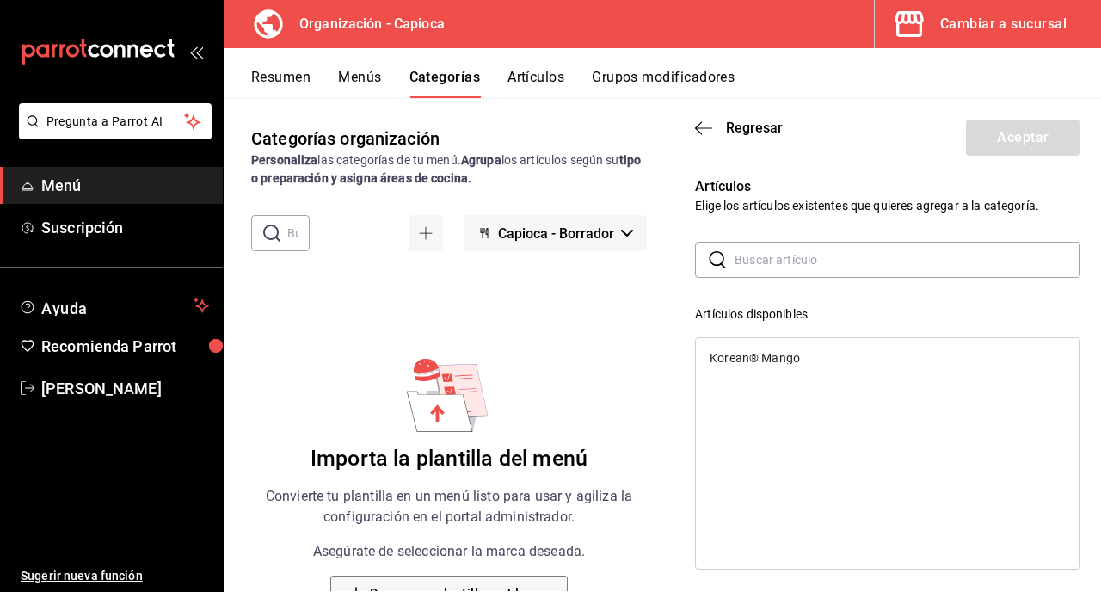
click at [773, 359] on div "Korean® Mango" at bounding box center [755, 358] width 90 height 12
click at [1017, 142] on button "Aceptar" at bounding box center [1023, 138] width 114 height 36
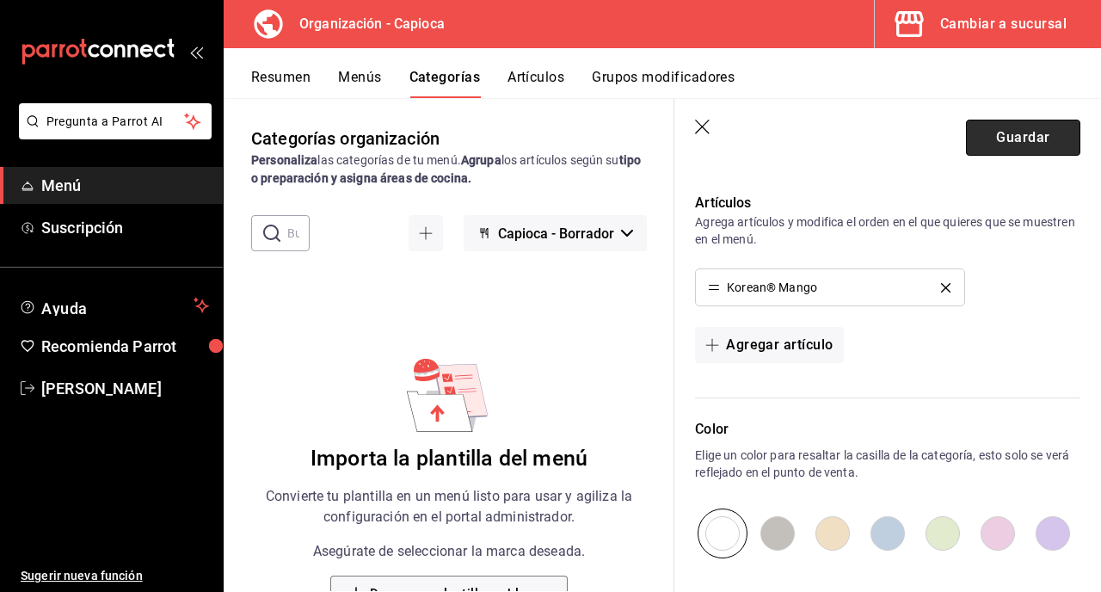
click at [1030, 151] on button "Guardar" at bounding box center [1023, 138] width 114 height 36
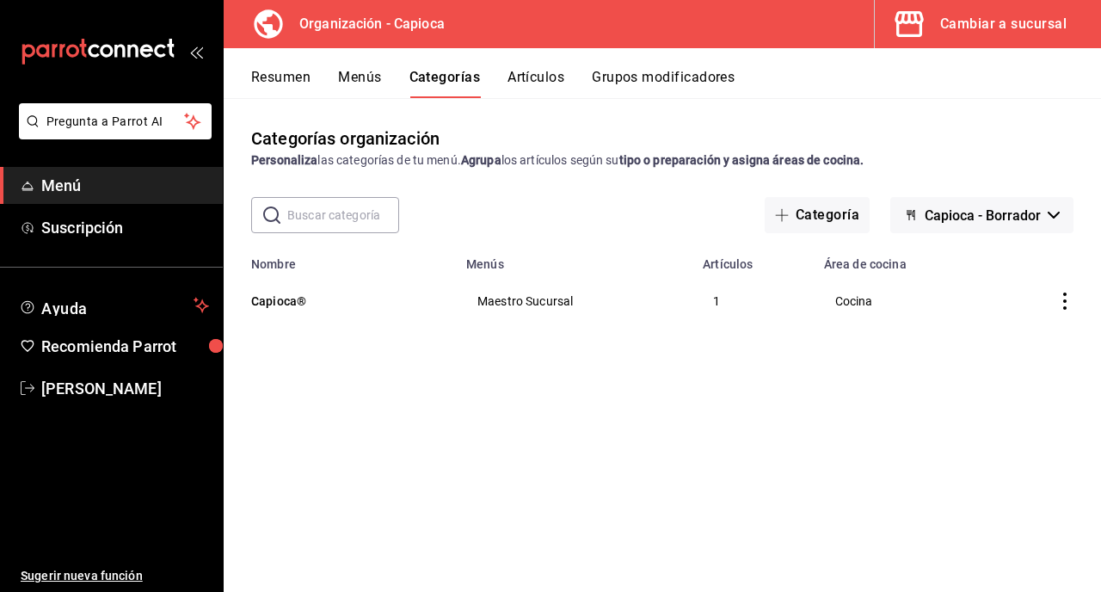
click at [550, 72] on button "Artículos" at bounding box center [536, 83] width 57 height 29
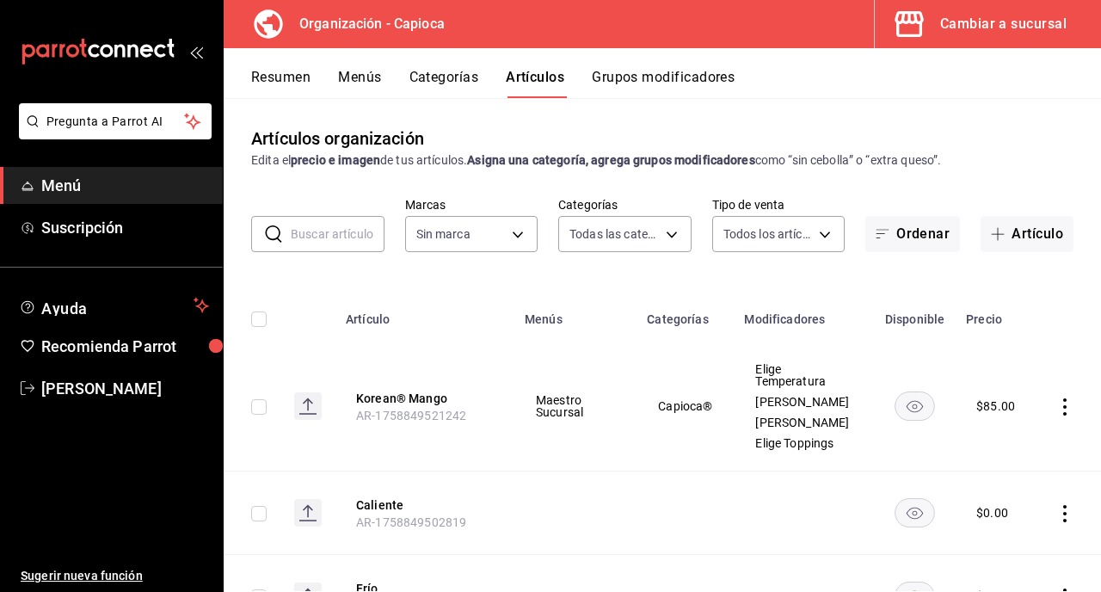
type input "0d4c4dcf-ef53-4b0e-bf1b-a481f5cc7454,ac1f9b27-a4d4-4a85-9ada-6697ddeed761,9d86c…"
type input "6b42efc5-fcf5-452b-8c15-d8a57efef98d"
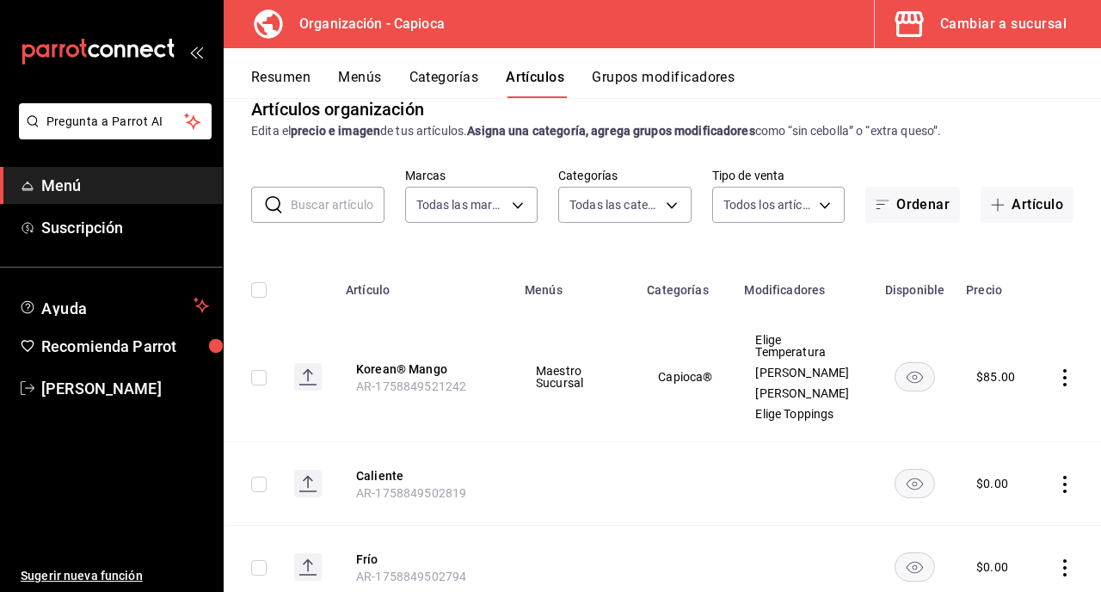
scroll to position [28, 0]
click at [1069, 378] on icon "actions" at bounding box center [1064, 378] width 17 height 17
click at [1030, 449] on span "Duplicar" at bounding box center [1013, 453] width 45 height 18
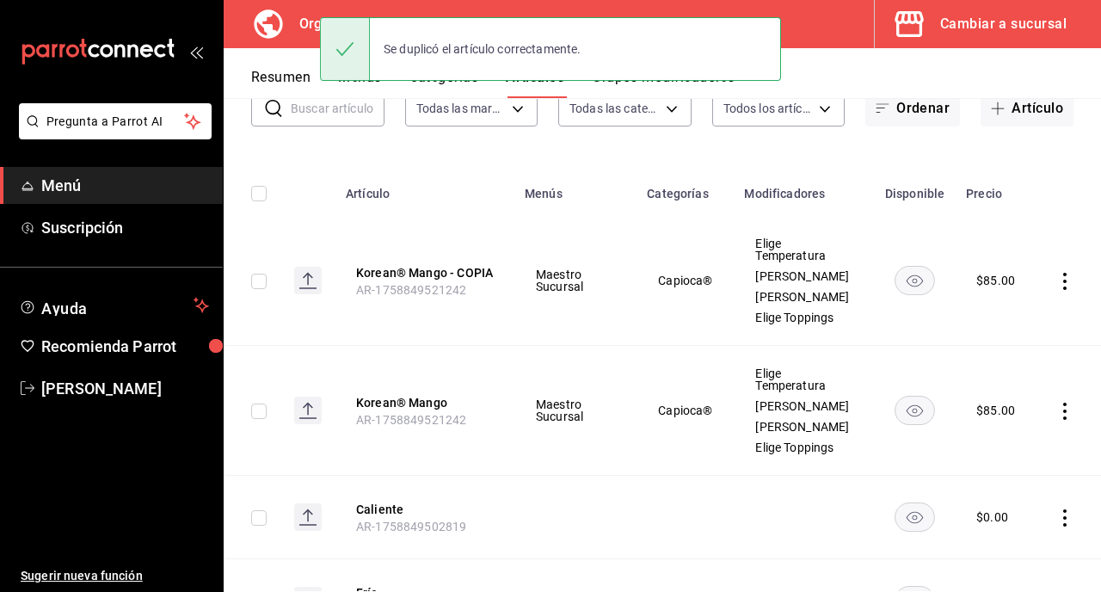
scroll to position [129, 0]
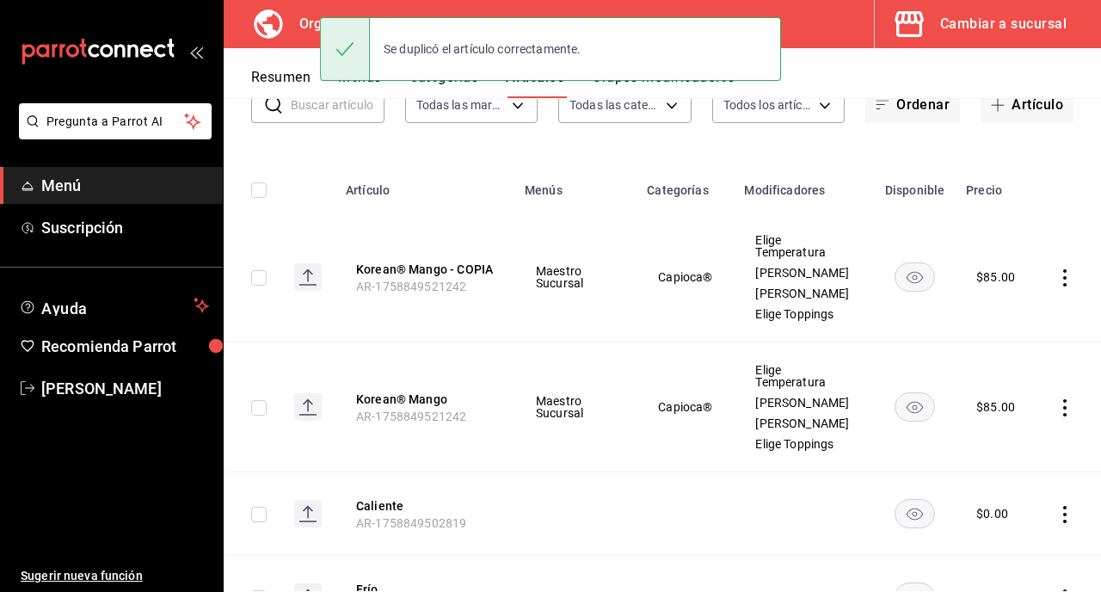
click at [1065, 274] on icon "actions" at bounding box center [1064, 277] width 17 height 17
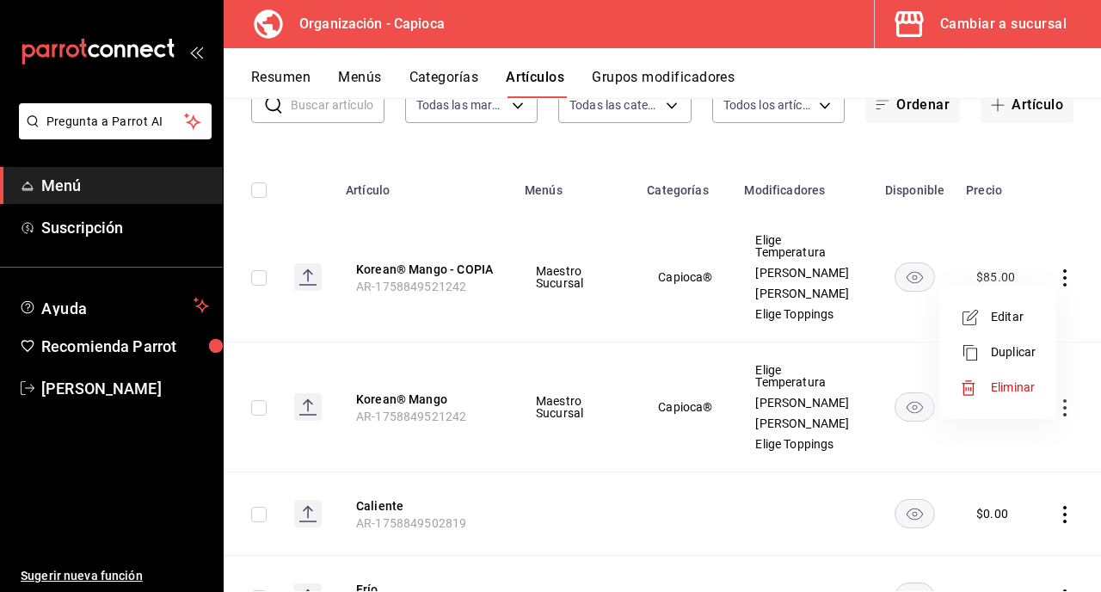
click at [1014, 313] on span "Editar" at bounding box center [1013, 317] width 45 height 18
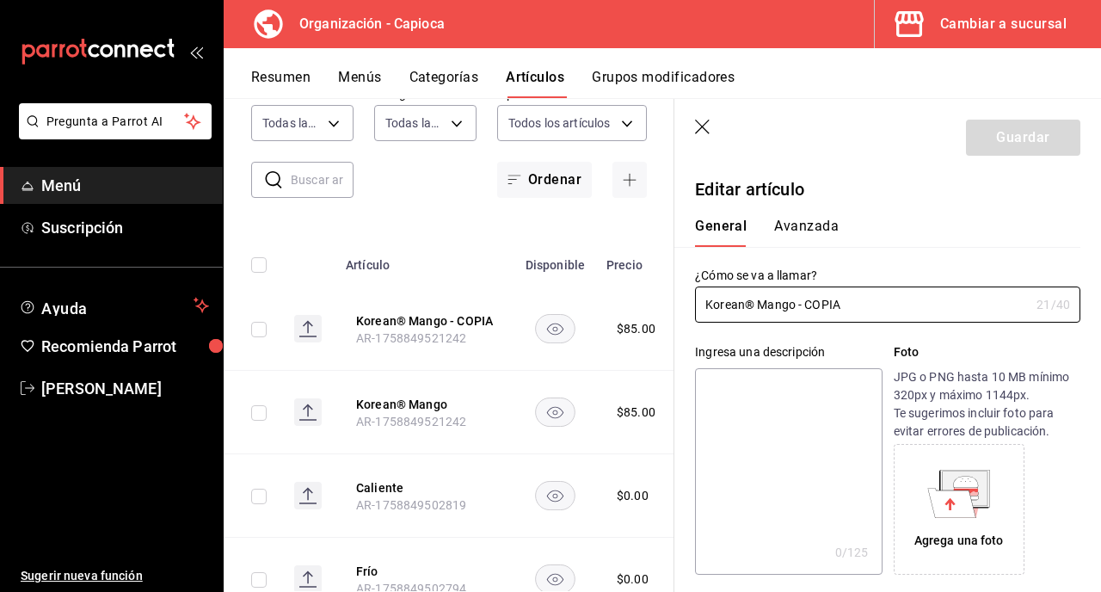
type input "$85.00"
click at [773, 311] on input "Korean® Mango - COPIA" at bounding box center [862, 304] width 335 height 34
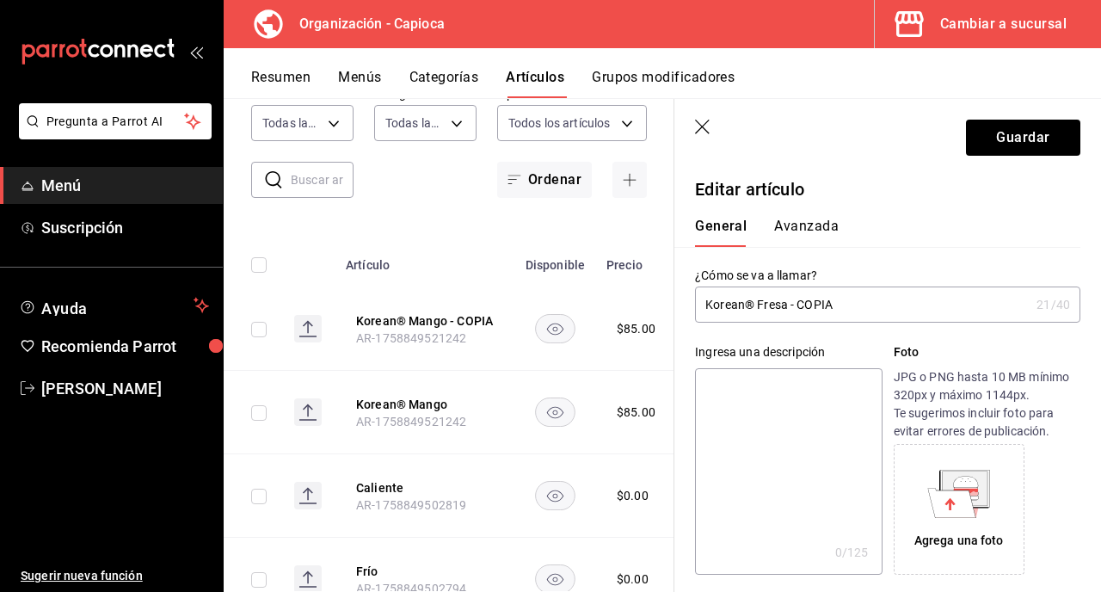
click at [835, 303] on input "Korean® Fresa - COPIA" at bounding box center [862, 304] width 335 height 34
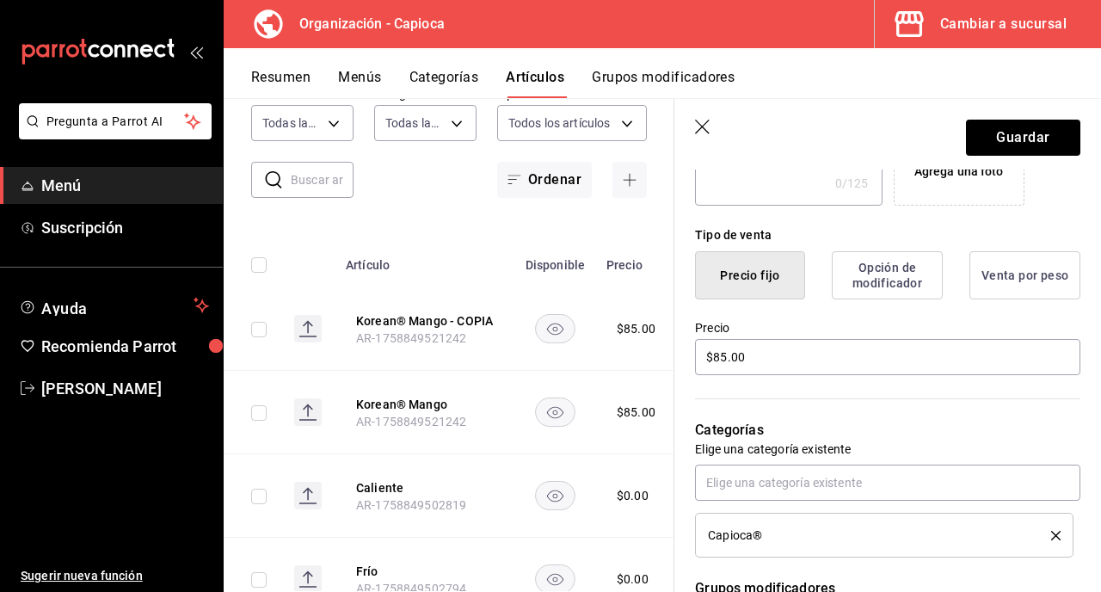
scroll to position [373, 0]
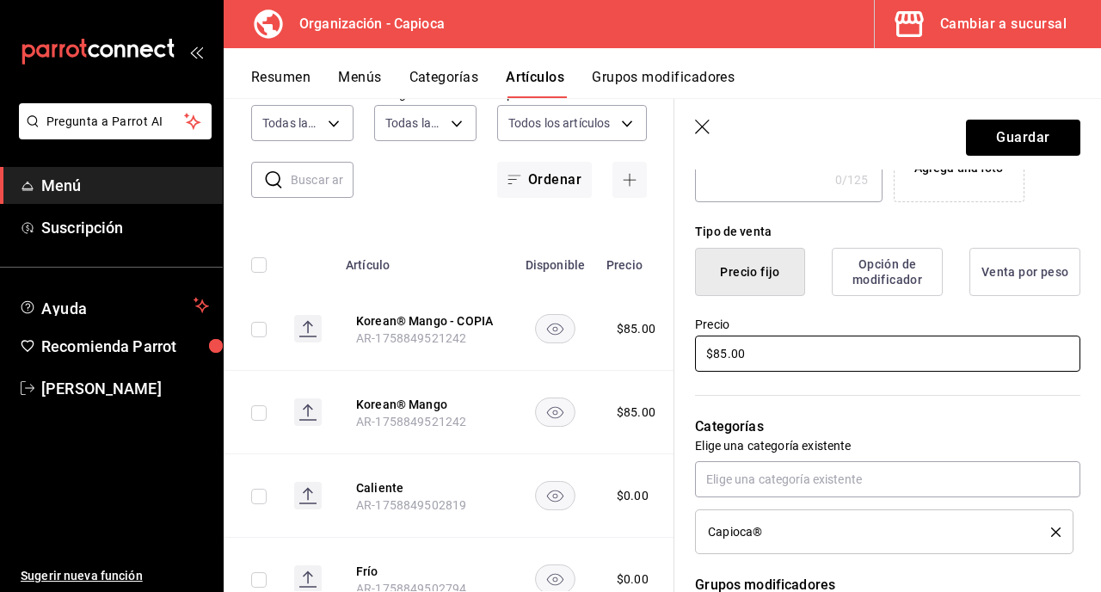
type input "Korean® Fresa"
click at [725, 349] on input "$85.00" at bounding box center [887, 354] width 385 height 36
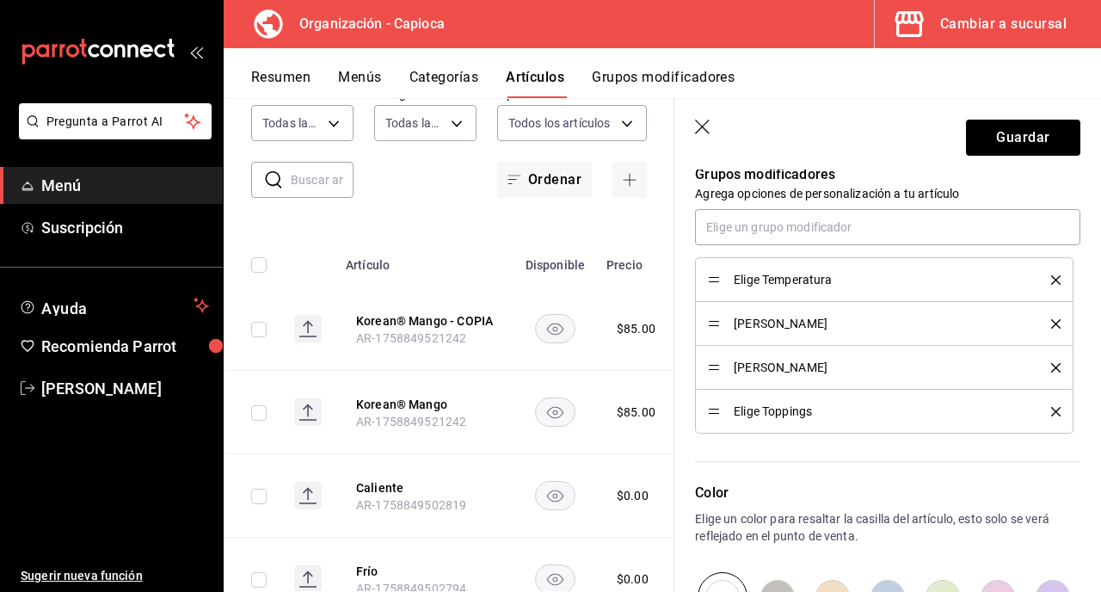
scroll to position [780, 0]
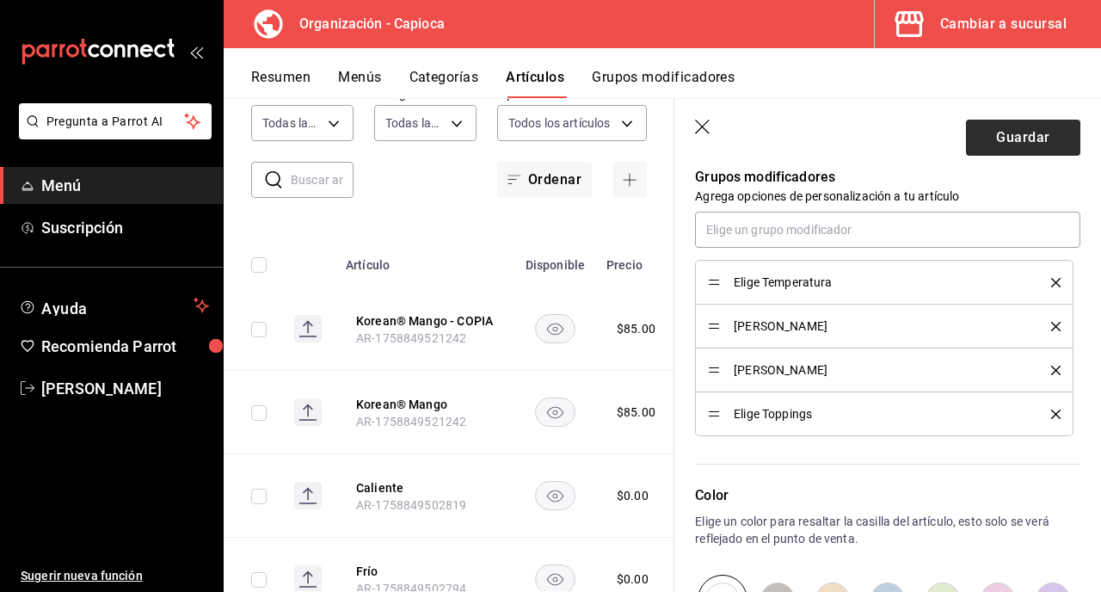
type input "$80.00"
click at [1018, 134] on button "Guardar" at bounding box center [1023, 138] width 114 height 36
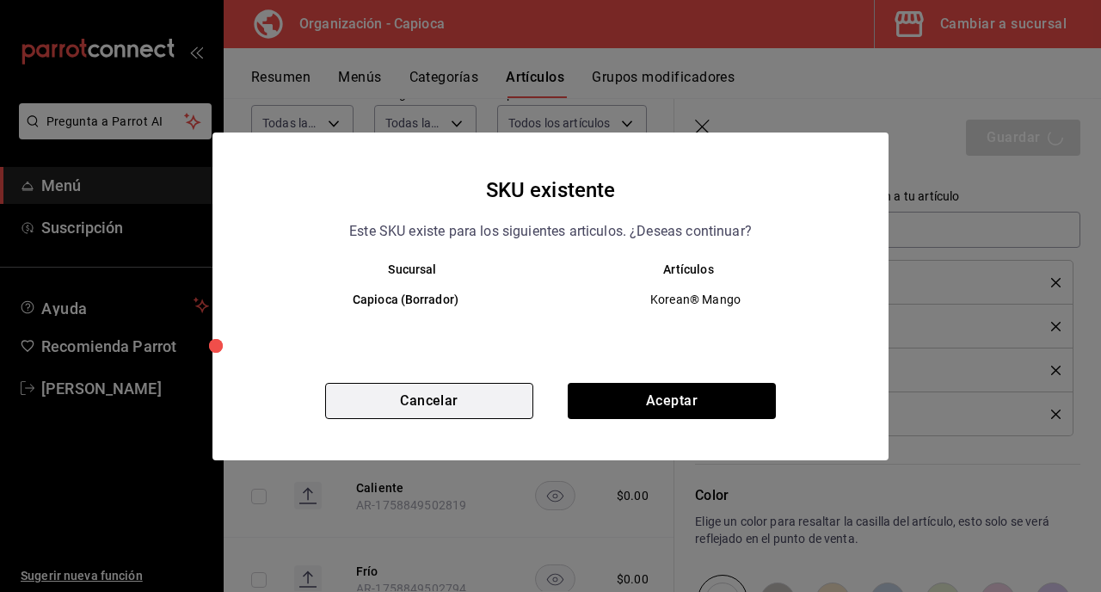
click at [509, 406] on button "Cancelar" at bounding box center [429, 401] width 208 height 36
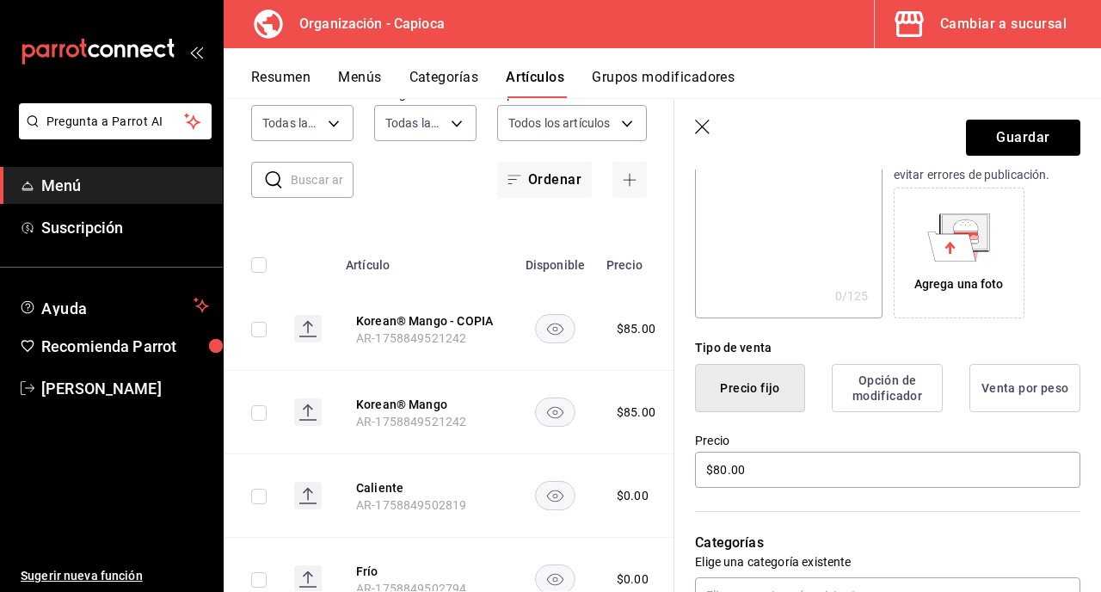
scroll to position [0, 0]
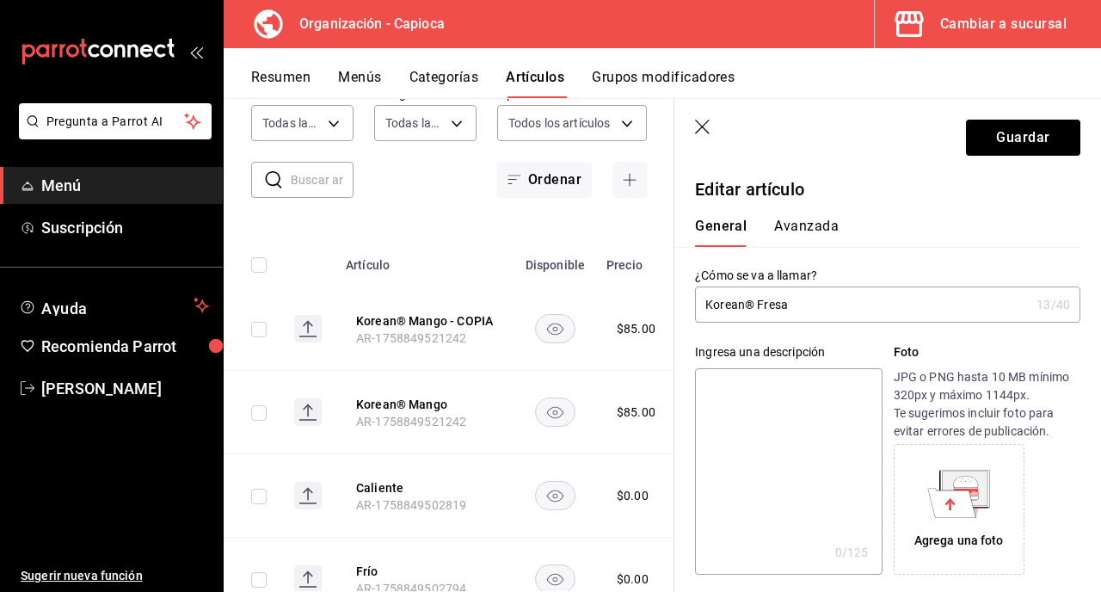
click at [701, 127] on icon "button" at bounding box center [702, 127] width 15 height 15
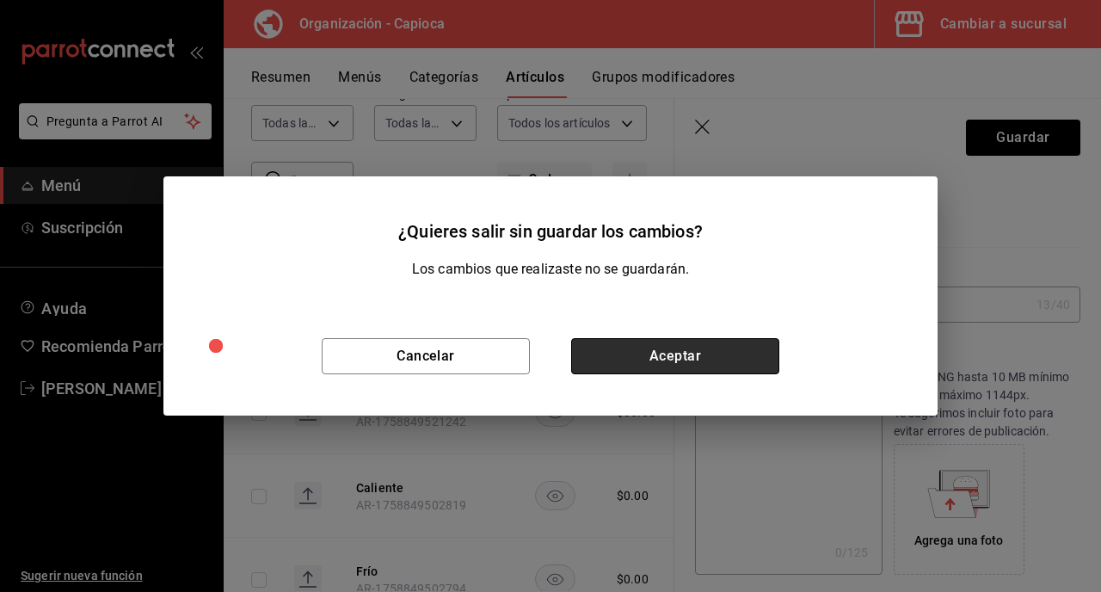
click at [685, 352] on button "Aceptar" at bounding box center [675, 356] width 208 height 36
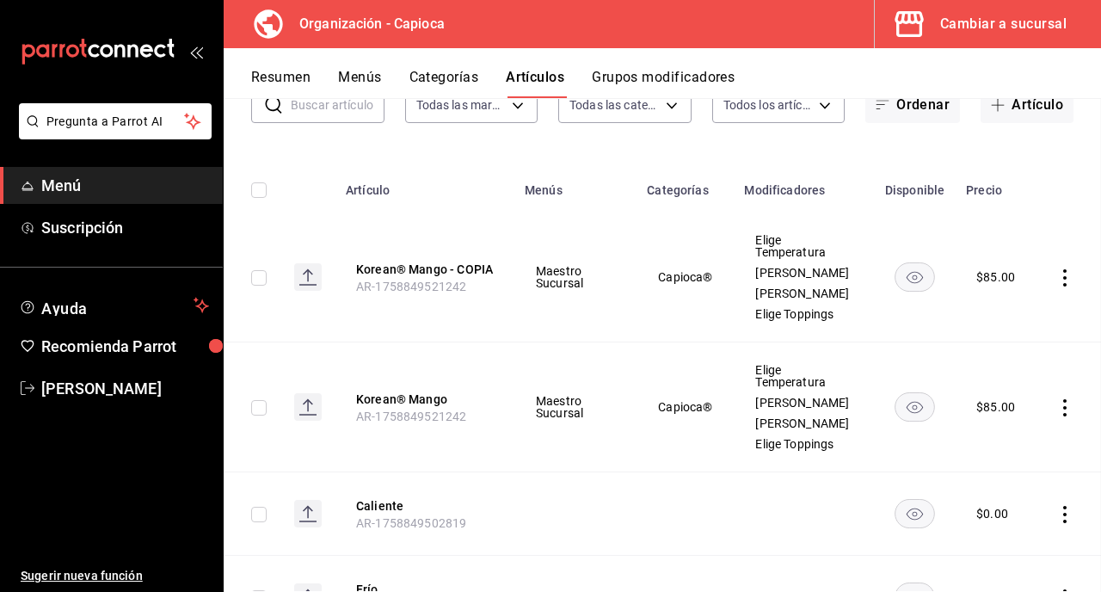
scroll to position [72, 0]
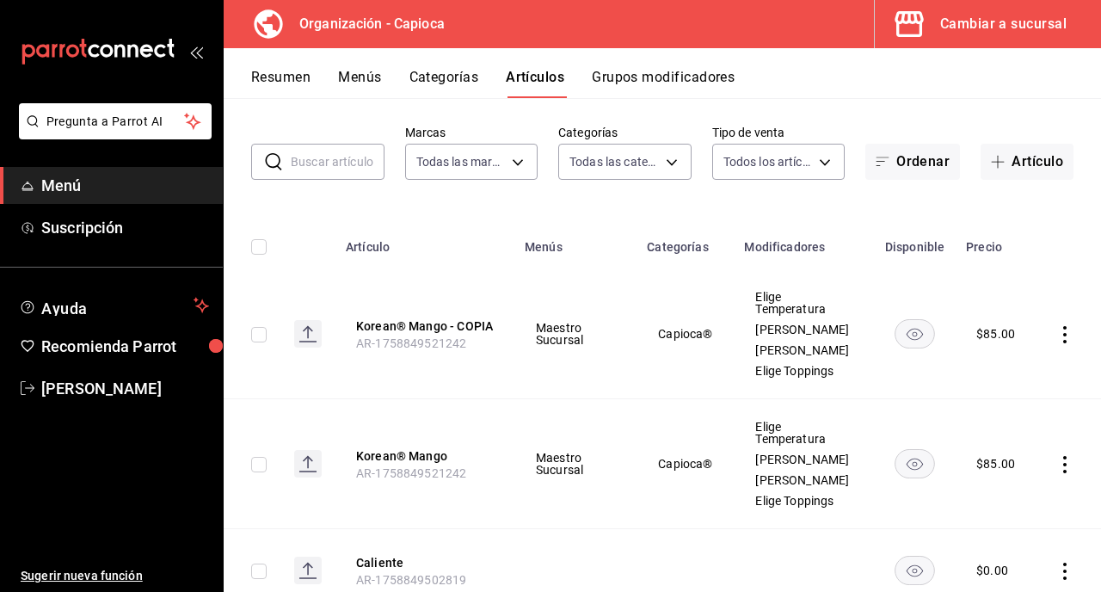
click at [1062, 330] on icon "actions" at bounding box center [1064, 334] width 17 height 17
click at [1016, 438] on span "Eliminar" at bounding box center [1013, 444] width 44 height 14
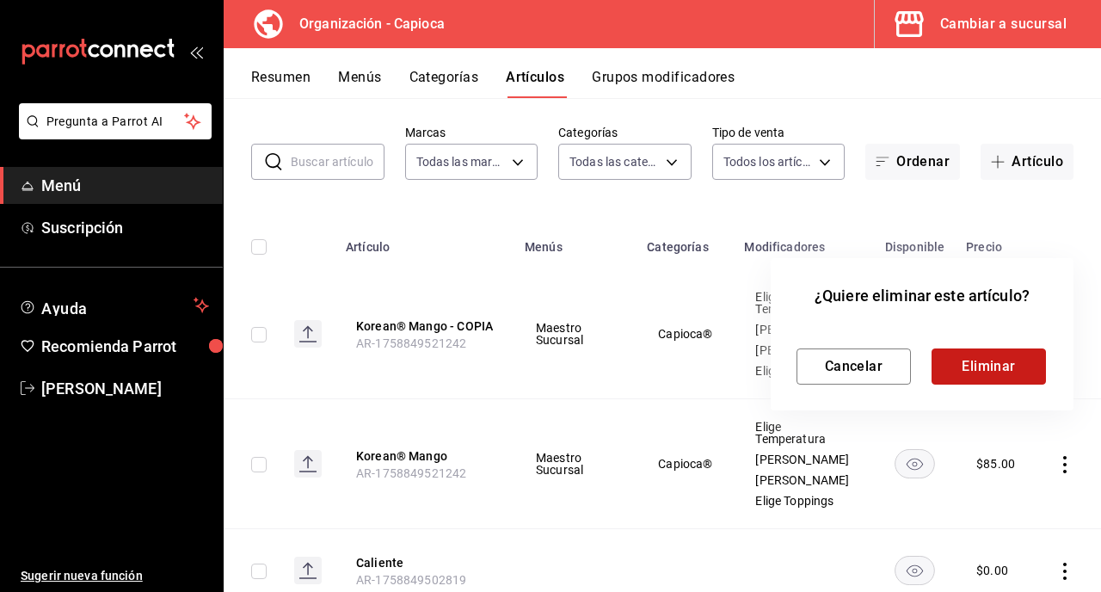
click at [1001, 363] on button "Eliminar" at bounding box center [989, 366] width 114 height 36
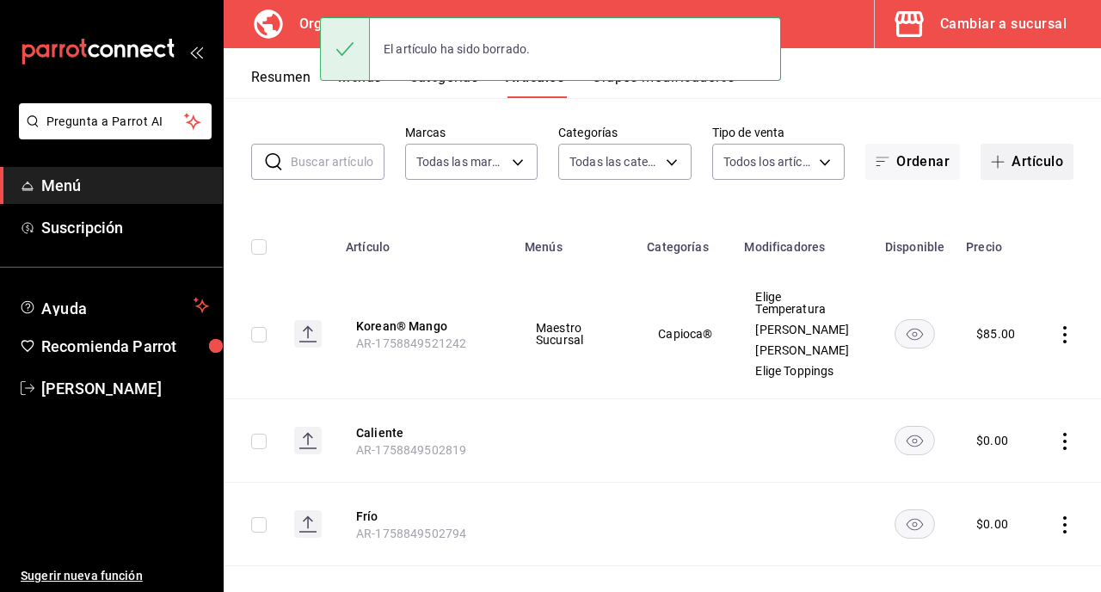
click at [1023, 167] on button "Artículo" at bounding box center [1027, 162] width 93 height 36
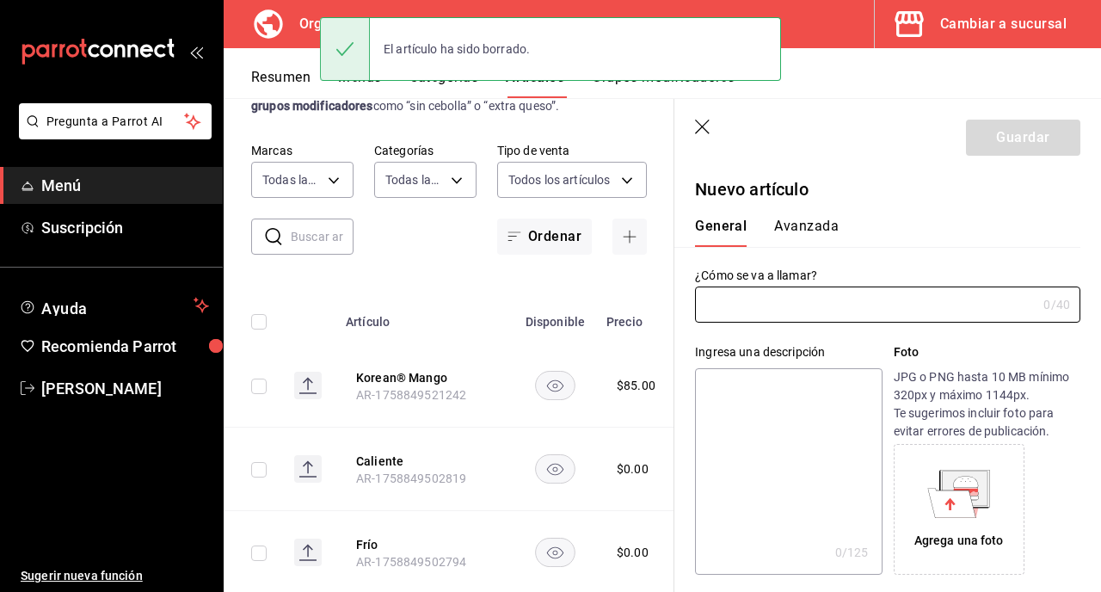
type input "AR-1758849740866"
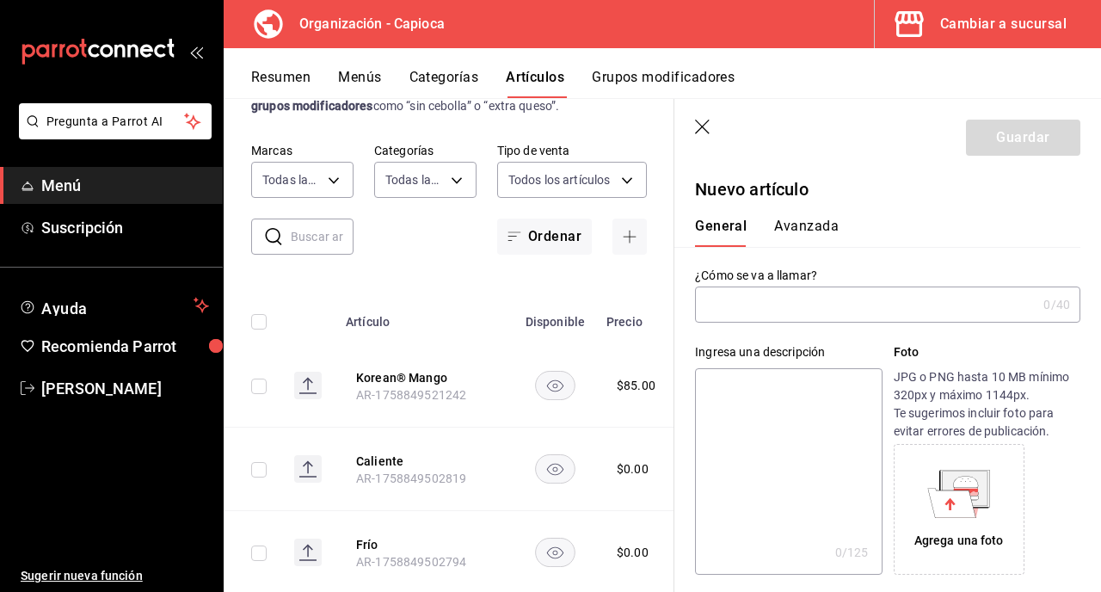
click at [810, 303] on input "text" at bounding box center [866, 304] width 342 height 34
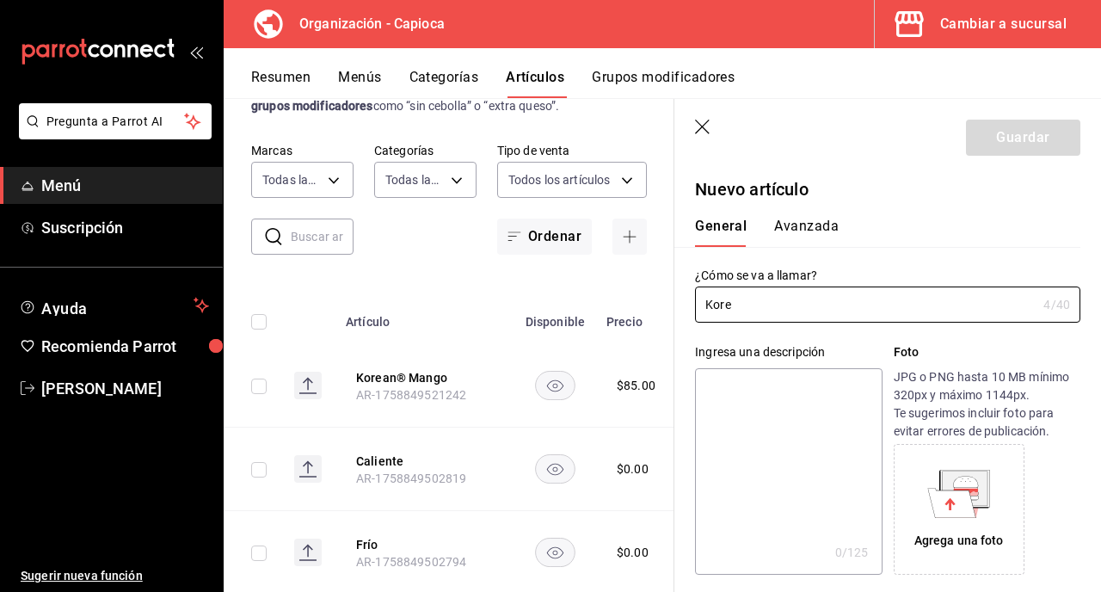
type input "Kore"
click at [705, 131] on icon "button" at bounding box center [703, 128] width 17 height 17
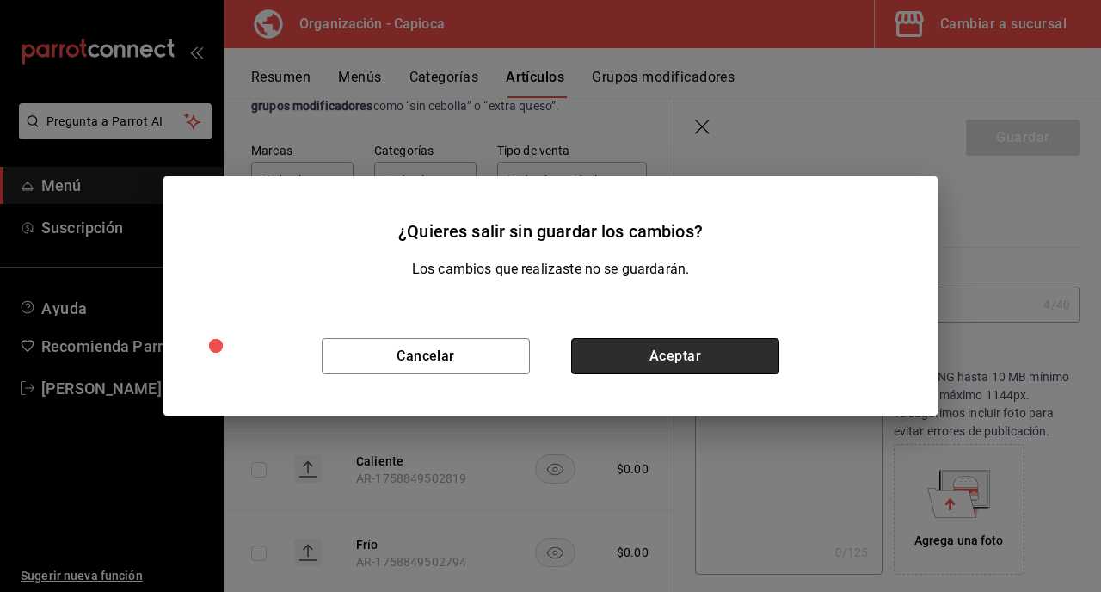
click at [681, 362] on button "Aceptar" at bounding box center [675, 356] width 208 height 36
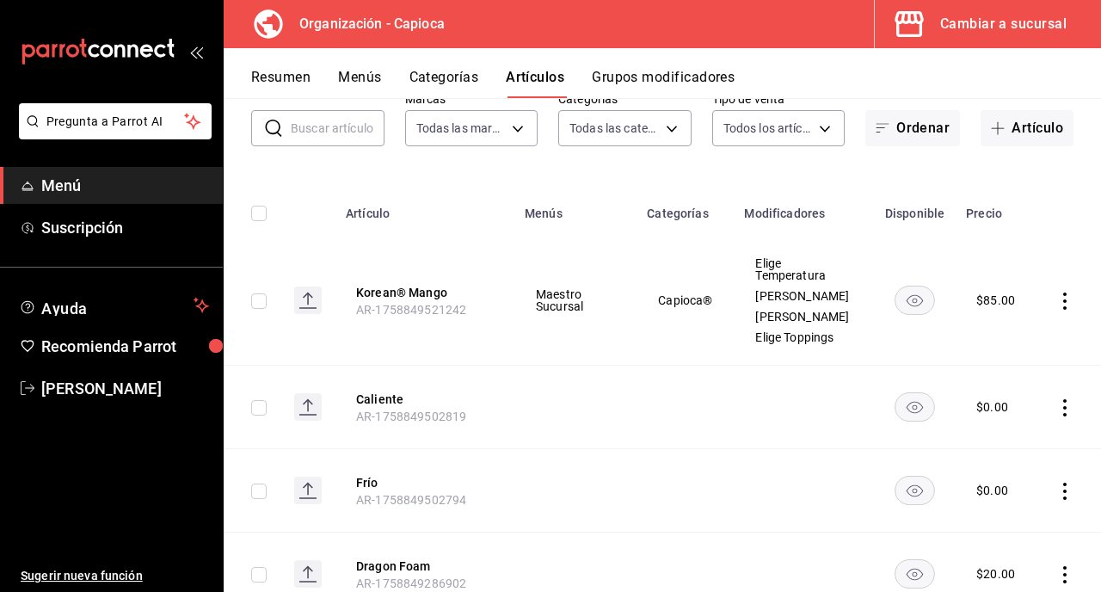
scroll to position [117, 0]
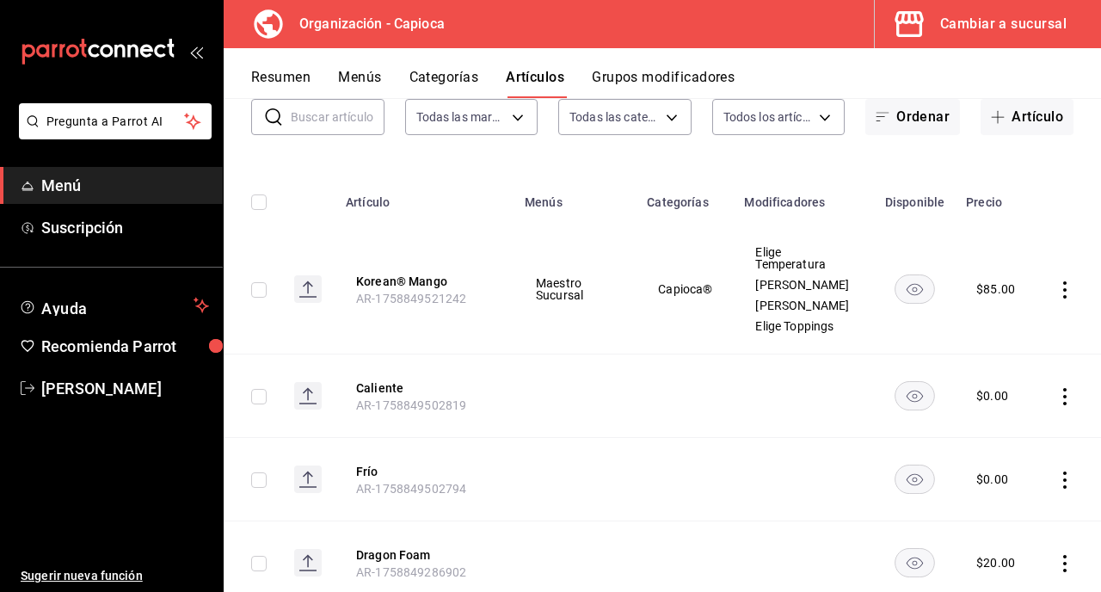
click at [1068, 282] on icon "actions" at bounding box center [1064, 289] width 17 height 17
click at [1026, 329] on span "Editar" at bounding box center [1013, 329] width 45 height 18
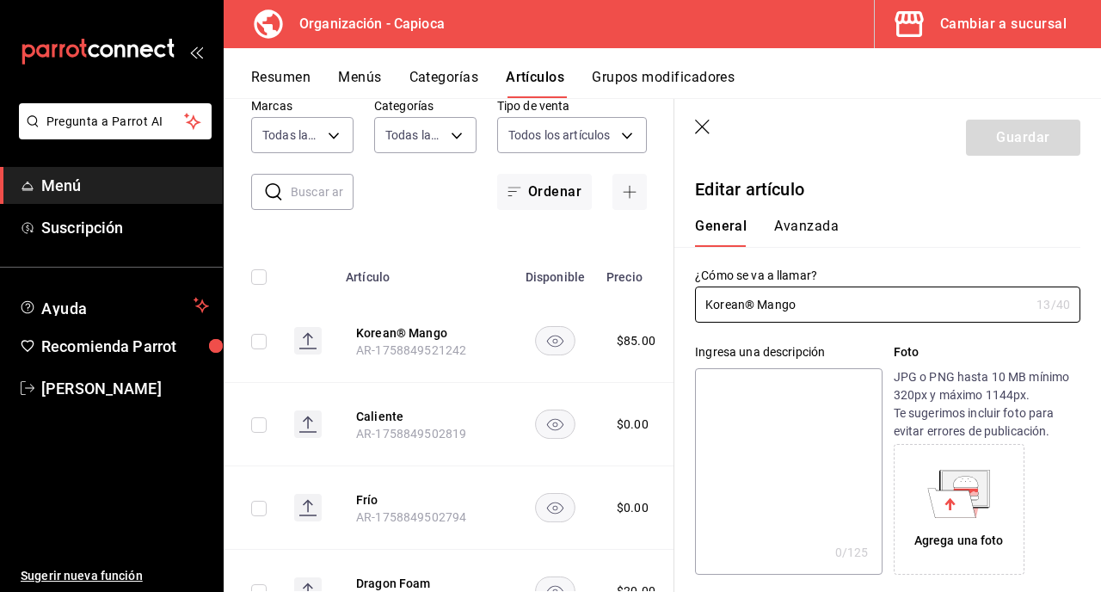
type input "$85.00"
type input "E48"
type input "90101500"
radio input "true"
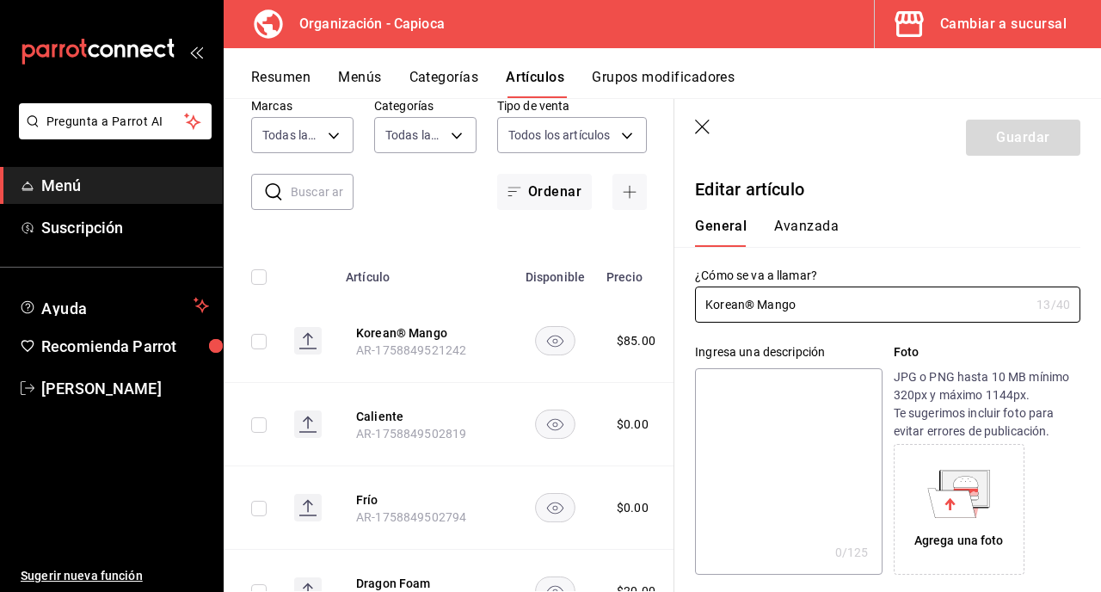
type input "46f3063b-8580-4d73-9c7c-63d0bc653be2"
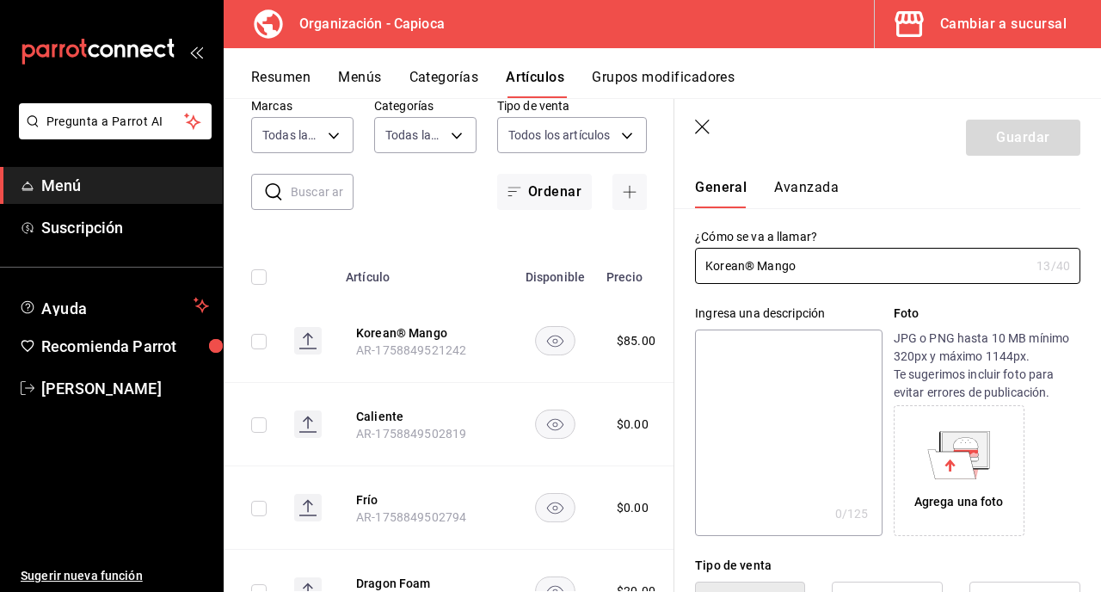
scroll to position [32, 0]
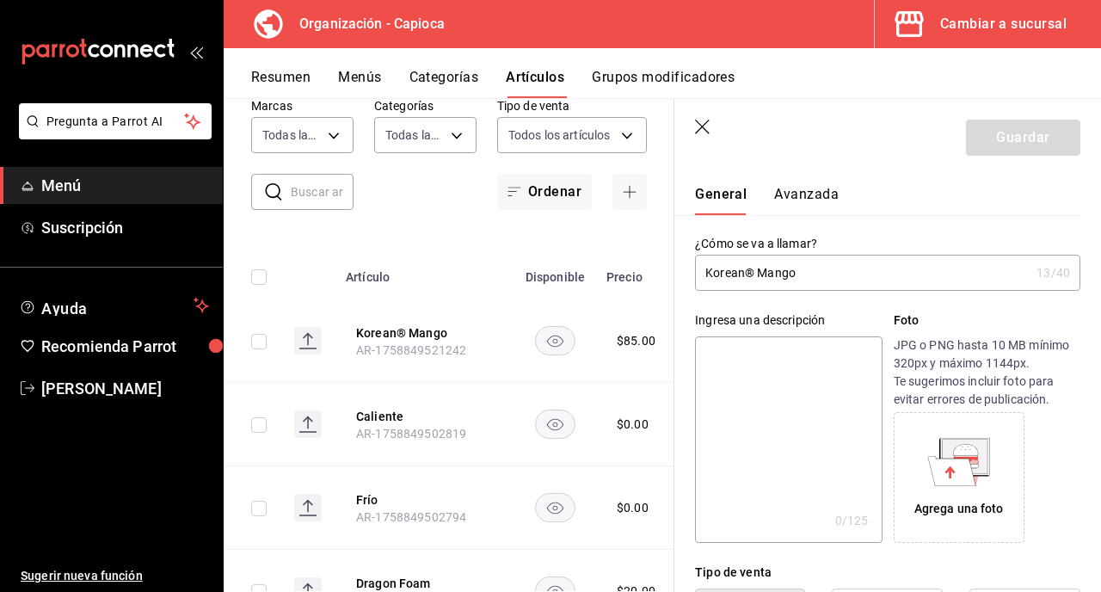
click at [807, 196] on button "Avanzada" at bounding box center [806, 200] width 65 height 29
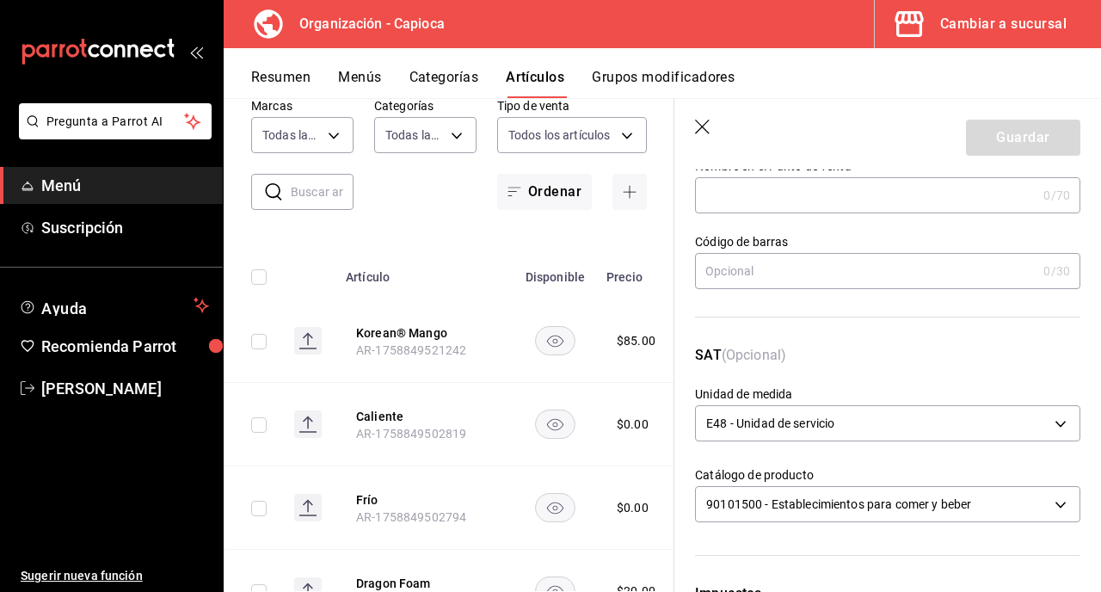
scroll to position [0, 0]
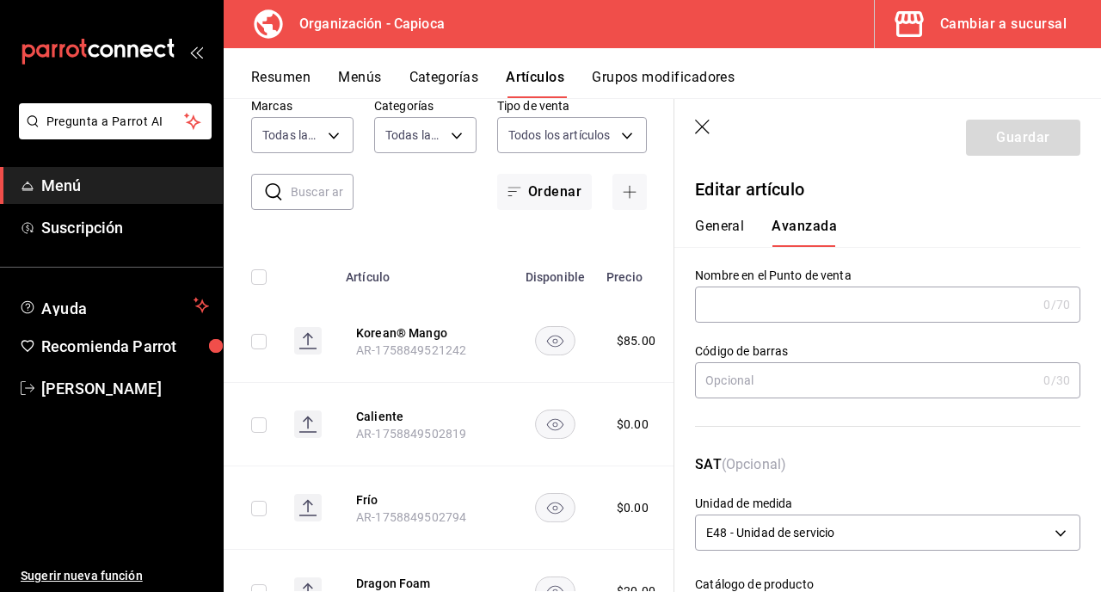
click at [728, 230] on button "General" at bounding box center [719, 232] width 49 height 29
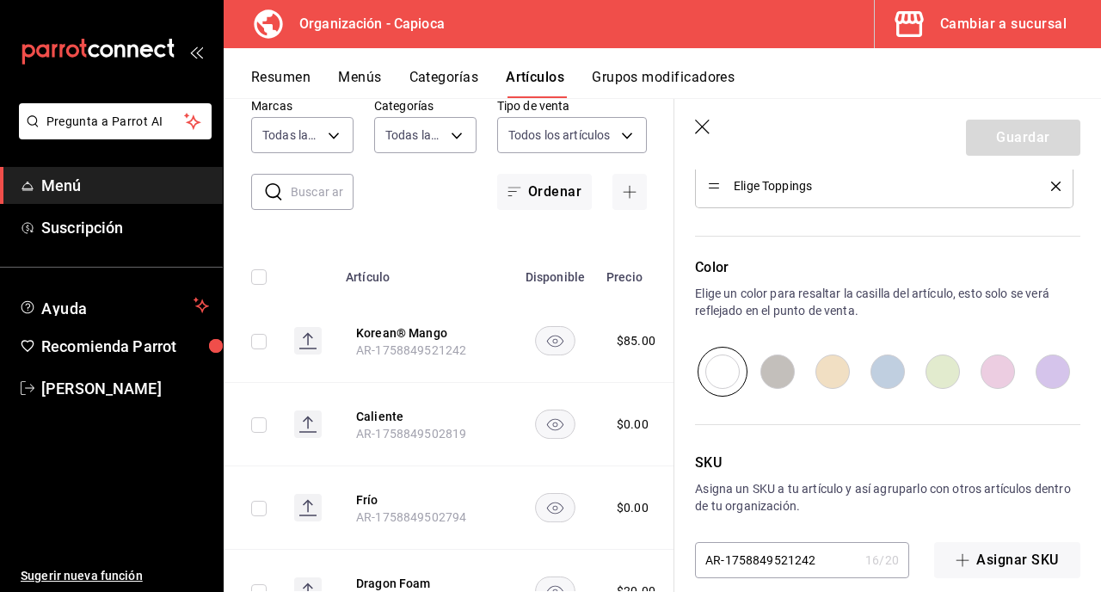
scroll to position [1029, 0]
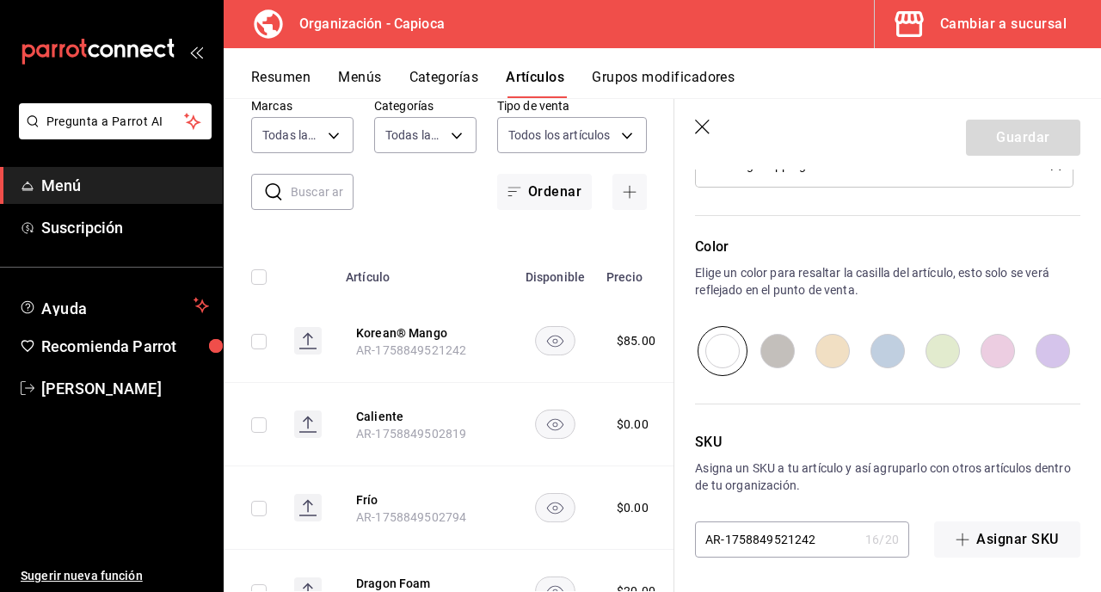
click at [817, 542] on input "AR-1758849521242" at bounding box center [776, 539] width 163 height 34
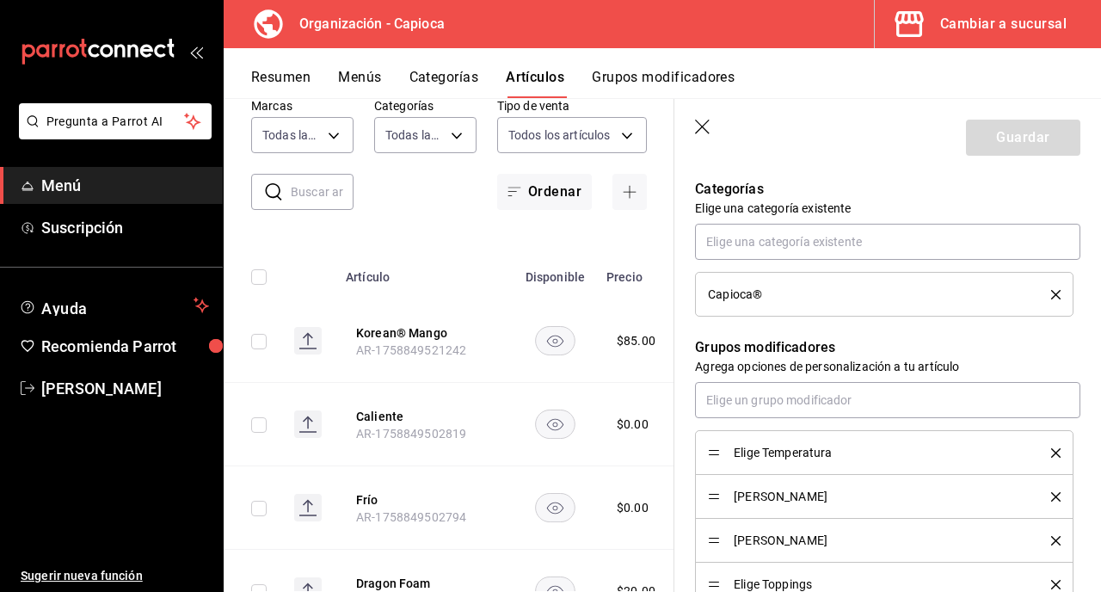
scroll to position [629, 0]
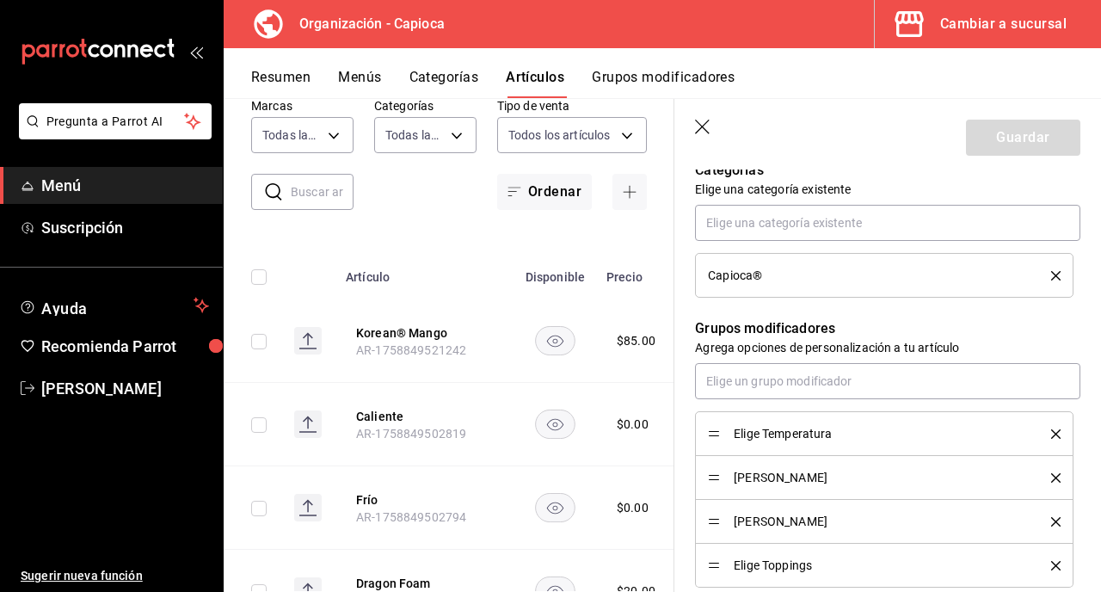
click at [698, 126] on icon "button" at bounding box center [703, 128] width 17 height 17
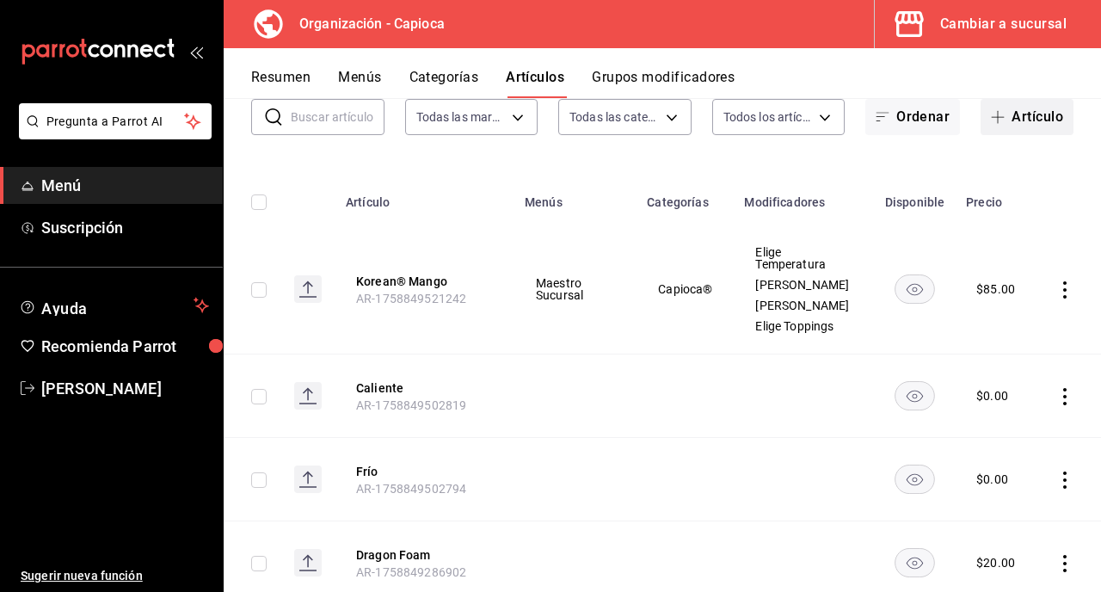
click at [1028, 112] on button "Artículo" at bounding box center [1027, 117] width 93 height 36
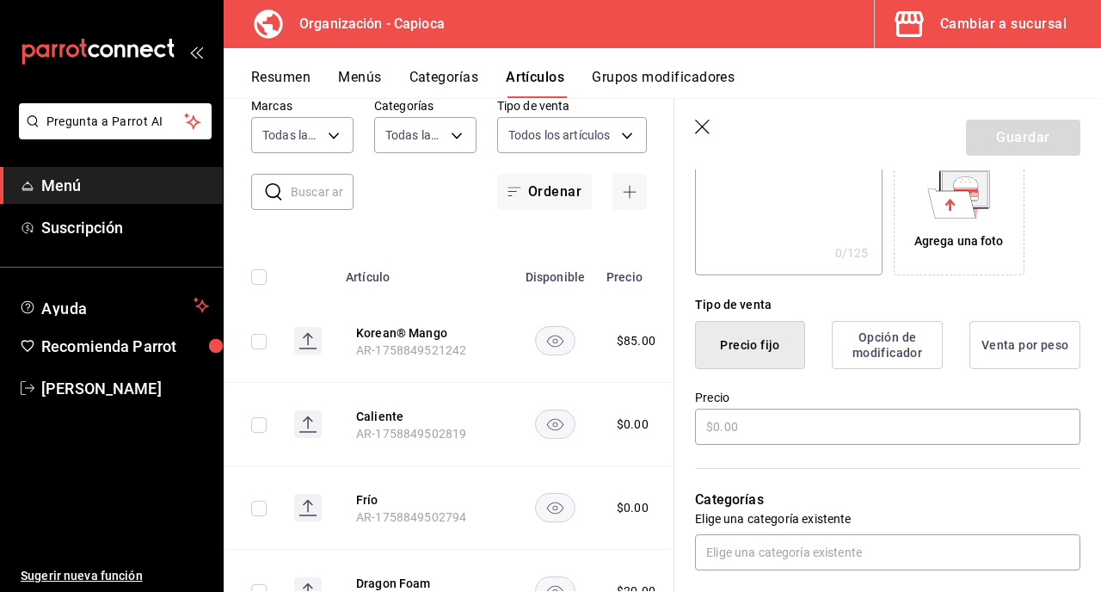
scroll to position [300, 0]
type input "Korean® Fresa"
click at [763, 428] on input "text" at bounding box center [887, 426] width 385 height 36
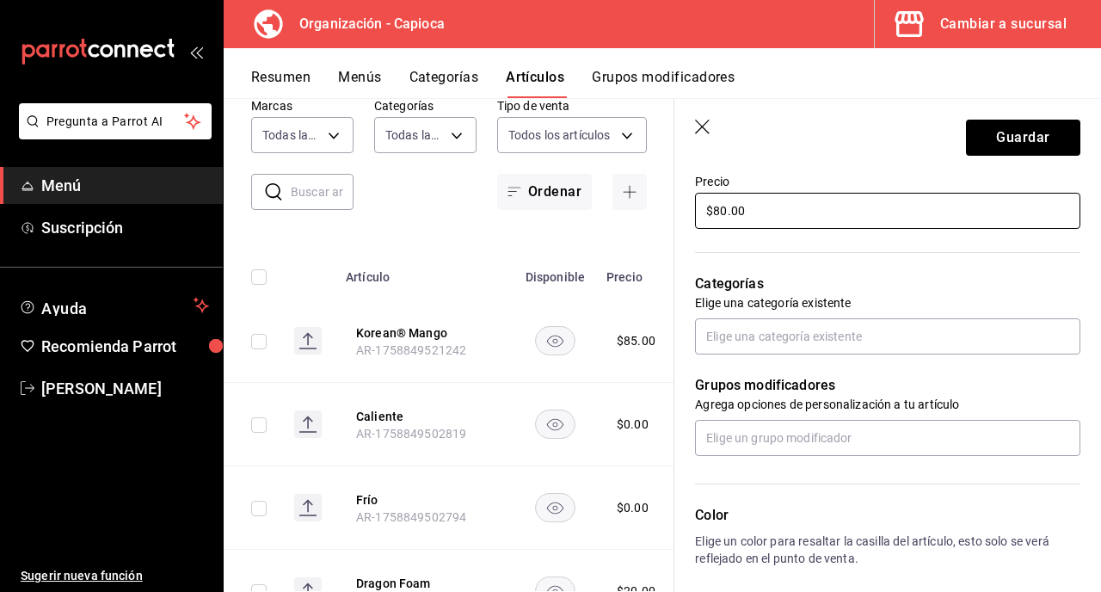
scroll to position [524, 0]
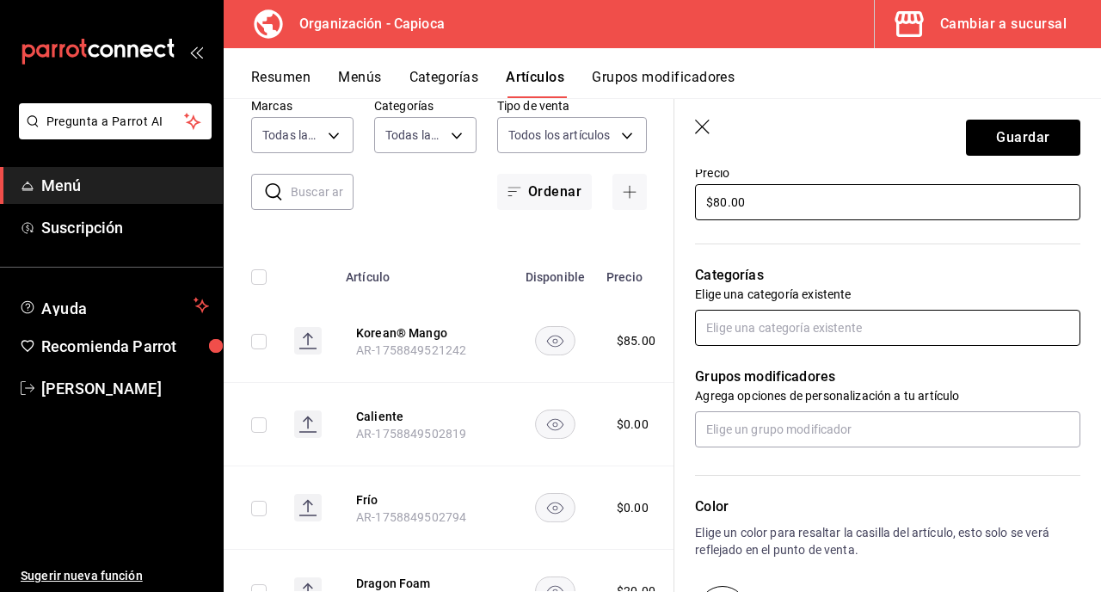
type input "$80.00"
click at [768, 325] on input "text" at bounding box center [887, 328] width 385 height 36
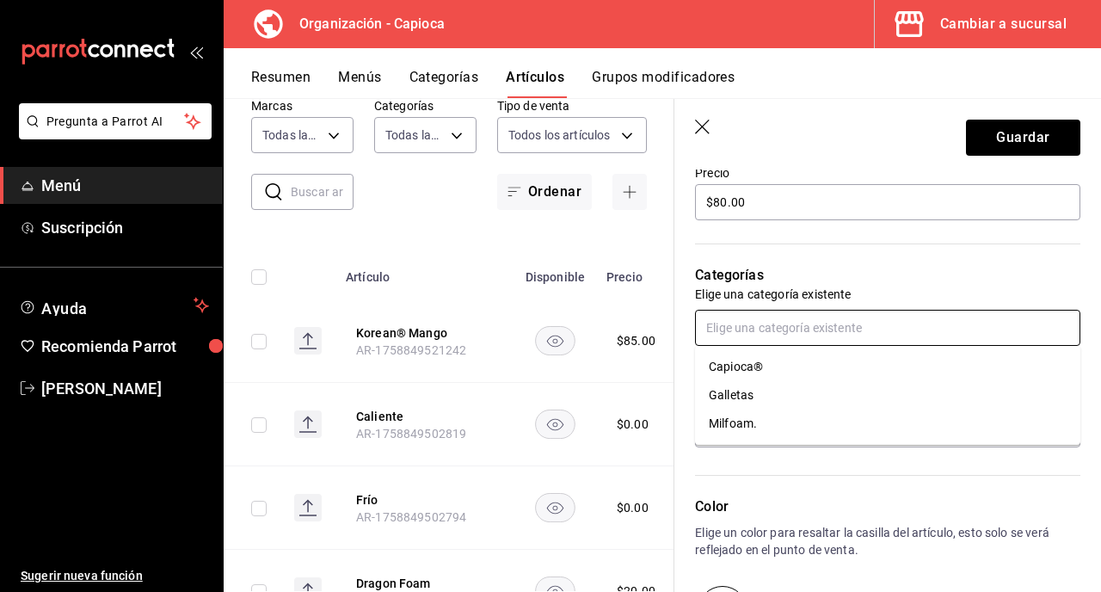
click at [789, 363] on li "Capioca®" at bounding box center [887, 367] width 385 height 28
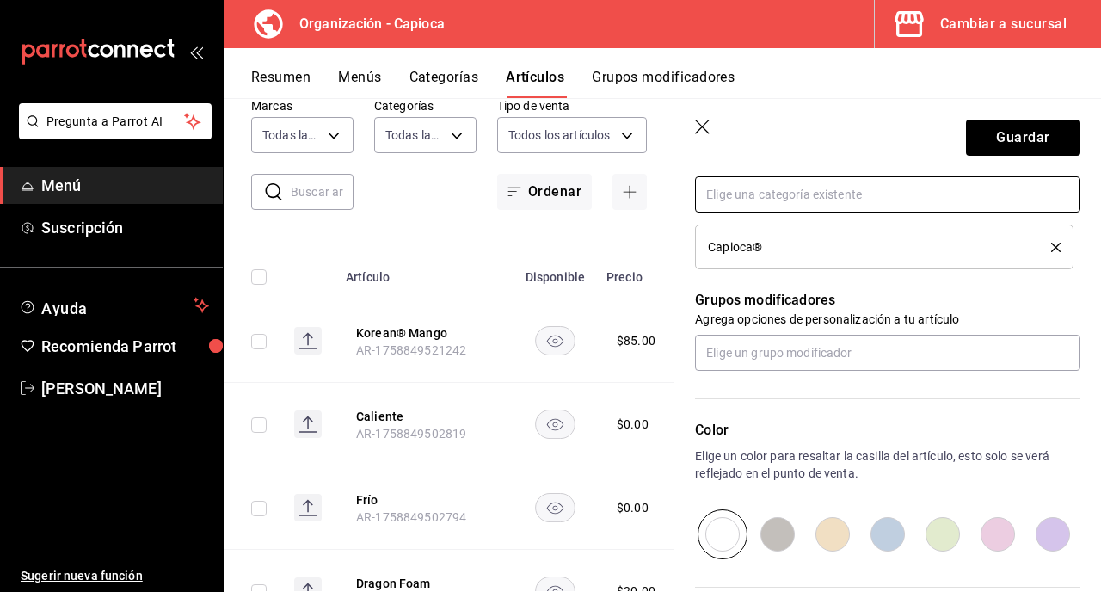
scroll to position [658, 0]
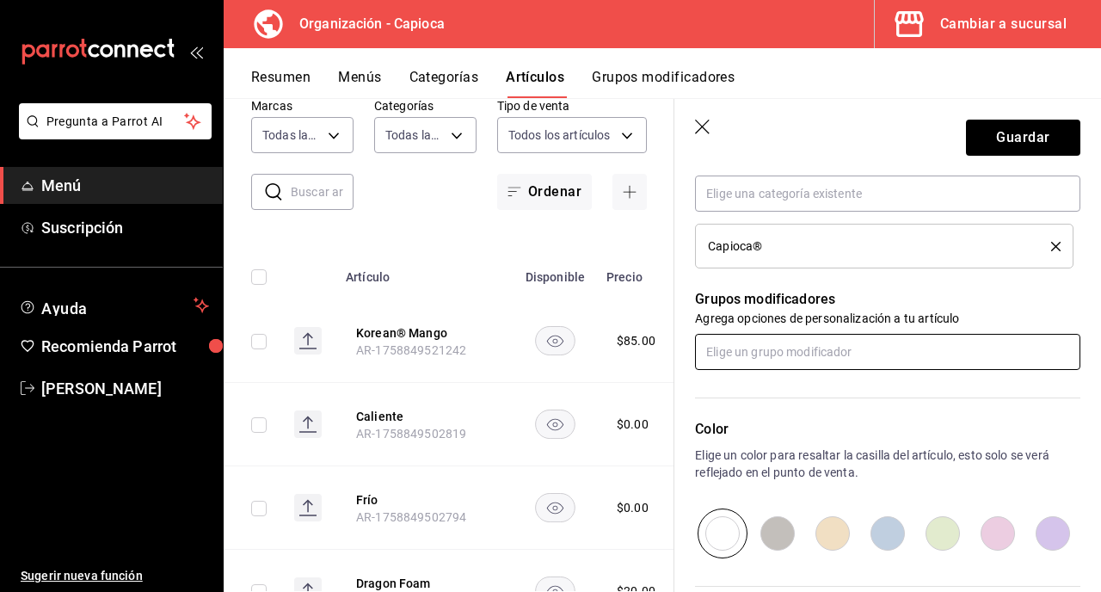
click at [794, 354] on input "text" at bounding box center [887, 352] width 385 height 36
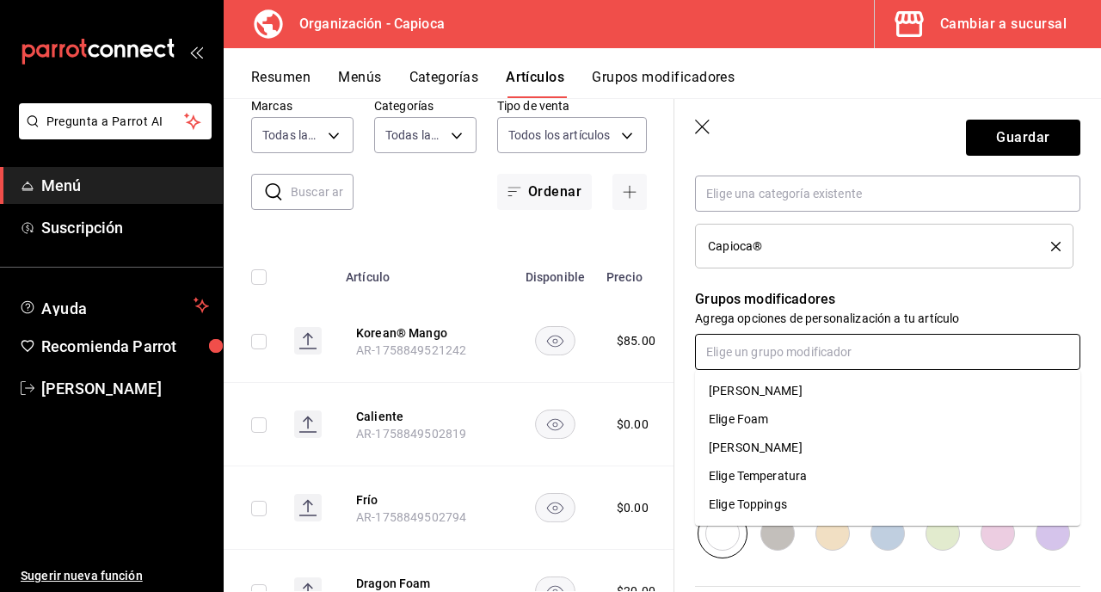
click at [816, 473] on li "Elige Temperatura" at bounding box center [887, 476] width 385 height 28
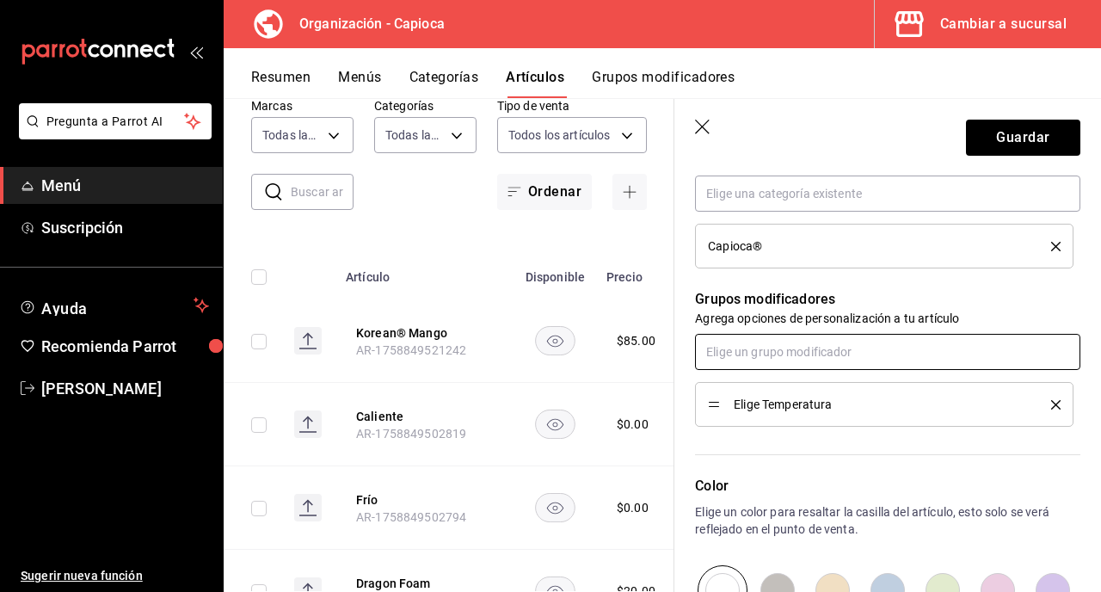
click at [753, 357] on input "text" at bounding box center [887, 352] width 385 height 36
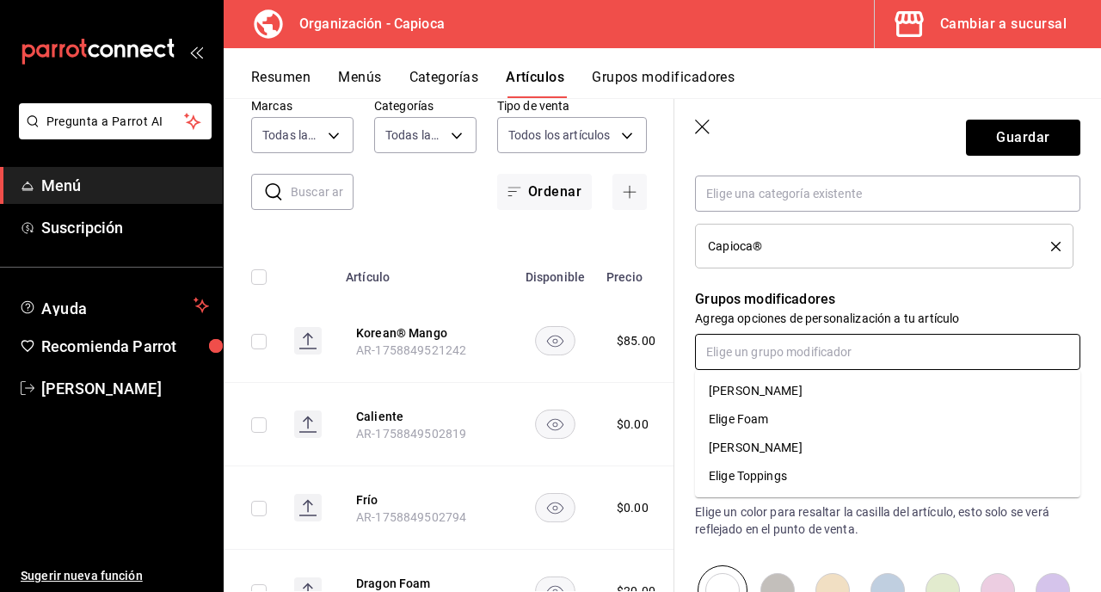
click at [785, 453] on li "[PERSON_NAME]" at bounding box center [887, 448] width 385 height 28
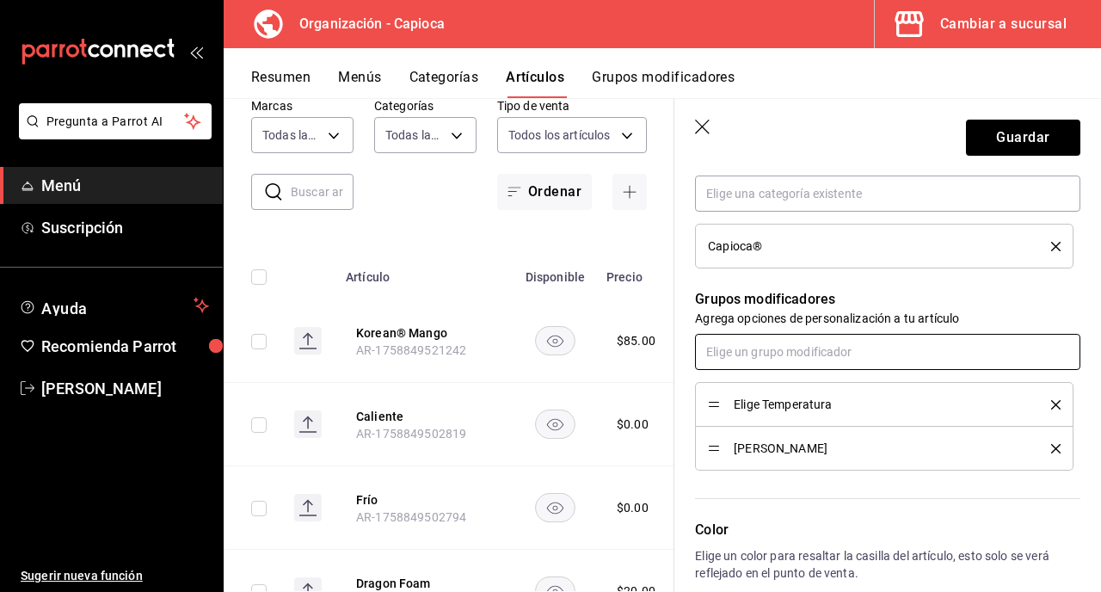
click at [781, 354] on input "text" at bounding box center [887, 352] width 385 height 36
click at [793, 392] on li "[PERSON_NAME]" at bounding box center [887, 391] width 385 height 28
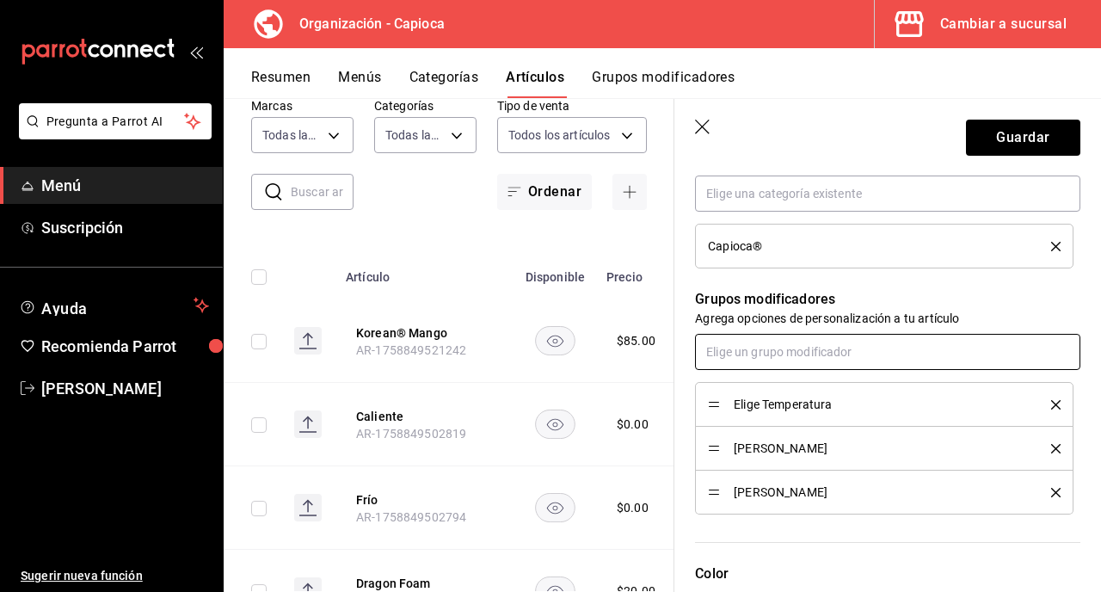
click at [788, 347] on input "text" at bounding box center [887, 352] width 385 height 36
click at [791, 423] on li "Elige Toppings" at bounding box center [887, 419] width 385 height 28
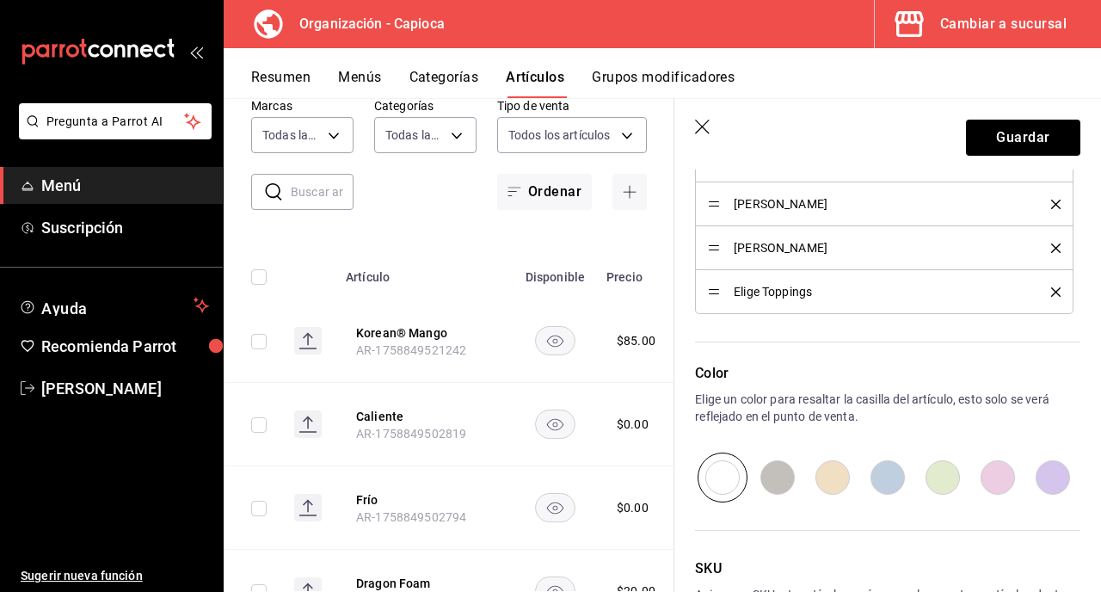
scroll to position [1029, 0]
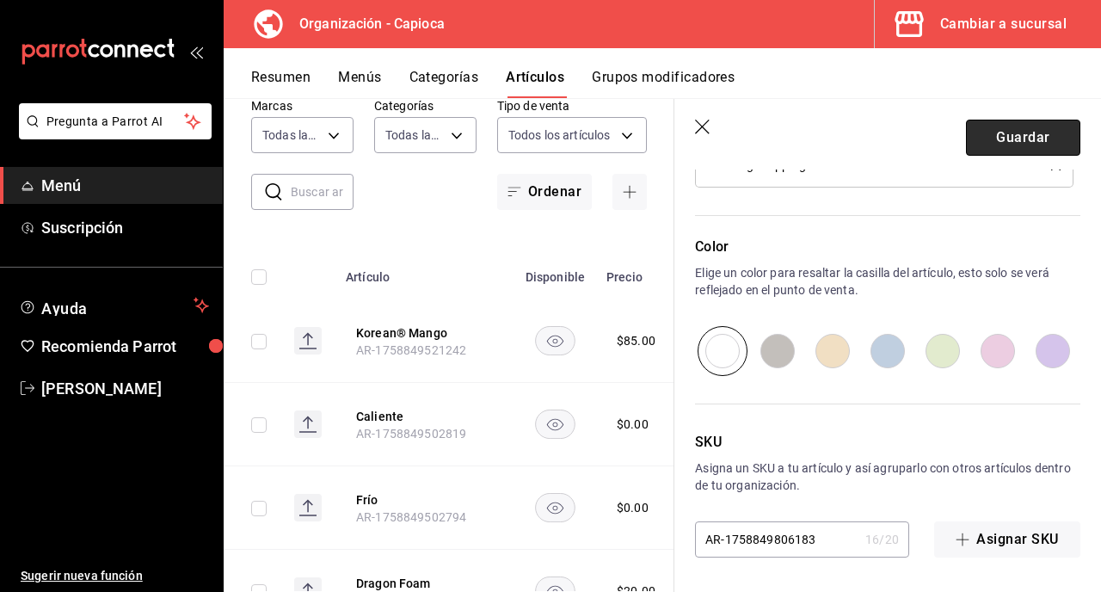
click at [1018, 143] on button "Guardar" at bounding box center [1023, 138] width 114 height 36
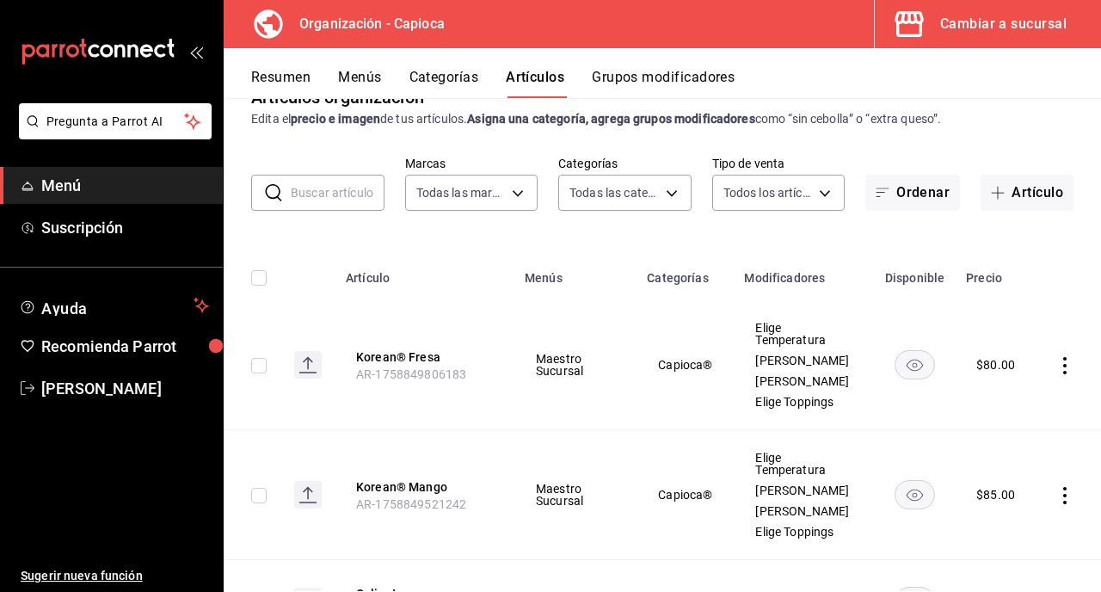
scroll to position [70, 0]
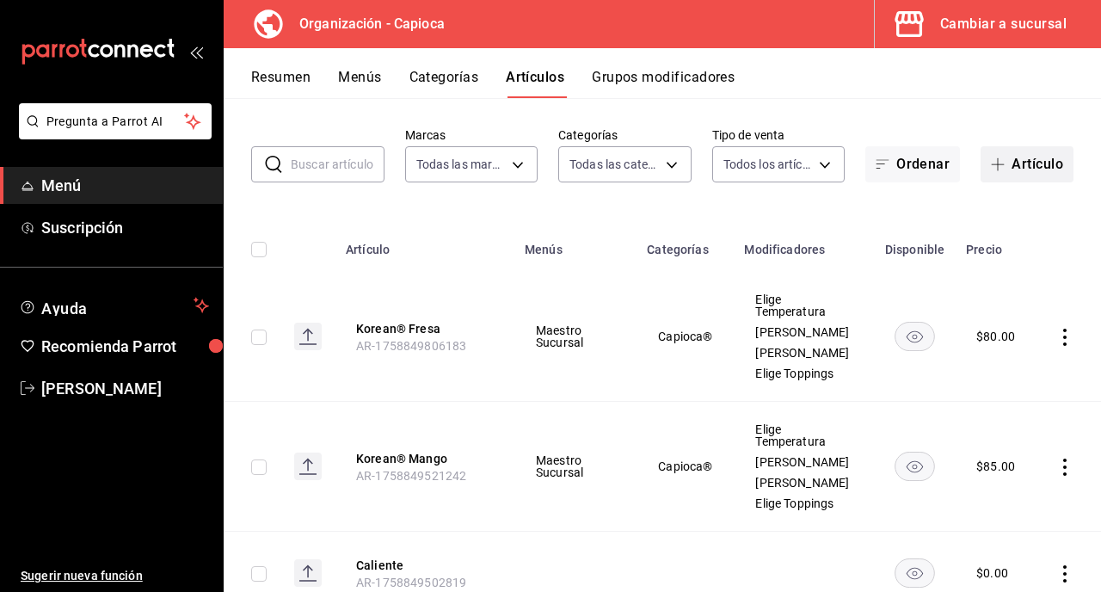
click at [1014, 174] on button "Artículo" at bounding box center [1027, 164] width 93 height 36
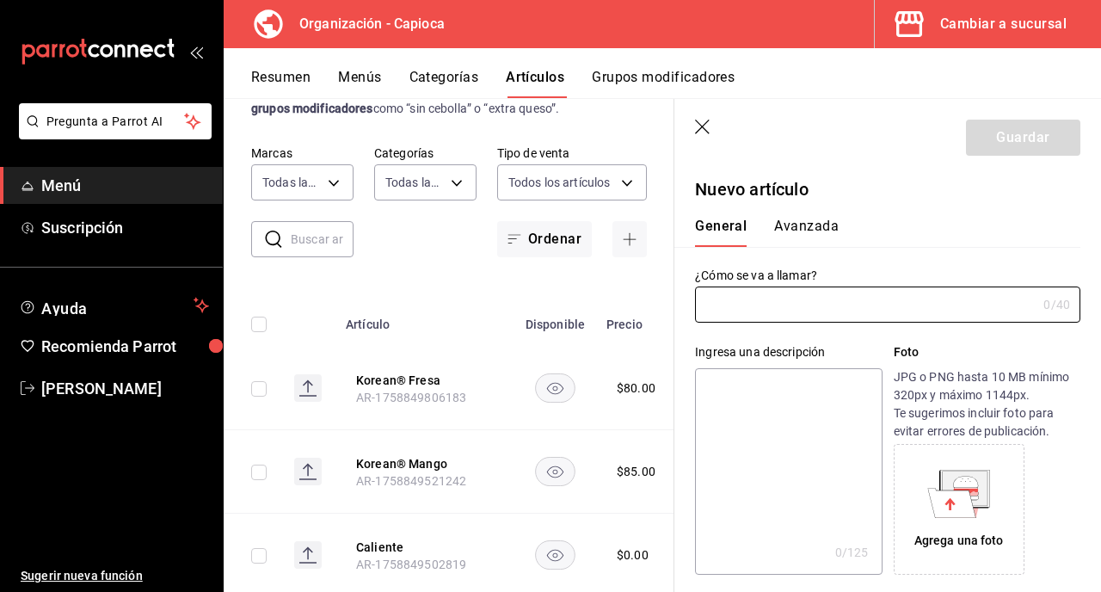
type input "AR-1758849865881"
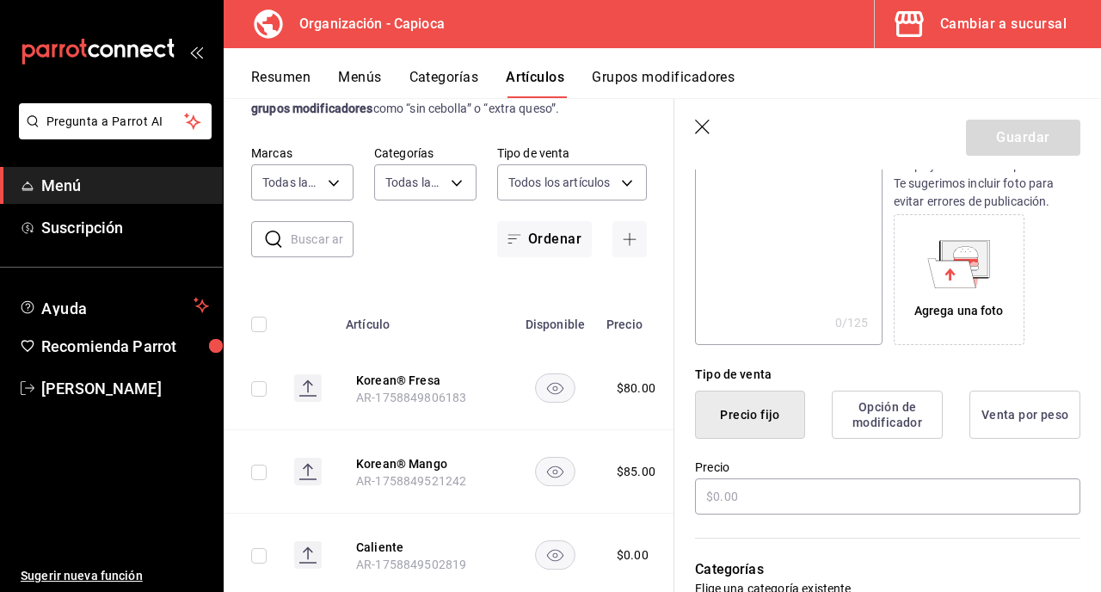
scroll to position [231, 0]
type input "Korean® Banana"
click at [806, 491] on input "text" at bounding box center [887, 495] width 385 height 36
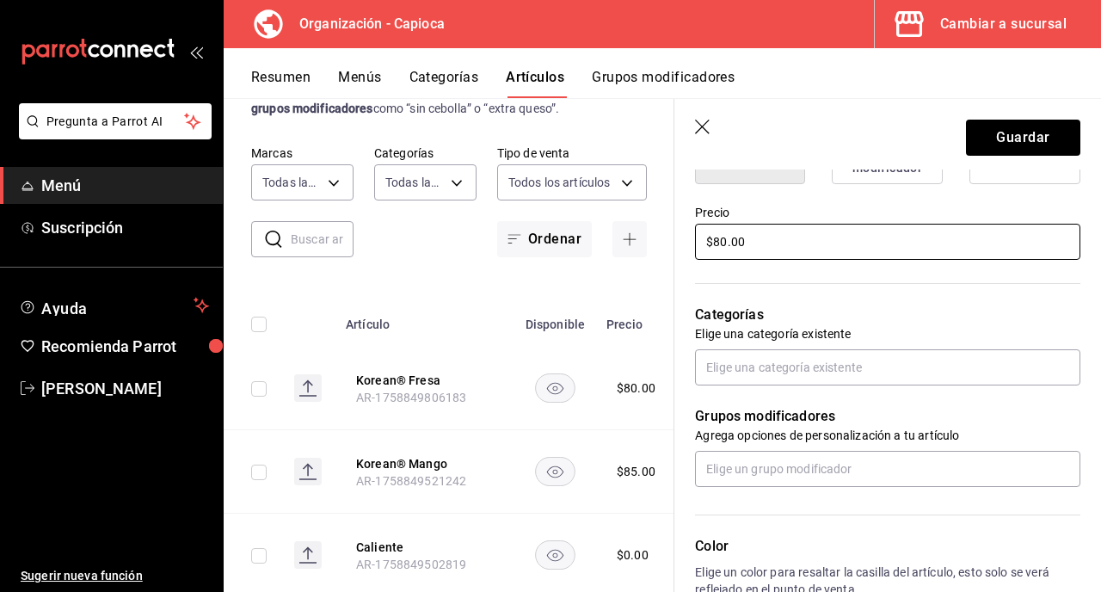
scroll to position [522, 0]
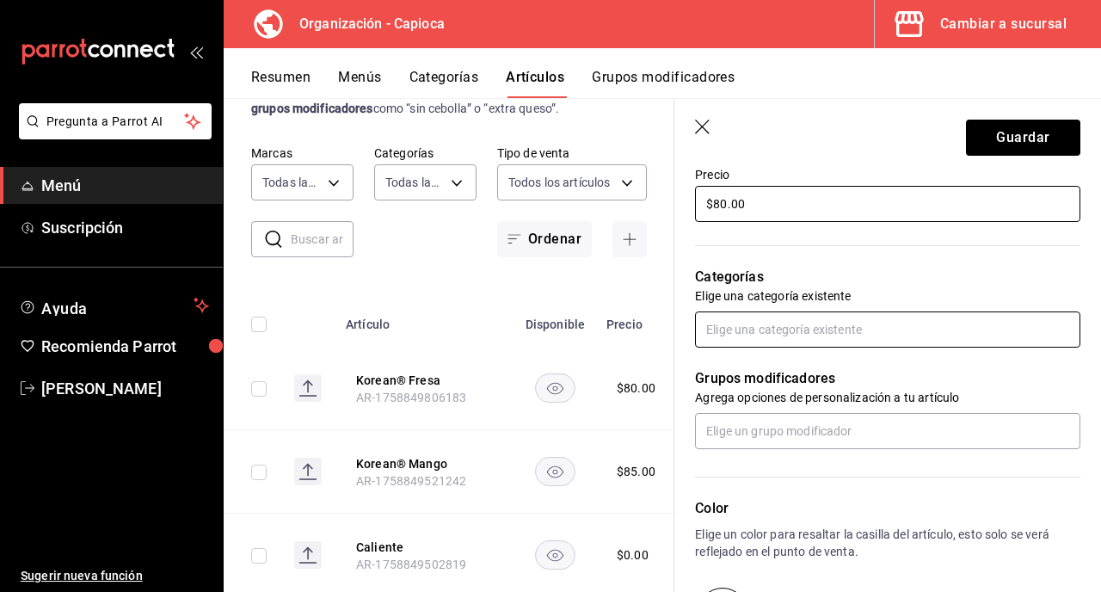
type input "$80.00"
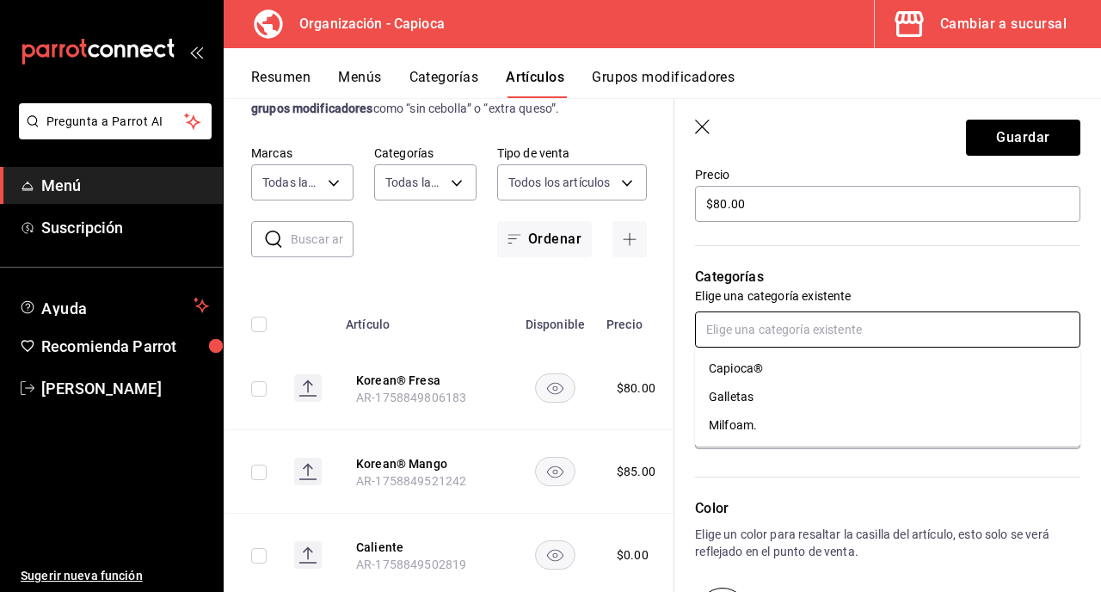
click at [770, 337] on input "text" at bounding box center [887, 329] width 385 height 36
click at [775, 364] on li "Capioca®" at bounding box center [887, 368] width 385 height 28
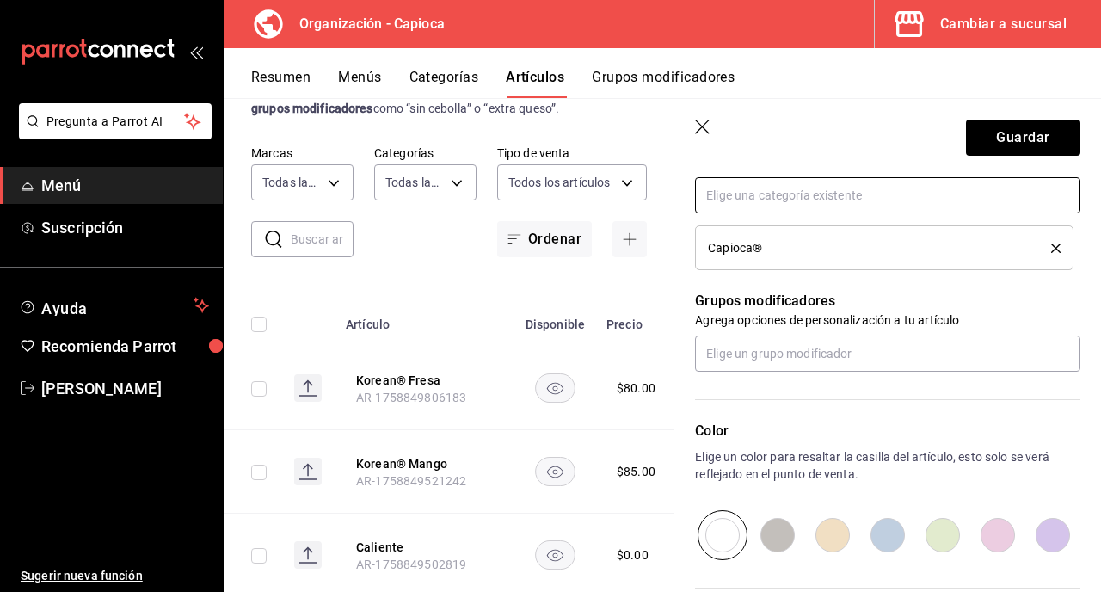
scroll to position [677, 0]
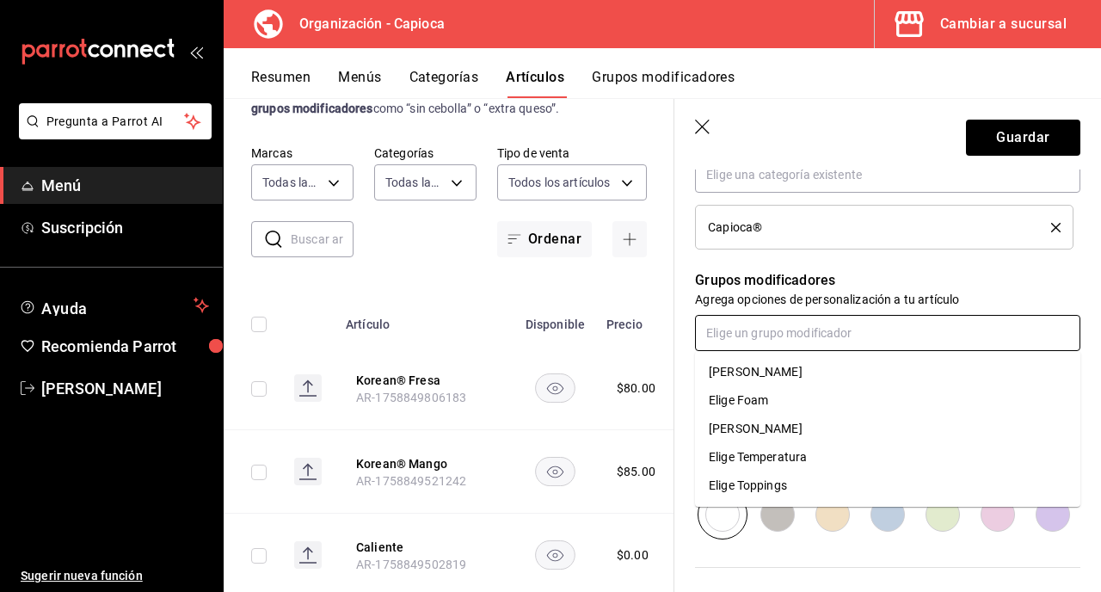
click at [778, 338] on input "text" at bounding box center [887, 333] width 385 height 36
click at [812, 449] on li "Elige Temperatura" at bounding box center [887, 457] width 385 height 28
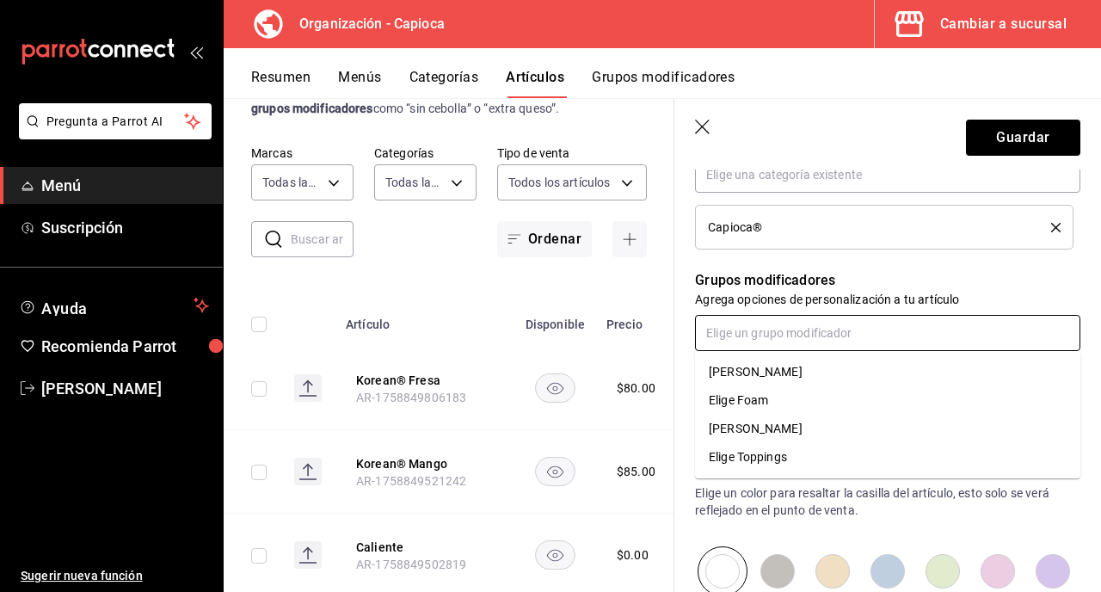
click at [789, 342] on input "text" at bounding box center [887, 333] width 385 height 36
click at [796, 425] on li "[PERSON_NAME]" at bounding box center [887, 429] width 385 height 28
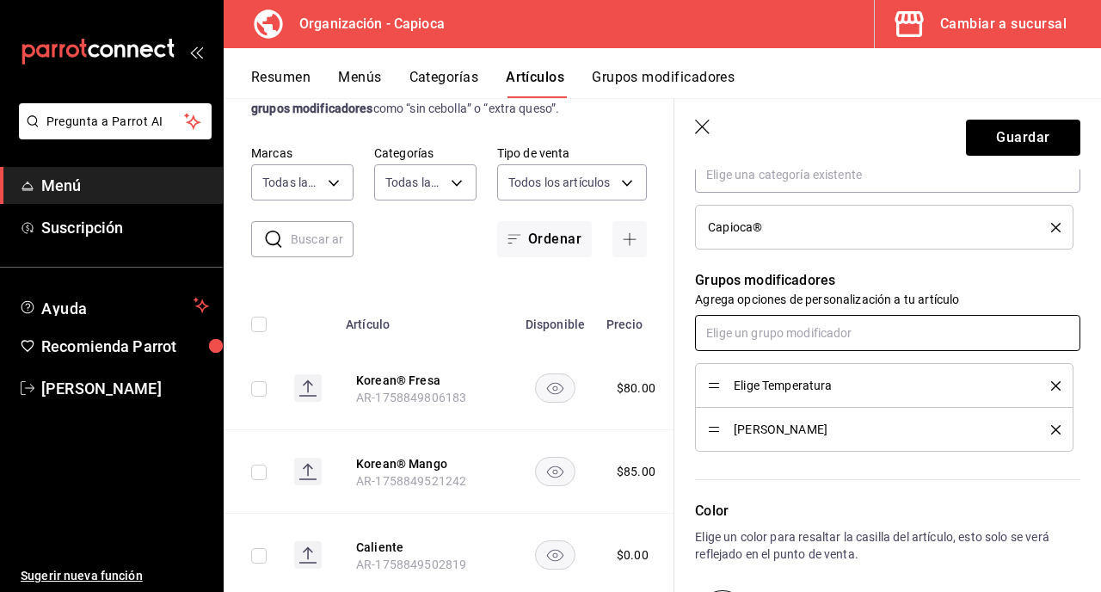
click at [793, 346] on input "text" at bounding box center [887, 333] width 385 height 36
click at [800, 369] on li "[PERSON_NAME]" at bounding box center [887, 372] width 385 height 28
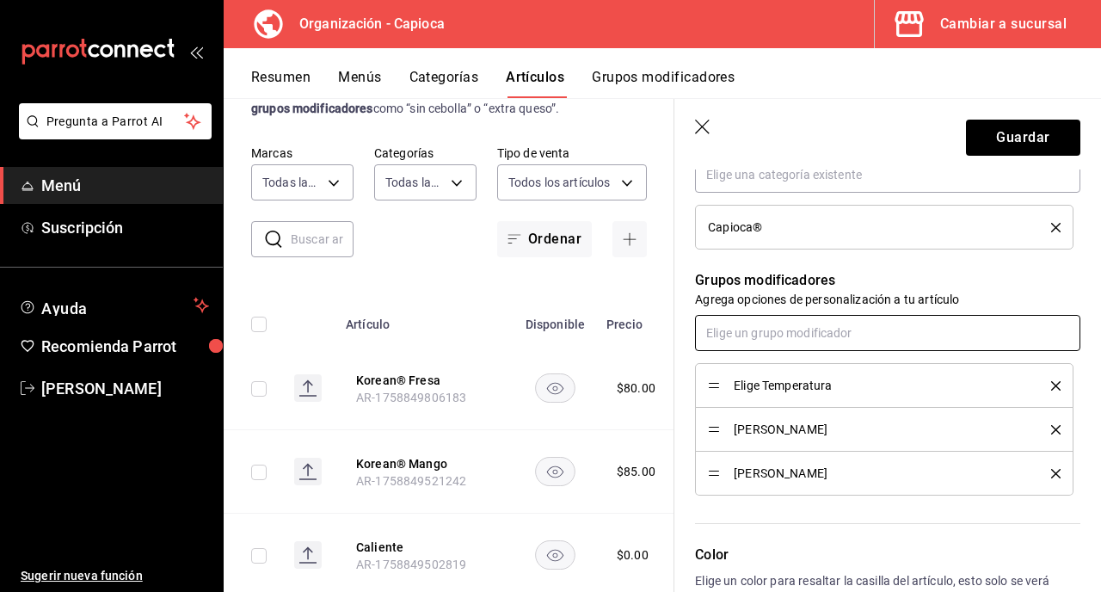
click at [803, 334] on input "text" at bounding box center [887, 333] width 385 height 36
click at [808, 396] on li "Elige Toppings" at bounding box center [887, 400] width 385 height 28
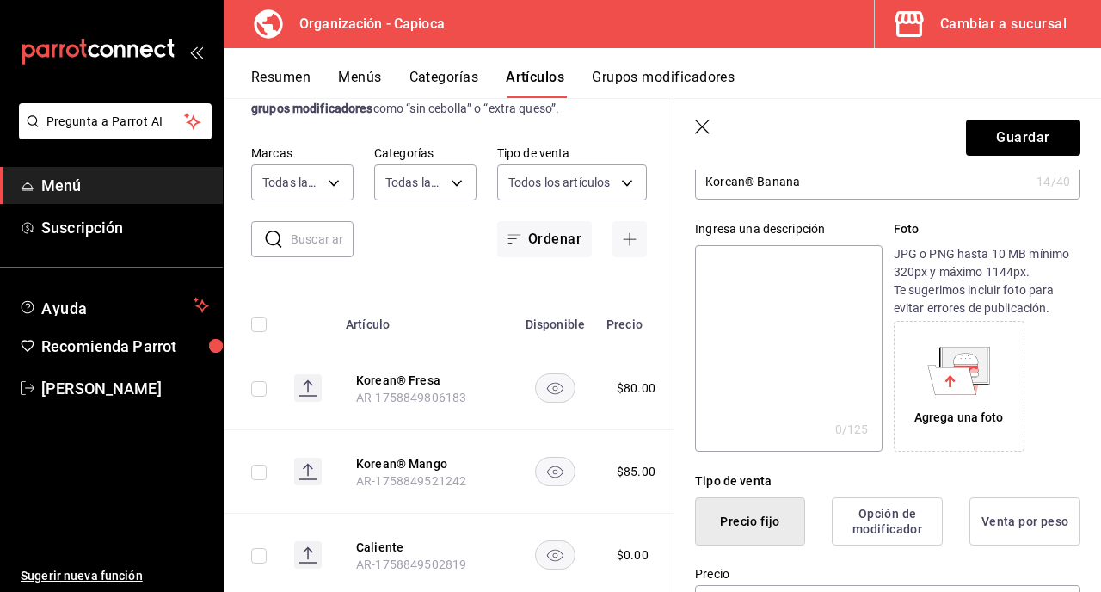
scroll to position [98, 0]
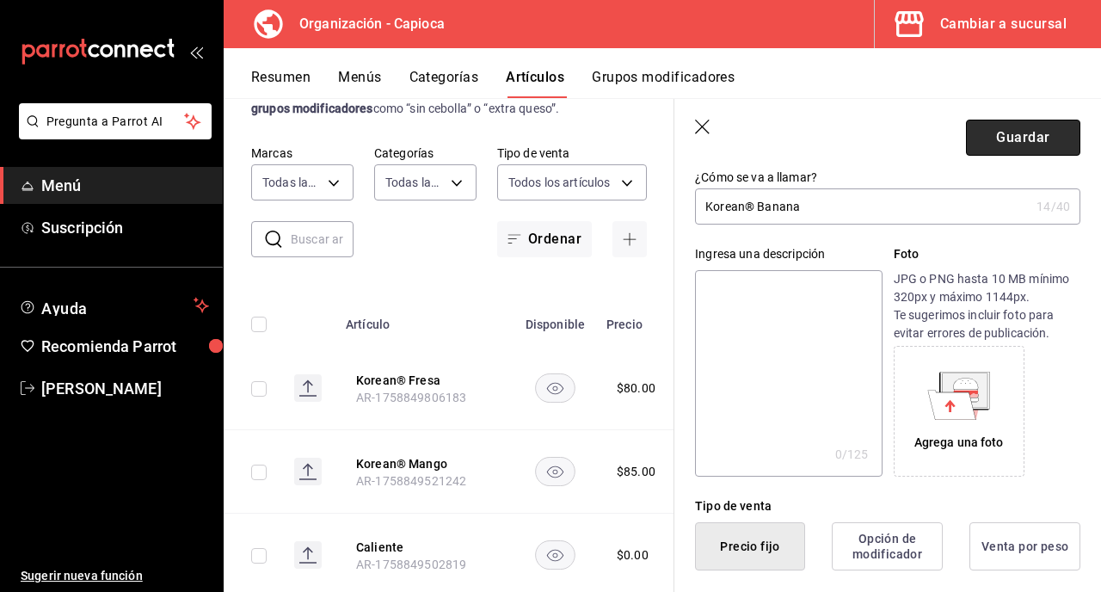
click at [986, 149] on button "Guardar" at bounding box center [1023, 138] width 114 height 36
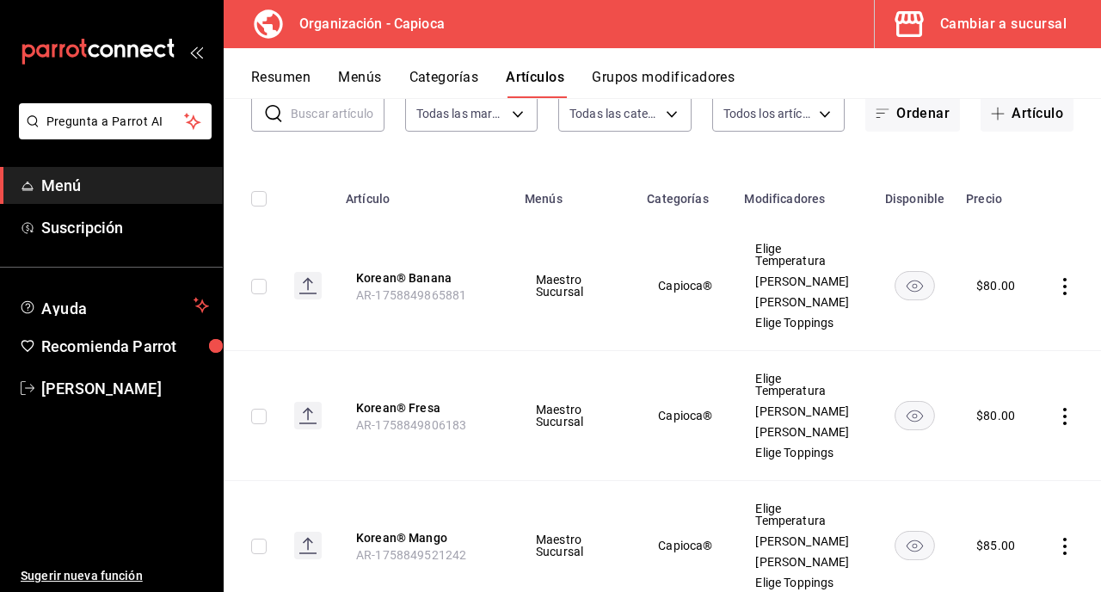
scroll to position [114, 0]
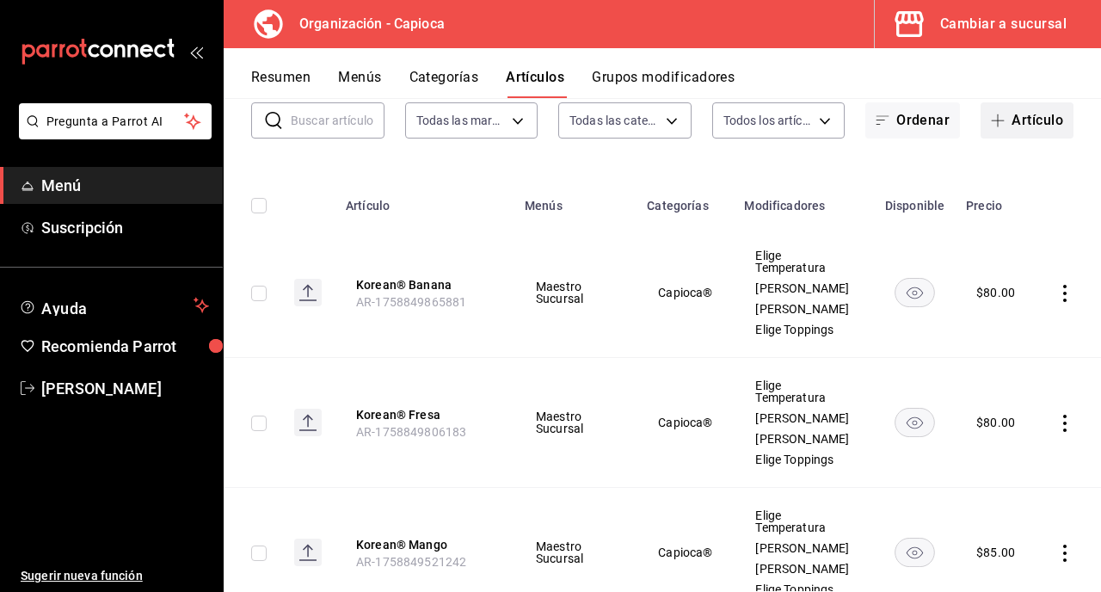
click at [994, 124] on icon "button" at bounding box center [998, 121] width 14 height 14
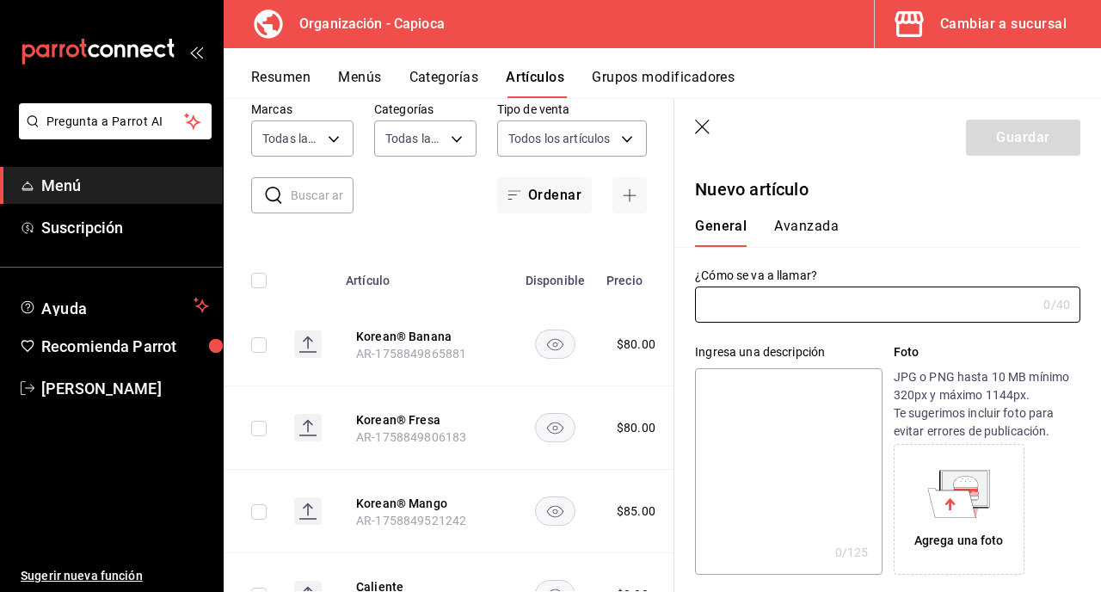
type input "AR-1758849902651"
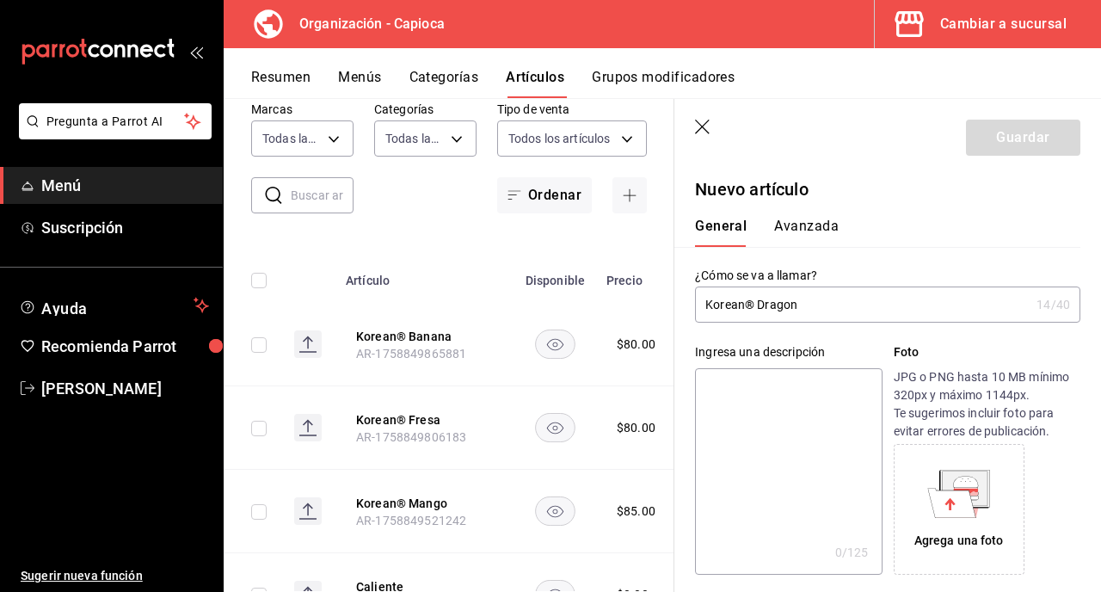
type input "Korean® Dragon"
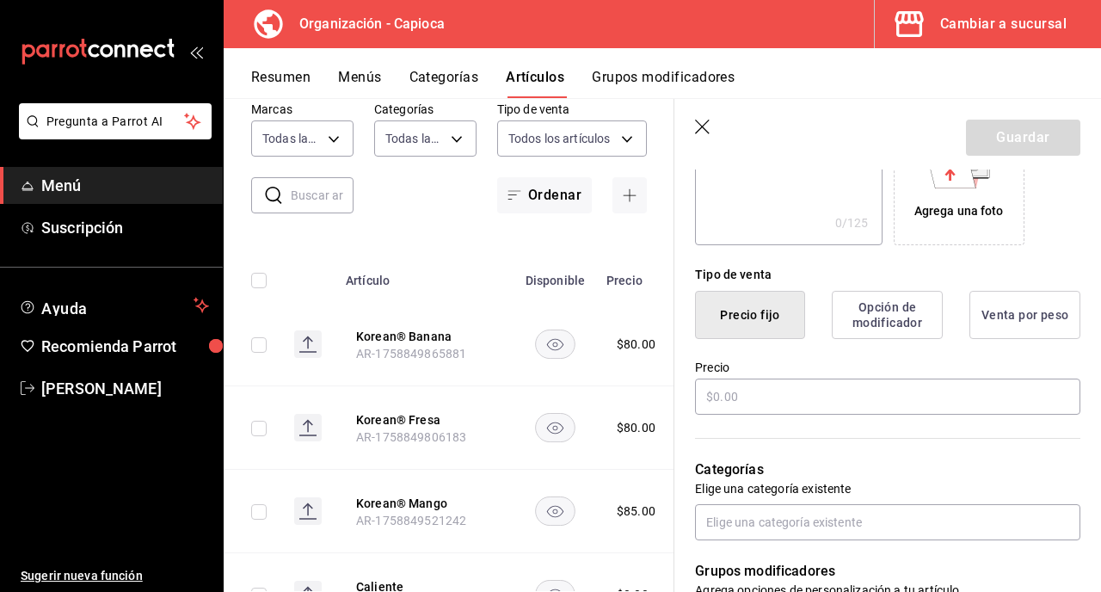
scroll to position [386, 0]
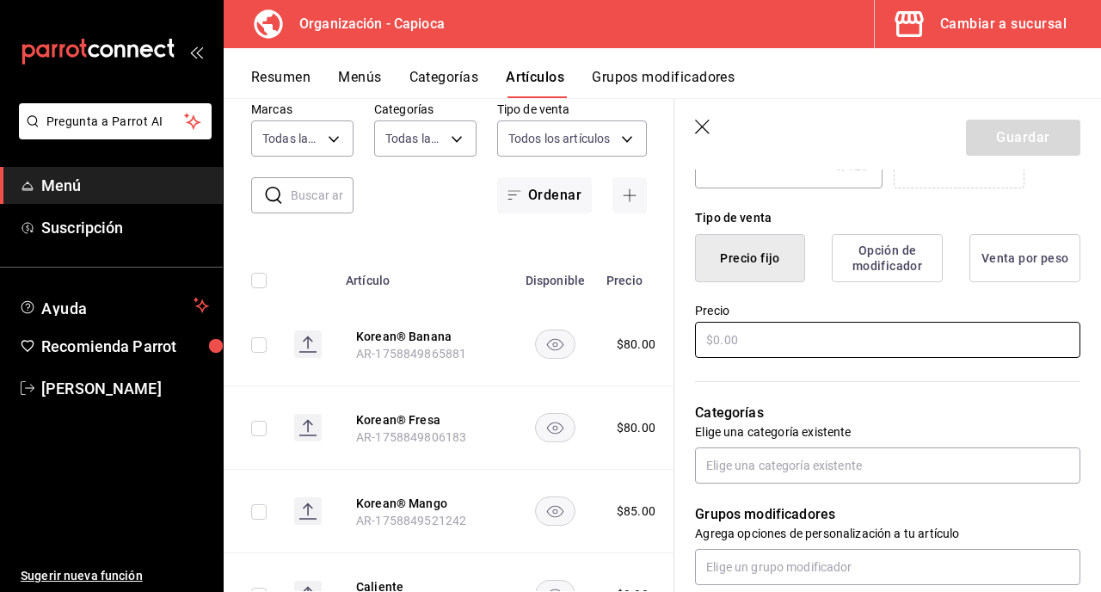
click at [771, 339] on input "text" at bounding box center [887, 340] width 385 height 36
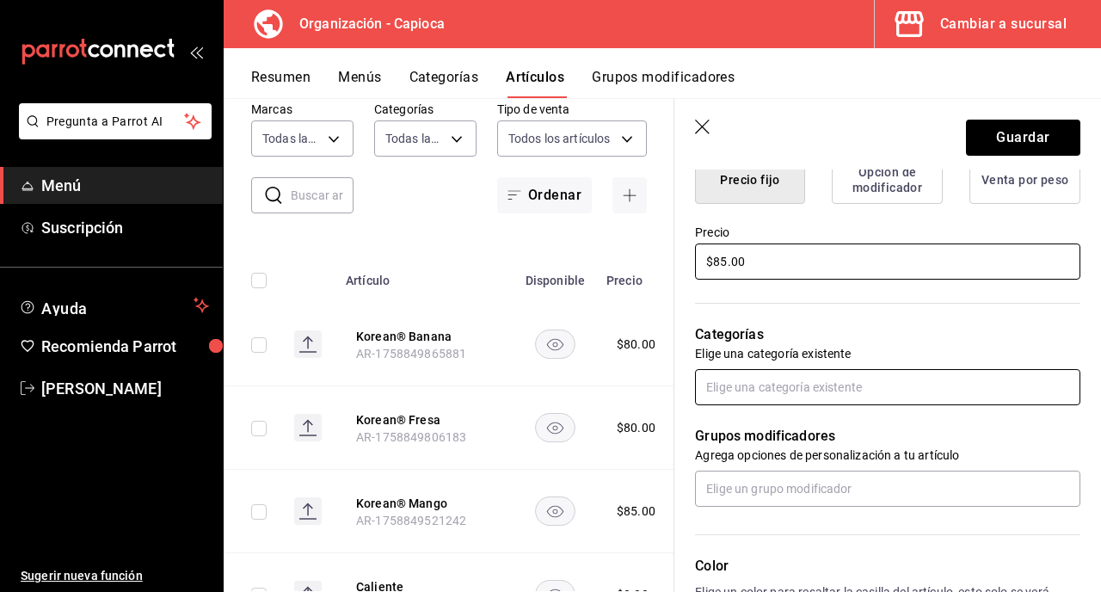
type input "$85.00"
click at [864, 380] on input "text" at bounding box center [887, 387] width 385 height 36
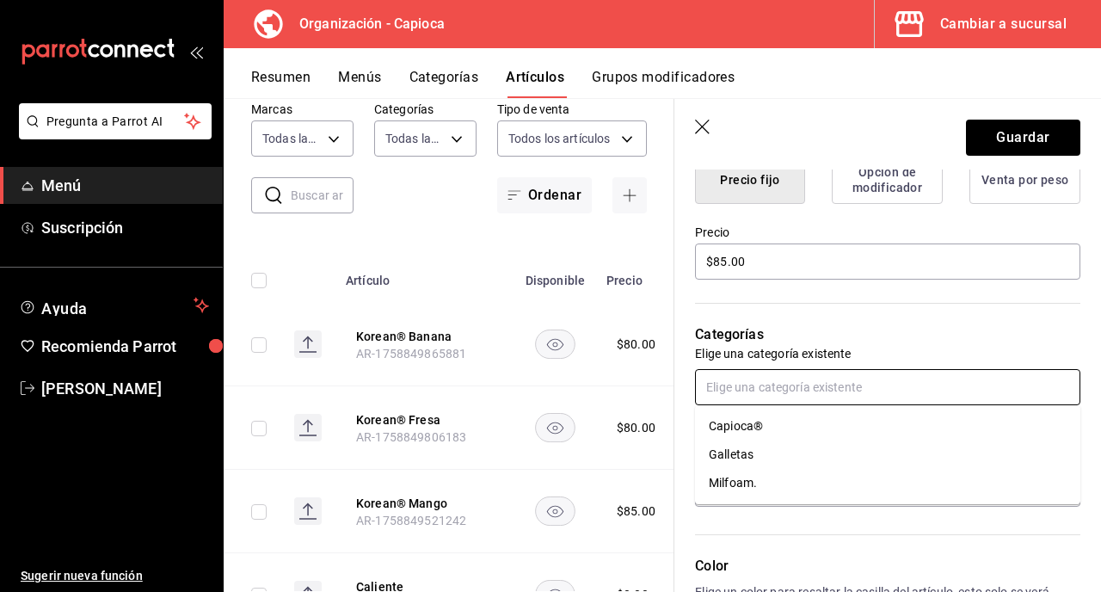
click at [856, 416] on li "Capioca®" at bounding box center [887, 426] width 385 height 28
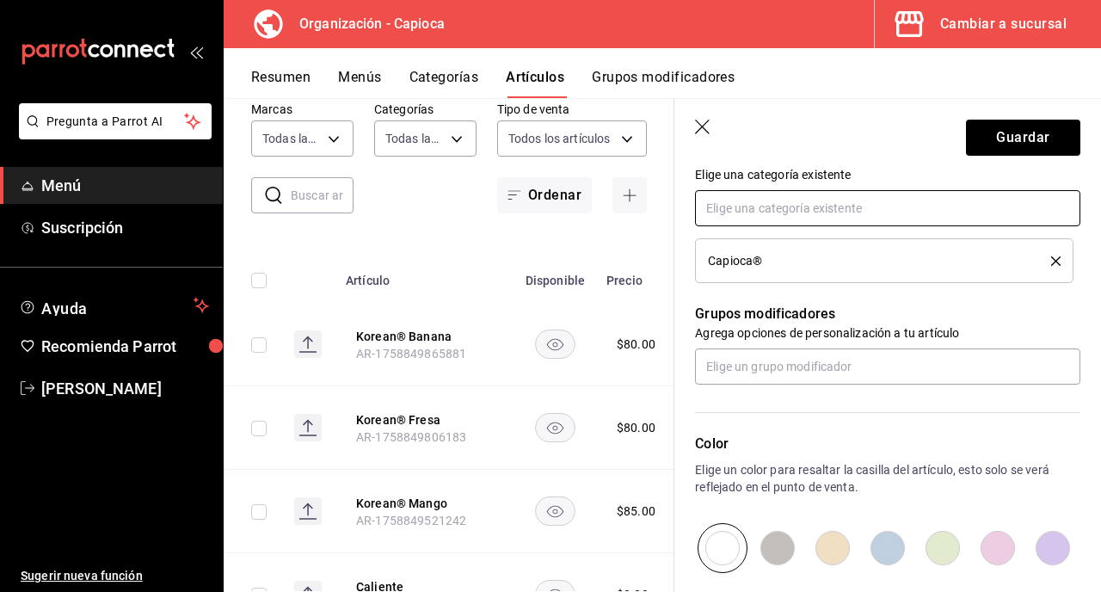
scroll to position [644, 0]
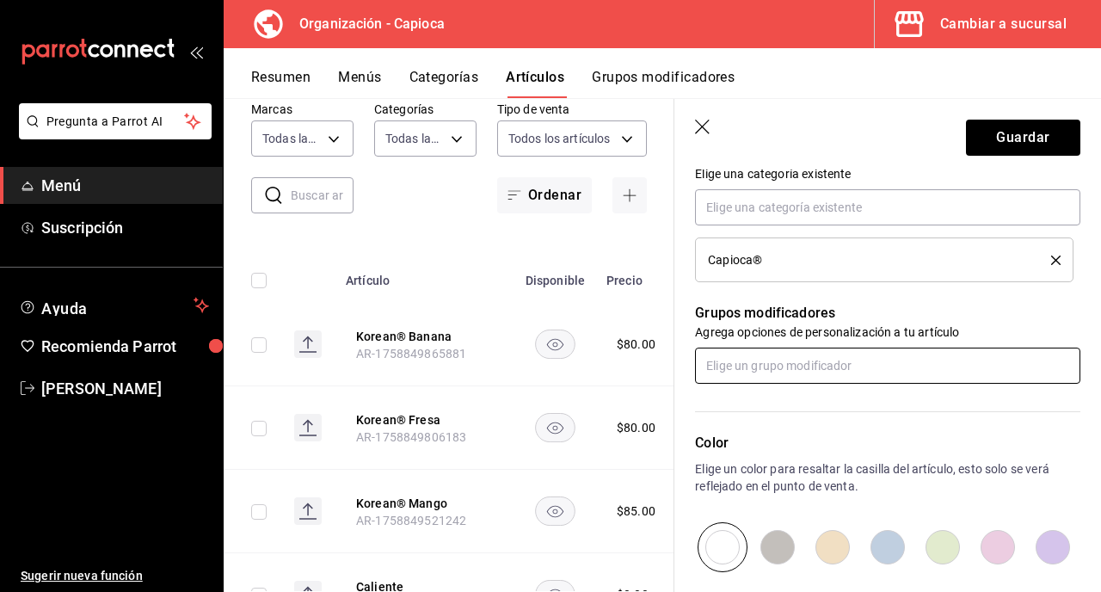
click at [845, 364] on input "text" at bounding box center [887, 366] width 385 height 36
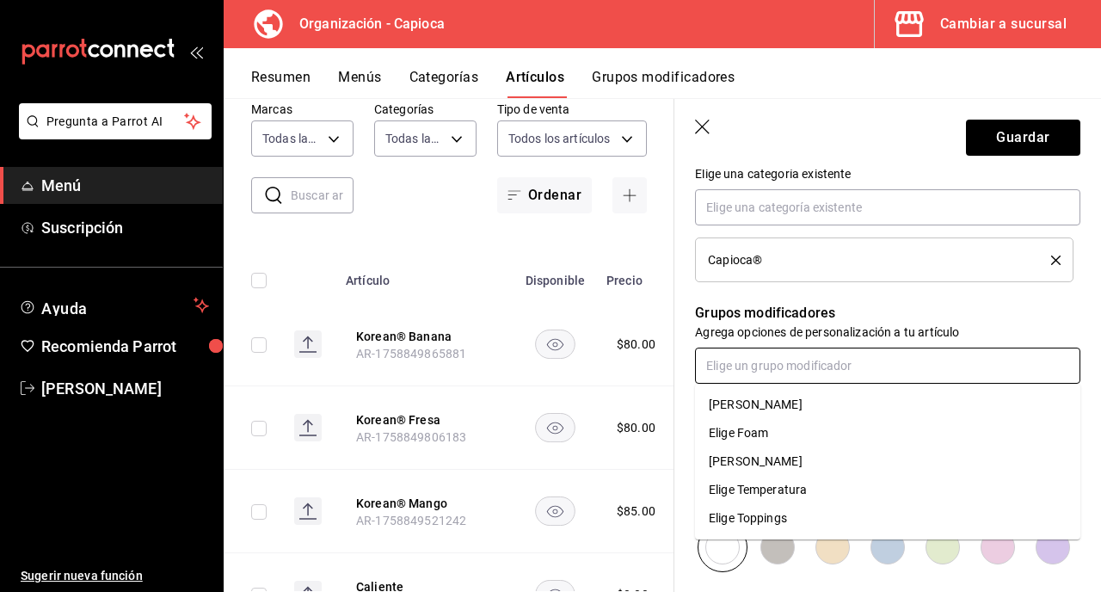
click at [828, 483] on li "Elige Temperatura" at bounding box center [887, 490] width 385 height 28
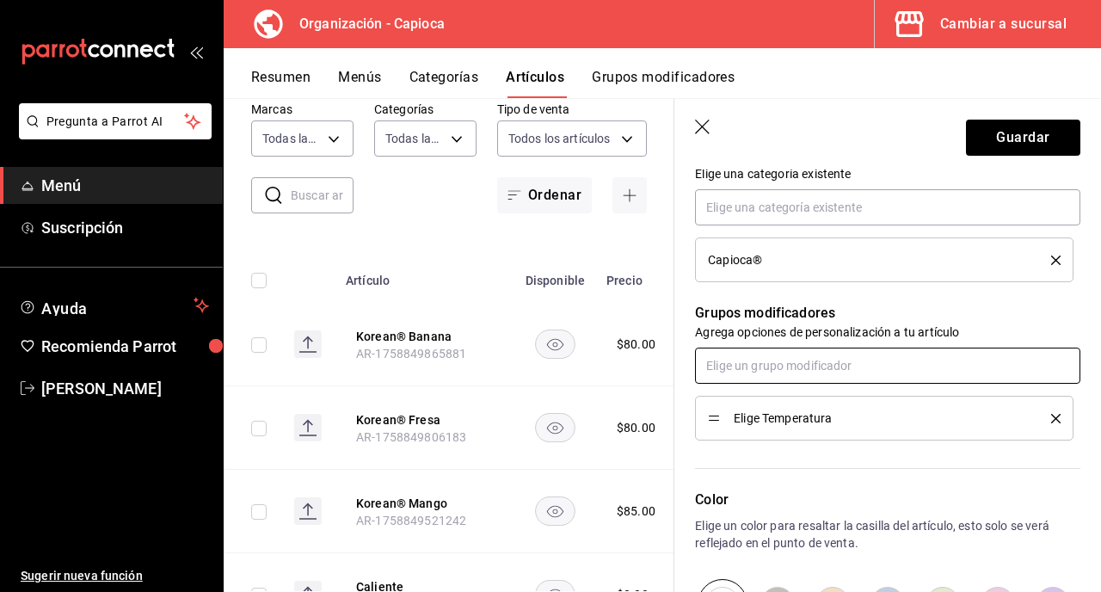
click at [847, 368] on input "text" at bounding box center [887, 366] width 385 height 36
click at [843, 463] on li "[PERSON_NAME]" at bounding box center [887, 461] width 385 height 28
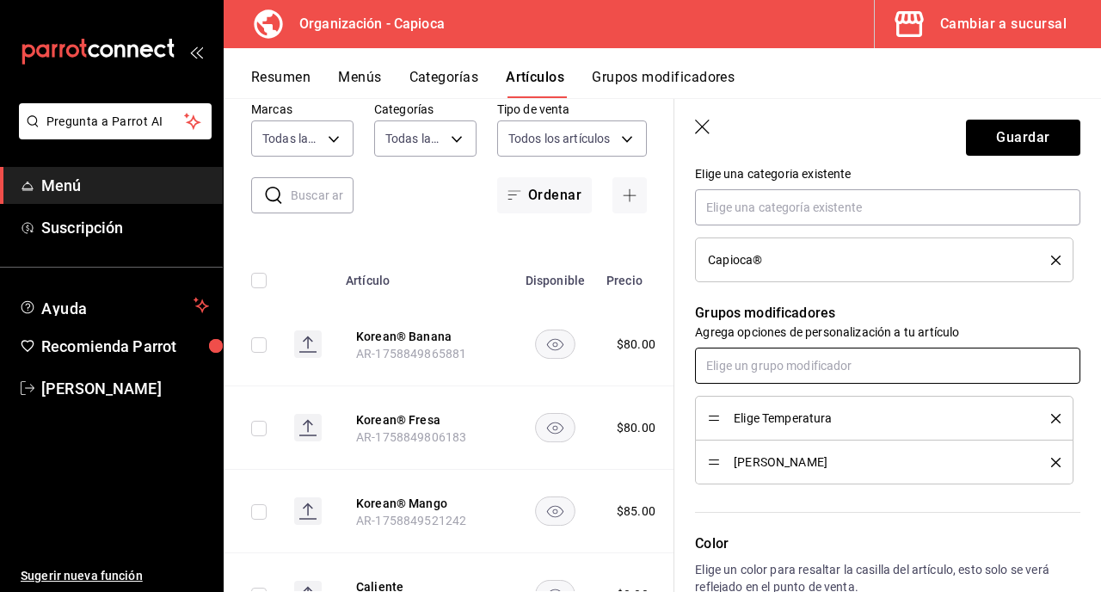
click at [842, 362] on input "text" at bounding box center [887, 366] width 385 height 36
click at [844, 404] on li "[PERSON_NAME]" at bounding box center [887, 405] width 385 height 28
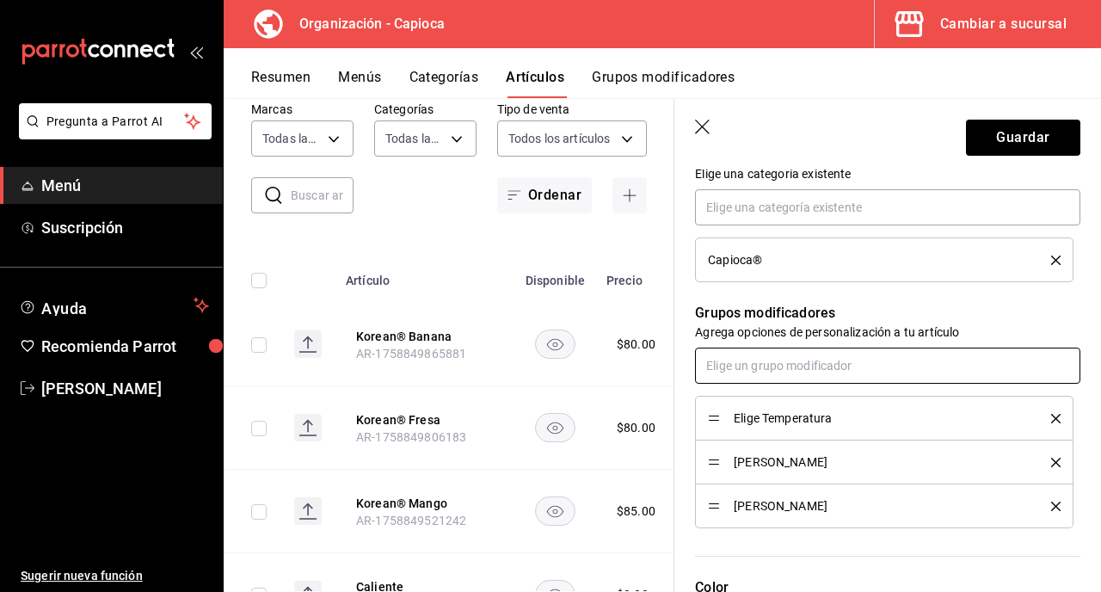
click at [857, 363] on input "text" at bounding box center [887, 366] width 385 height 36
click at [851, 439] on li "Elige Toppings" at bounding box center [887, 433] width 385 height 28
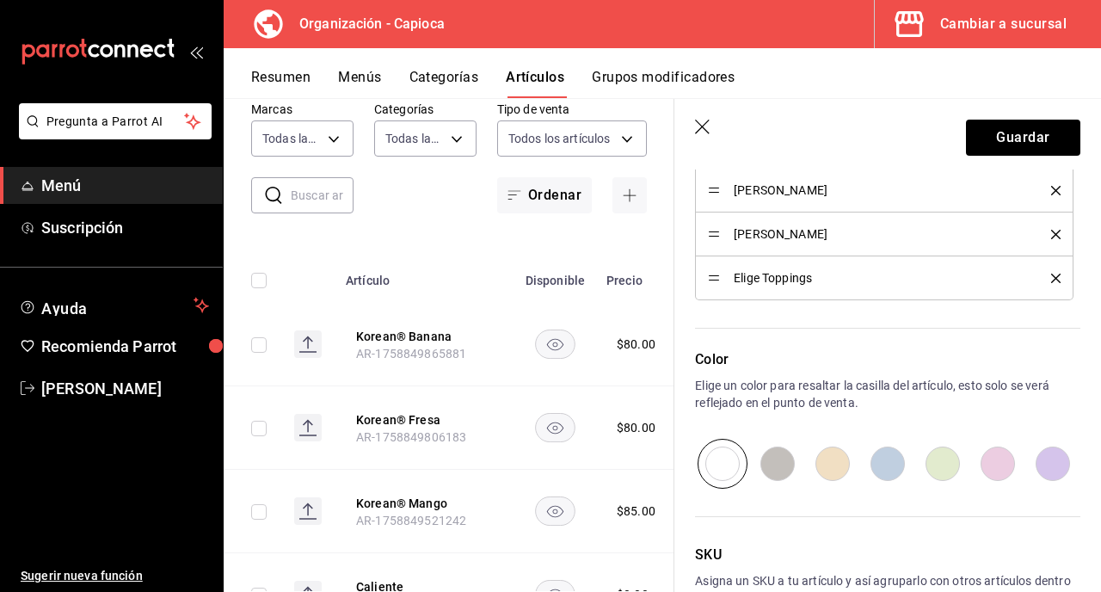
scroll to position [1029, 0]
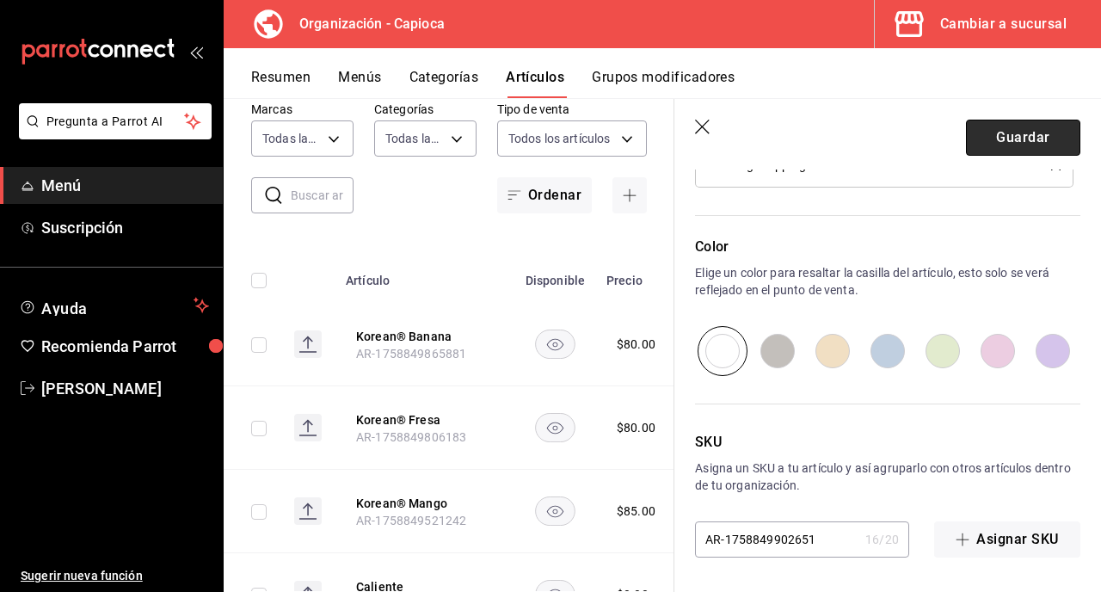
click at [1038, 133] on button "Guardar" at bounding box center [1023, 138] width 114 height 36
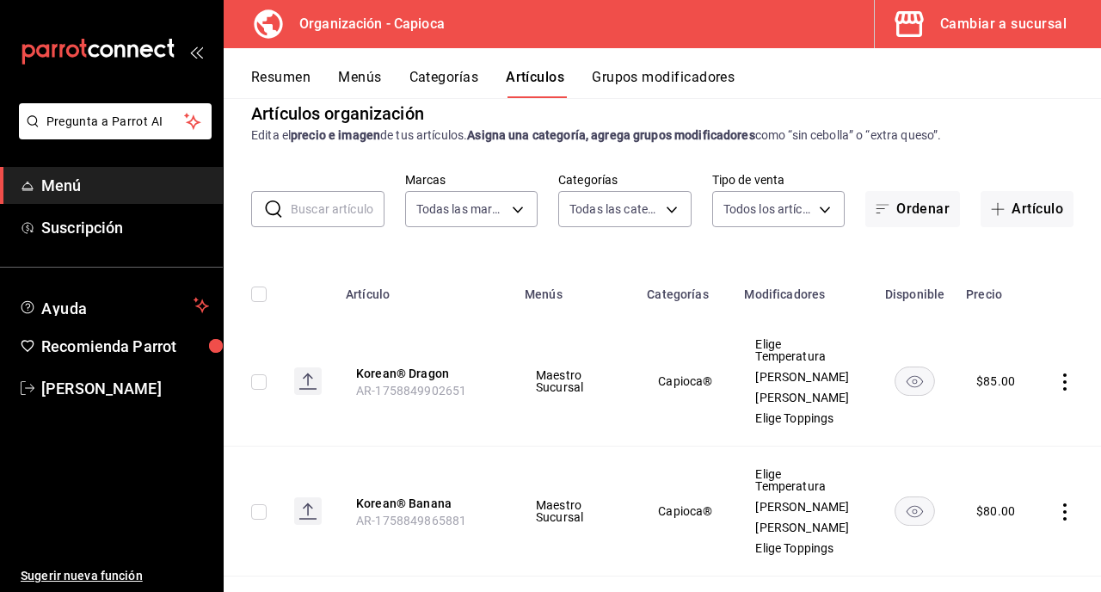
scroll to position [9, 0]
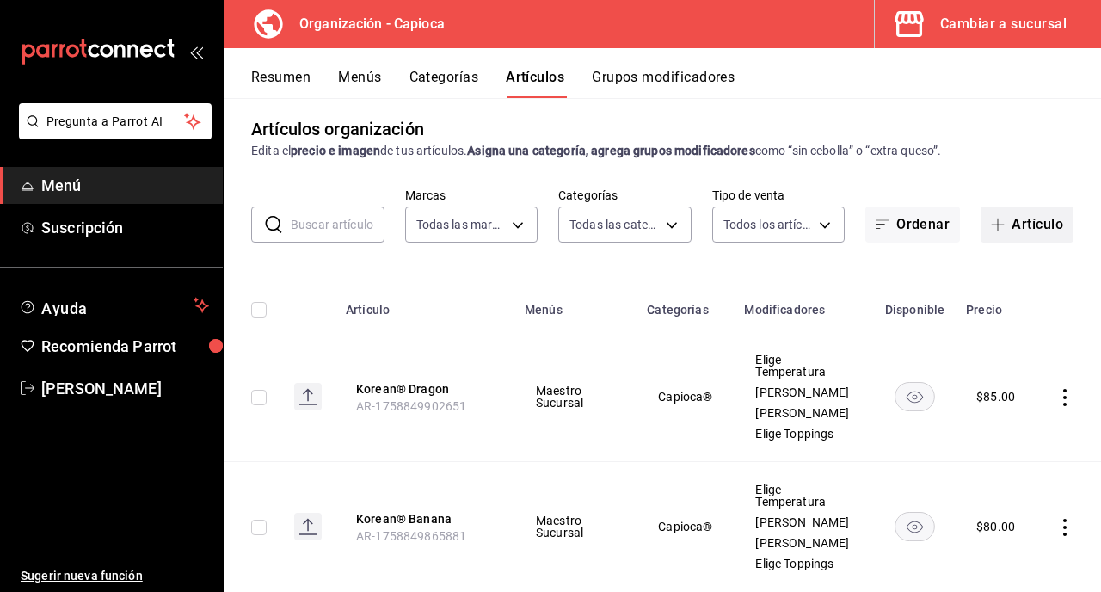
click at [1029, 220] on button "Artículo" at bounding box center [1027, 224] width 93 height 36
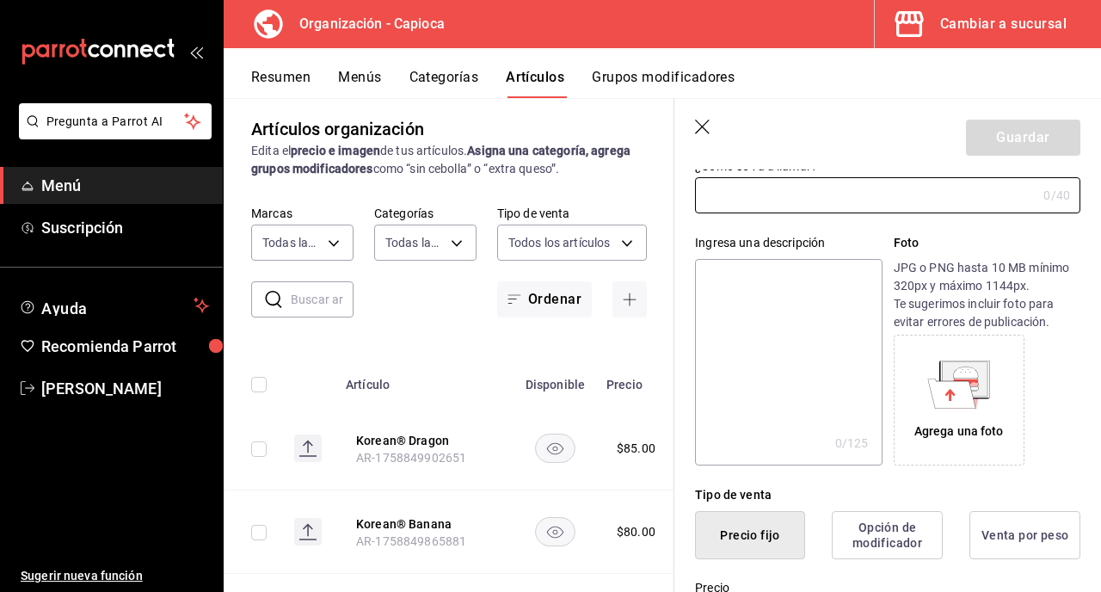
scroll to position [40, 0]
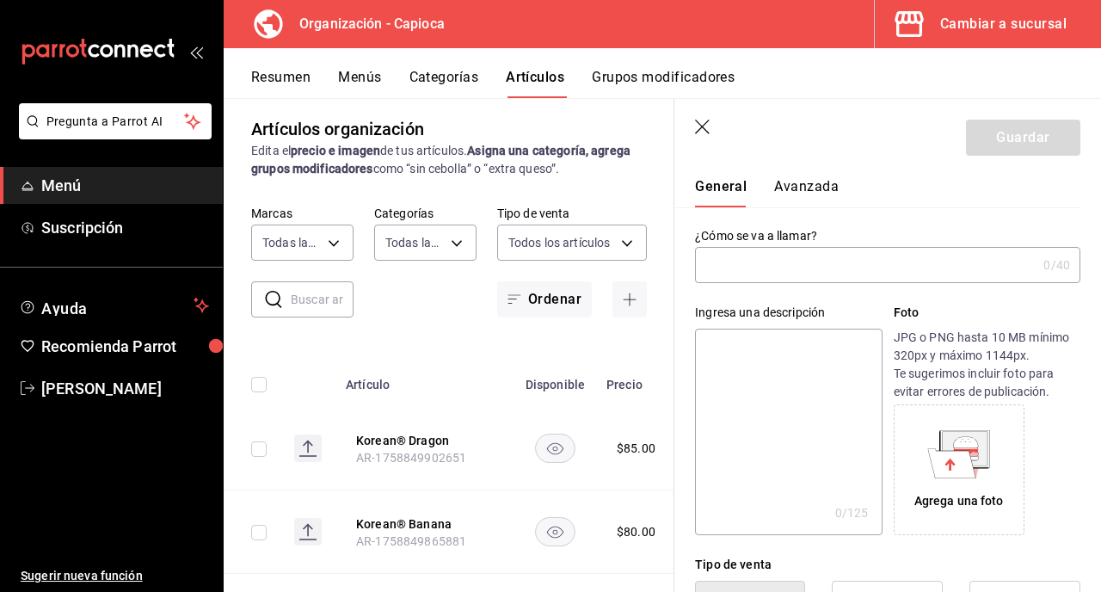
click at [781, 266] on input "text" at bounding box center [866, 265] width 342 height 34
type input "Horchata Boba"
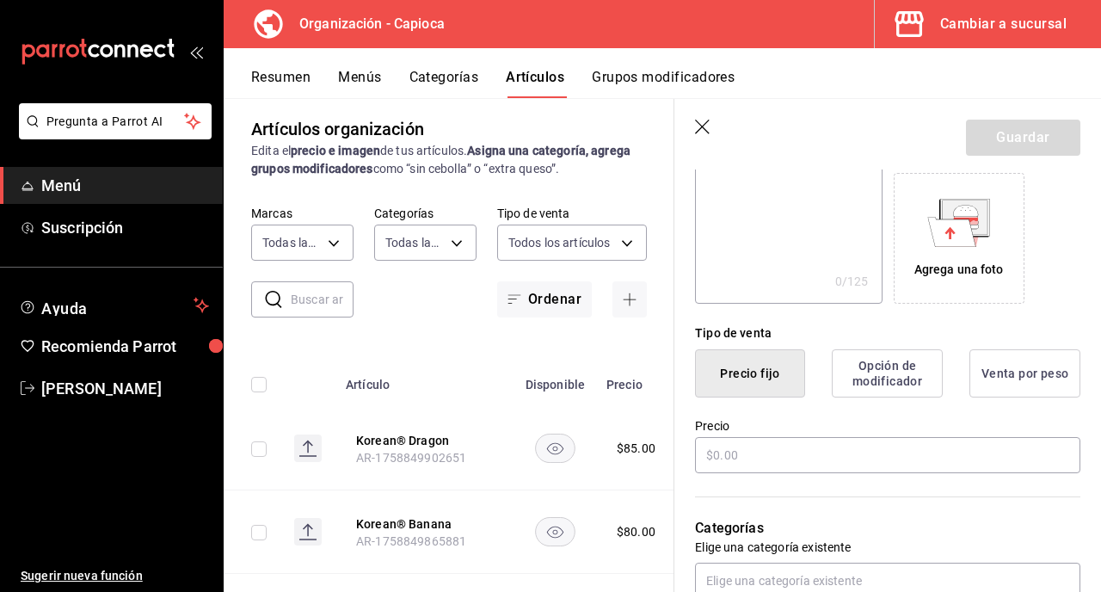
scroll to position [304, 0]
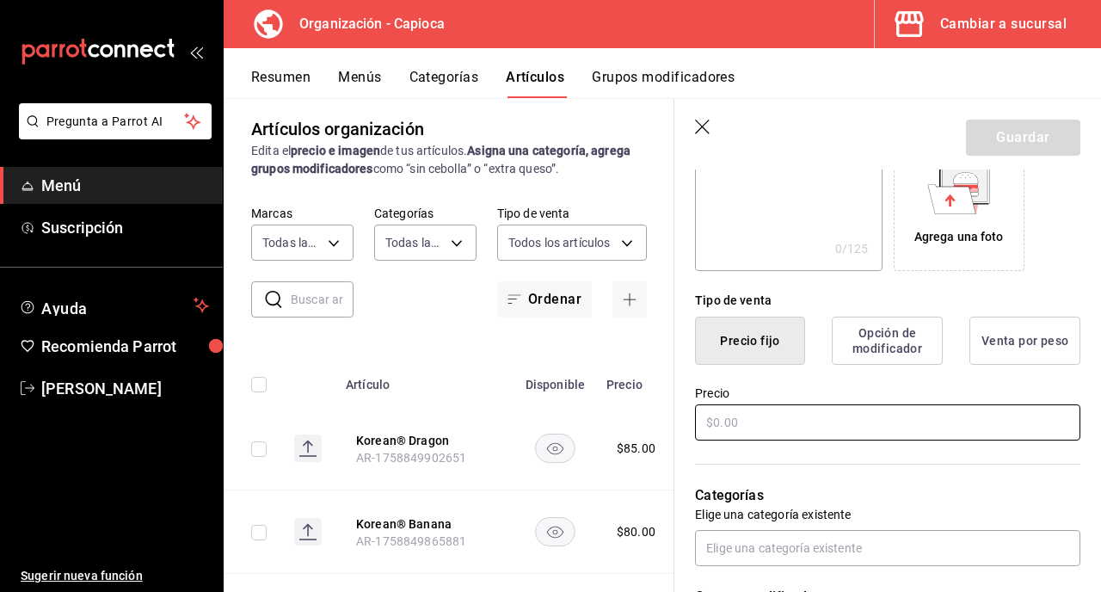
click at [838, 414] on input "text" at bounding box center [887, 422] width 385 height 36
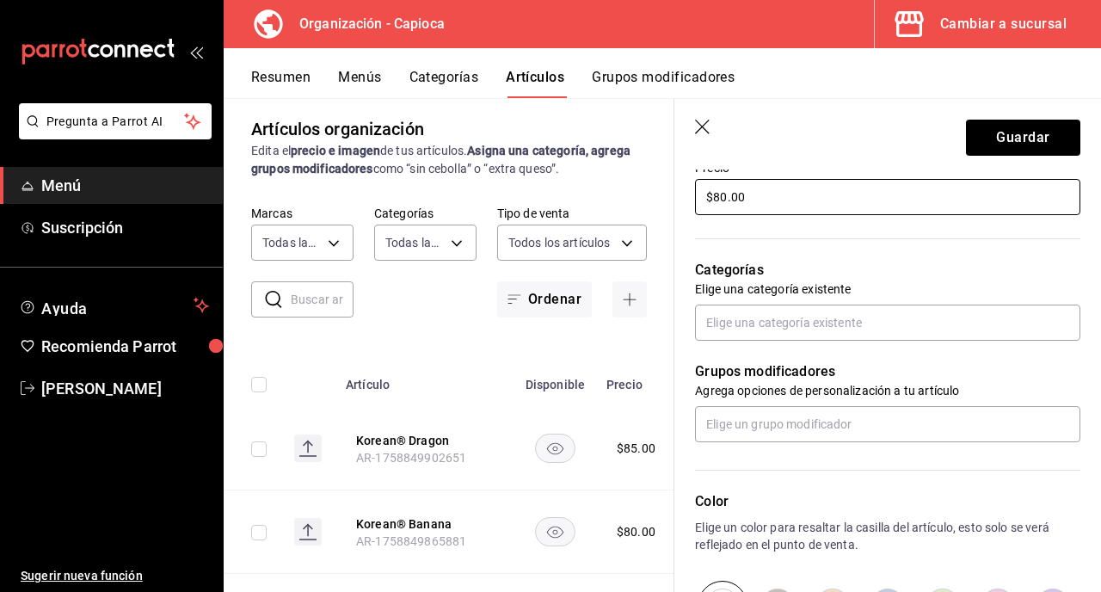
scroll to position [558, 0]
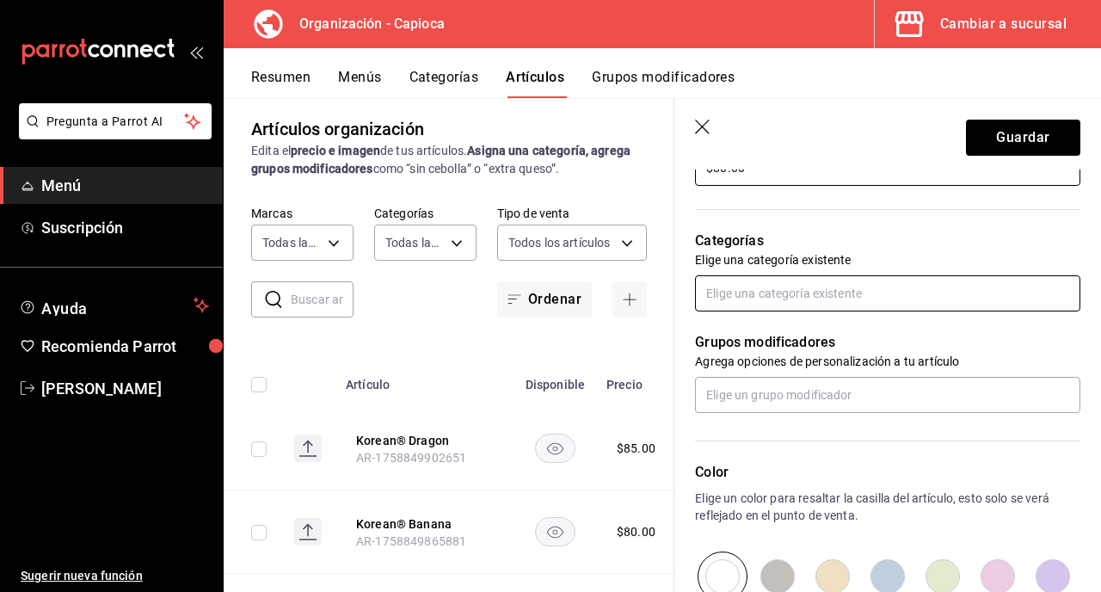
type input "$80.00"
click at [828, 294] on input "text" at bounding box center [887, 293] width 385 height 36
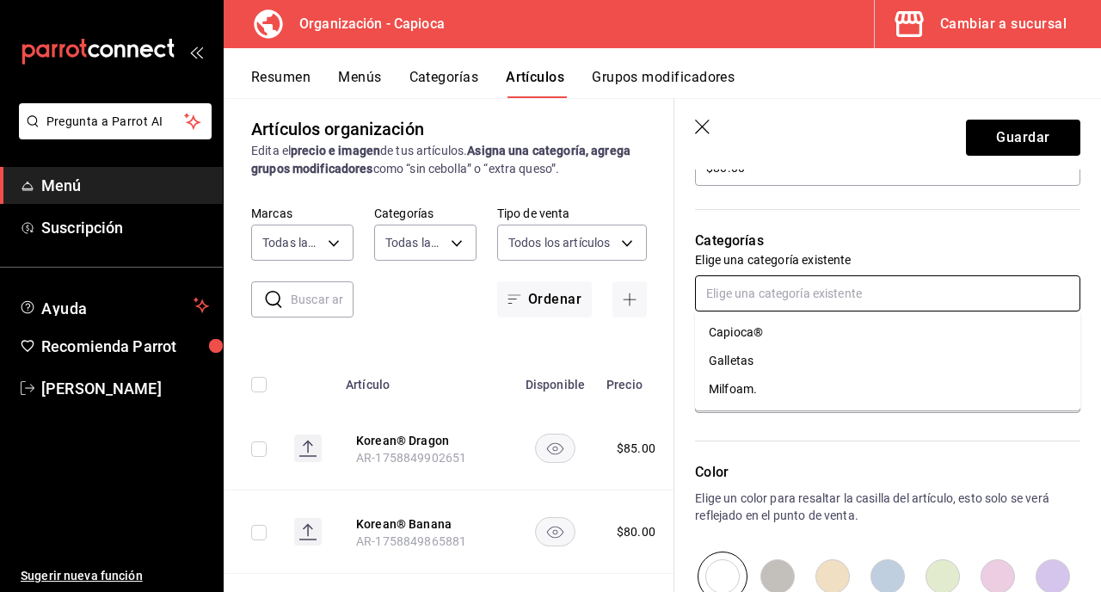
click at [826, 332] on li "Capioca®" at bounding box center [887, 332] width 385 height 28
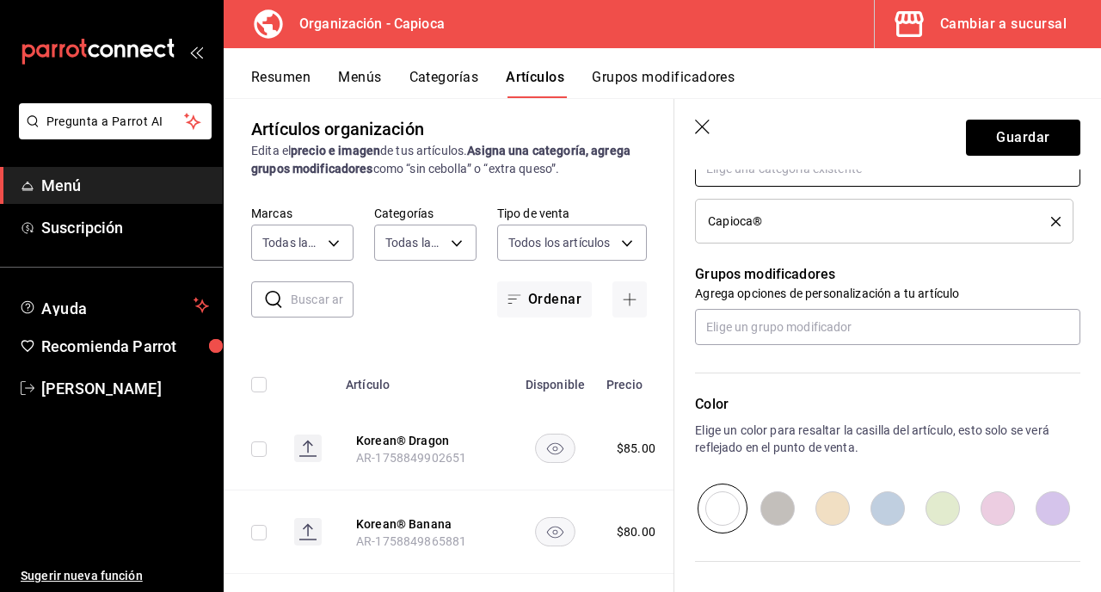
scroll to position [706, 0]
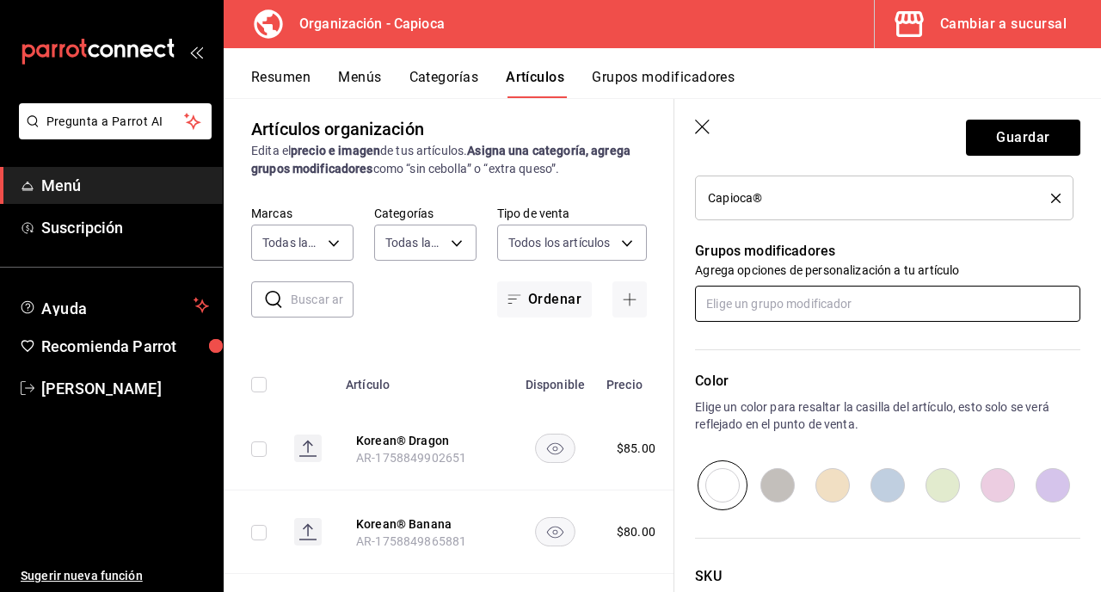
click at [818, 303] on input "text" at bounding box center [887, 304] width 385 height 36
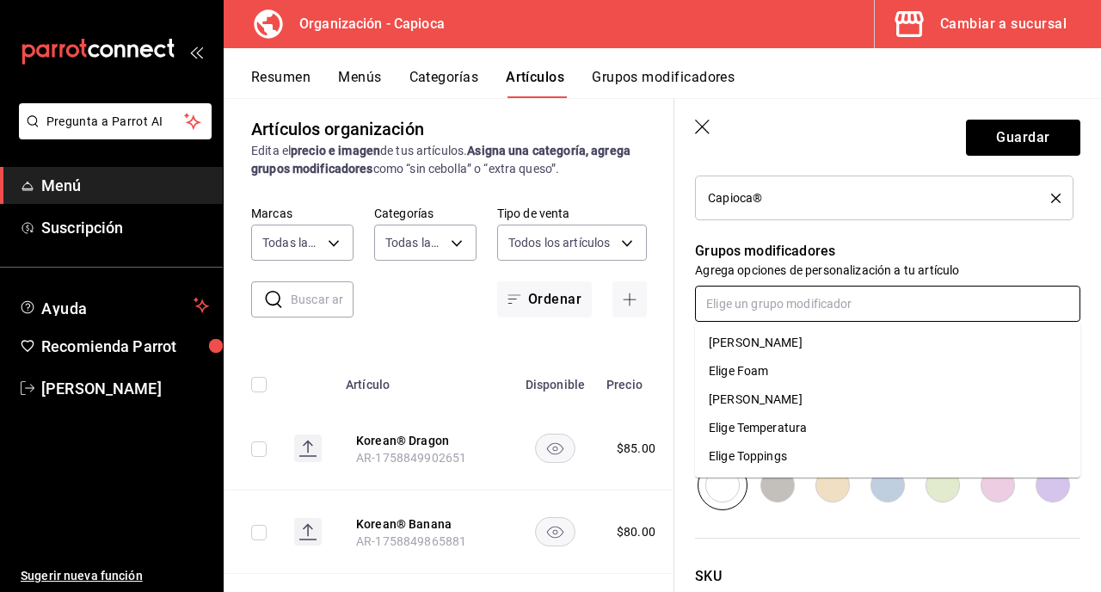
click at [849, 419] on li "Elige Temperatura" at bounding box center [887, 428] width 385 height 28
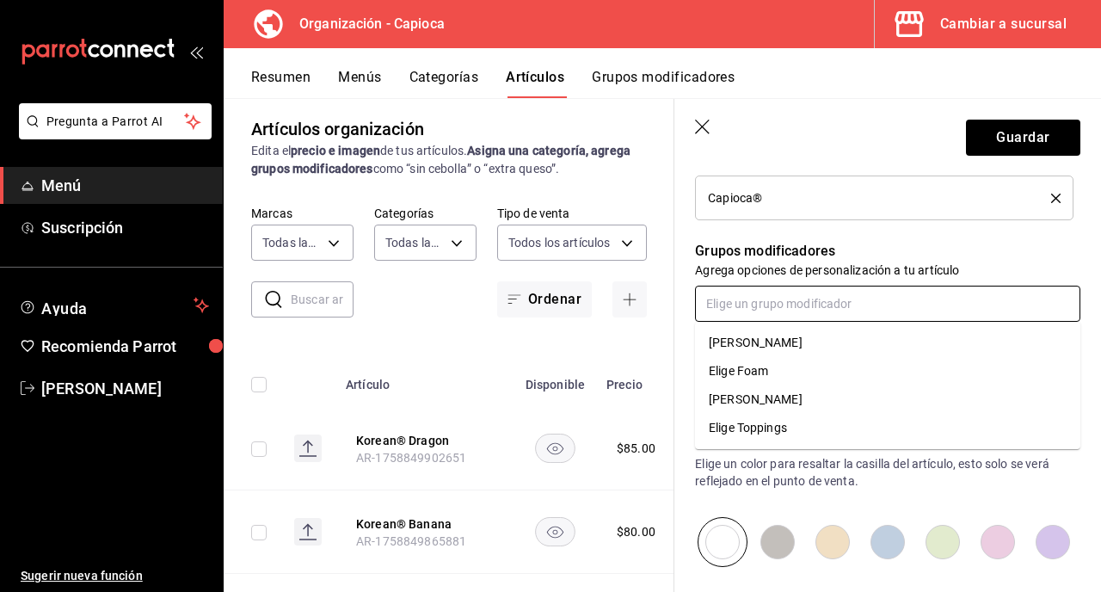
click at [839, 304] on input "text" at bounding box center [887, 304] width 385 height 36
click at [846, 405] on li "[PERSON_NAME]" at bounding box center [887, 399] width 385 height 28
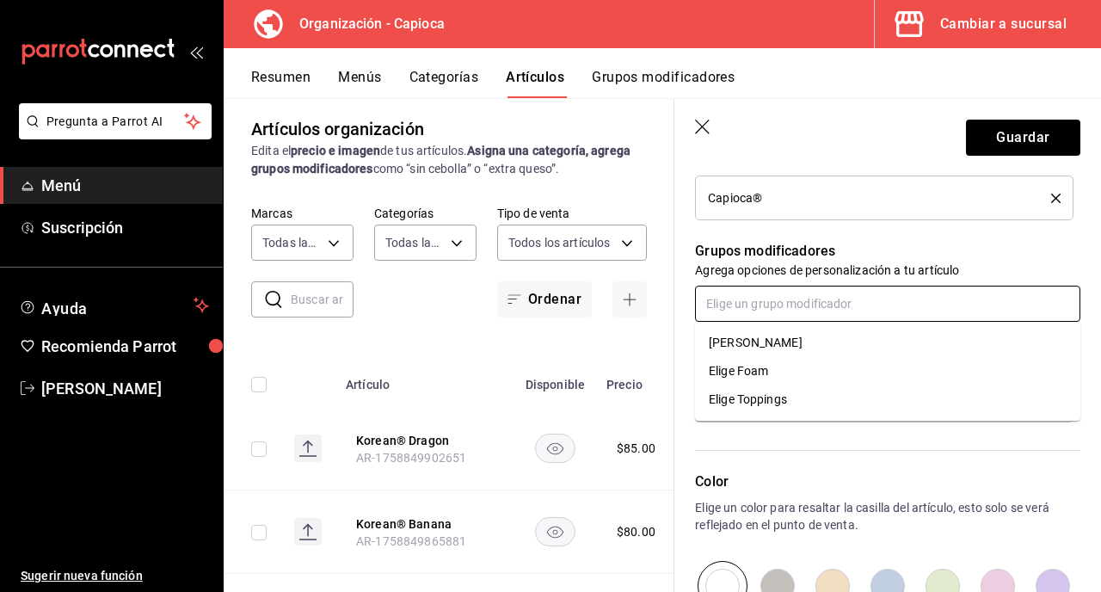
click at [844, 309] on input "text" at bounding box center [887, 304] width 385 height 36
click at [851, 346] on li "[PERSON_NAME]" at bounding box center [887, 343] width 385 height 28
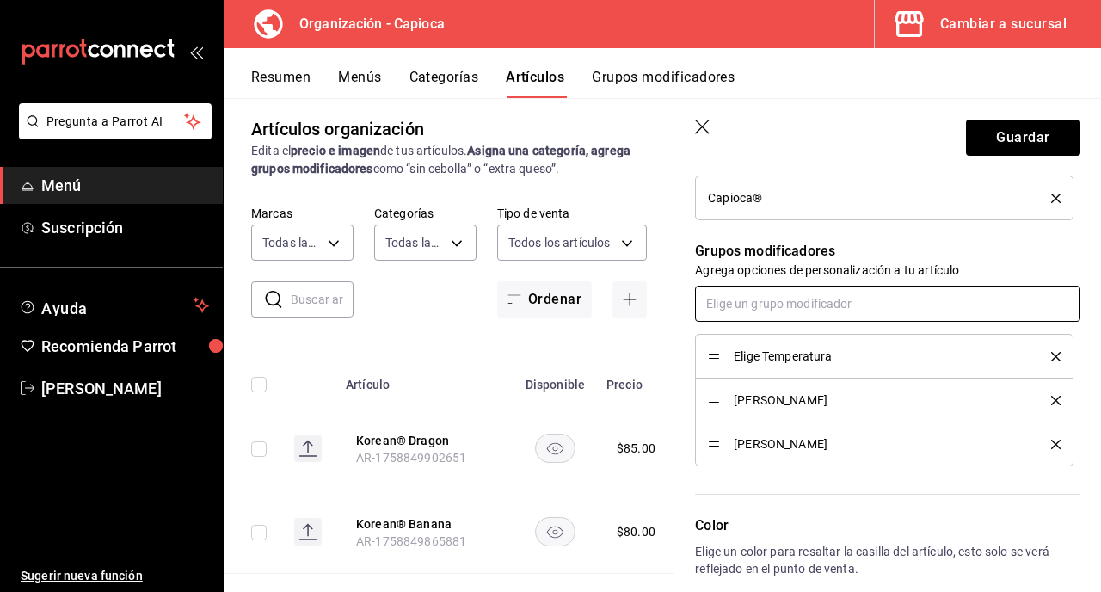
click at [858, 305] on input "text" at bounding box center [887, 304] width 385 height 36
click at [853, 373] on li "Elige Toppings" at bounding box center [887, 371] width 385 height 28
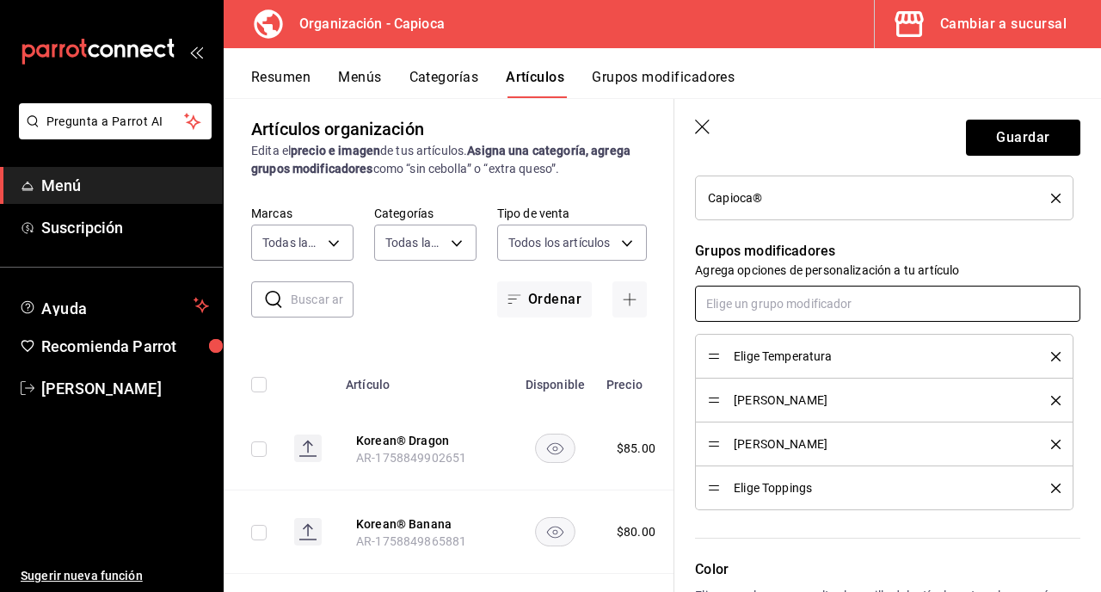
scroll to position [804, 0]
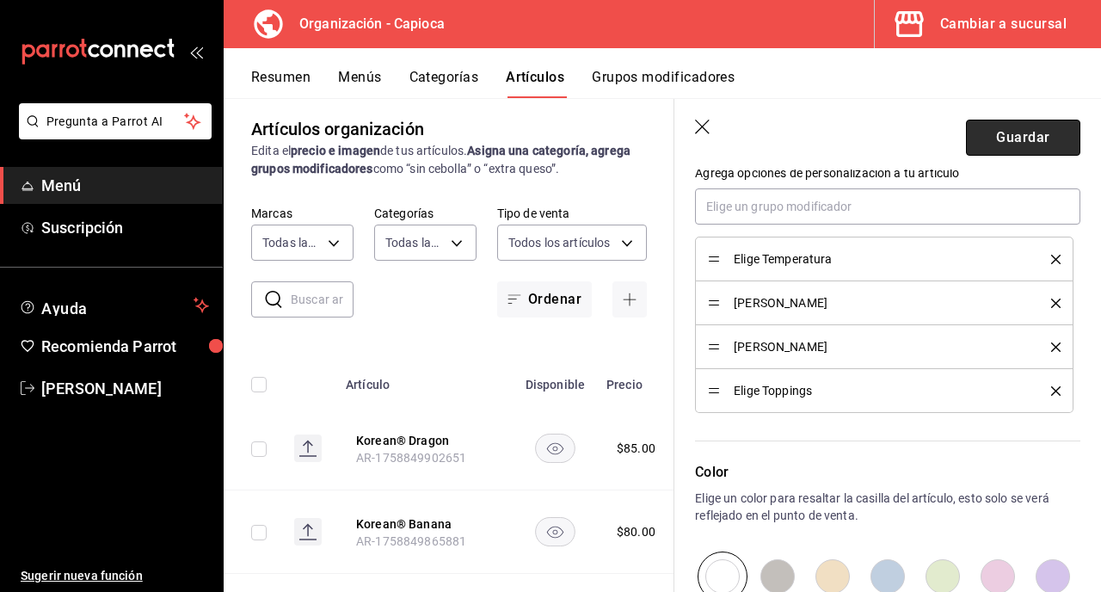
click at [1017, 132] on button "Guardar" at bounding box center [1023, 138] width 114 height 36
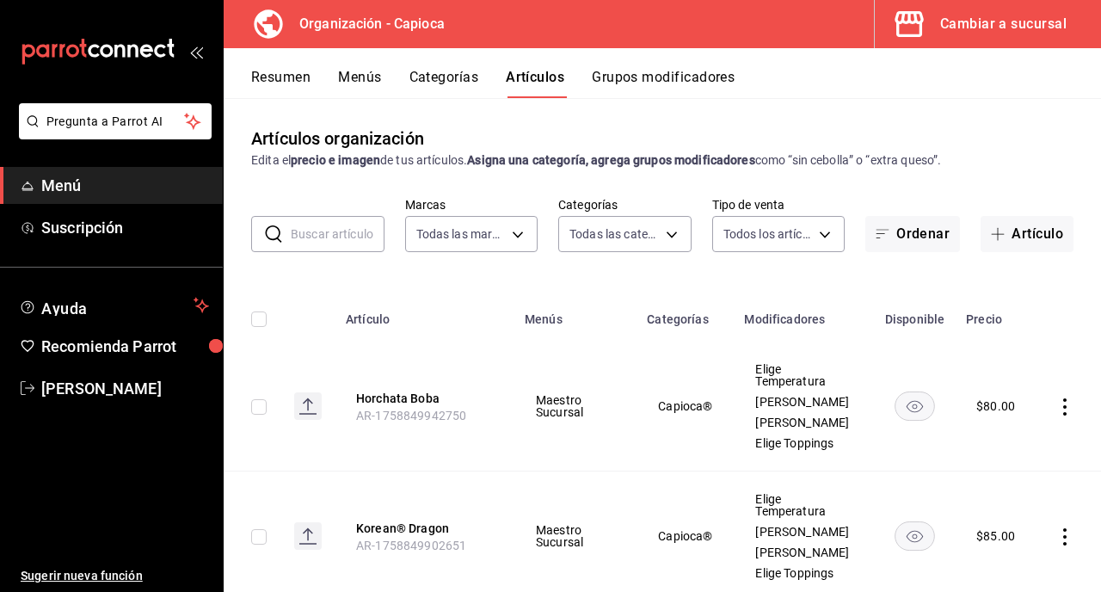
click at [689, 84] on button "Grupos modificadores" at bounding box center [663, 83] width 143 height 29
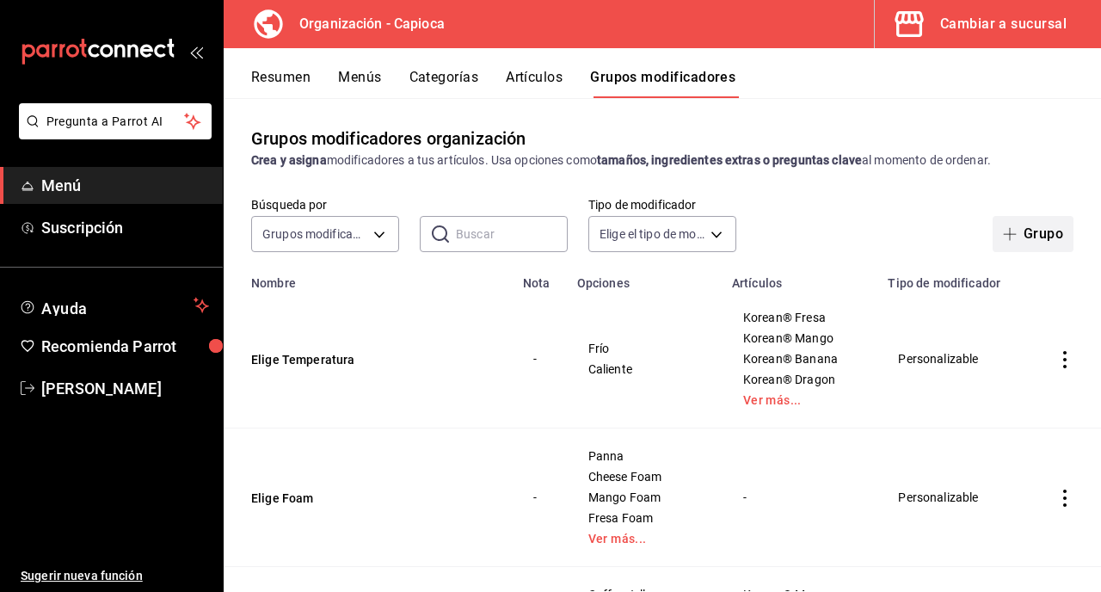
click at [1021, 237] on span "button" at bounding box center [1013, 234] width 21 height 14
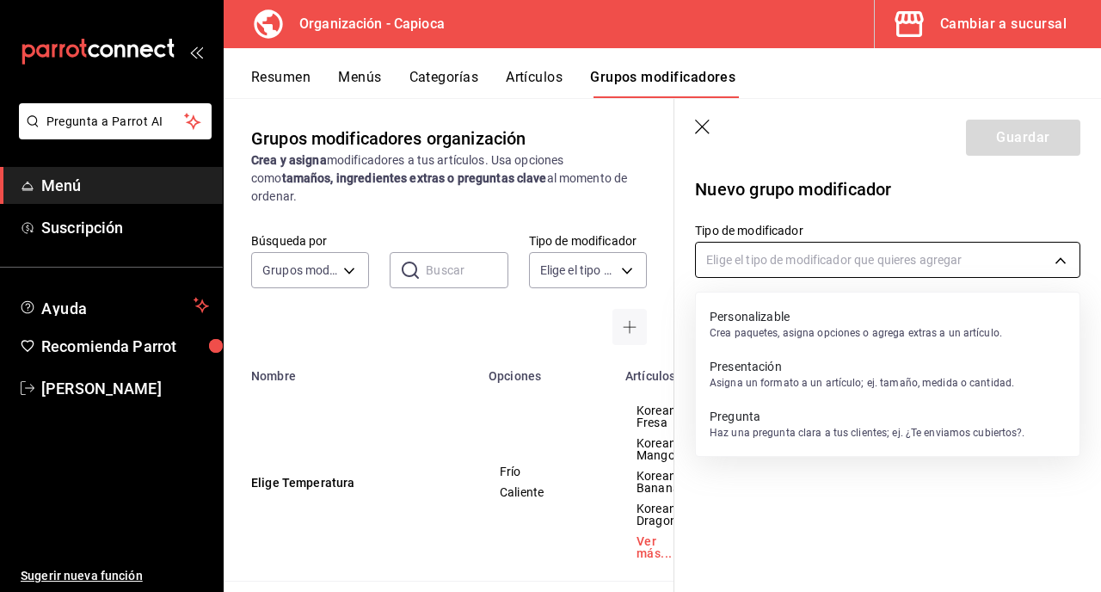
click at [906, 264] on body "Pregunta a Parrot AI Menú Suscripción Ayuda Recomienda Parrot [PERSON_NAME] Sug…" at bounding box center [550, 296] width 1101 height 592
click at [892, 315] on p "Personalizable" at bounding box center [856, 316] width 293 height 17
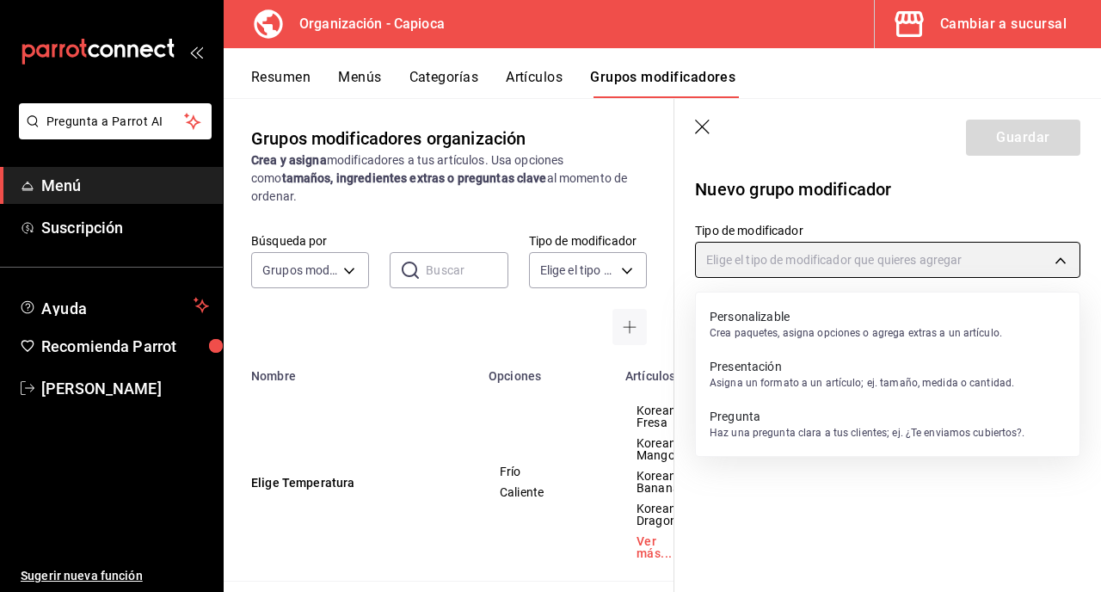
type input "CUSTOMIZABLE"
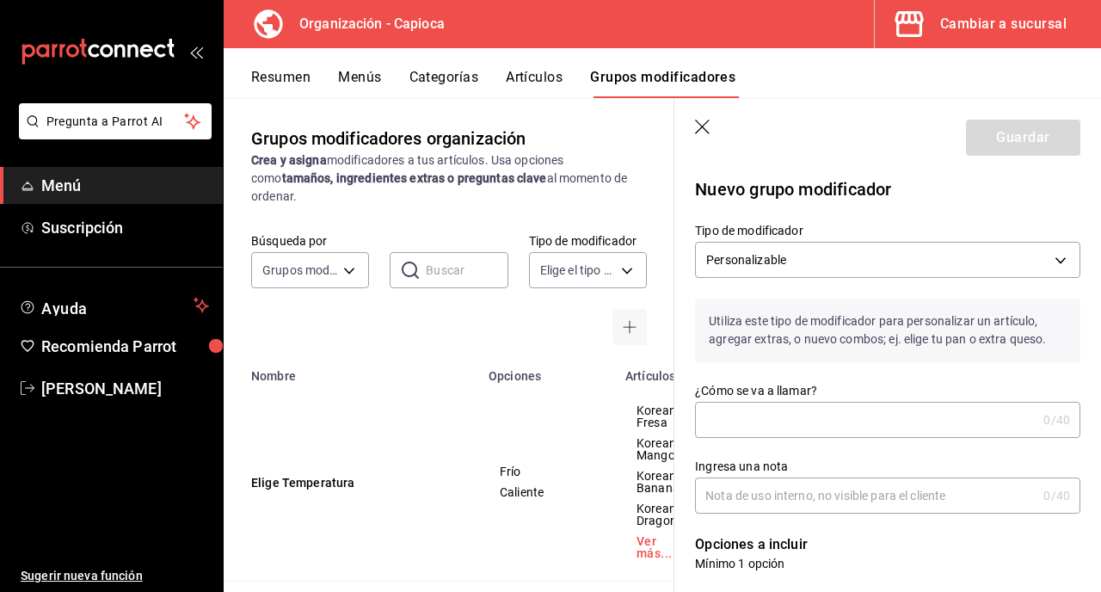
click at [854, 421] on input "¿Cómo se va a llamar?" at bounding box center [866, 420] width 342 height 34
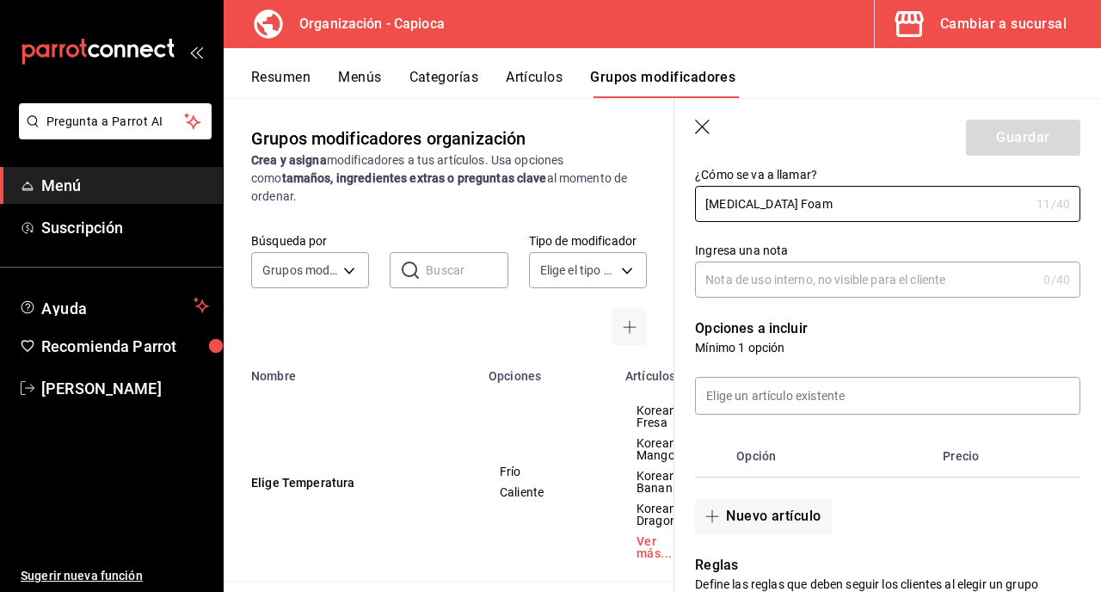
scroll to position [218, 0]
type input "[MEDICAL_DATA] Foam"
click at [802, 283] on input "Ingresa una nota" at bounding box center [866, 278] width 342 height 34
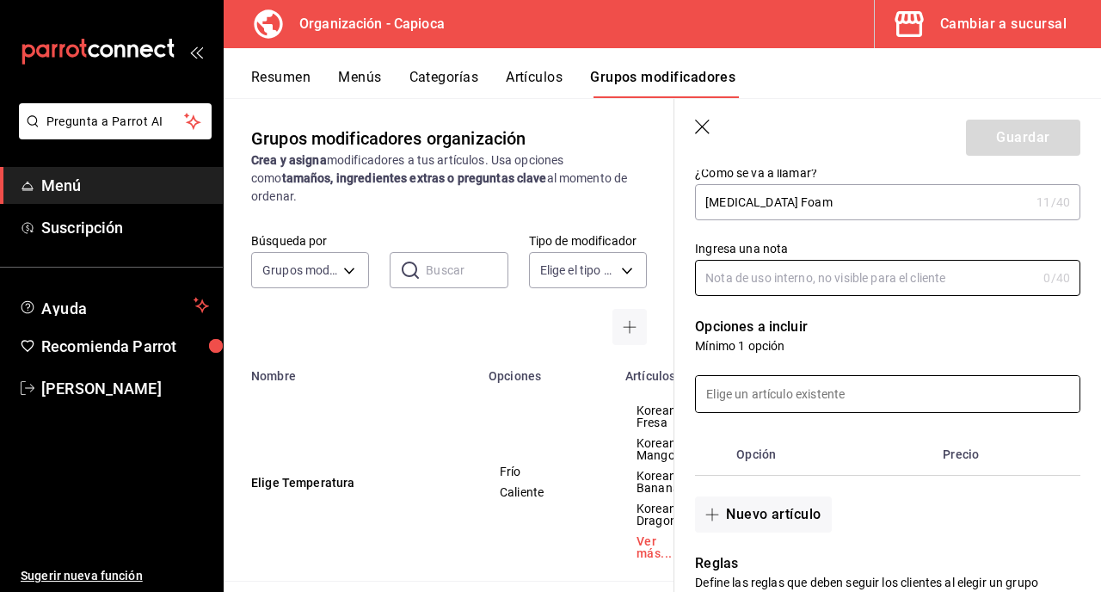
click at [799, 391] on input at bounding box center [888, 394] width 384 height 36
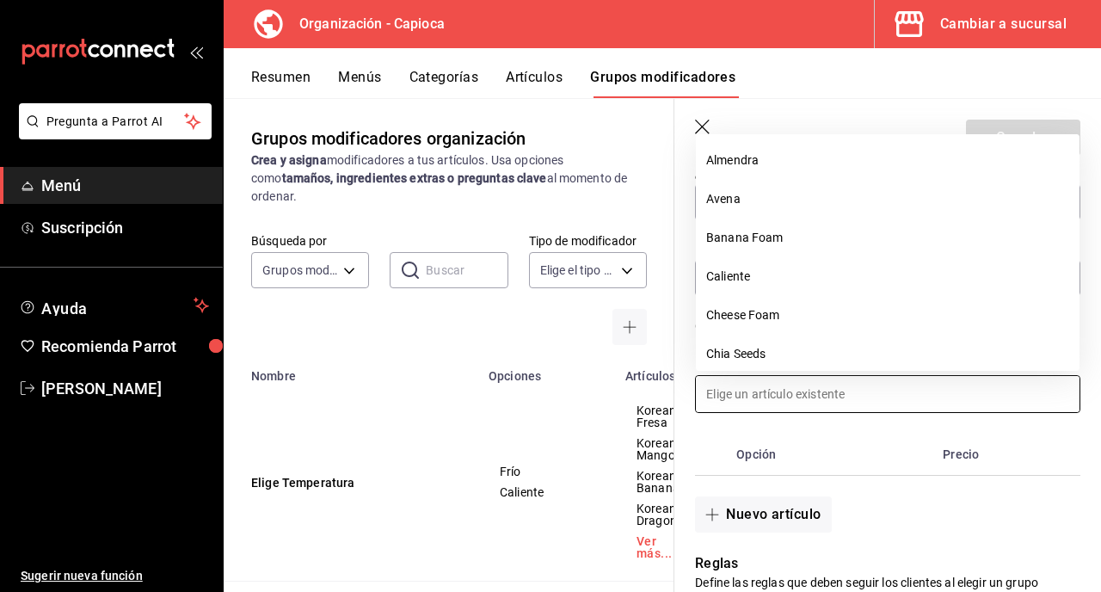
scroll to position [232, 0]
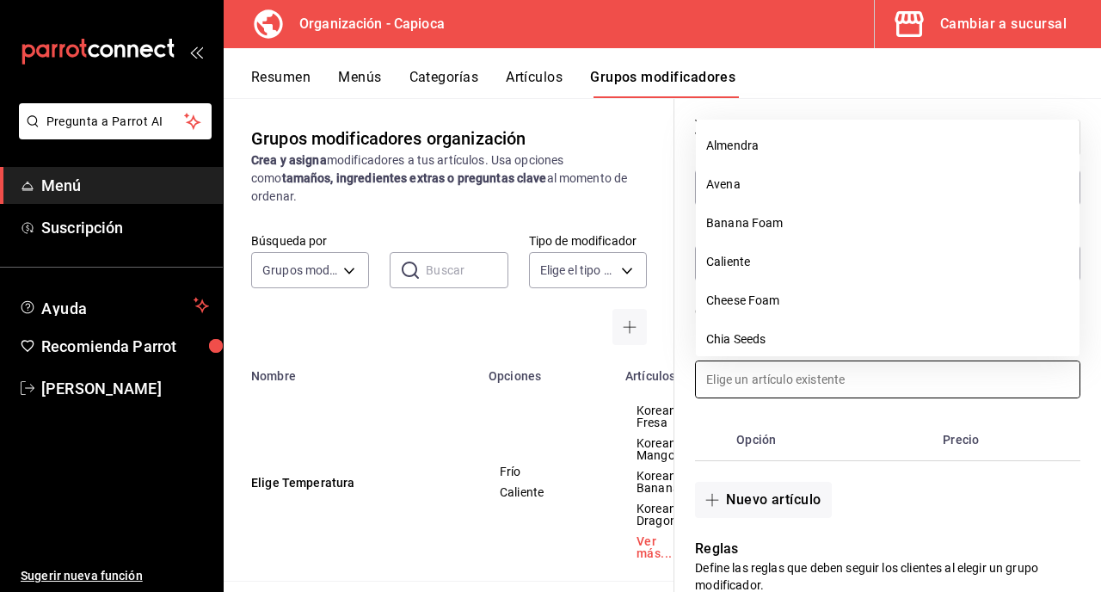
click at [825, 420] on th "Opción" at bounding box center [833, 439] width 206 height 41
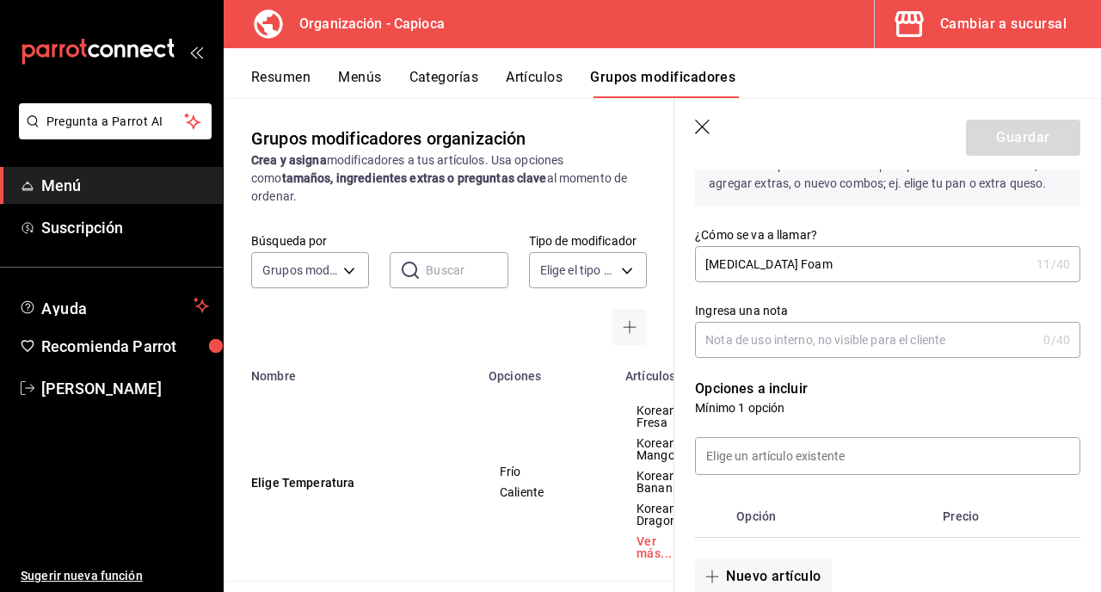
scroll to position [149, 0]
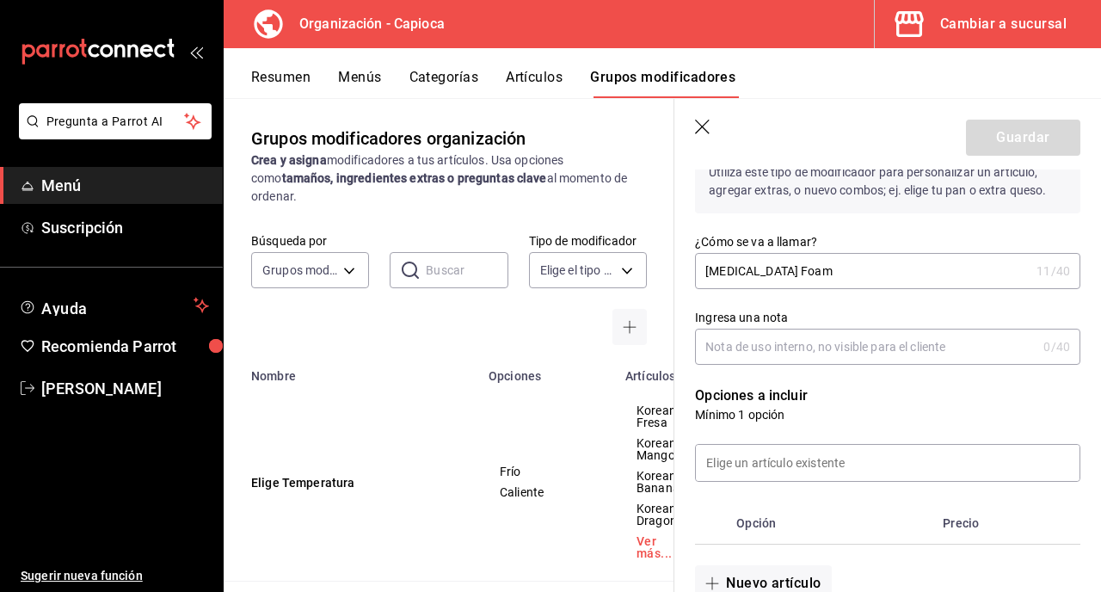
click at [798, 266] on input "[MEDICAL_DATA] Foam" at bounding box center [862, 271] width 335 height 34
click at [699, 128] on icon "button" at bounding box center [703, 128] width 17 height 17
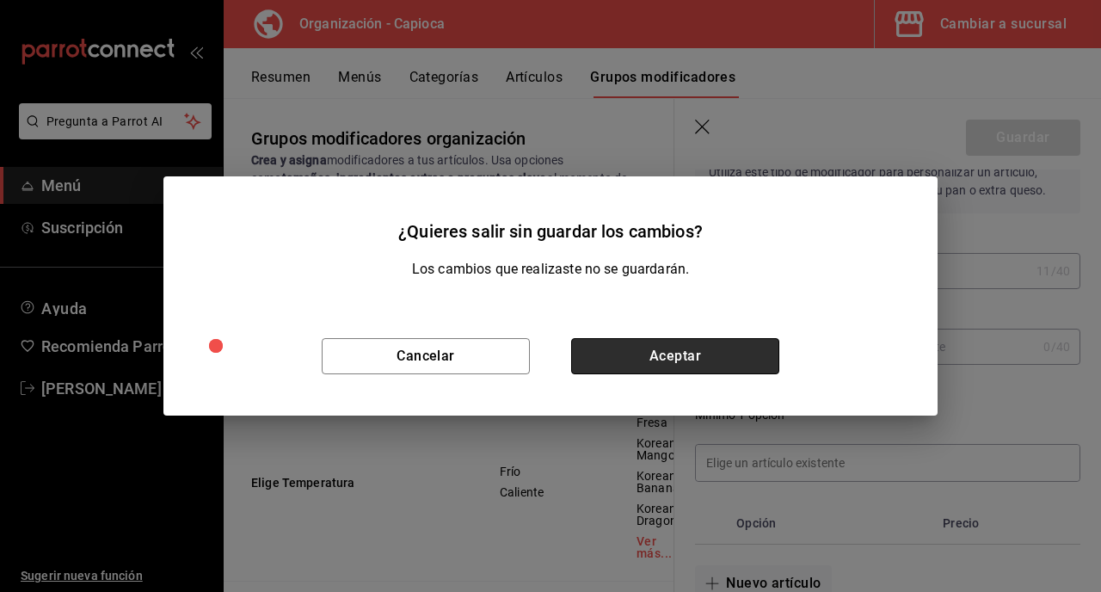
click at [688, 355] on button "Aceptar" at bounding box center [675, 356] width 208 height 36
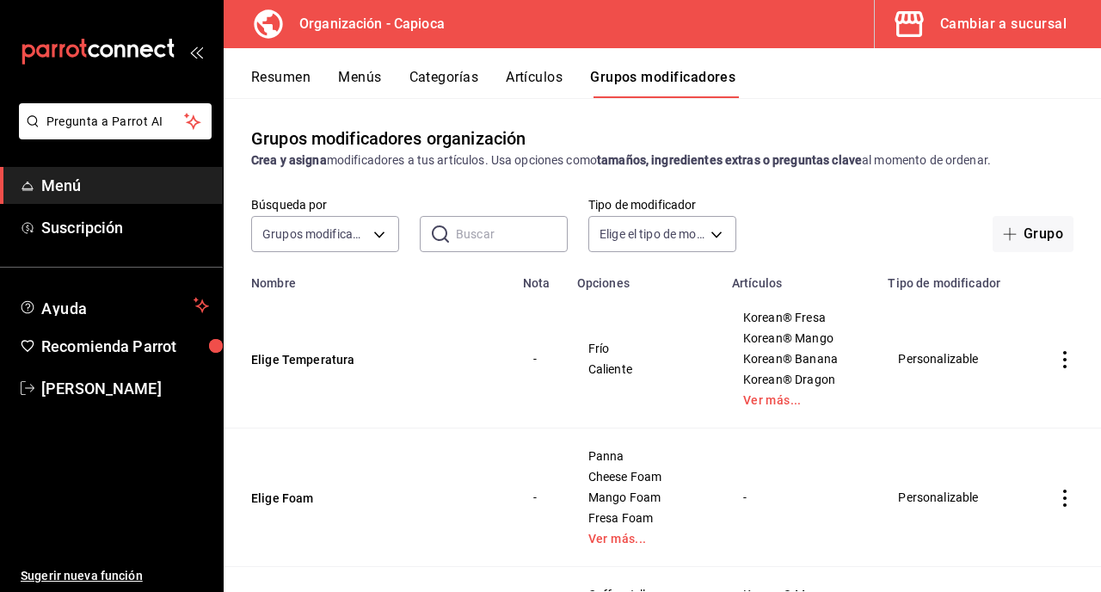
click at [538, 83] on button "Artículos" at bounding box center [534, 83] width 57 height 29
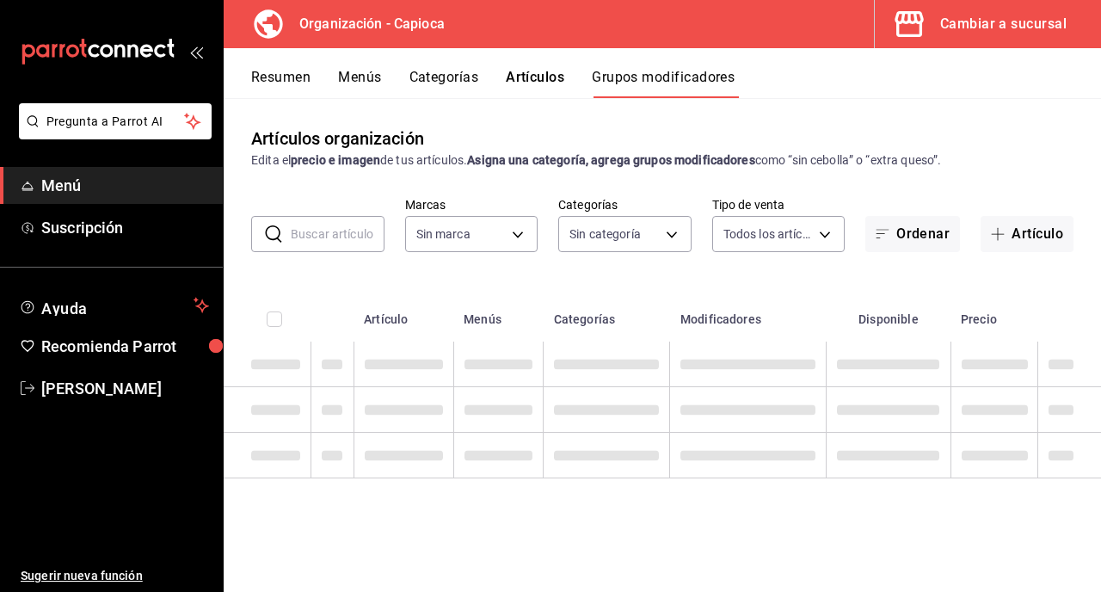
type input "6b42efc5-fcf5-452b-8c15-d8a57efef98d"
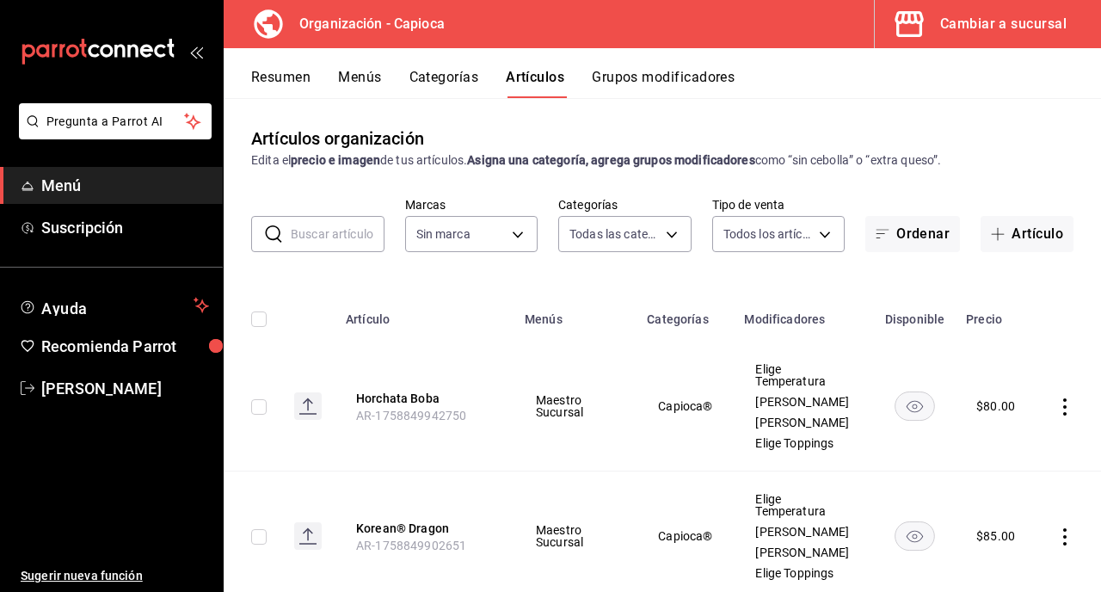
type input "0d4c4dcf-ef53-4b0e-bf1b-a481f5cc7454,ac1f9b27-a4d4-4a85-9ada-6697ddeed761,9d86c…"
type input "6b42efc5-fcf5-452b-8c15-d8a57efef98d"
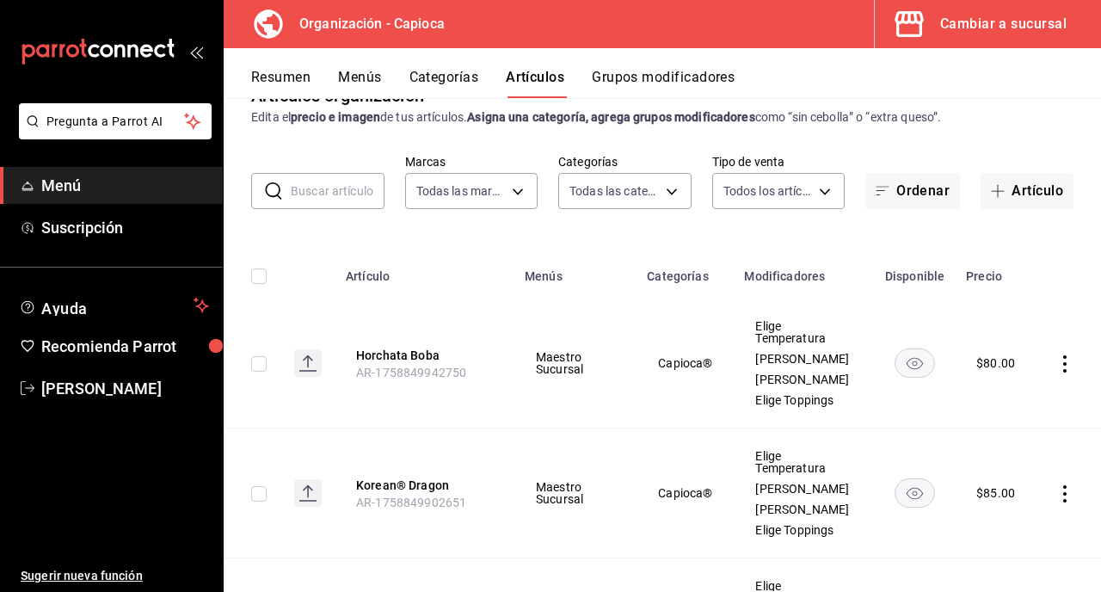
scroll to position [40, 0]
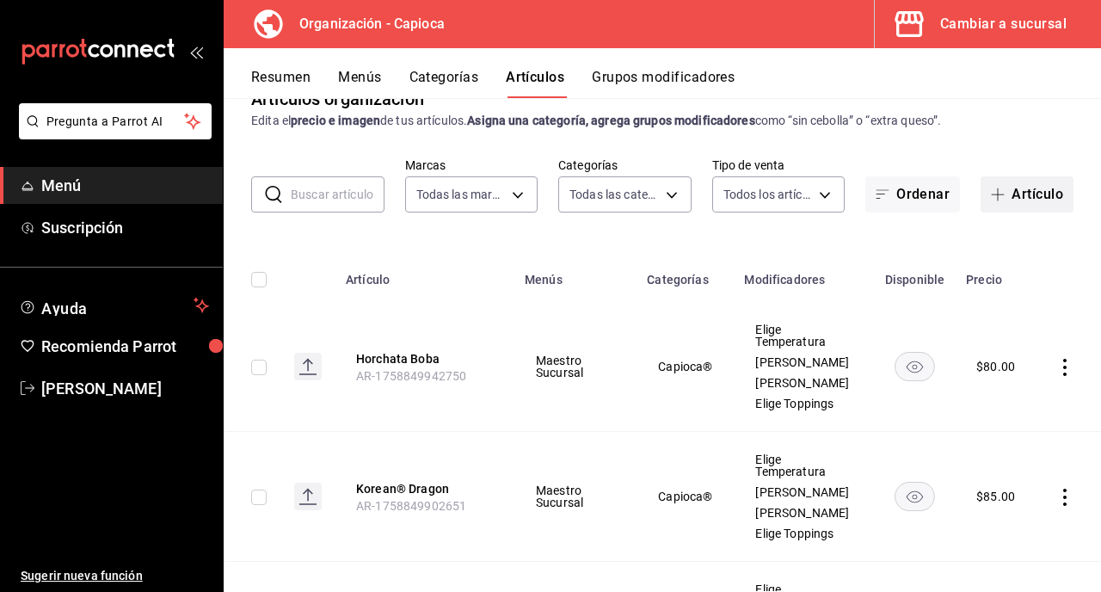
click at [1031, 198] on button "Artículo" at bounding box center [1027, 194] width 93 height 36
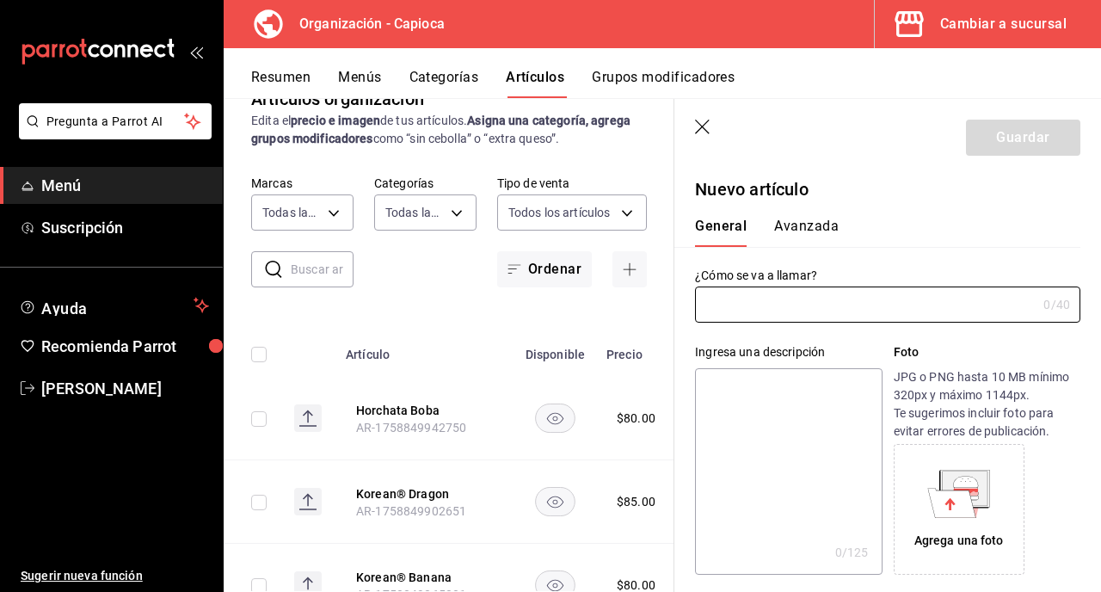
type input "AR-1758850341666"
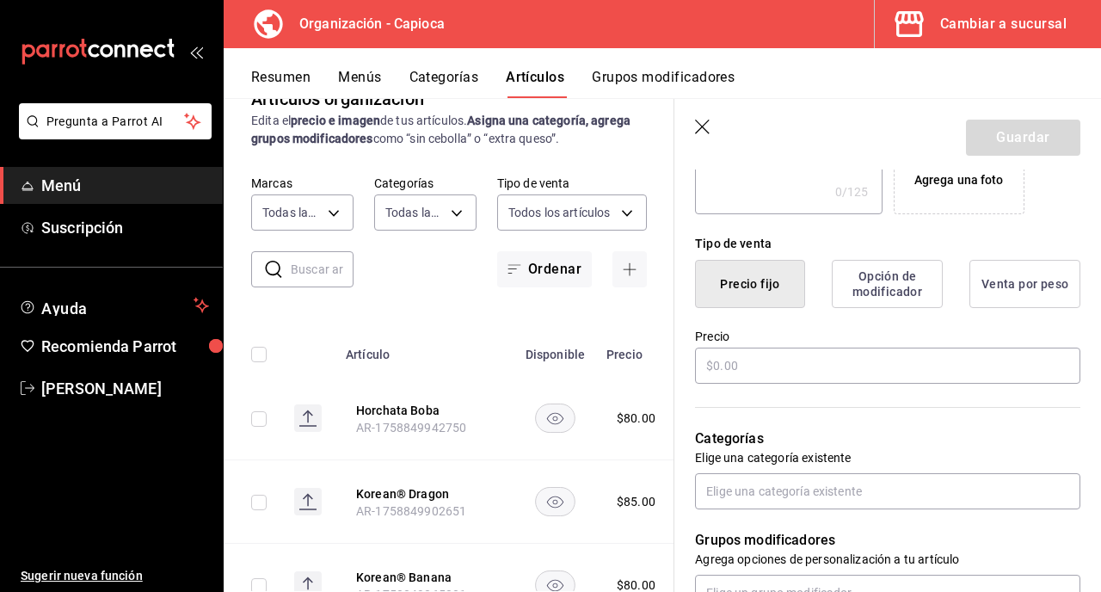
scroll to position [391, 0]
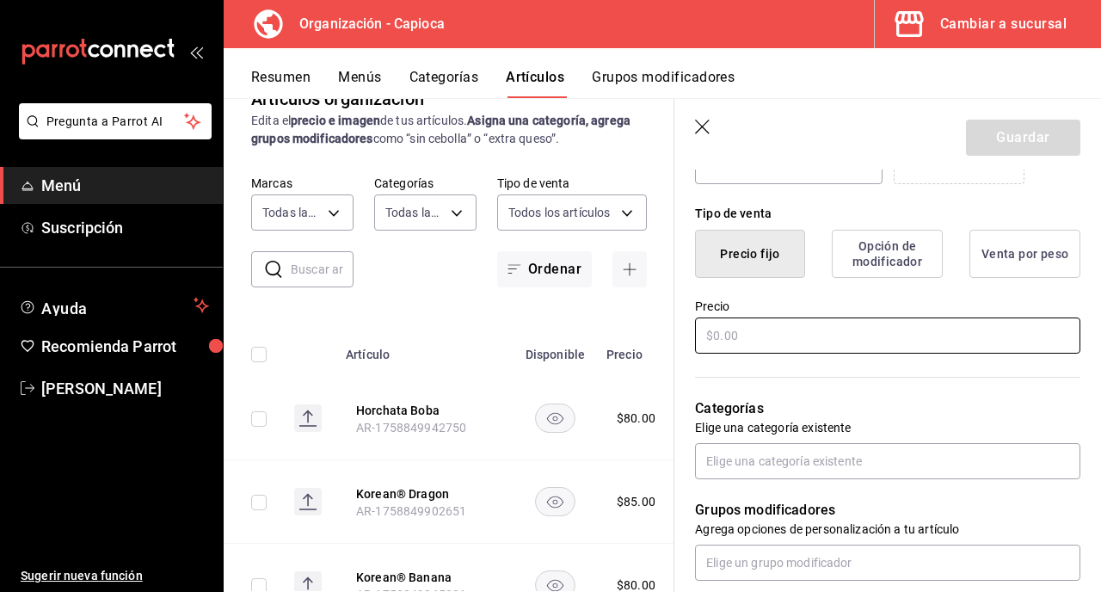
type input "Brown Sugar Boba"
click at [789, 331] on input "text" at bounding box center [887, 335] width 385 height 36
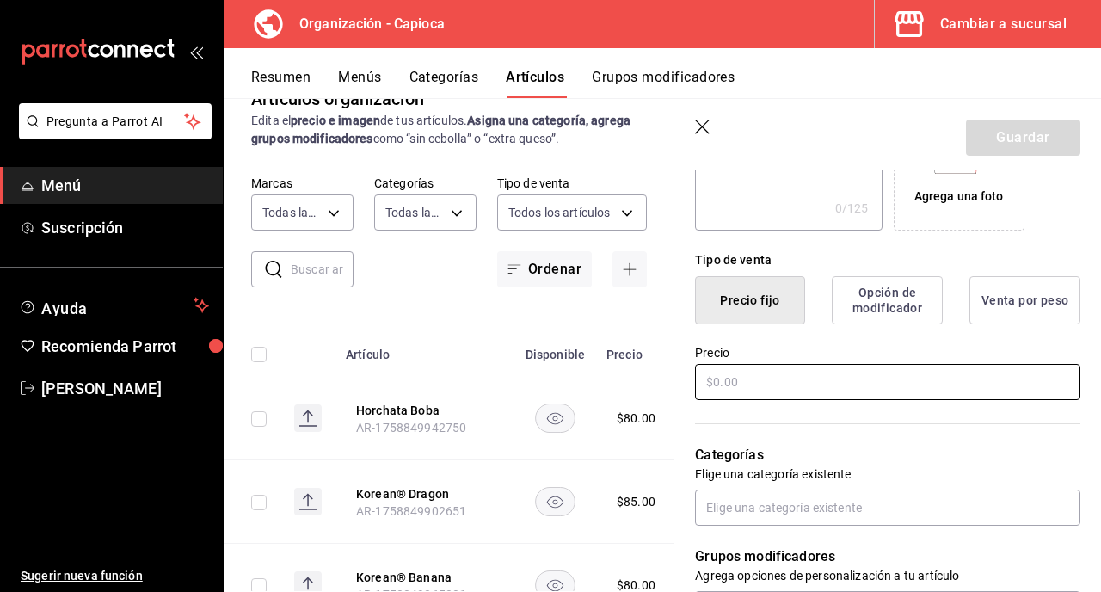
scroll to position [346, 0]
type input "$8.00"
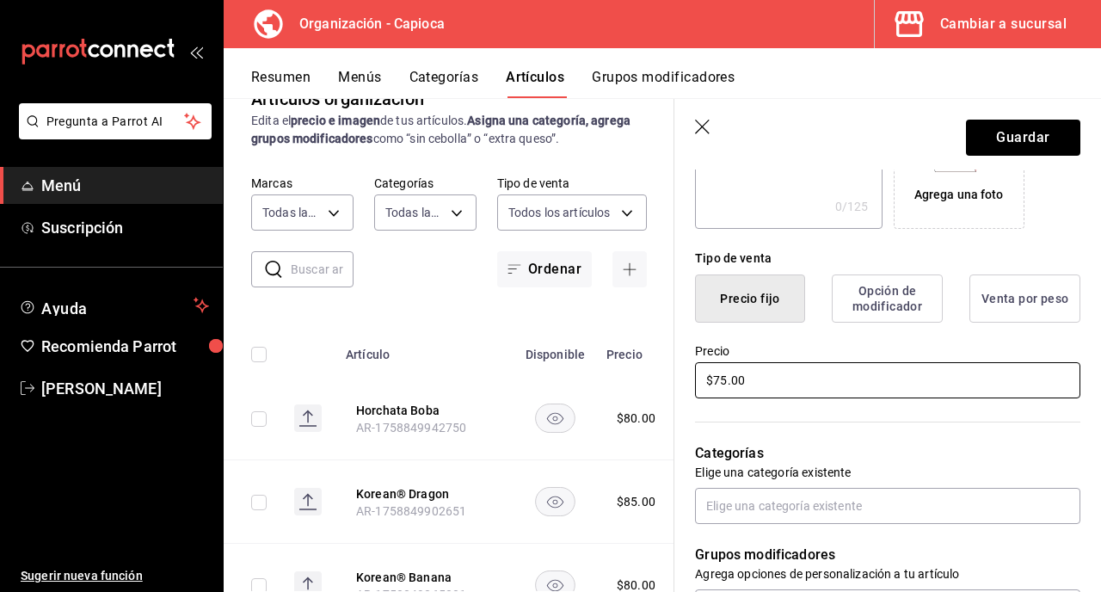
scroll to position [528, 0]
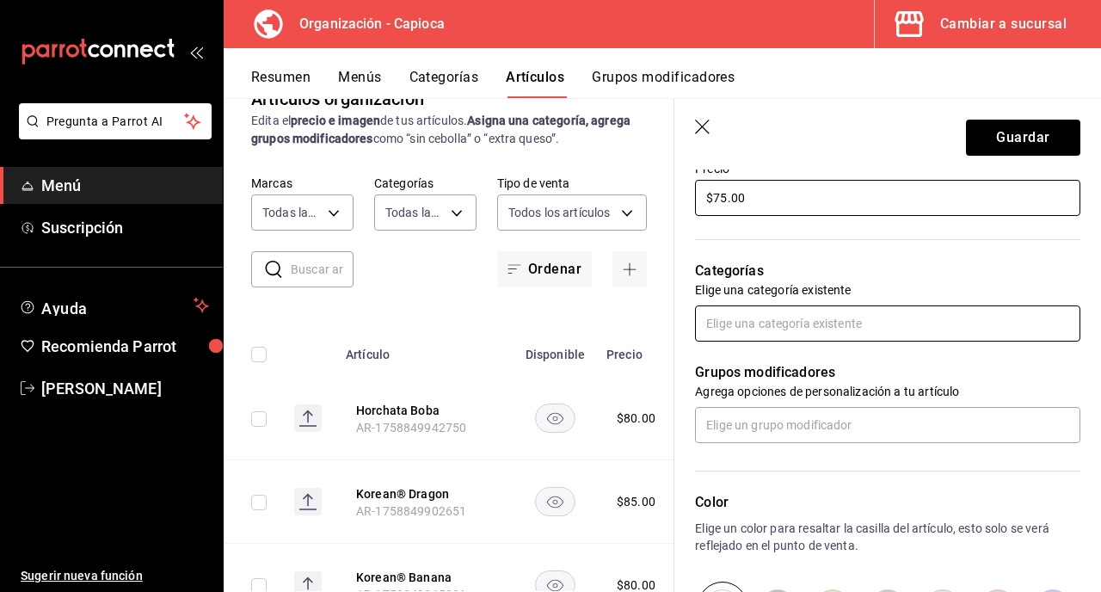
type input "$75.00"
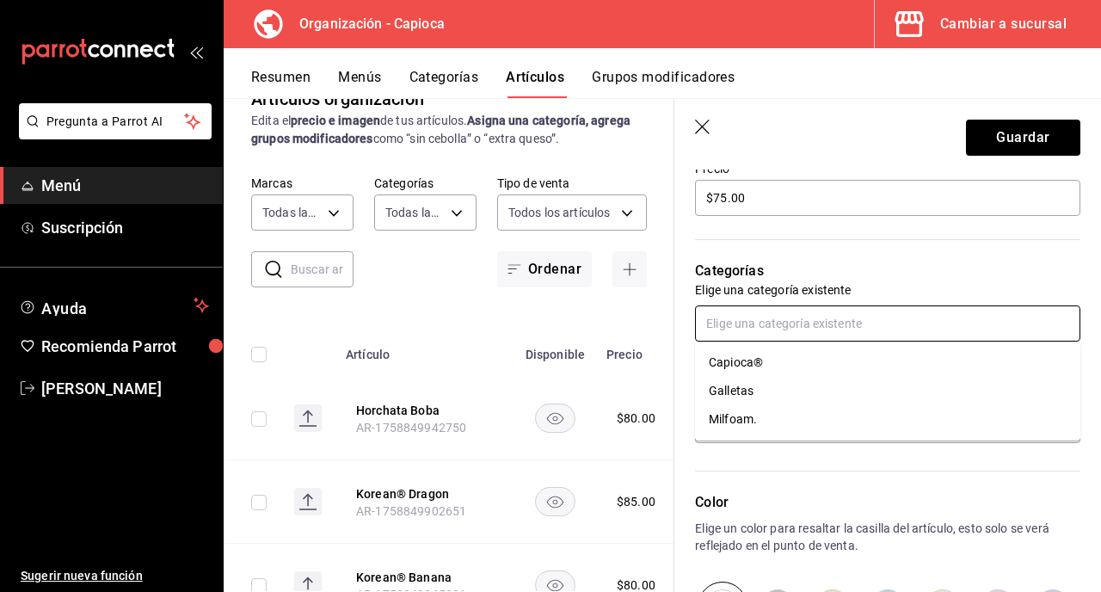
click at [868, 317] on input "text" at bounding box center [887, 323] width 385 height 36
click at [841, 362] on li "Capioca®" at bounding box center [887, 362] width 385 height 28
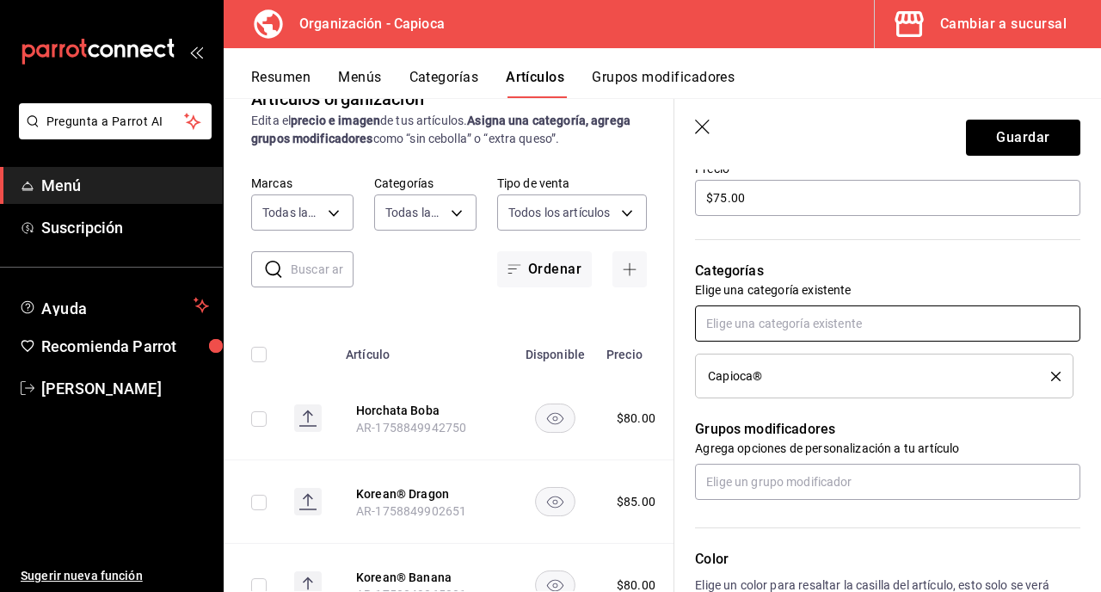
scroll to position [651, 0]
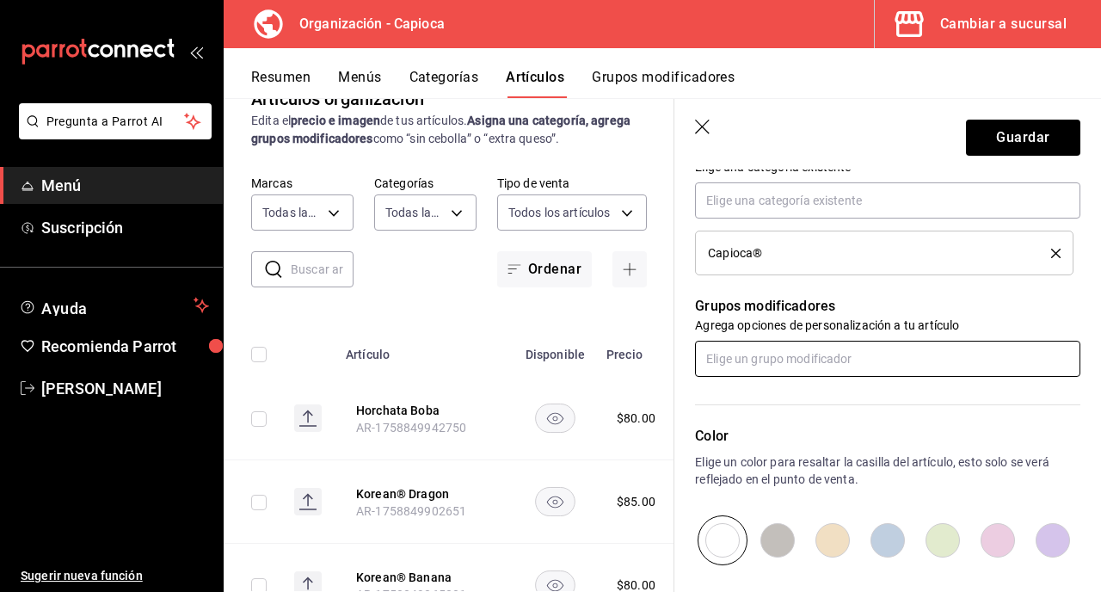
click at [818, 360] on input "text" at bounding box center [887, 359] width 385 height 36
click at [810, 347] on input "text" at bounding box center [887, 359] width 385 height 36
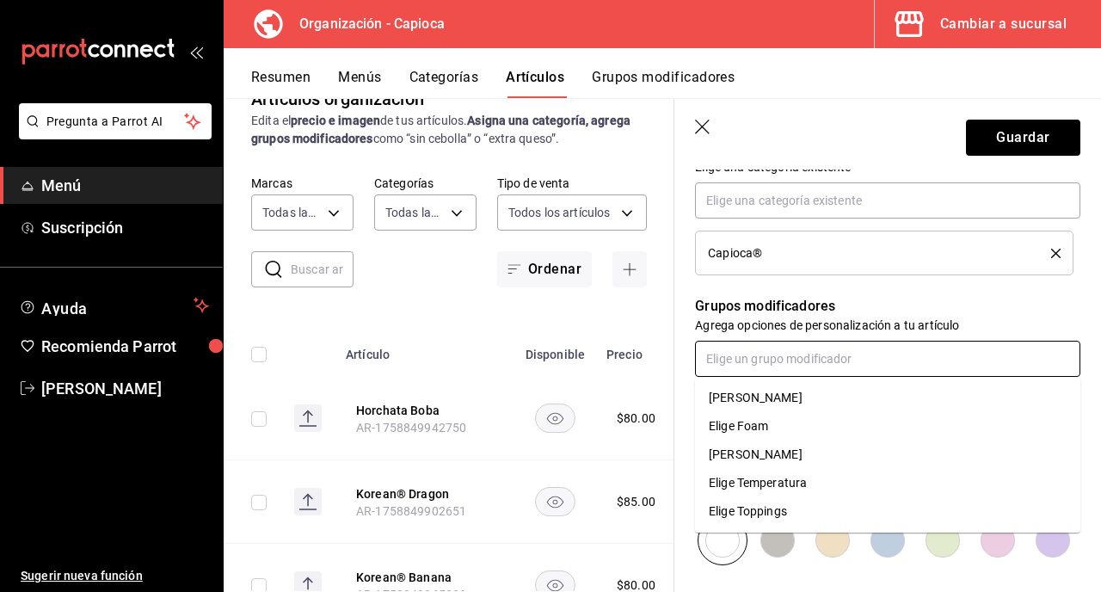
click at [828, 478] on li "Elige Temperatura" at bounding box center [887, 483] width 385 height 28
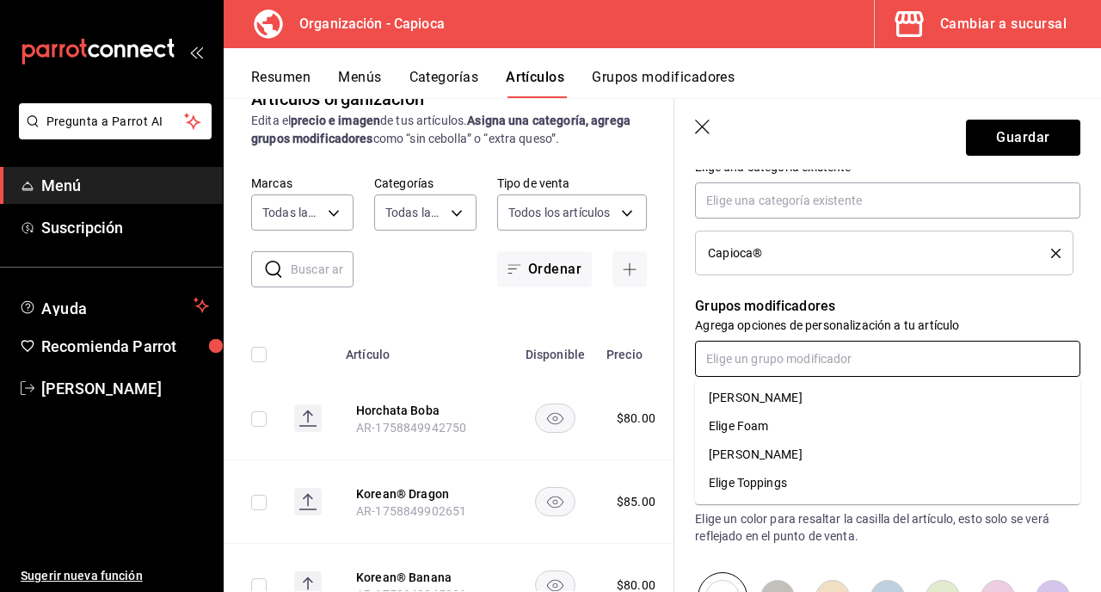
click at [810, 368] on input "text" at bounding box center [887, 359] width 385 height 36
click at [821, 454] on li "[PERSON_NAME]" at bounding box center [887, 454] width 385 height 28
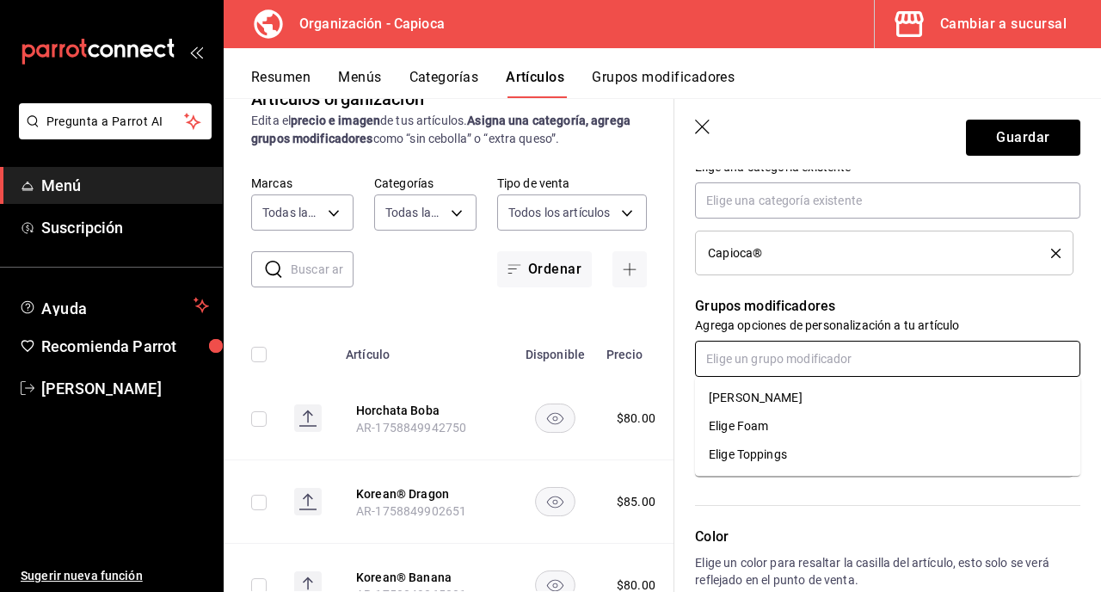
click at [822, 360] on input "text" at bounding box center [887, 359] width 385 height 36
click at [828, 396] on li "[PERSON_NAME]" at bounding box center [887, 398] width 385 height 28
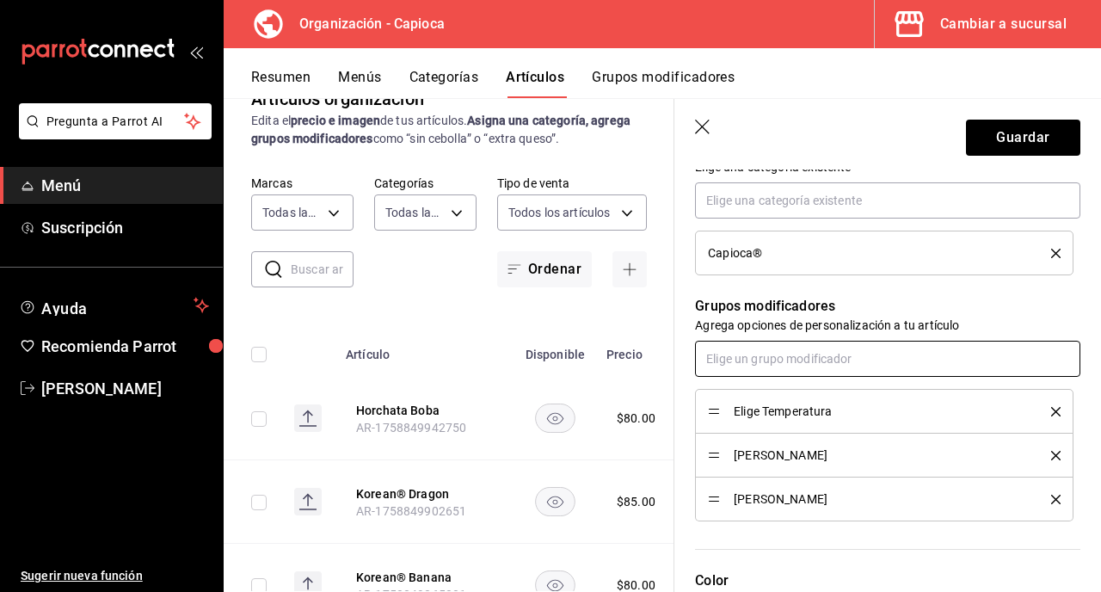
click at [835, 357] on input "text" at bounding box center [887, 359] width 385 height 36
click at [835, 430] on li "Elige Toppings" at bounding box center [887, 426] width 385 height 28
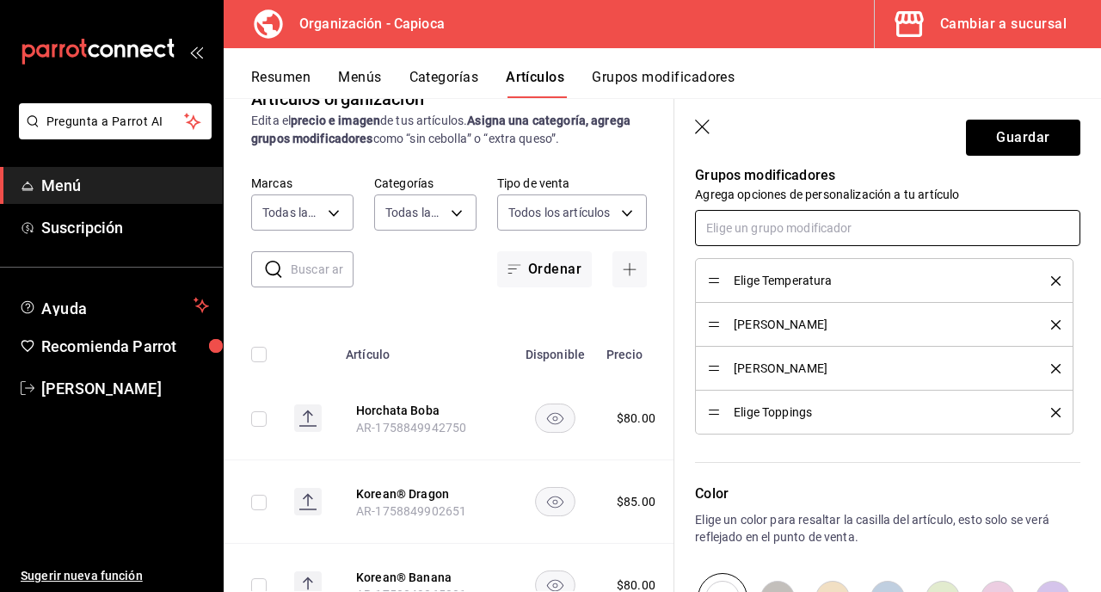
scroll to position [718, 0]
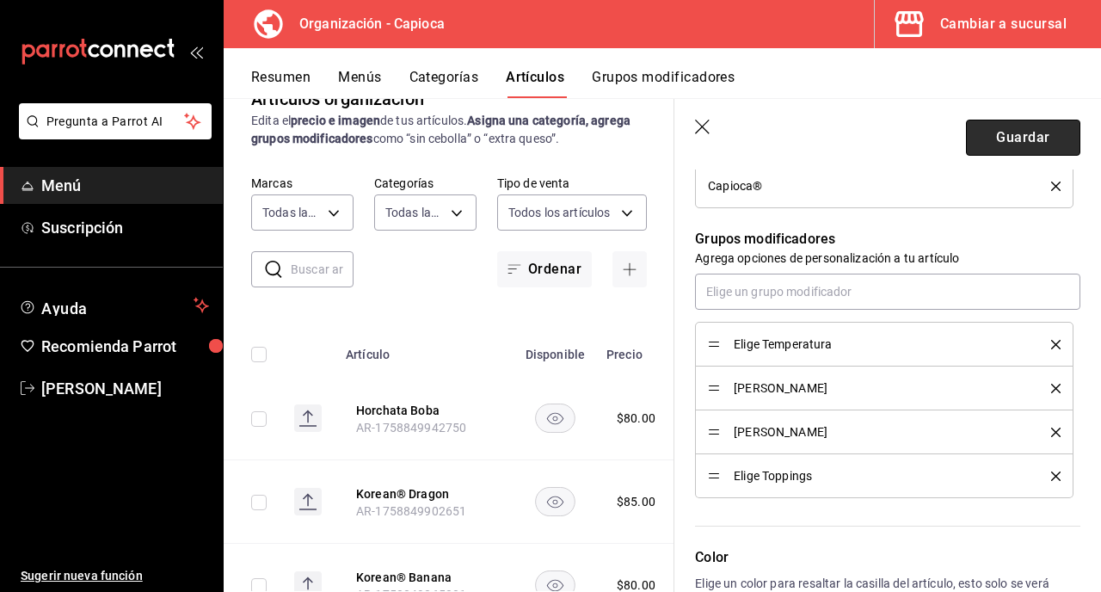
click at [1020, 130] on button "Guardar" at bounding box center [1023, 138] width 114 height 36
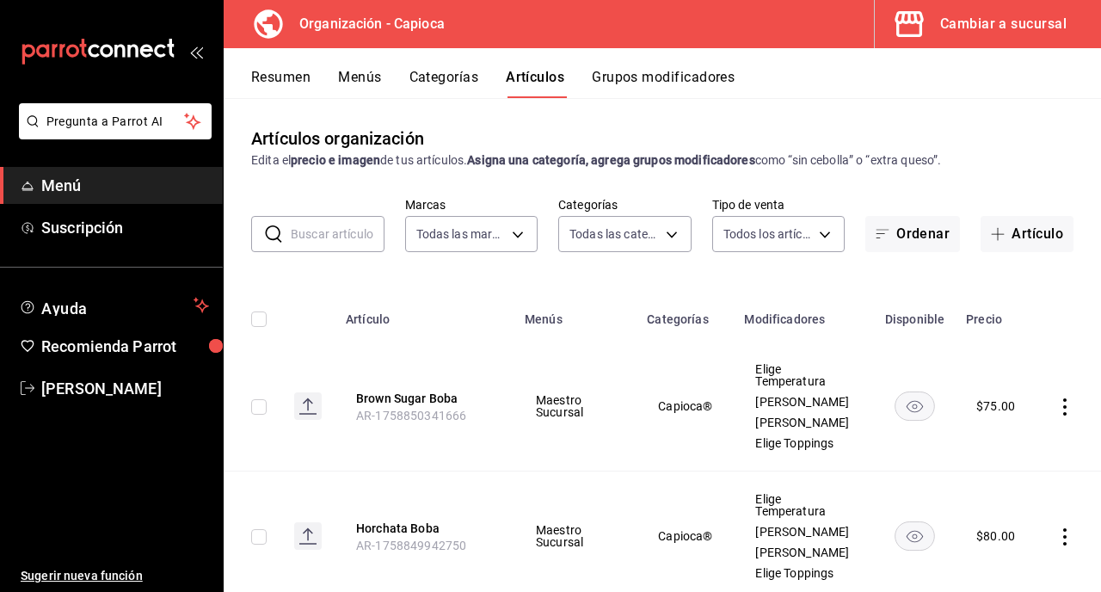
click at [686, 79] on button "Grupos modificadores" at bounding box center [663, 83] width 143 height 29
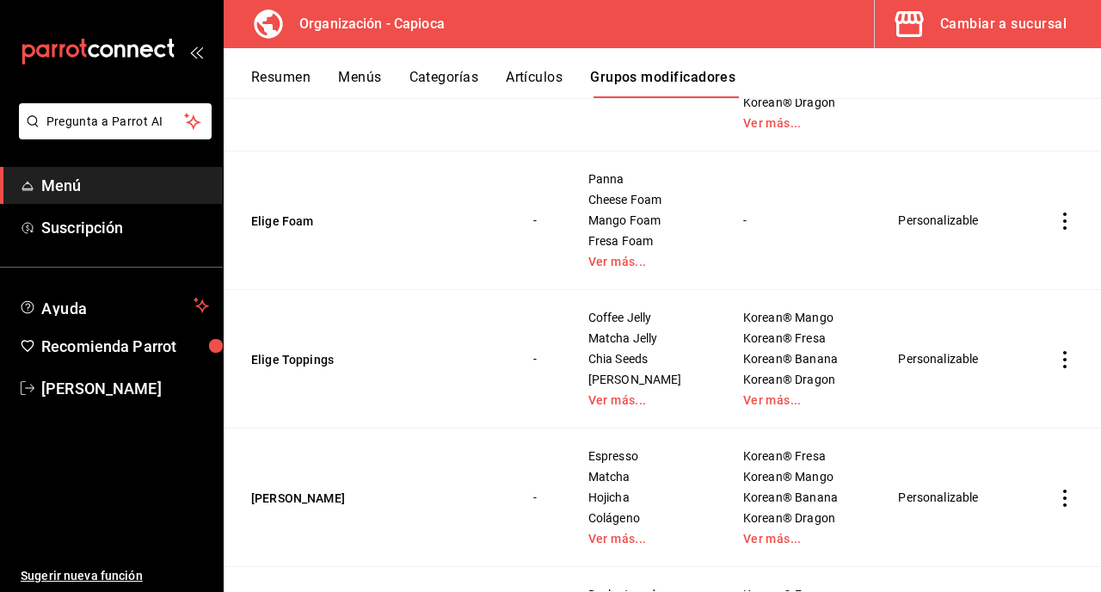
scroll to position [275, 0]
click at [1066, 226] on icon "actions" at bounding box center [1064, 222] width 17 height 17
click at [1008, 218] on div at bounding box center [550, 296] width 1101 height 592
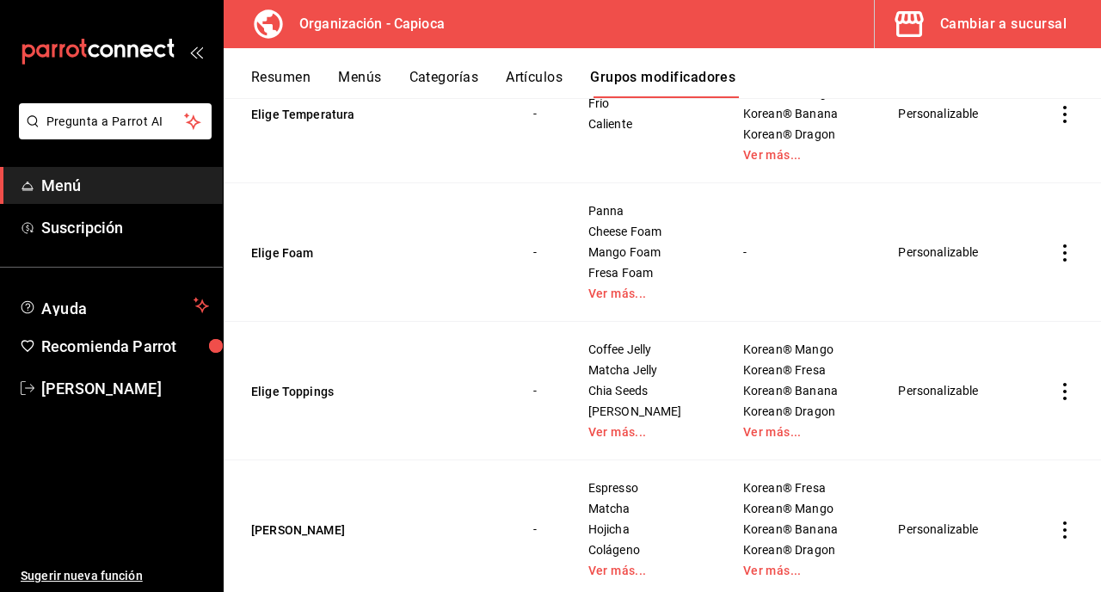
scroll to position [244, 0]
click at [1062, 243] on td "simple table" at bounding box center [1065, 253] width 72 height 139
click at [1064, 249] on icon "actions" at bounding box center [1064, 253] width 17 height 17
click at [1004, 290] on span "Editar" at bounding box center [1013, 293] width 45 height 18
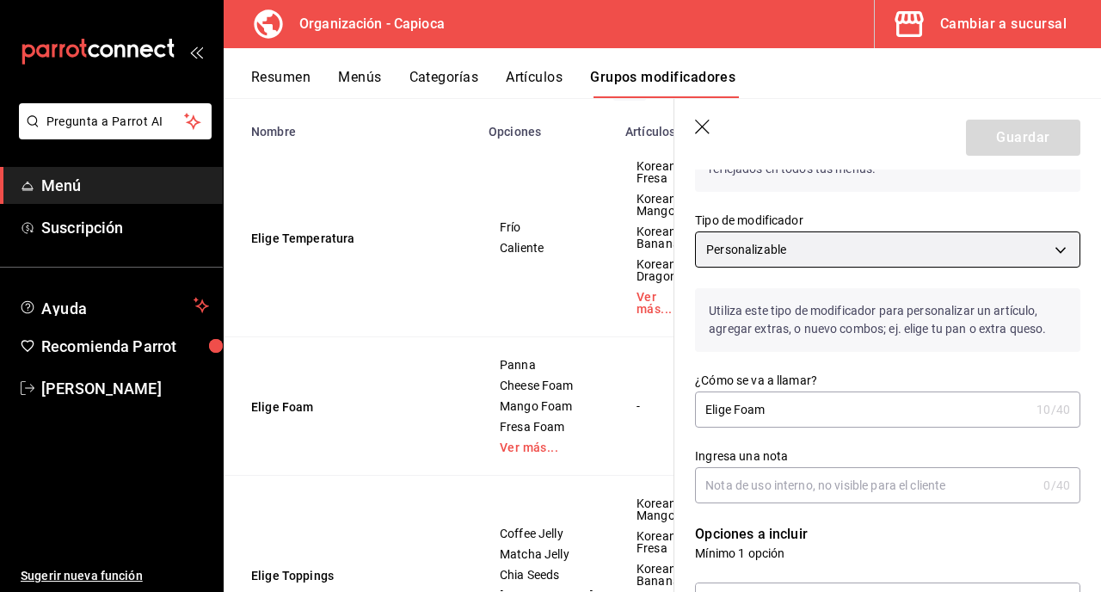
scroll to position [142, 0]
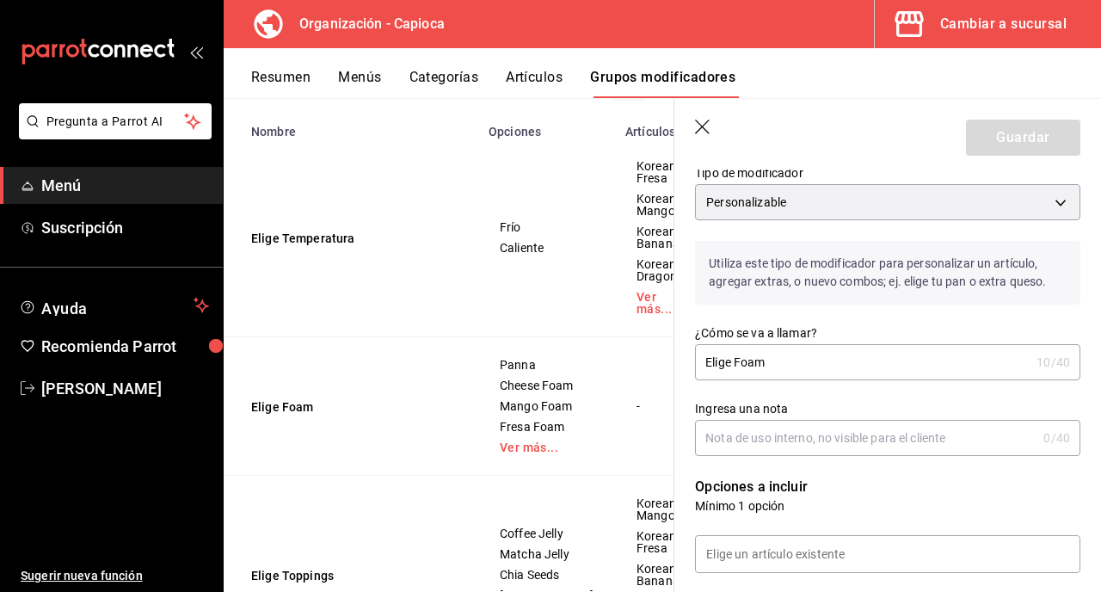
click at [714, 363] on input "Elige Foam" at bounding box center [862, 362] width 335 height 34
click at [781, 348] on input "Elige Foam" at bounding box center [862, 362] width 335 height 34
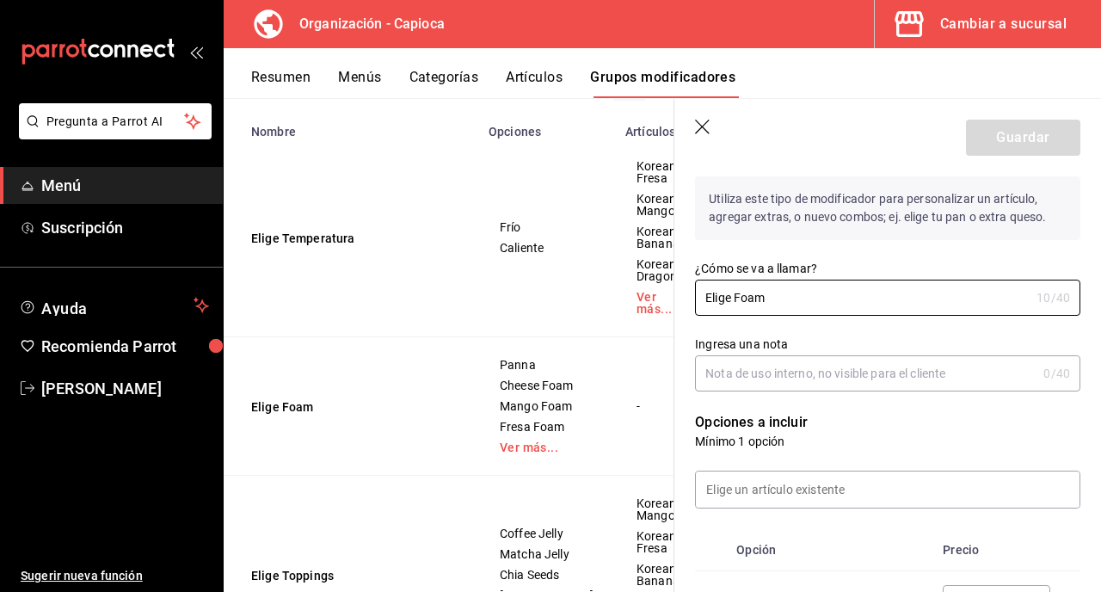
scroll to position [205, 0]
click at [705, 130] on icon "button" at bounding box center [703, 128] width 17 height 17
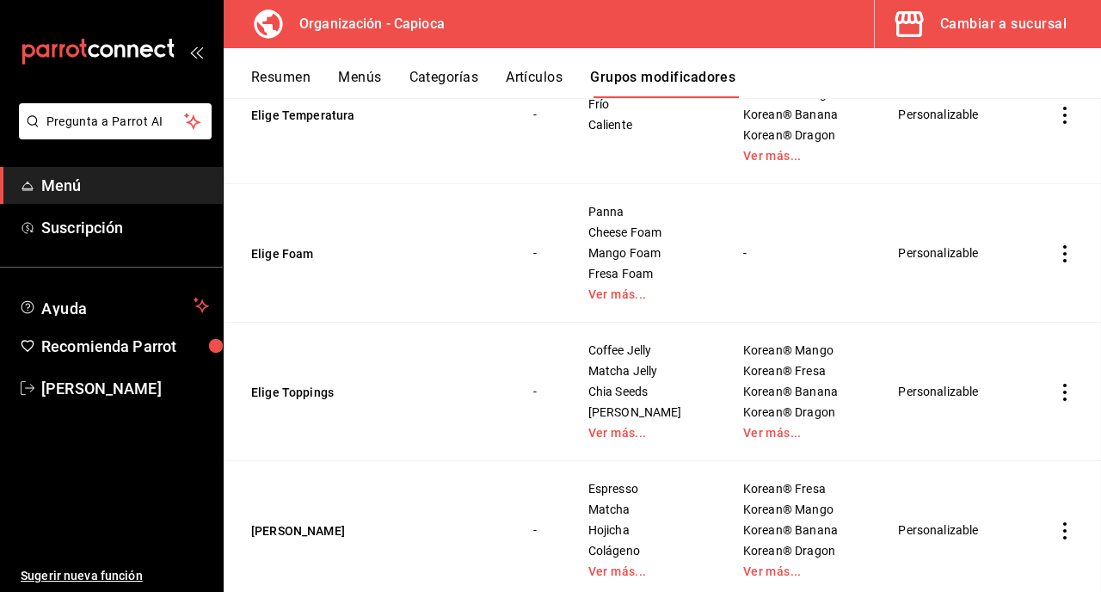
scroll to position [195, 0]
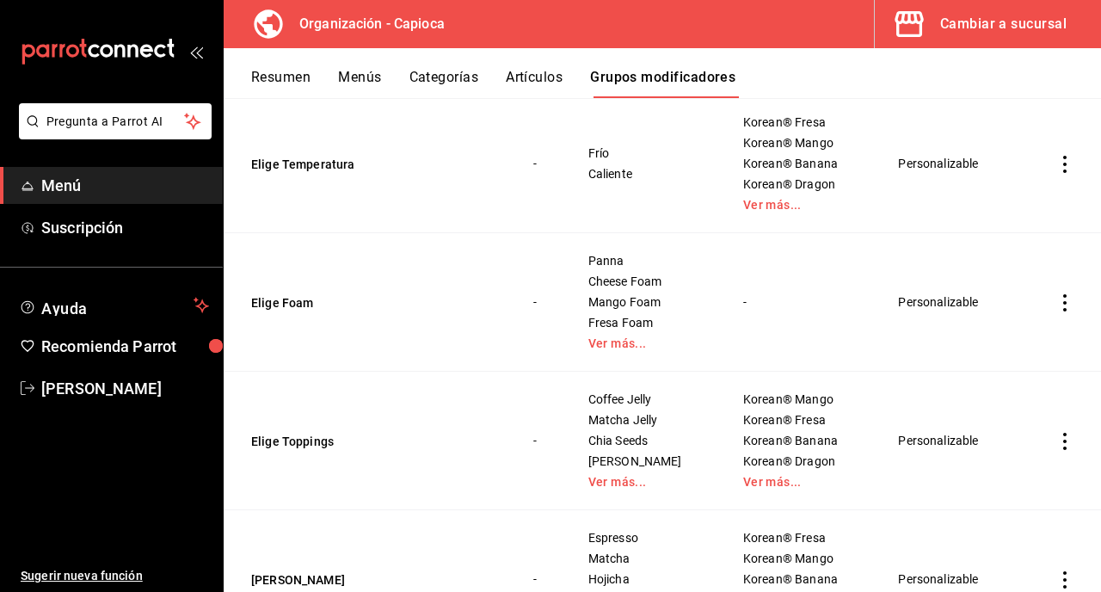
click at [1065, 299] on icon "actions" at bounding box center [1064, 302] width 17 height 17
click at [1016, 402] on li "Eliminar" at bounding box center [997, 413] width 103 height 35
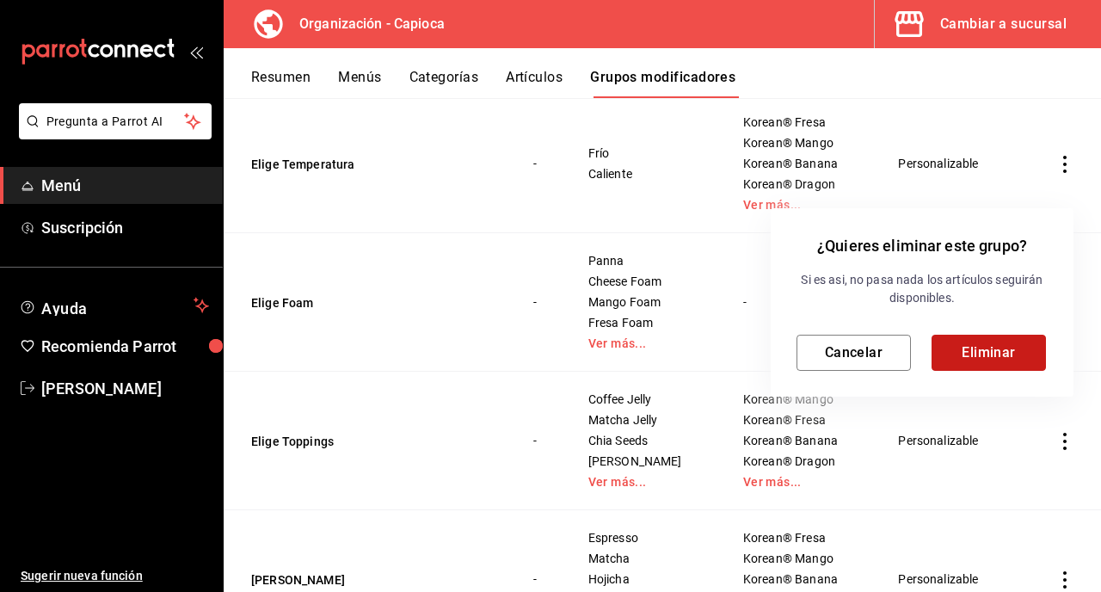
click at [1001, 360] on button "Eliminar" at bounding box center [989, 353] width 114 height 36
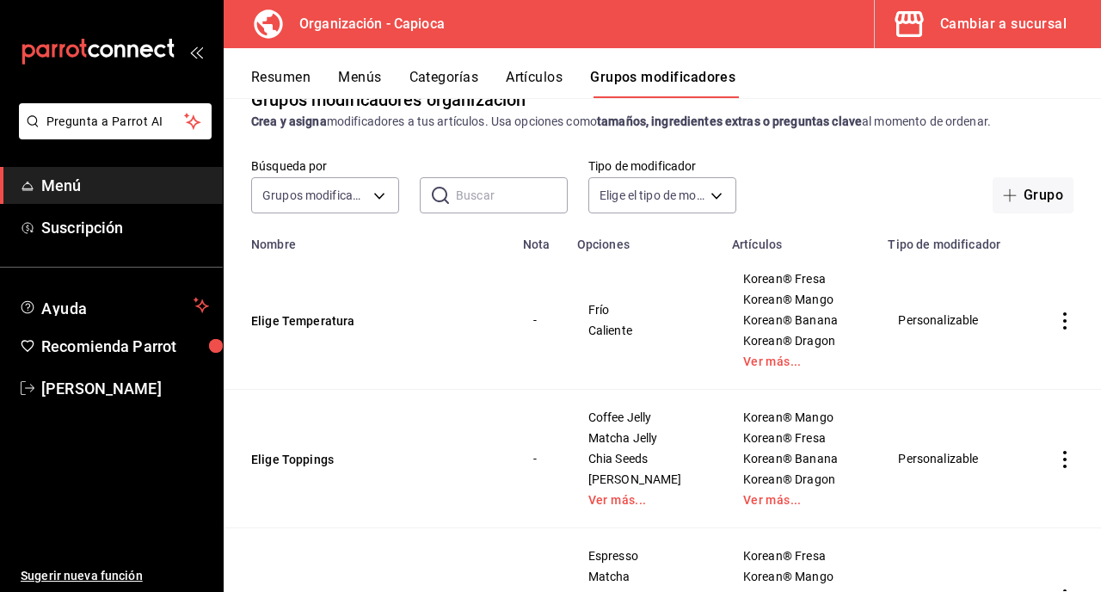
scroll to position [0, 0]
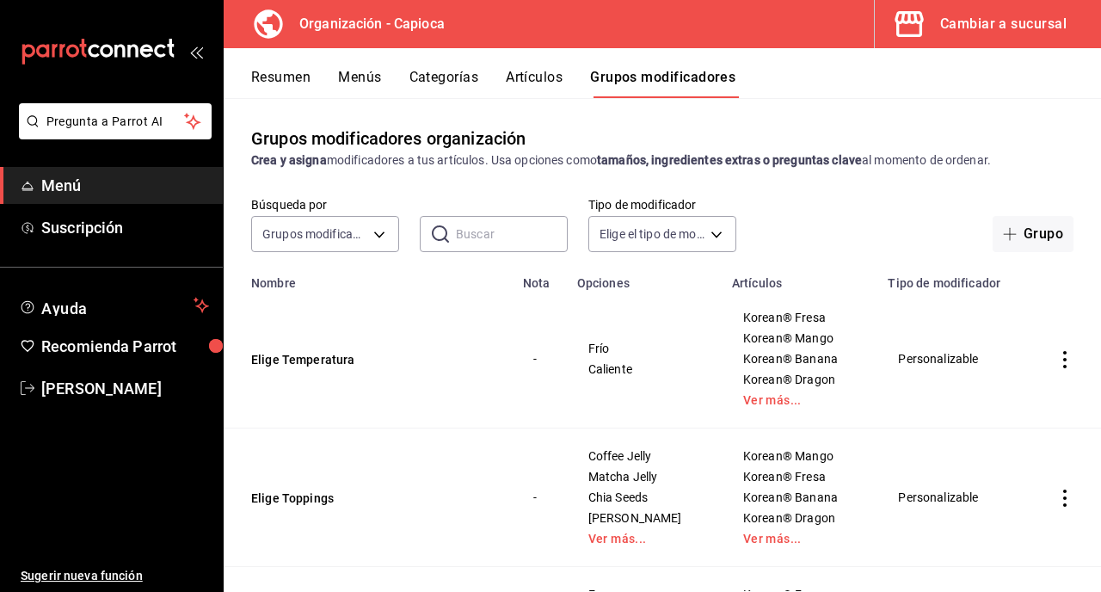
click at [551, 77] on button "Artículos" at bounding box center [534, 83] width 57 height 29
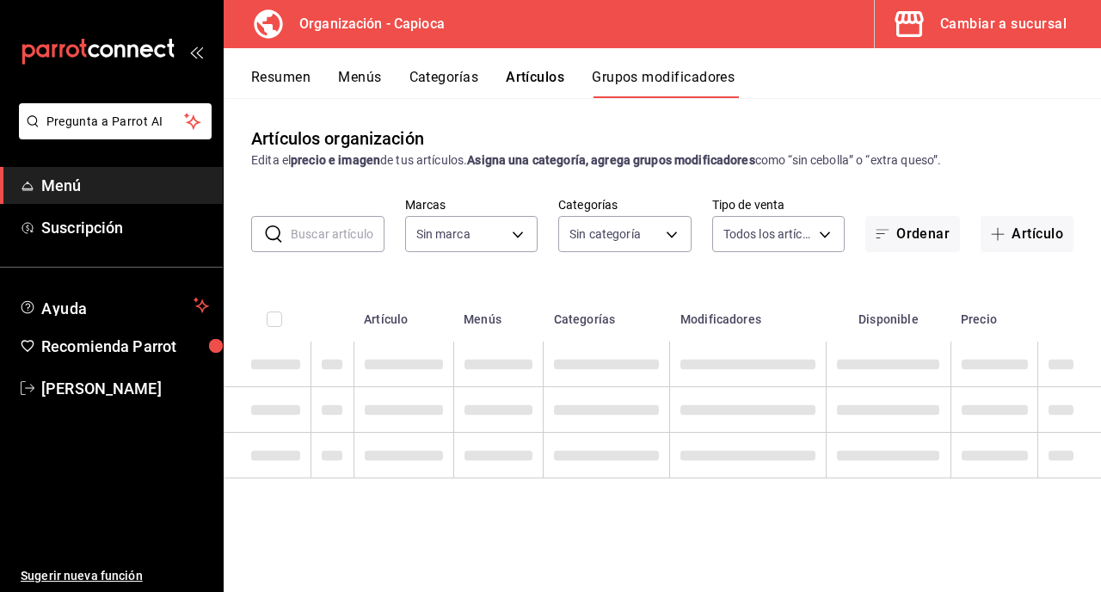
type input "6b42efc5-fcf5-452b-8c15-d8a57efef98d"
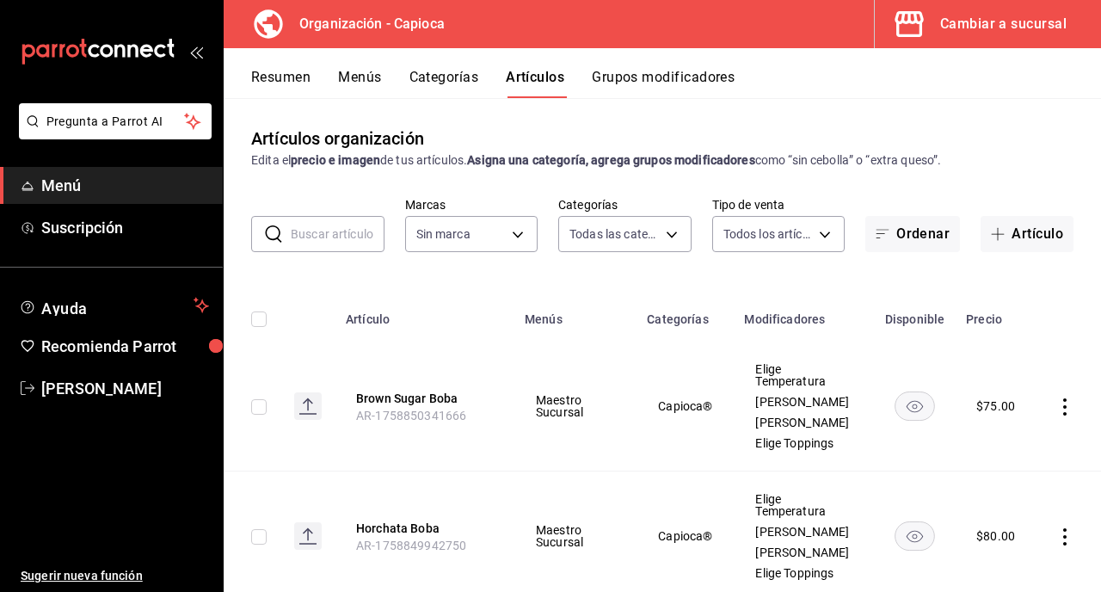
type input "0d4c4dcf-ef53-4b0e-bf1b-a481f5cc7454,ac1f9b27-a4d4-4a85-9ada-6697ddeed761,9d86c…"
type input "6b42efc5-fcf5-452b-8c15-d8a57efef98d"
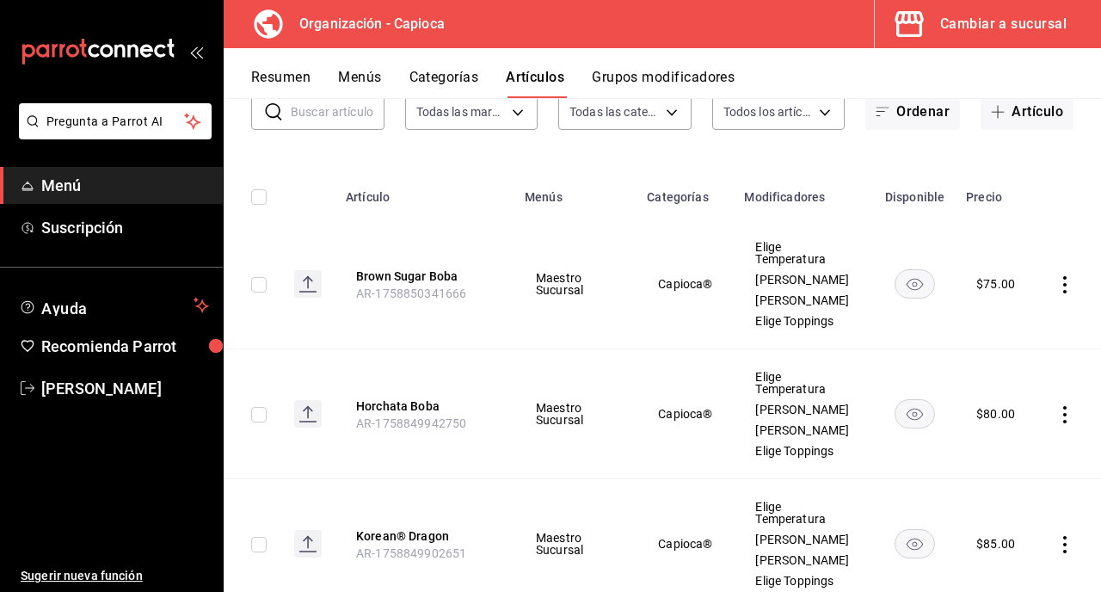
scroll to position [95, 0]
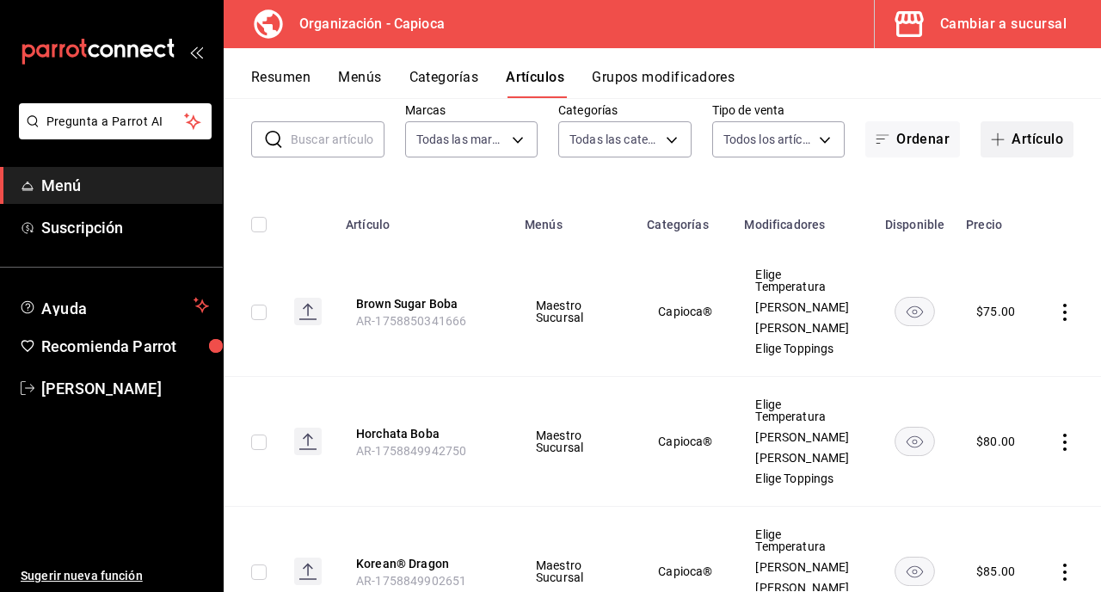
click at [1045, 151] on button "Artículo" at bounding box center [1027, 139] width 93 height 36
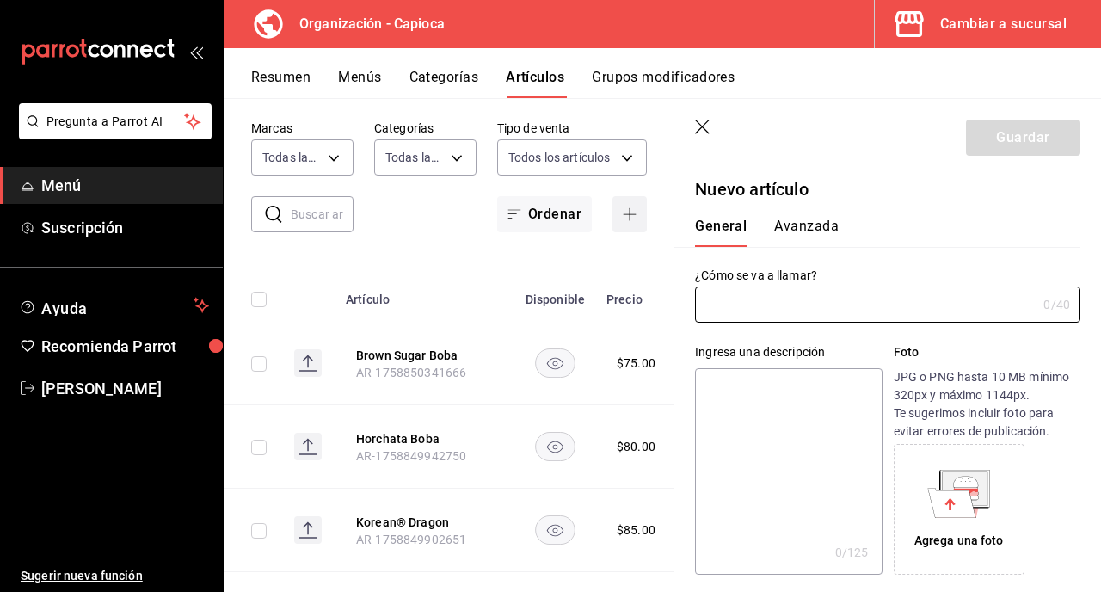
type input "AR-1758850706160"
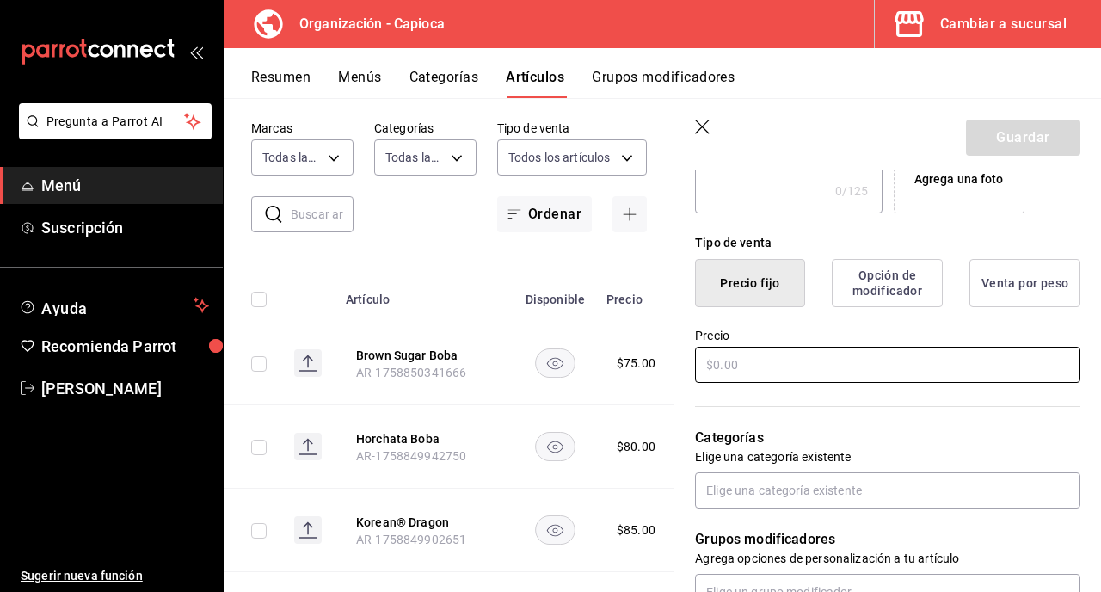
scroll to position [364, 0]
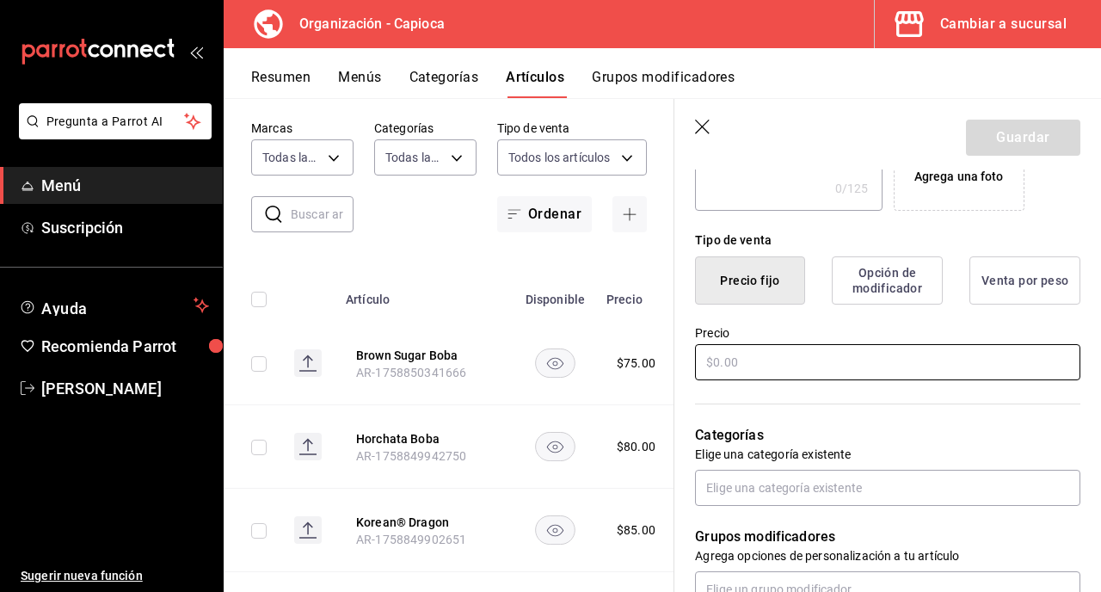
type input "Oreo® Taro"
click at [842, 361] on input "text" at bounding box center [887, 362] width 385 height 36
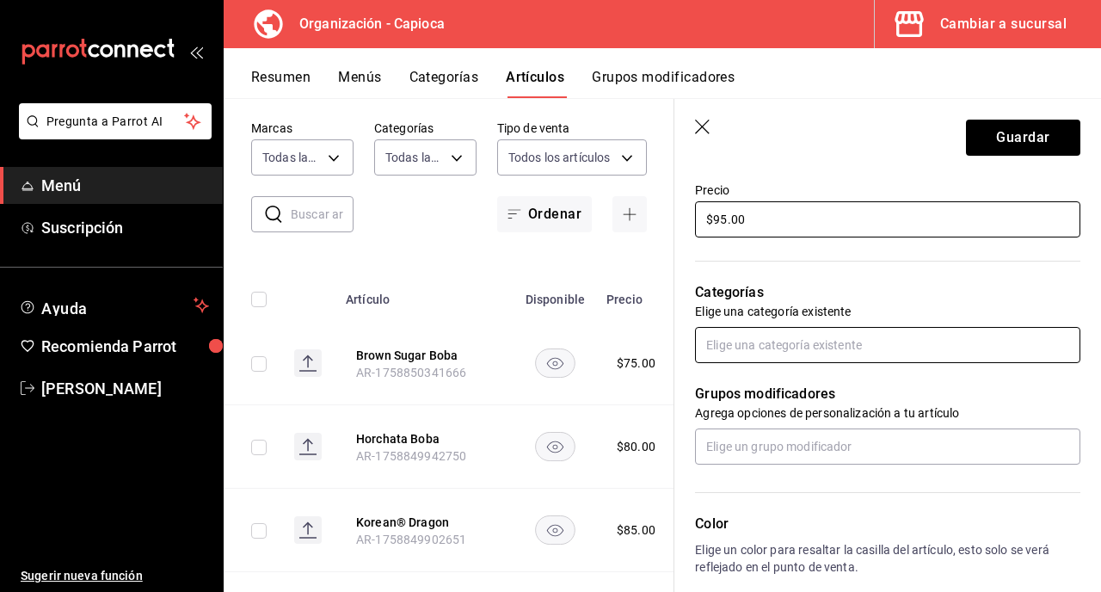
type input "$95.00"
click at [844, 359] on input "text" at bounding box center [887, 345] width 385 height 36
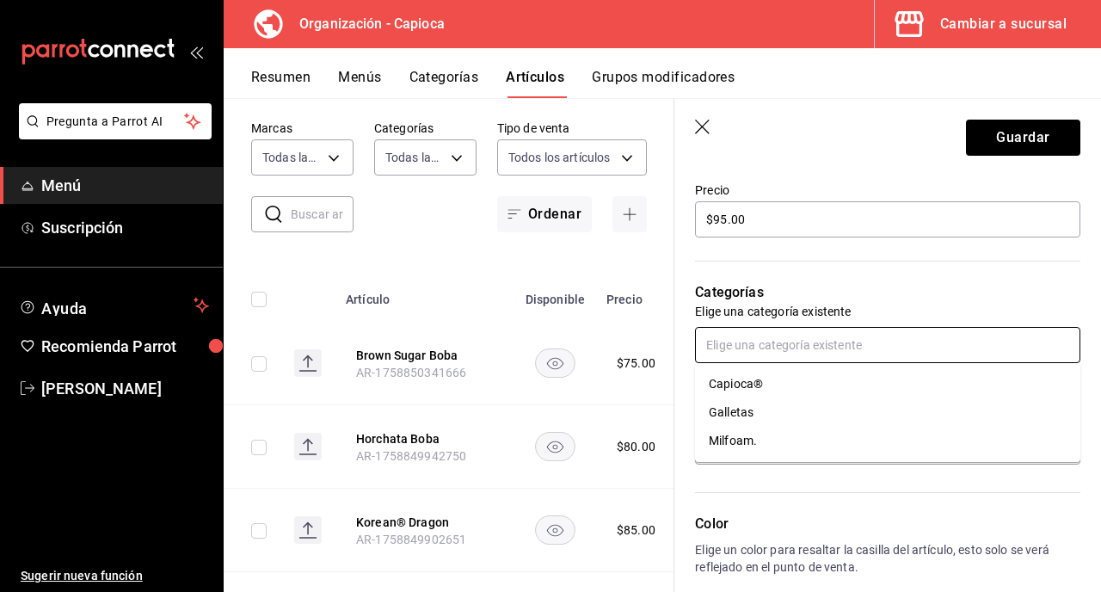
click at [825, 385] on li "Capioca®" at bounding box center [887, 384] width 385 height 28
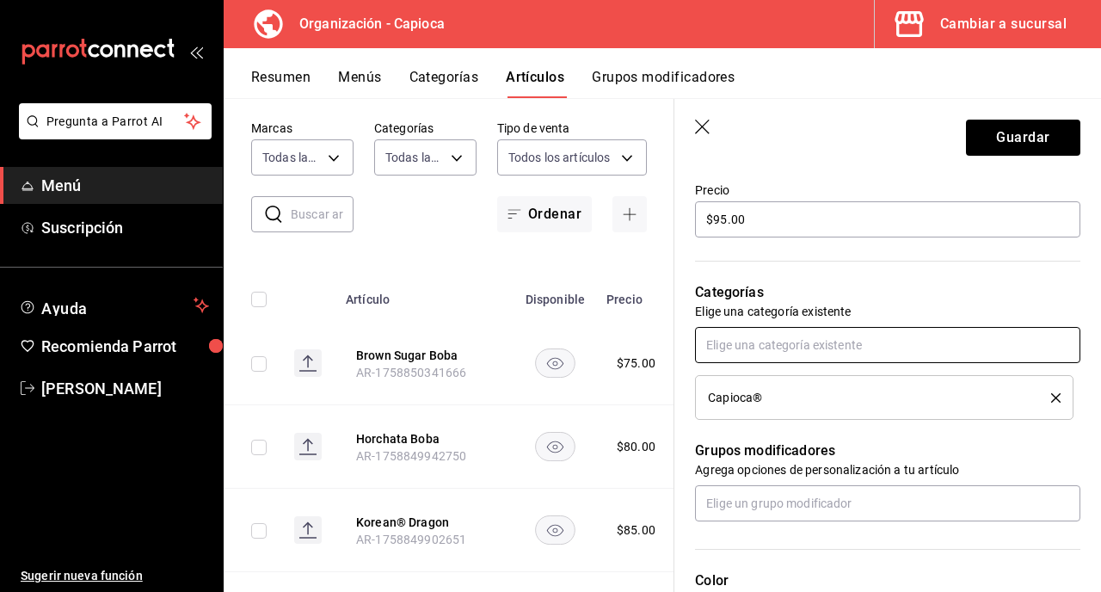
scroll to position [681, 0]
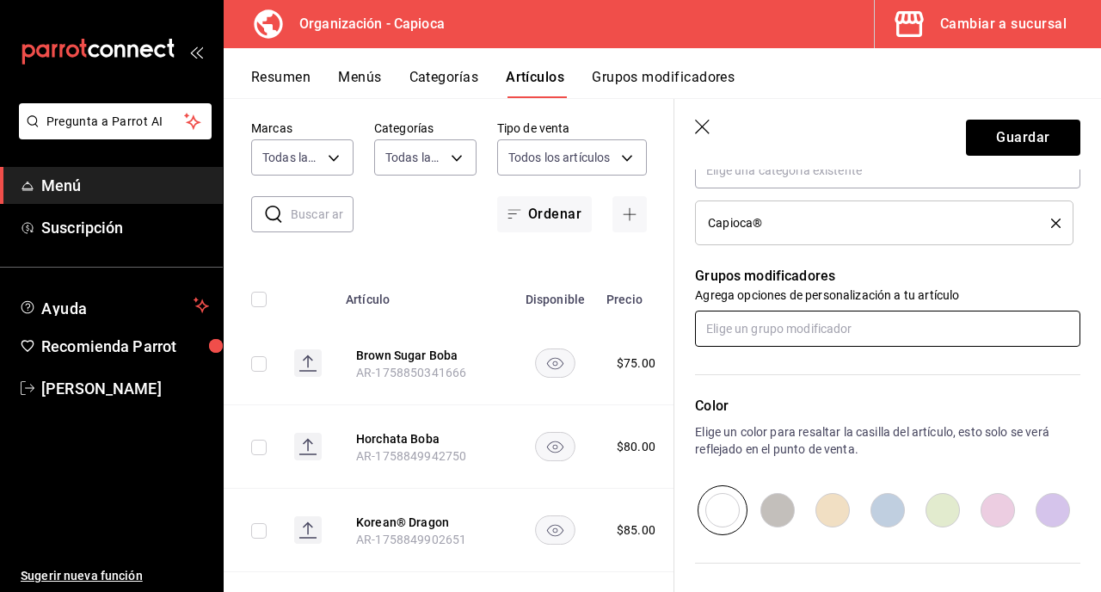
click at [815, 331] on input "text" at bounding box center [887, 329] width 385 height 36
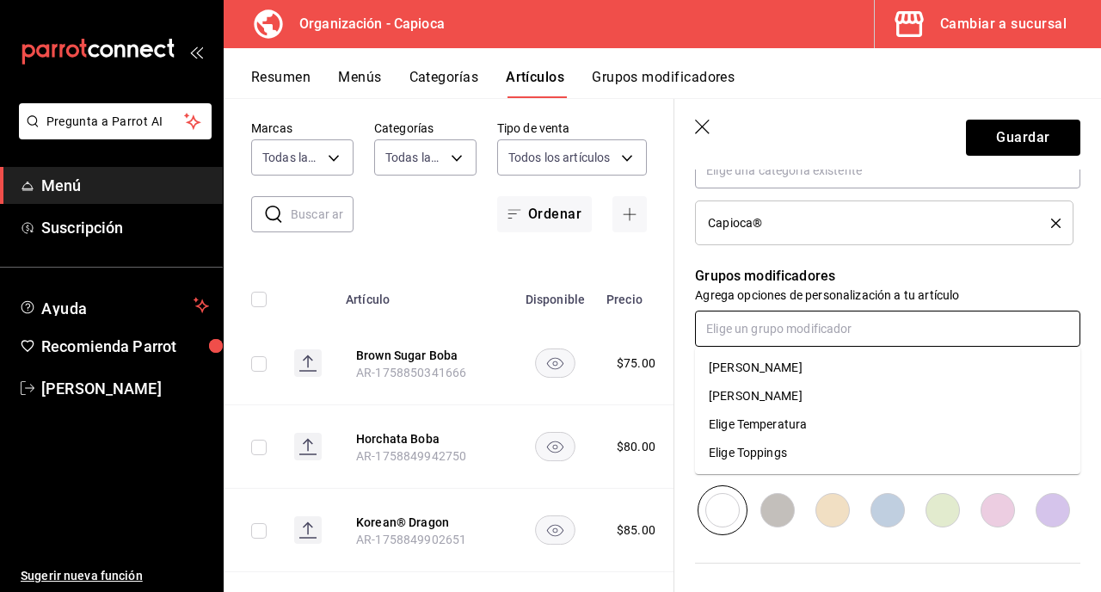
click at [822, 421] on li "Elige Temperatura" at bounding box center [887, 424] width 385 height 28
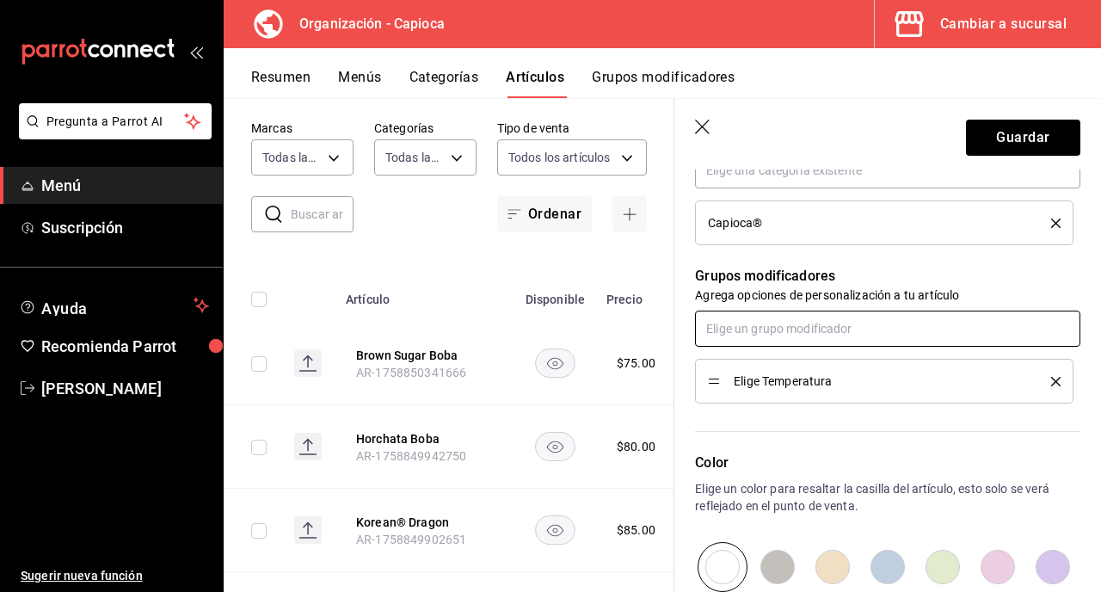
click at [818, 335] on input "text" at bounding box center [887, 329] width 385 height 36
click at [817, 388] on li "[PERSON_NAME]" at bounding box center [887, 396] width 385 height 28
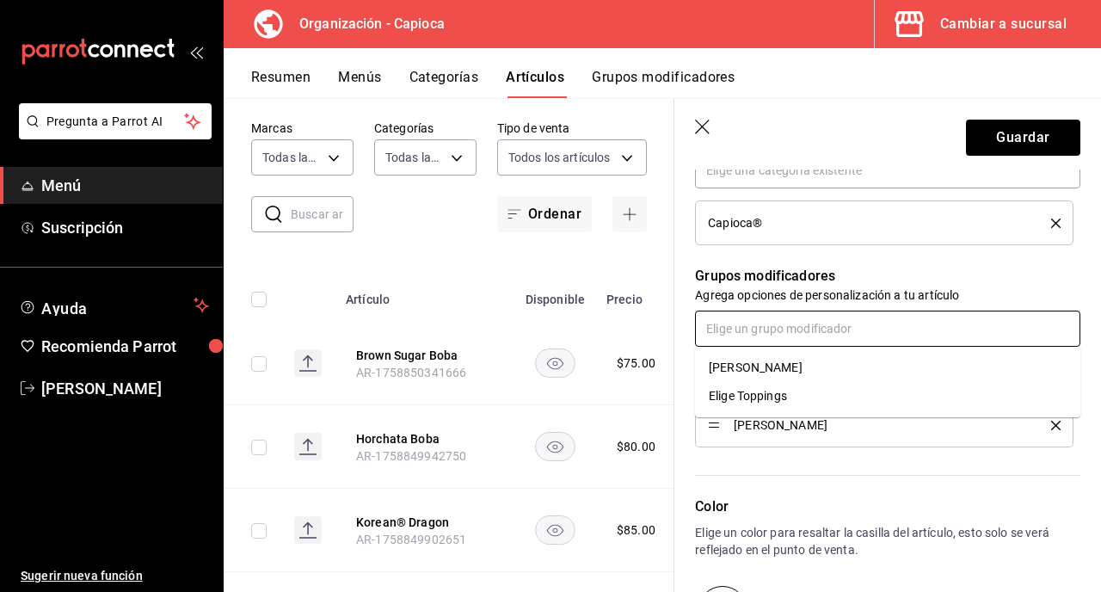
click at [817, 333] on input "text" at bounding box center [887, 329] width 385 height 36
click at [819, 373] on li "[PERSON_NAME]" at bounding box center [887, 368] width 385 height 28
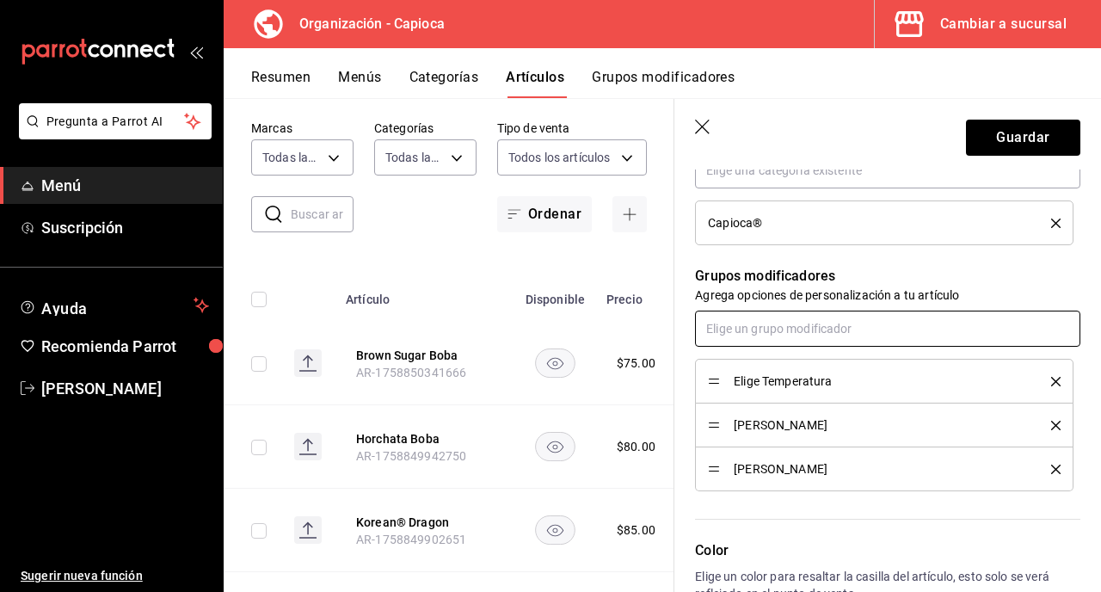
click at [954, 330] on input "text" at bounding box center [887, 329] width 385 height 36
click at [917, 359] on li "Elige Toppings" at bounding box center [887, 368] width 385 height 28
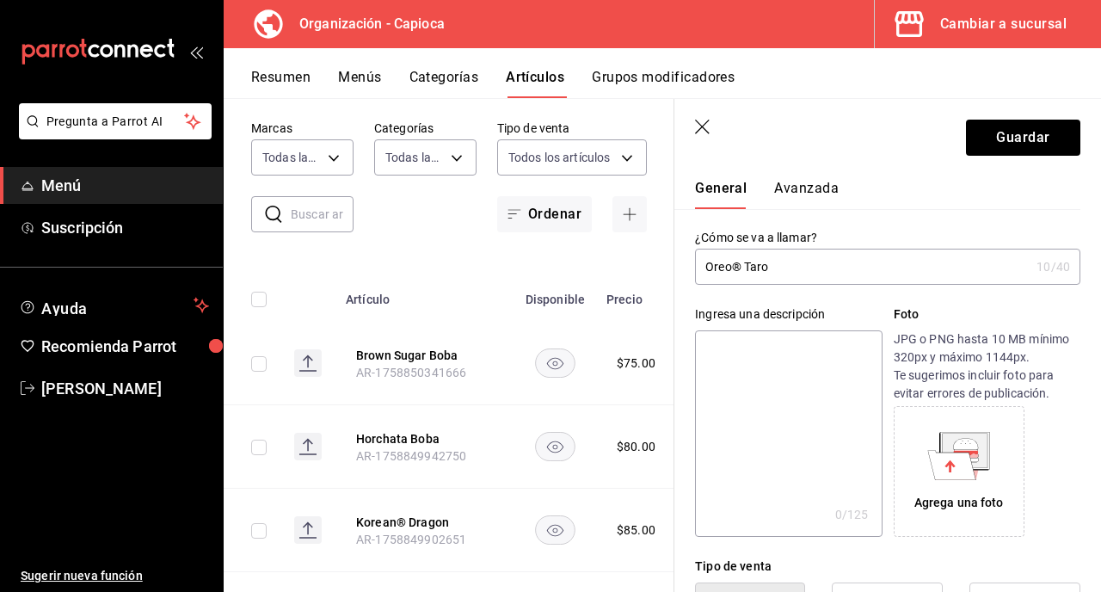
scroll to position [0, 0]
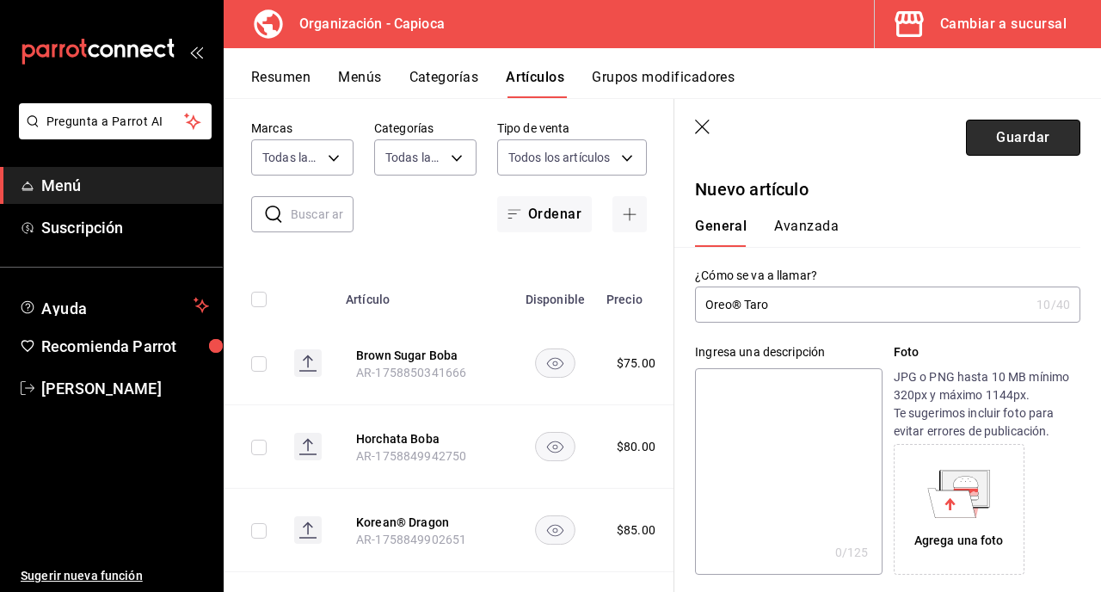
click at [1003, 139] on button "Guardar" at bounding box center [1023, 138] width 114 height 36
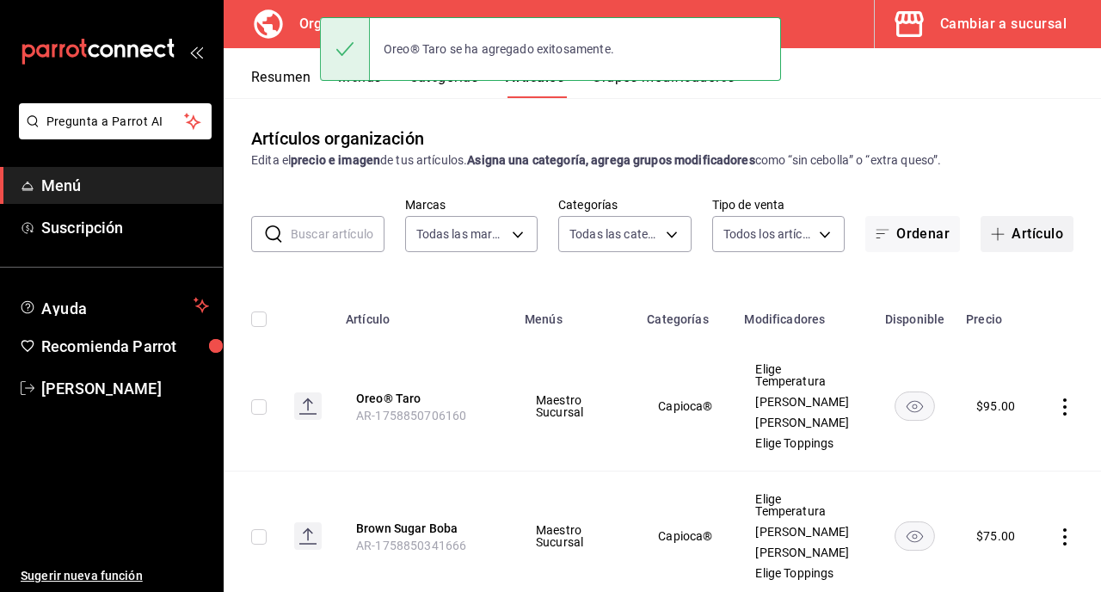
click at [1007, 231] on span "button" at bounding box center [1001, 234] width 21 height 14
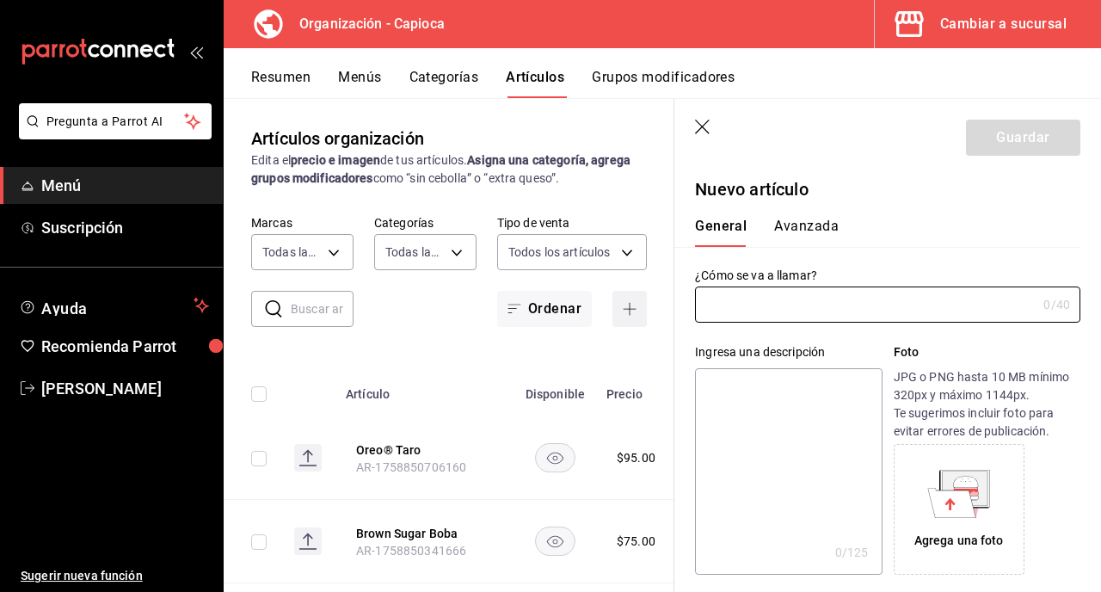
click at [773, 313] on input "text" at bounding box center [866, 304] width 342 height 34
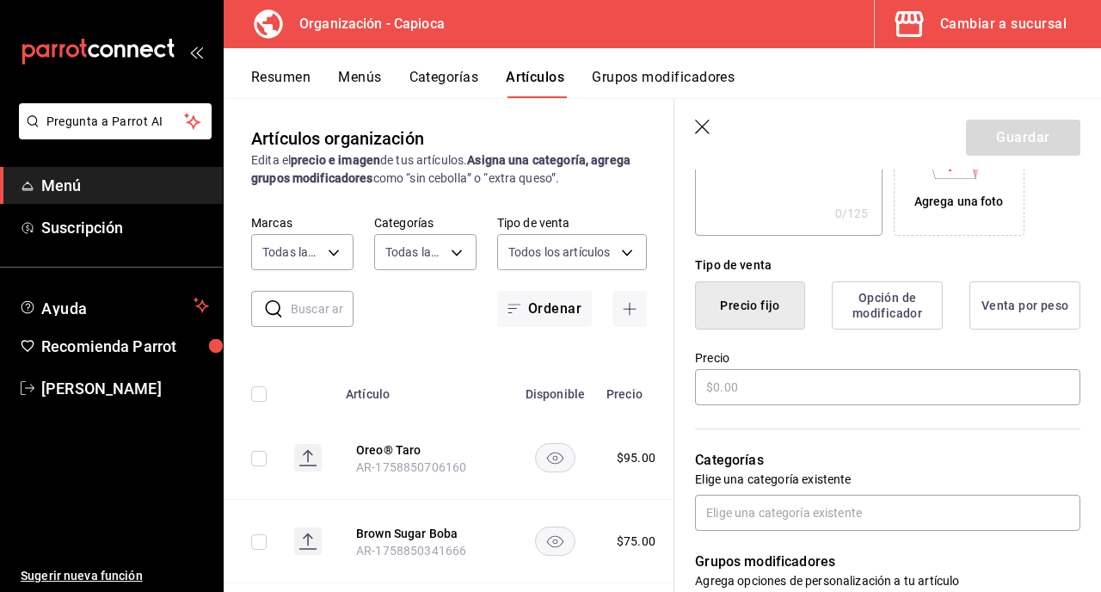
scroll to position [345, 0]
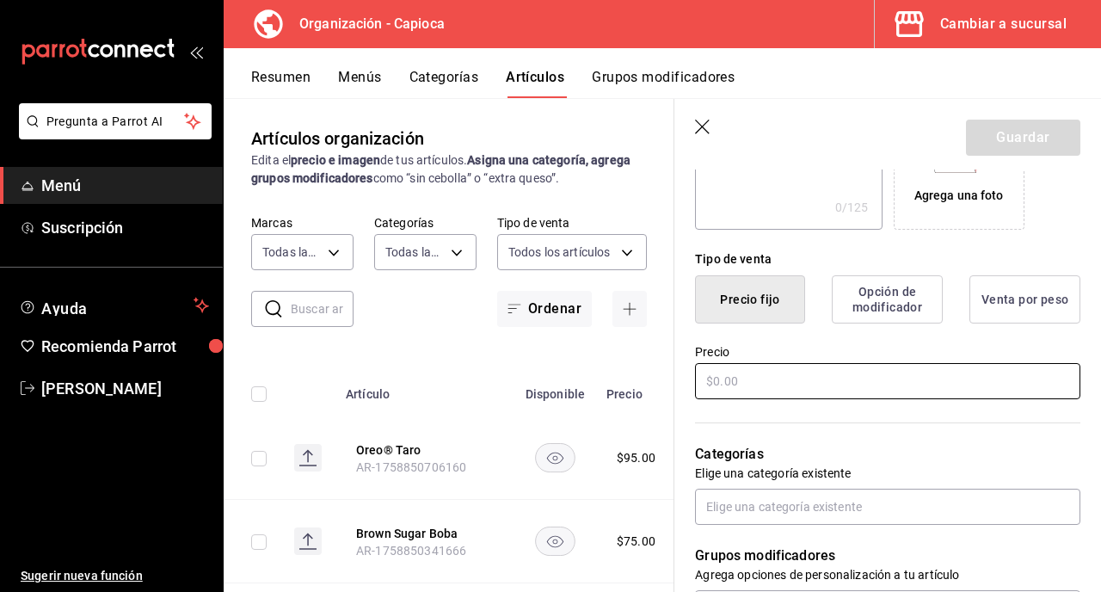
type input "Chocolate Boba"
click at [799, 374] on input "text" at bounding box center [887, 381] width 385 height 36
type input "$85.00"
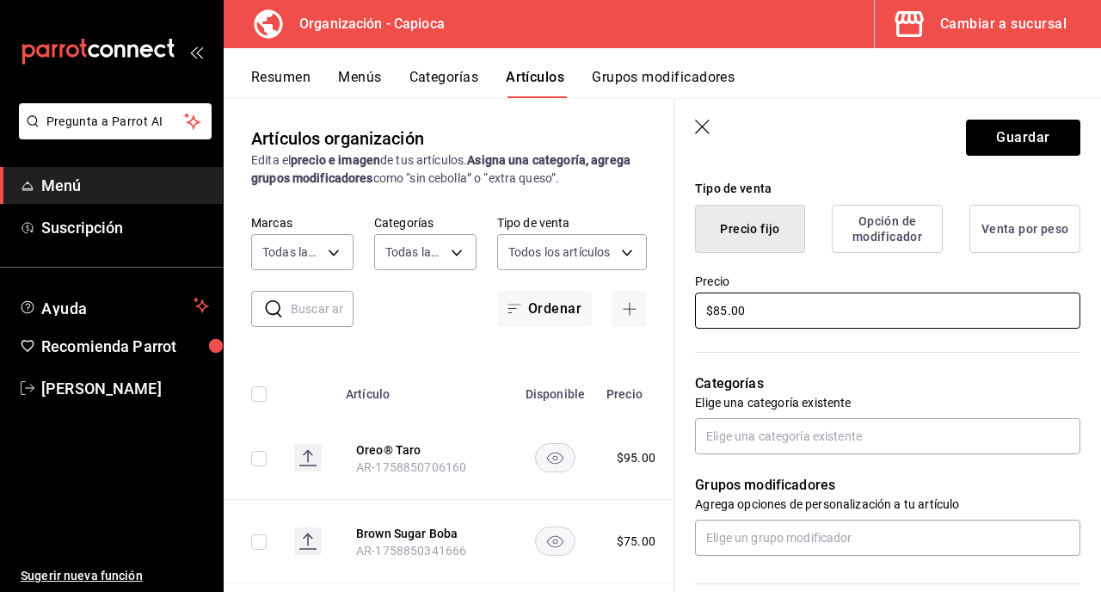
scroll to position [417, 0]
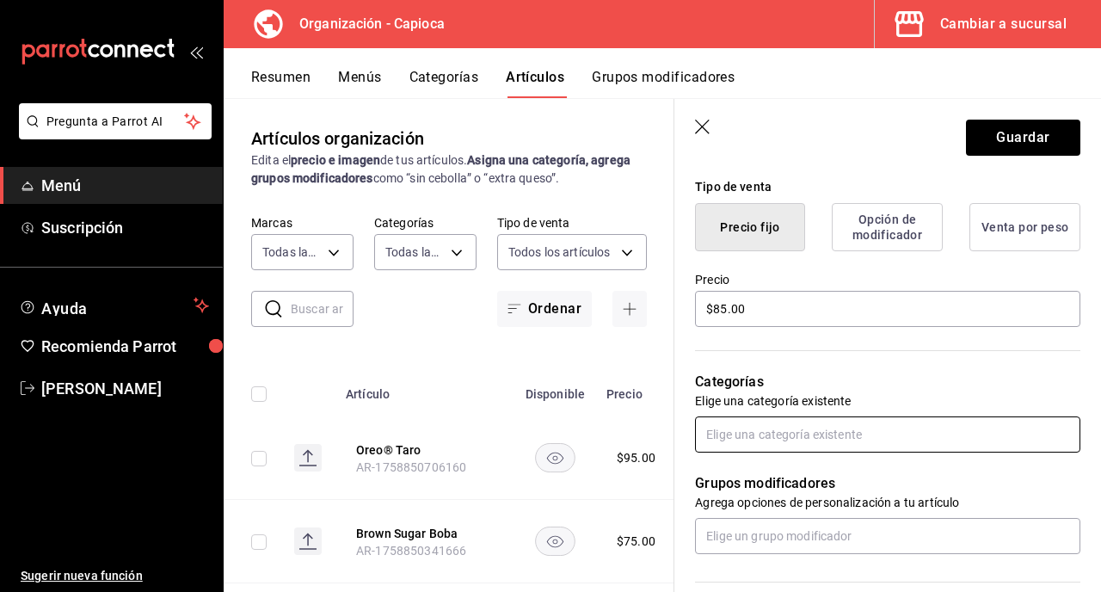
click at [839, 426] on input "text" at bounding box center [887, 434] width 385 height 36
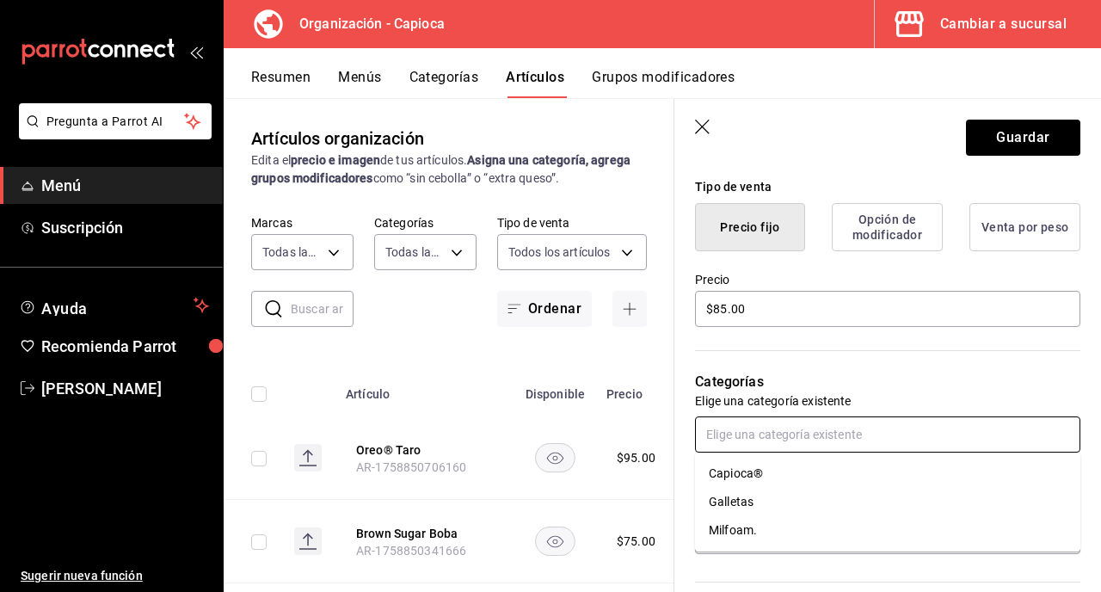
click at [831, 466] on li "Capioca®" at bounding box center [887, 473] width 385 height 28
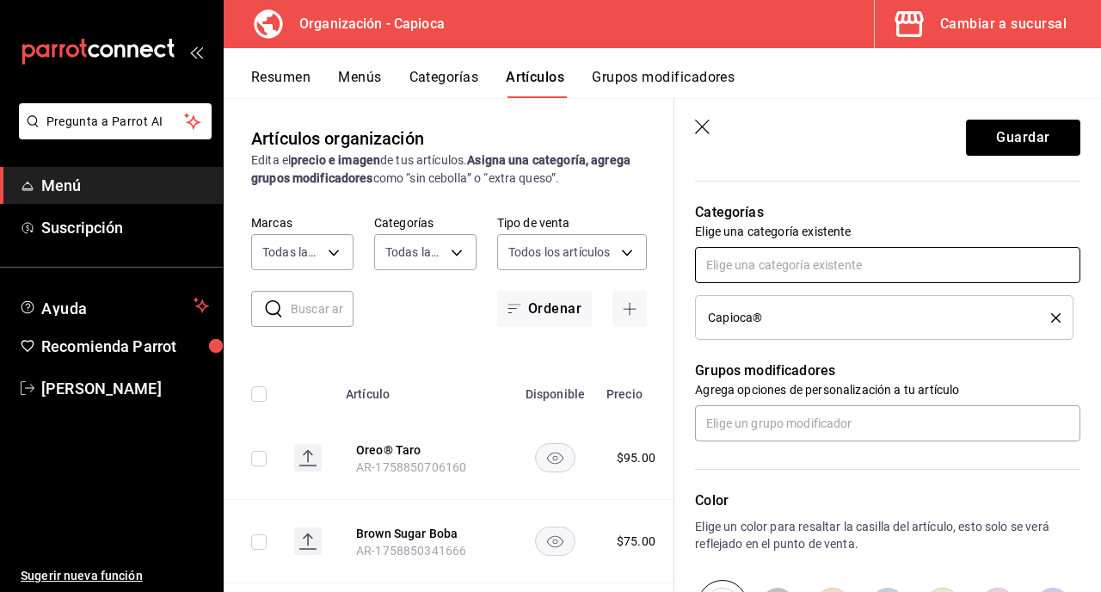
scroll to position [592, 0]
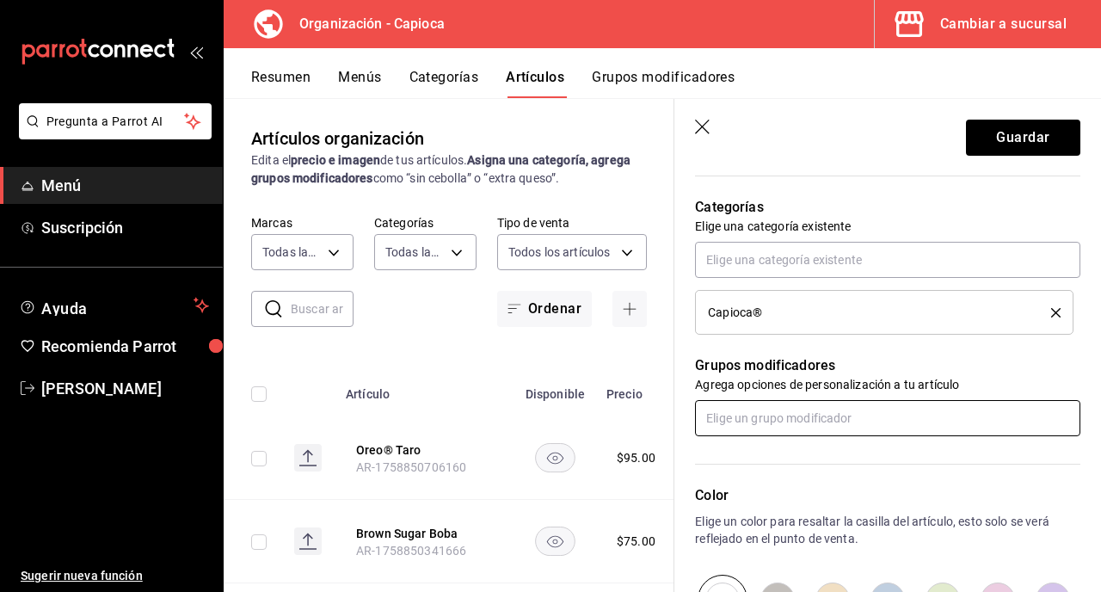
click at [823, 415] on input "text" at bounding box center [887, 418] width 385 height 36
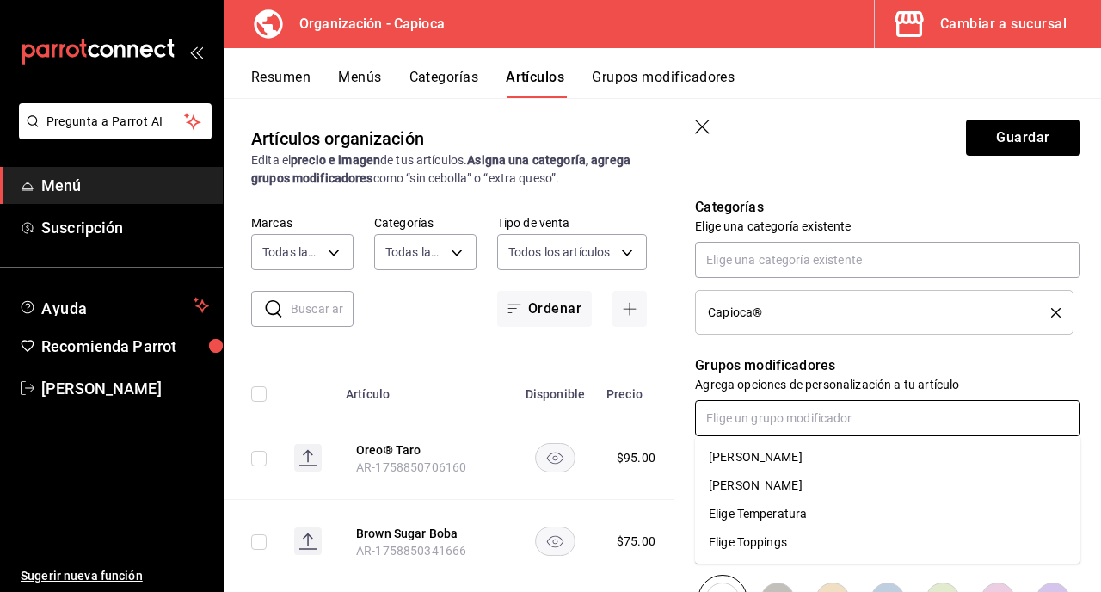
click at [820, 512] on li "Elige Temperatura" at bounding box center [887, 514] width 385 height 28
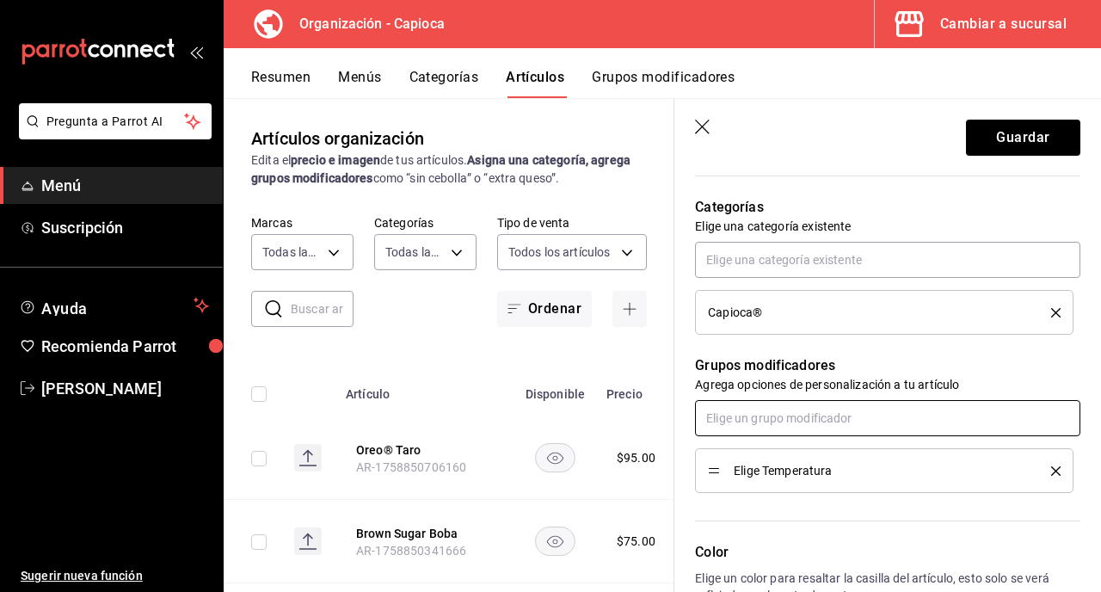
click at [807, 410] on input "text" at bounding box center [887, 418] width 385 height 36
click at [819, 501] on li "Elige Toppings" at bounding box center [887, 514] width 385 height 28
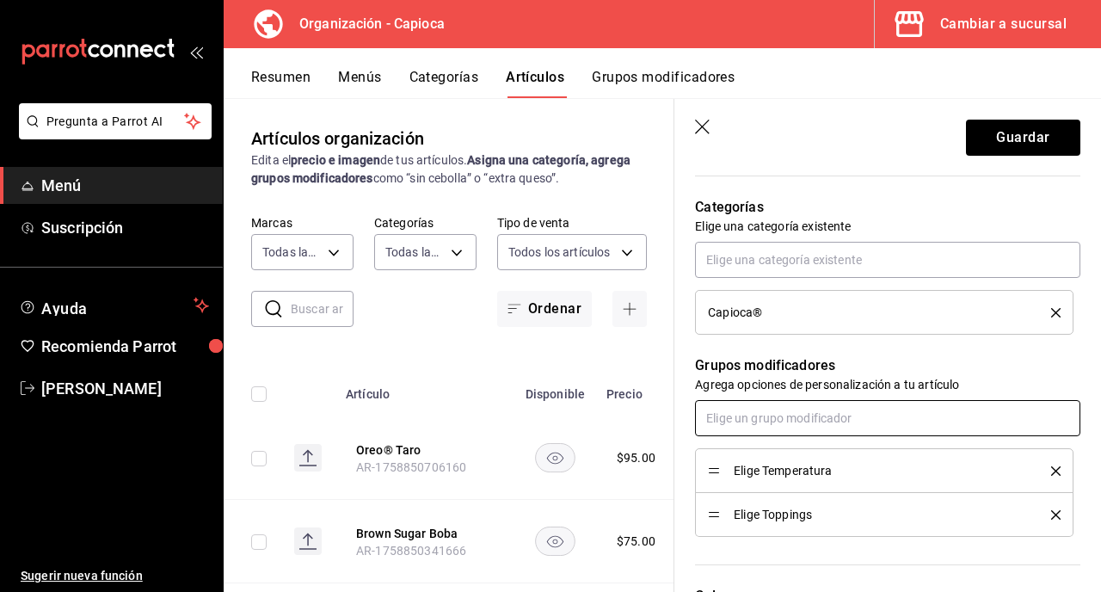
click at [804, 416] on input "text" at bounding box center [887, 418] width 385 height 36
click at [798, 486] on li "[PERSON_NAME]" at bounding box center [887, 485] width 385 height 28
click at [803, 415] on input "text" at bounding box center [887, 418] width 385 height 36
click at [799, 459] on li "[PERSON_NAME]" at bounding box center [887, 457] width 385 height 28
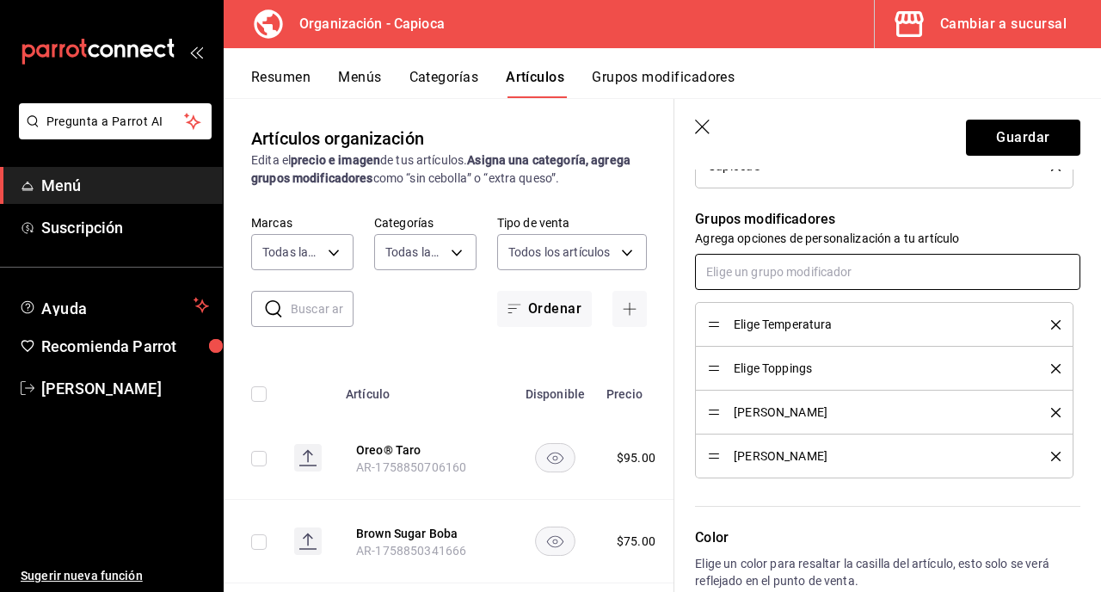
scroll to position [740, 0]
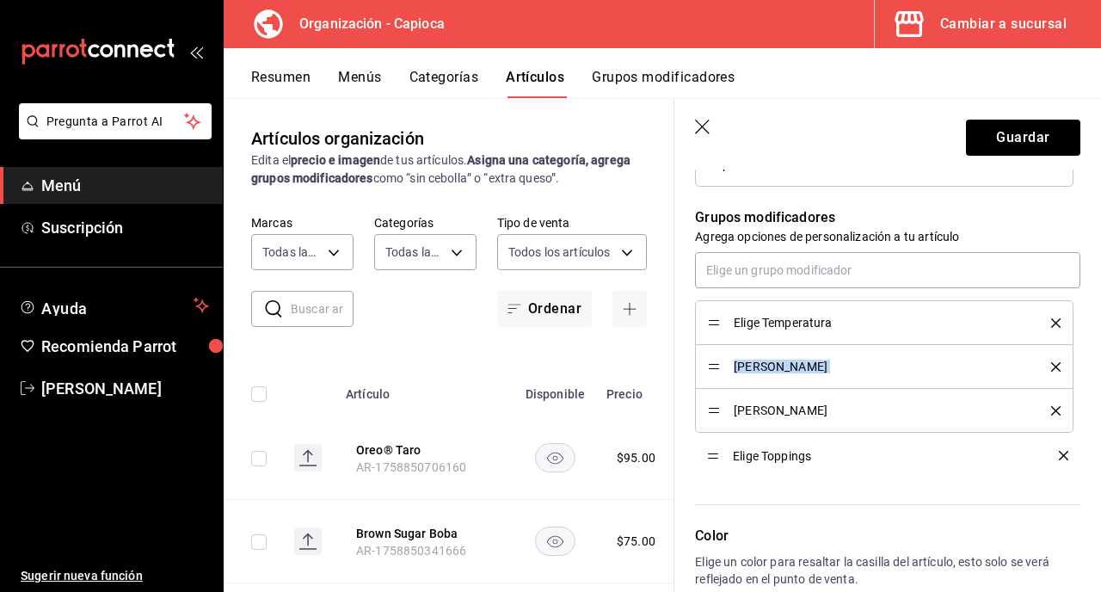
drag, startPoint x: 714, startPoint y: 366, endPoint x: 717, endPoint y: 452, distance: 86.1
